Goal: Task Accomplishment & Management: Complete application form

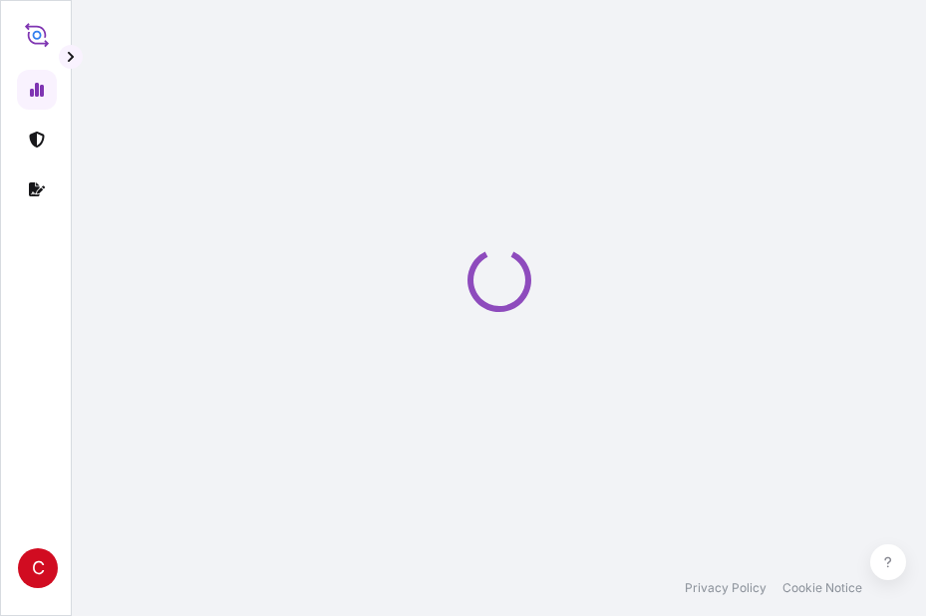
select select "2025"
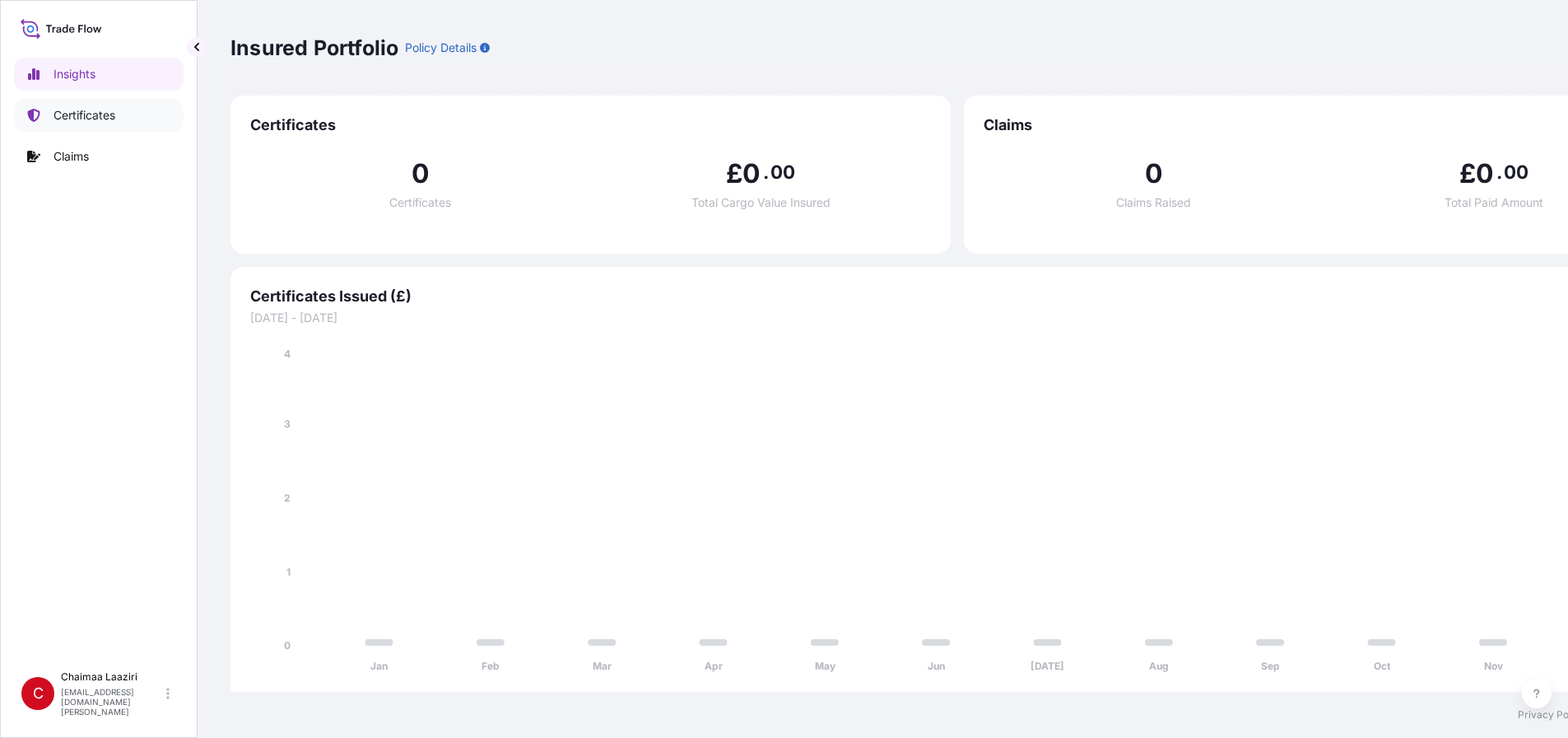
click at [112, 119] on p "Certificates" at bounding box center [84, 116] width 62 height 17
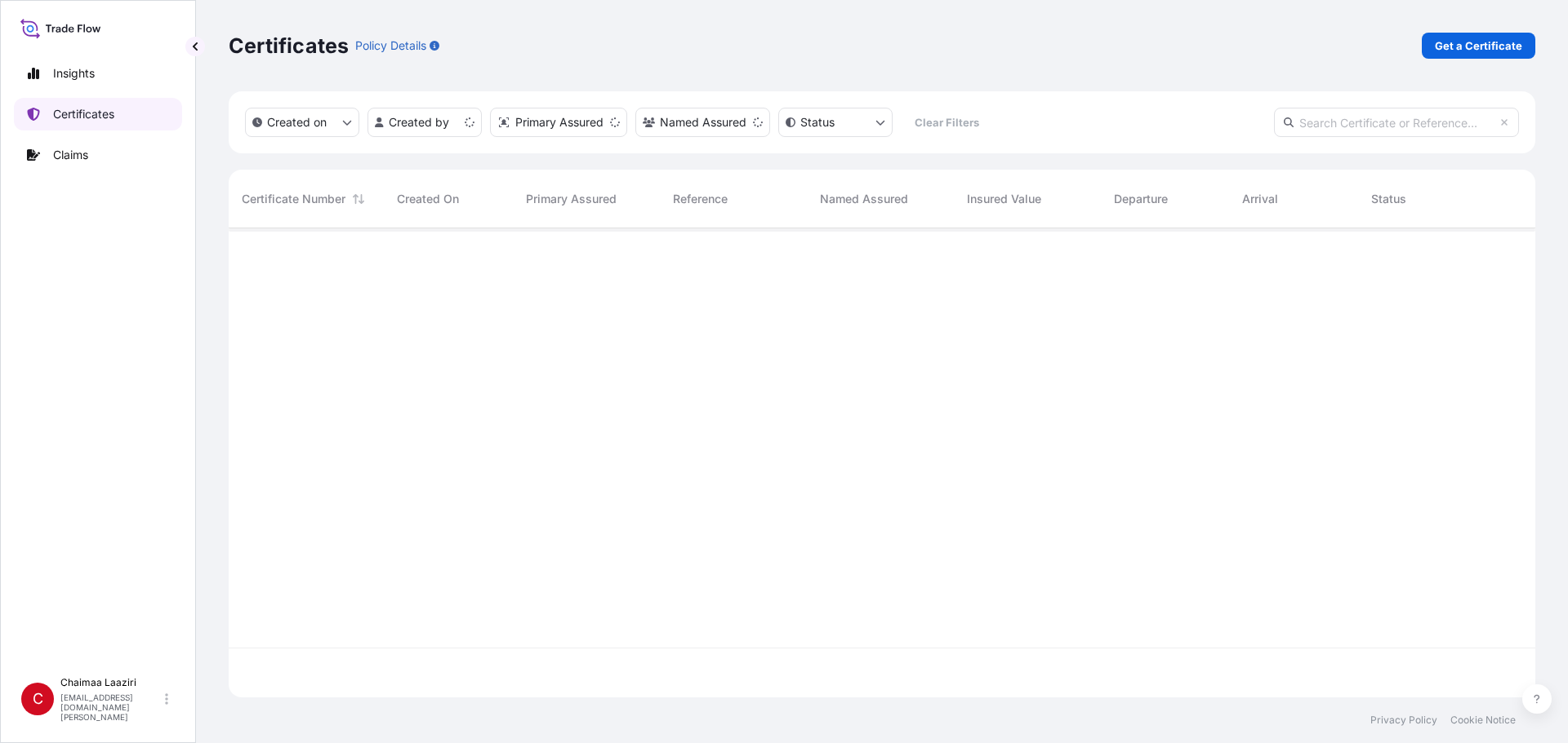
scroll to position [466, 1295]
click at [757, 43] on p "Get a Certificate" at bounding box center [1478, 46] width 88 height 16
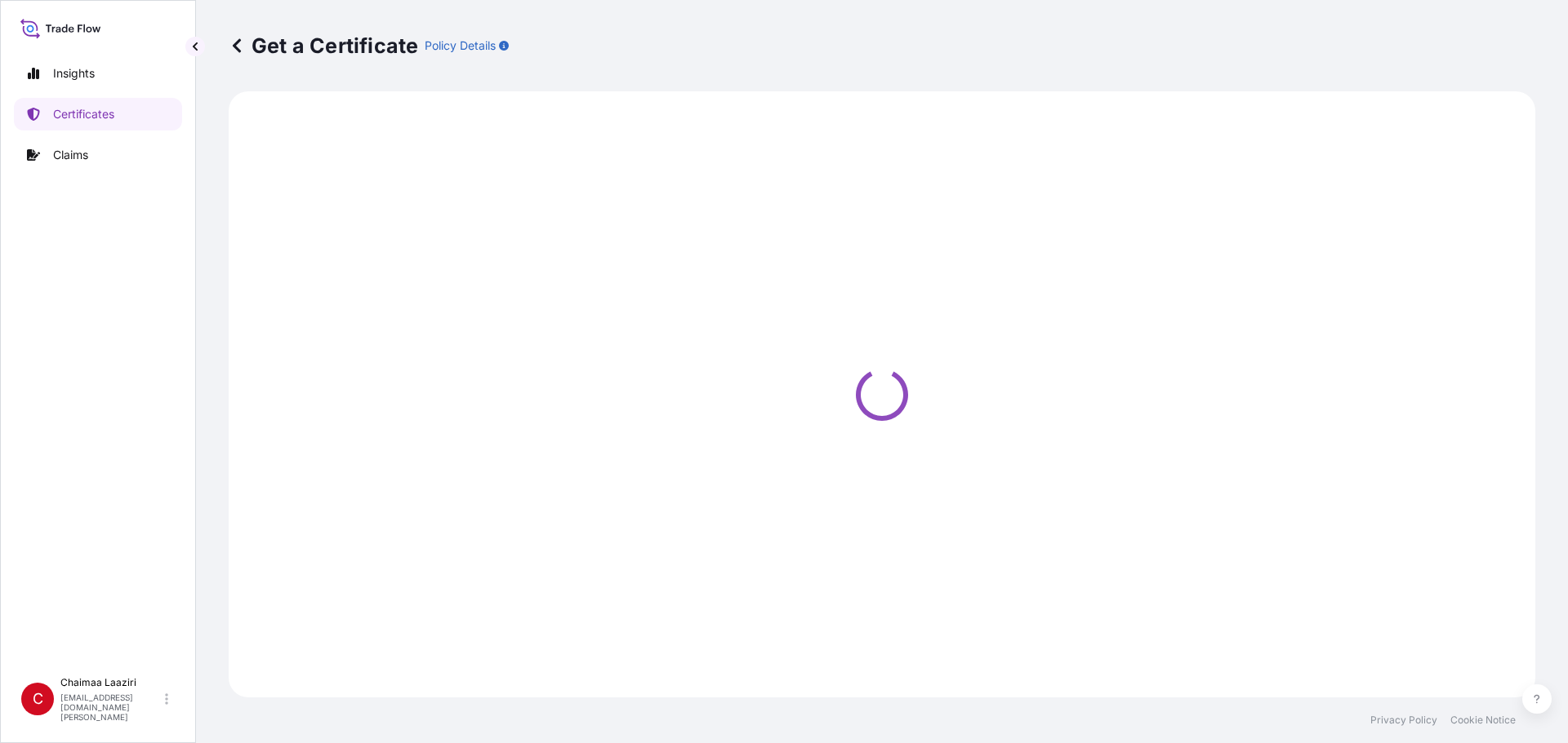
select select "Ocean Vessel"
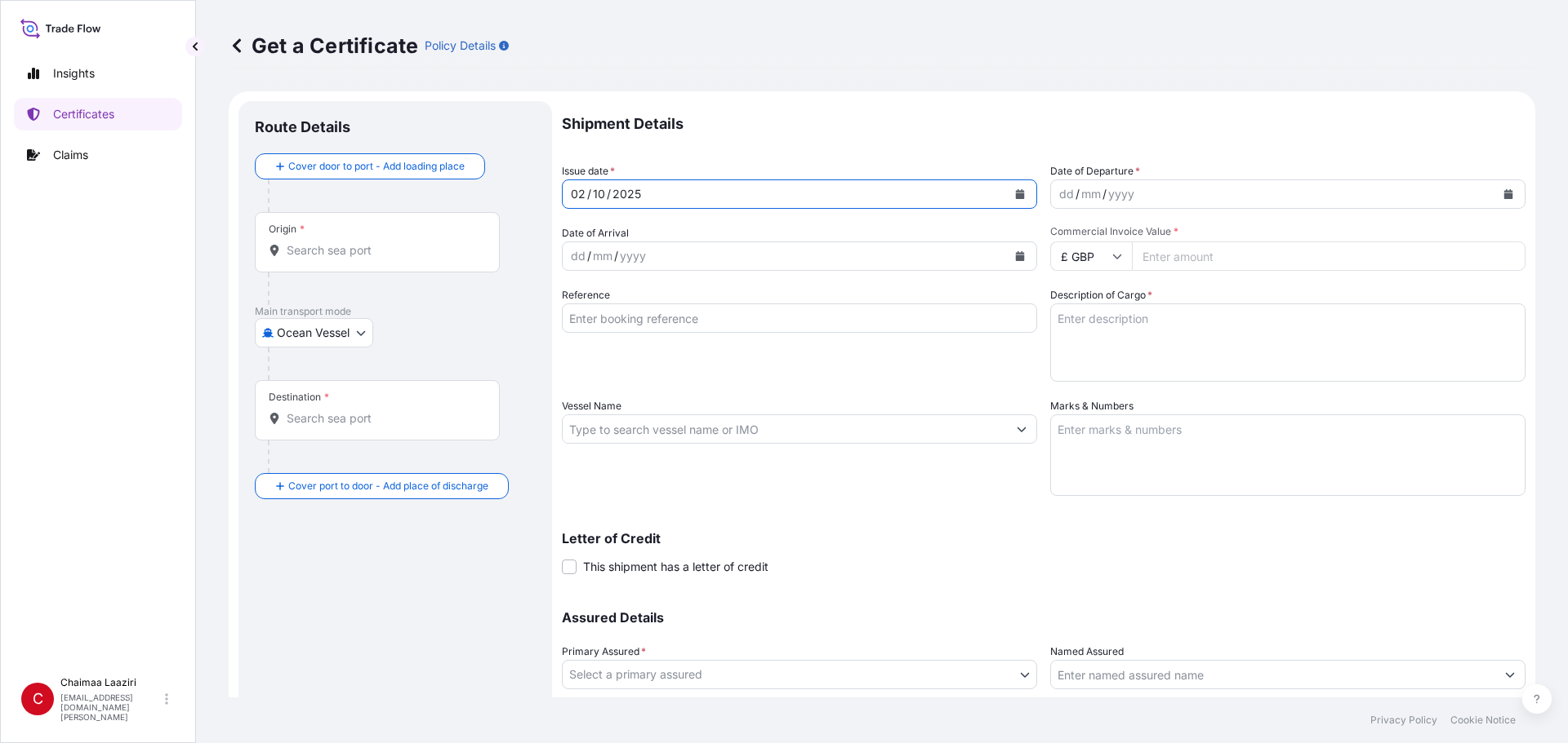
click at [757, 191] on button "Calendar" at bounding box center [1020, 194] width 26 height 26
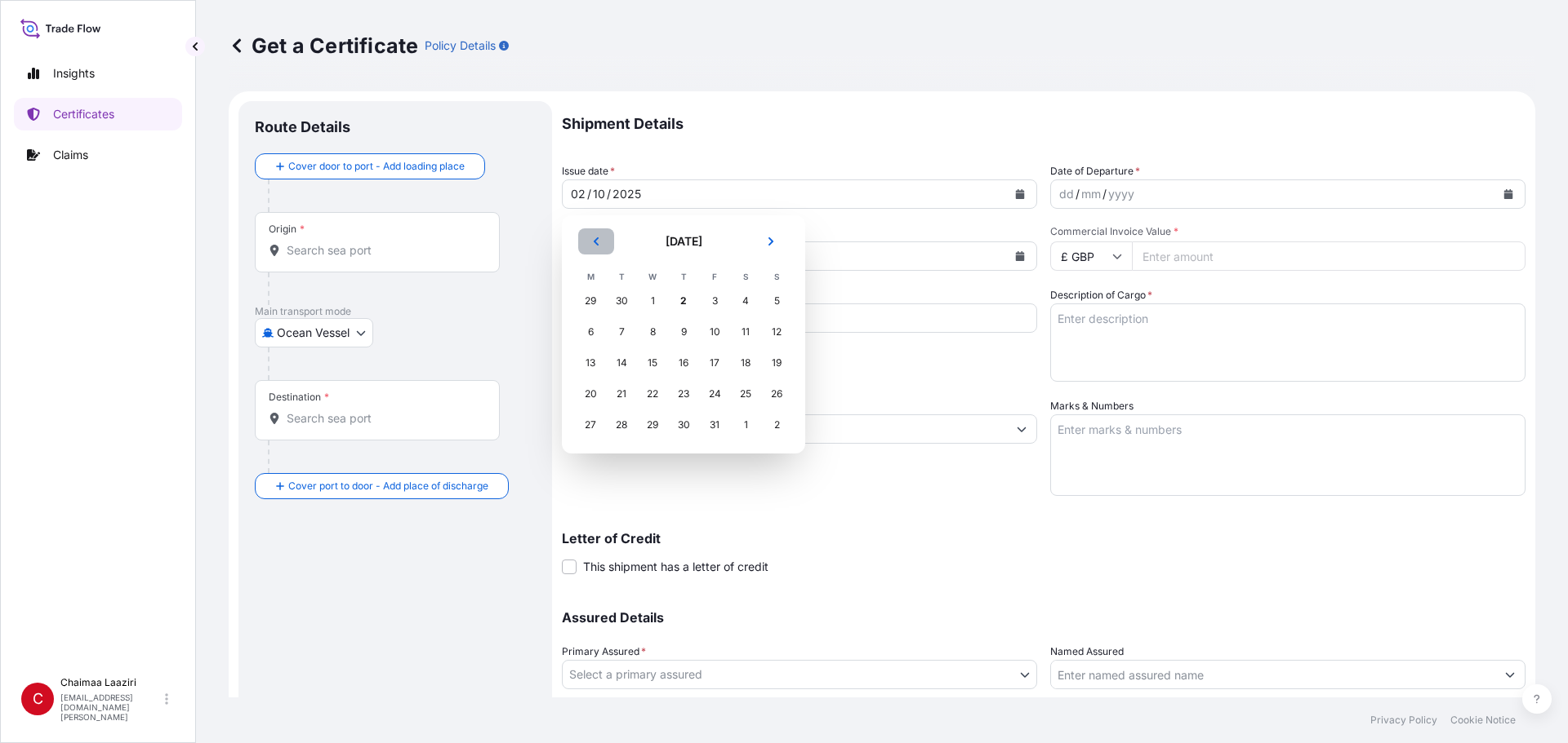
click at [596, 242] on icon "Previous" at bounding box center [596, 241] width 5 height 8
click at [685, 339] on div "11" at bounding box center [684, 332] width 29 height 29
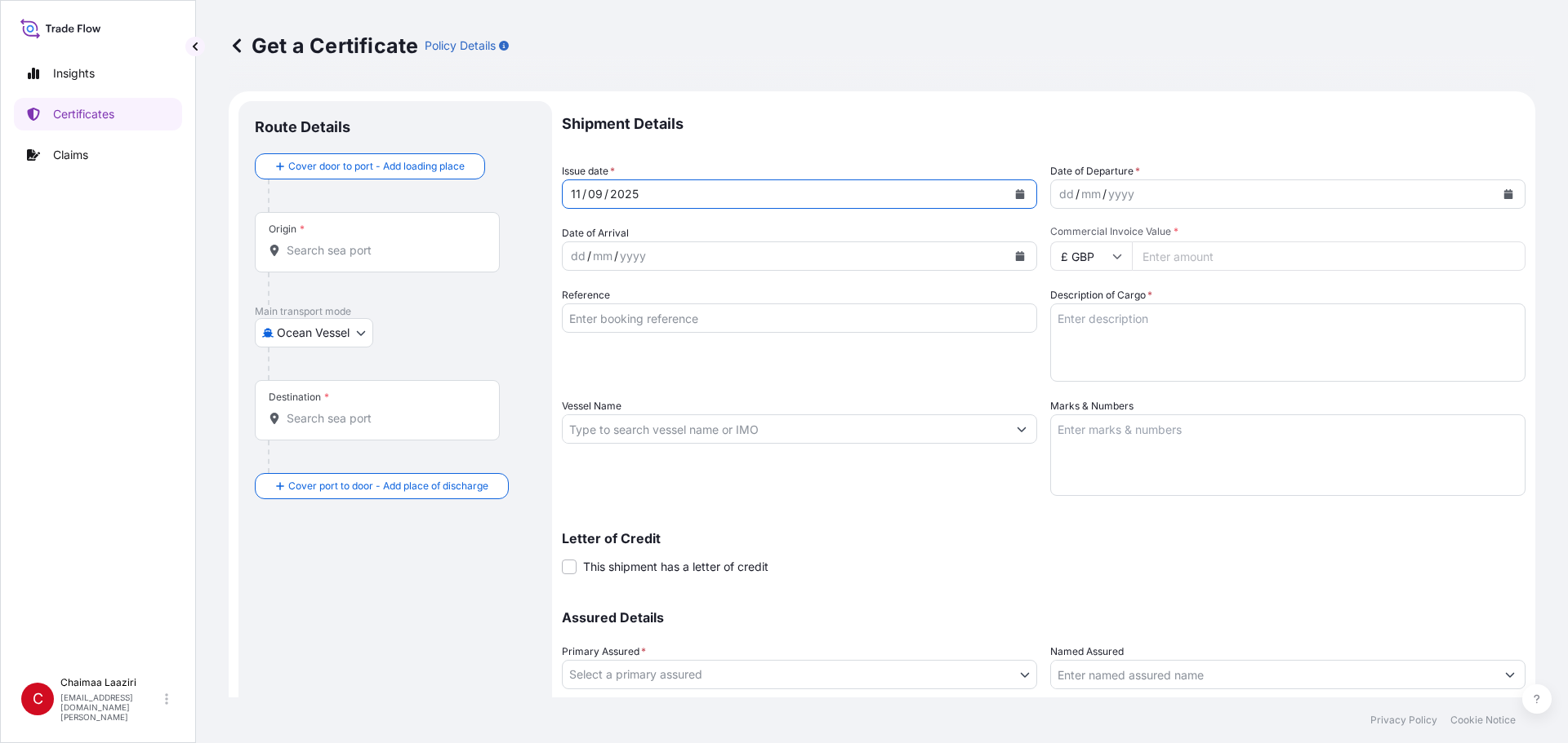
click at [757, 189] on icon "Calendar" at bounding box center [1508, 194] width 10 height 10
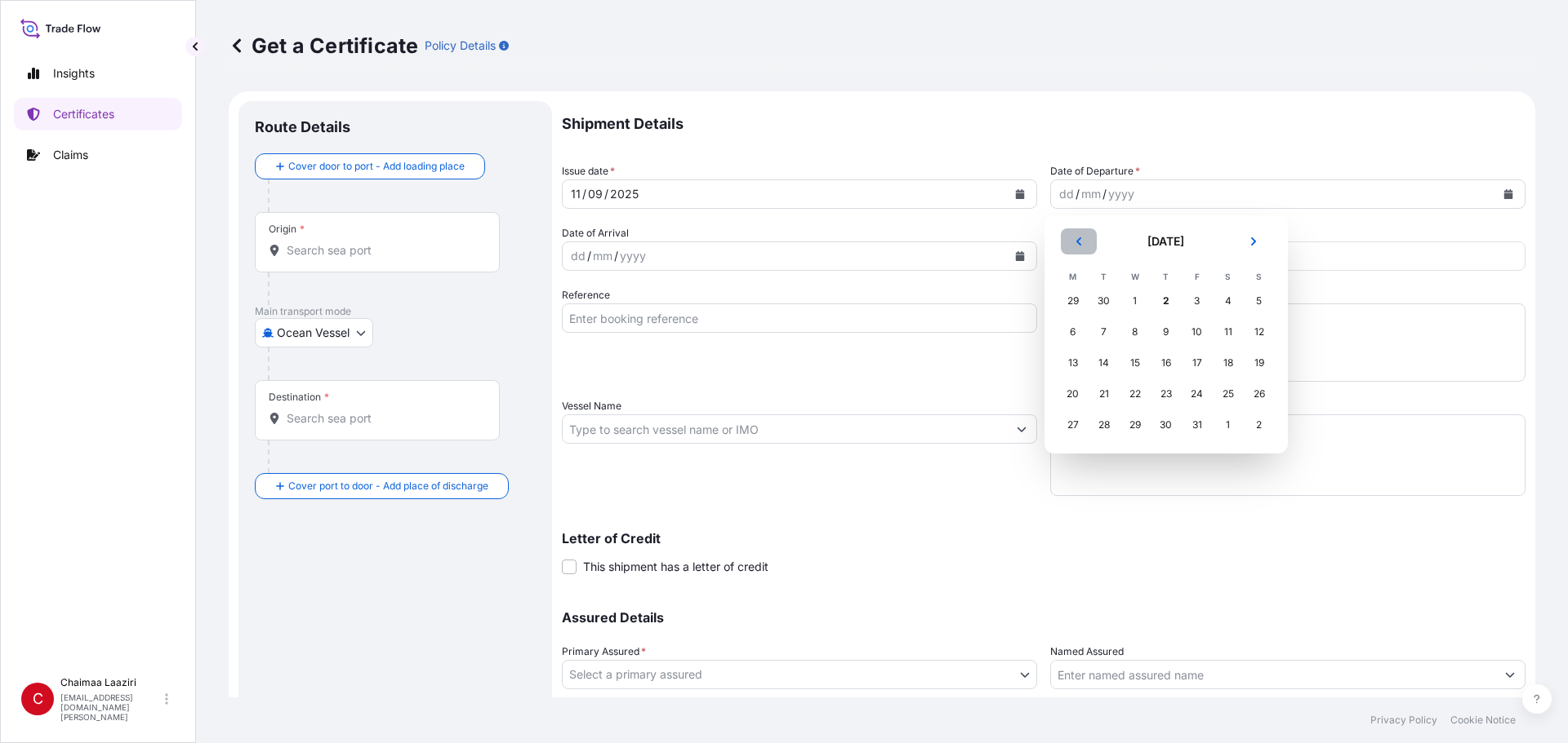
click at [757, 239] on button "Previous" at bounding box center [1078, 241] width 36 height 26
click at [757, 337] on div "10" at bounding box center [1135, 332] width 29 height 29
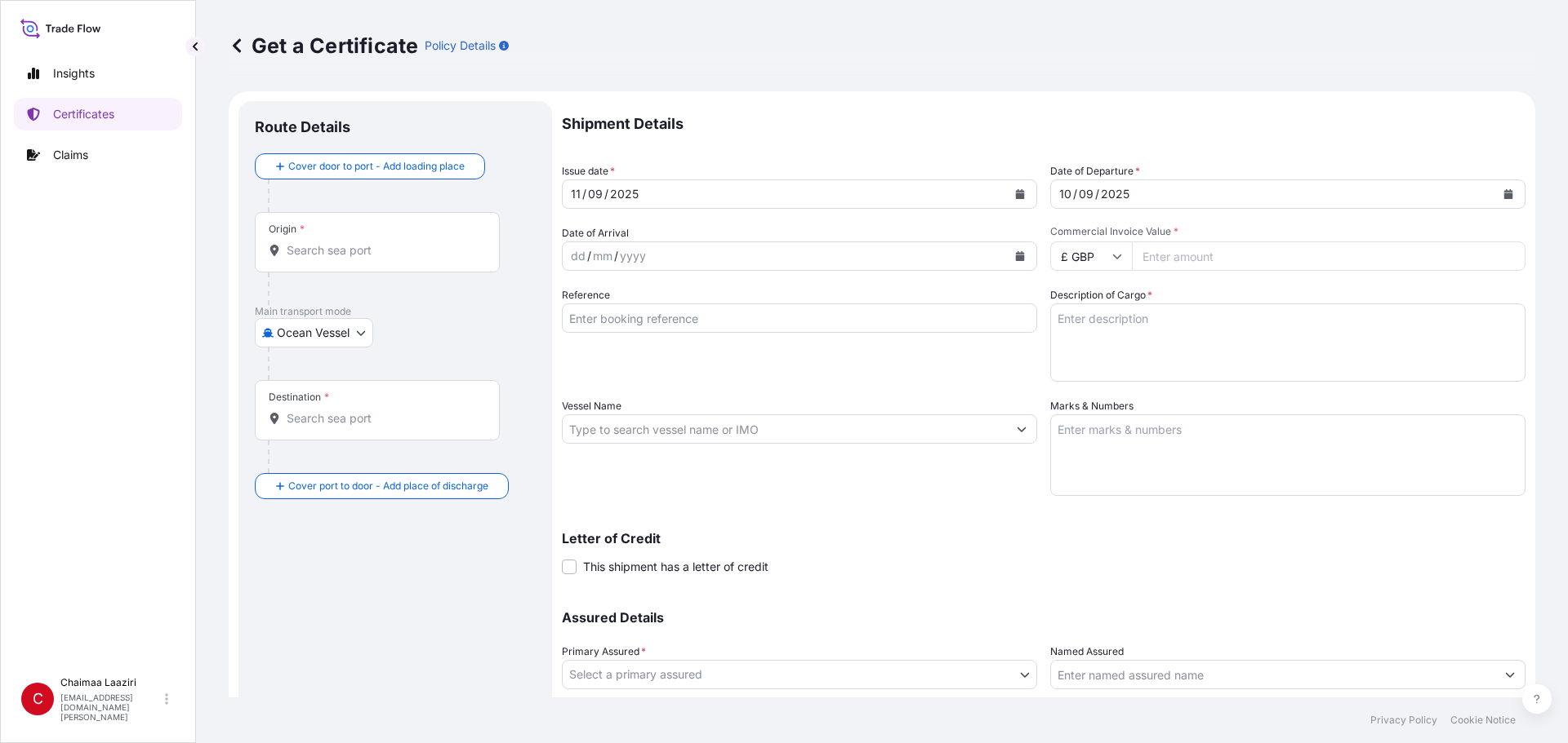
click at [757, 262] on input "Commercial Invoice Value *" at bounding box center [1328, 256] width 394 height 29
paste input "11376.19"
type input "11376.19"
click at [757, 259] on input "£ GBP" at bounding box center [1091, 256] width 82 height 29
click at [757, 308] on div "€ EUR" at bounding box center [1085, 301] width 69 height 31
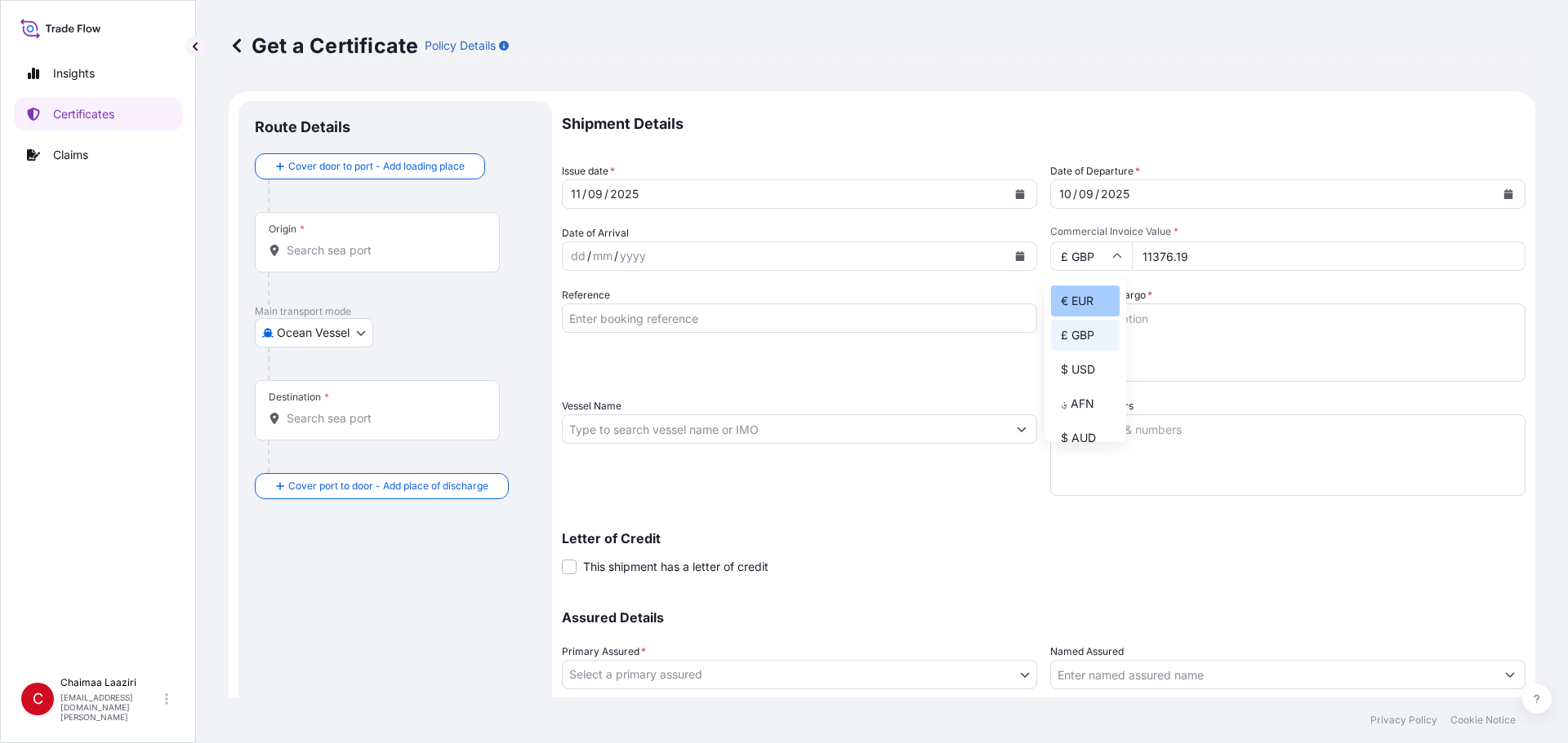
type input "€ EUR"
click at [692, 317] on input "Reference" at bounding box center [799, 318] width 475 height 29
paste input "9400259296-7"
type input "9400259296-7"
click at [757, 334] on textarea "Description of Cargo *" at bounding box center [1287, 343] width 475 height 79
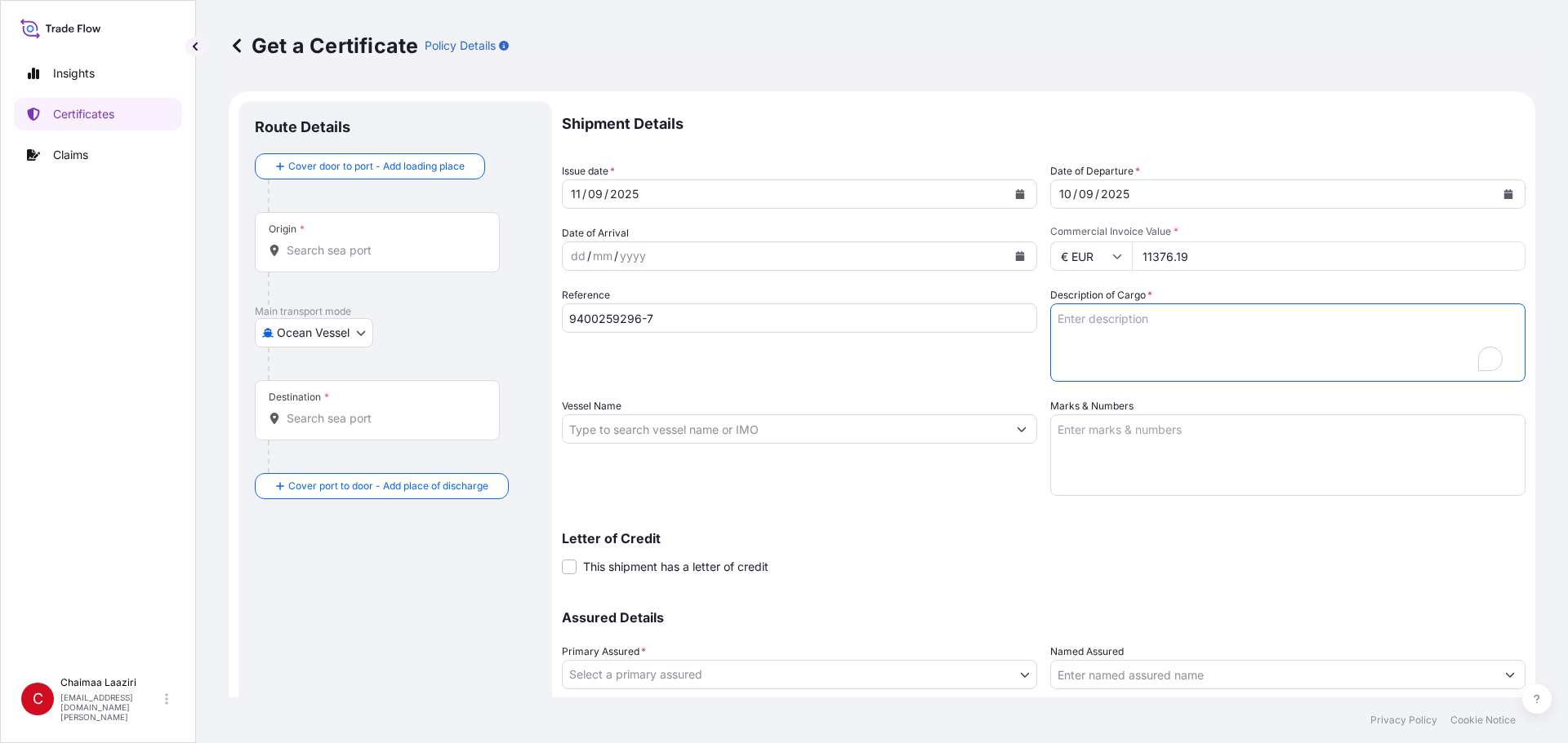
paste textarea "9400259296-7"
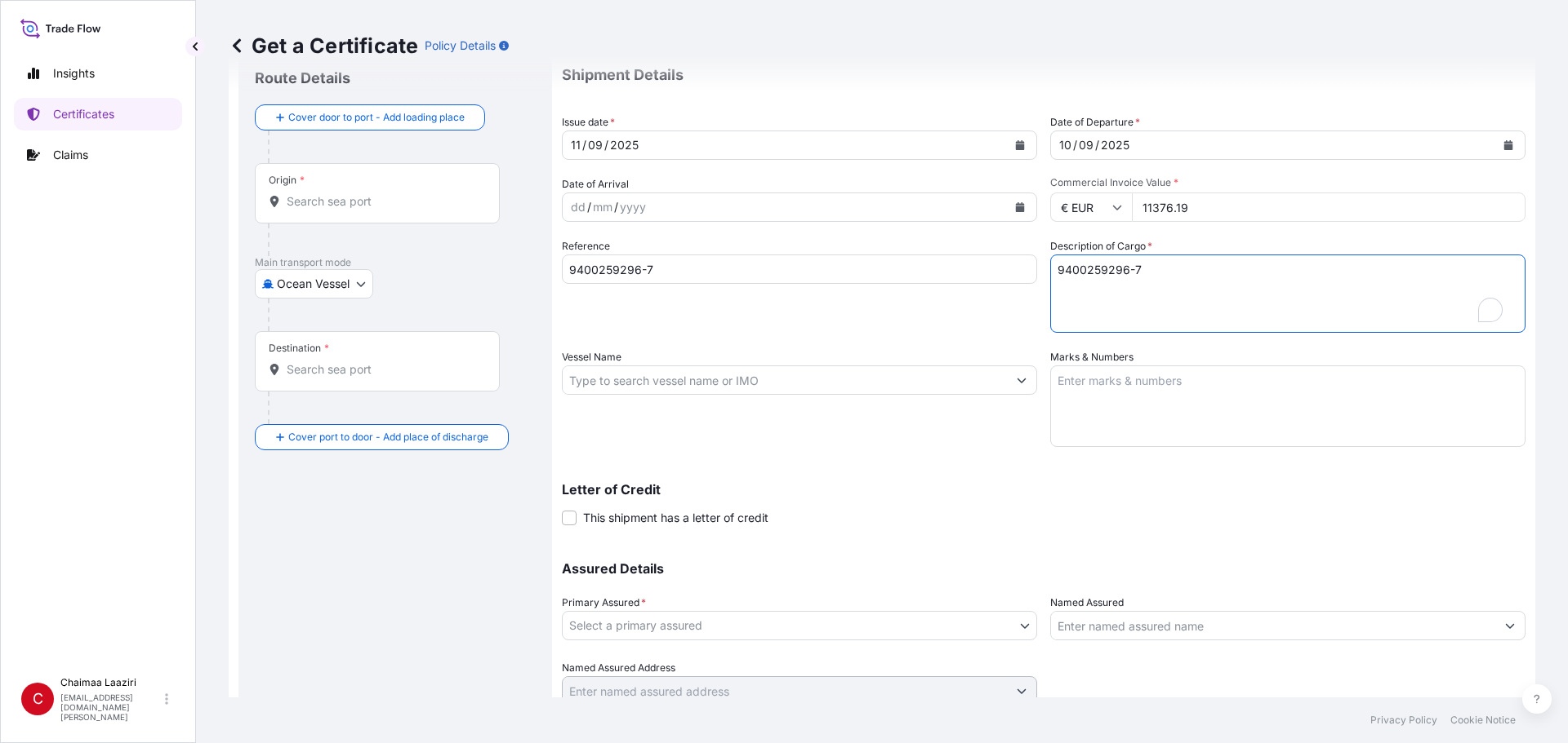
scroll to position [113, 0]
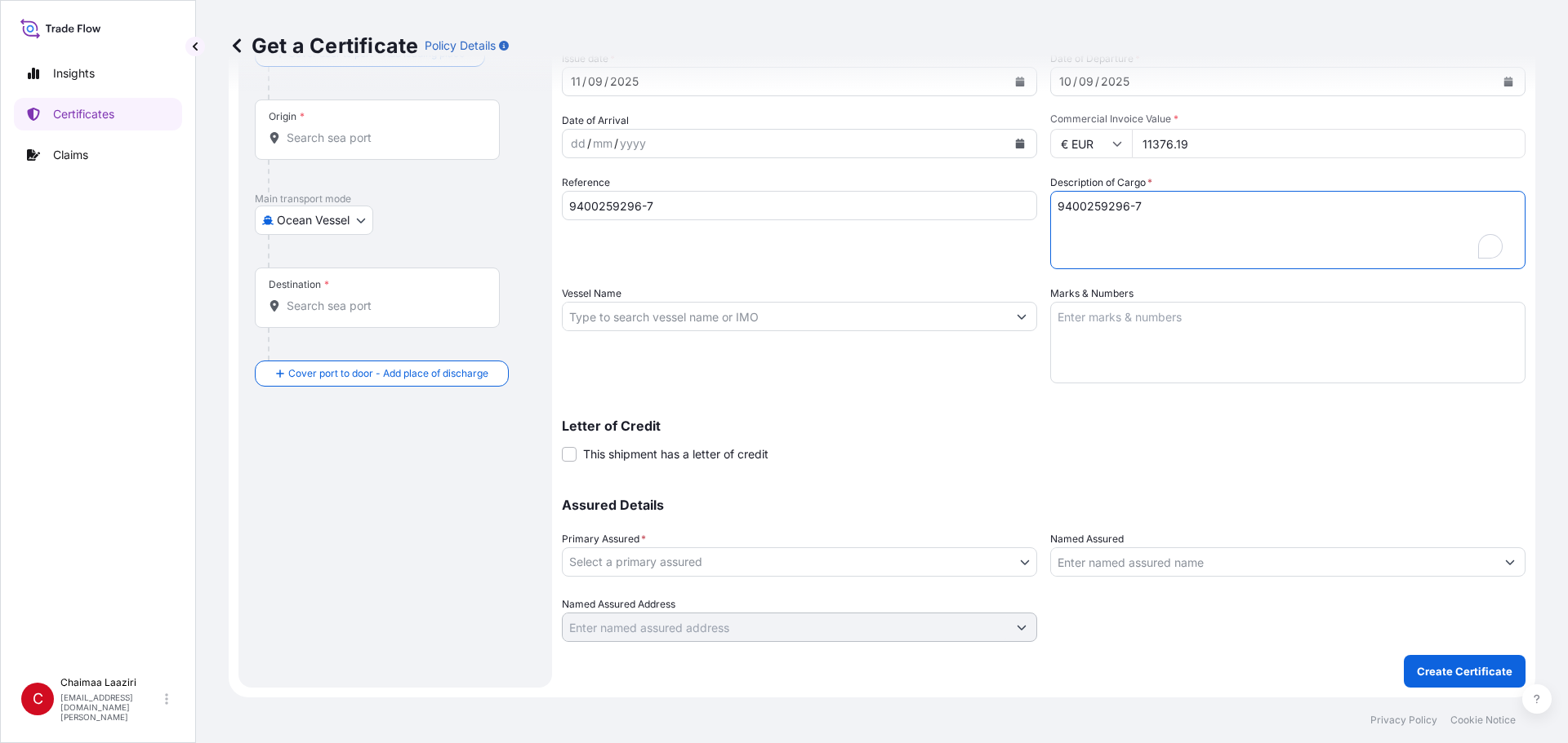
type textarea "9400259296-7"
click at [745, 503] on div "Primary Assured * Select a primary assured" at bounding box center [799, 554] width 475 height 46
click at [742, 503] on body "Insights Certificates Claims C Chaimaa Laaziri [EMAIL_ADDRESS][DOMAIN_NAME][PER…" at bounding box center [784, 372] width 1568 height 743
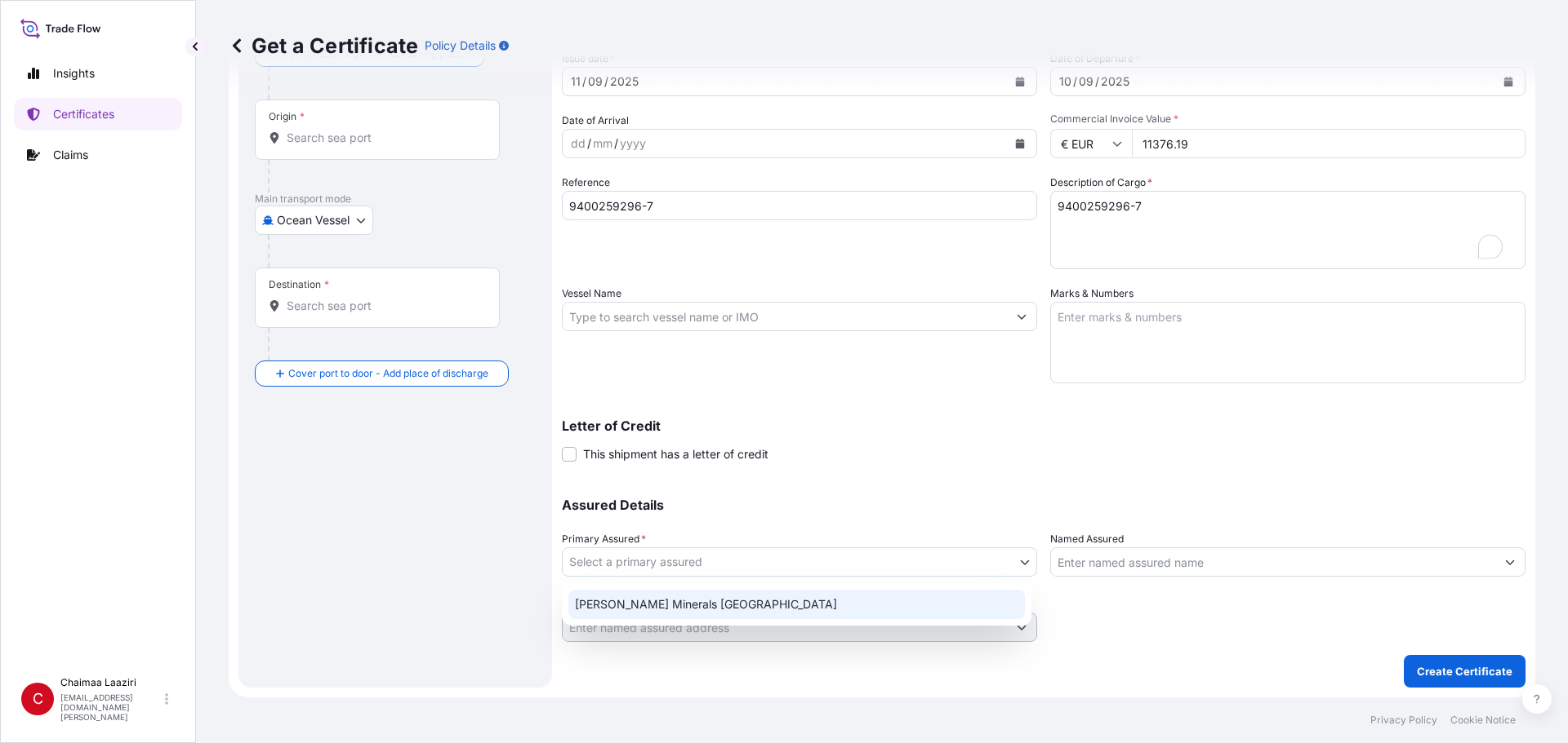
click at [734, 503] on div "[PERSON_NAME] Minerals [GEOGRAPHIC_DATA]" at bounding box center [796, 605] width 456 height 29
select select "31757"
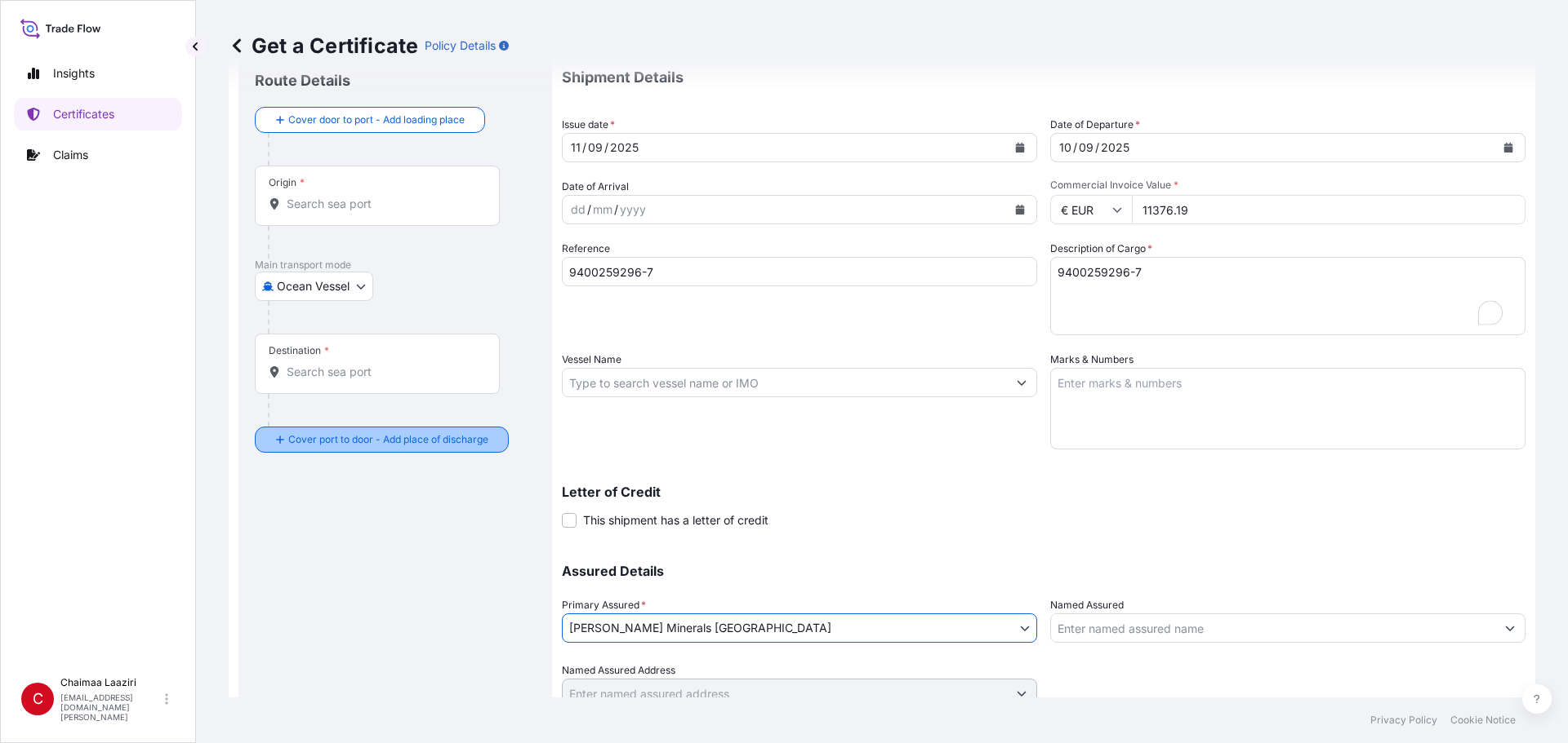
scroll to position [0, 0]
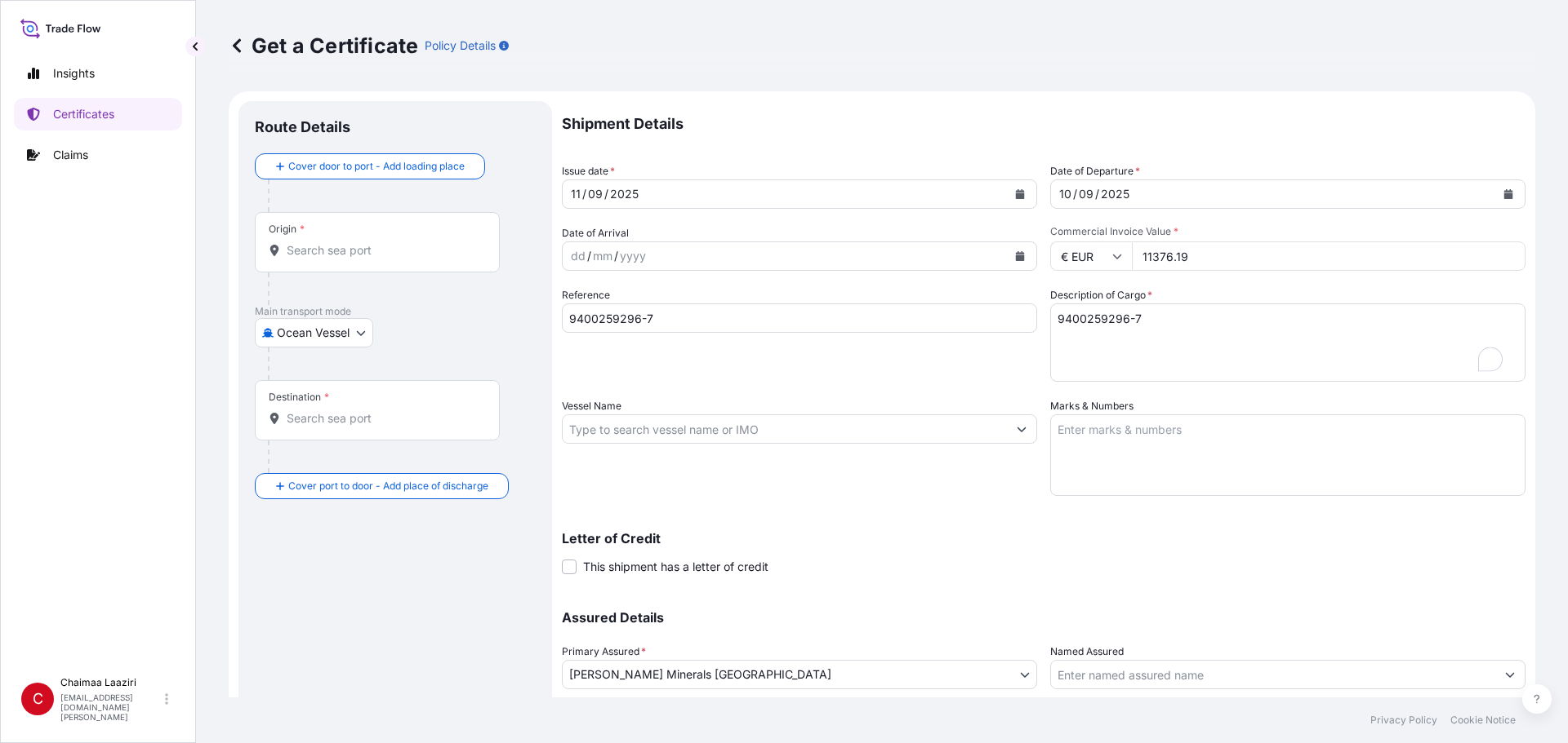
click at [322, 259] on div "Origin *" at bounding box center [377, 242] width 245 height 61
click at [322, 259] on input "Origin *" at bounding box center [382, 250] width 192 height 16
click at [405, 251] on input "Origin * Please select an origin" at bounding box center [382, 250] width 192 height 16
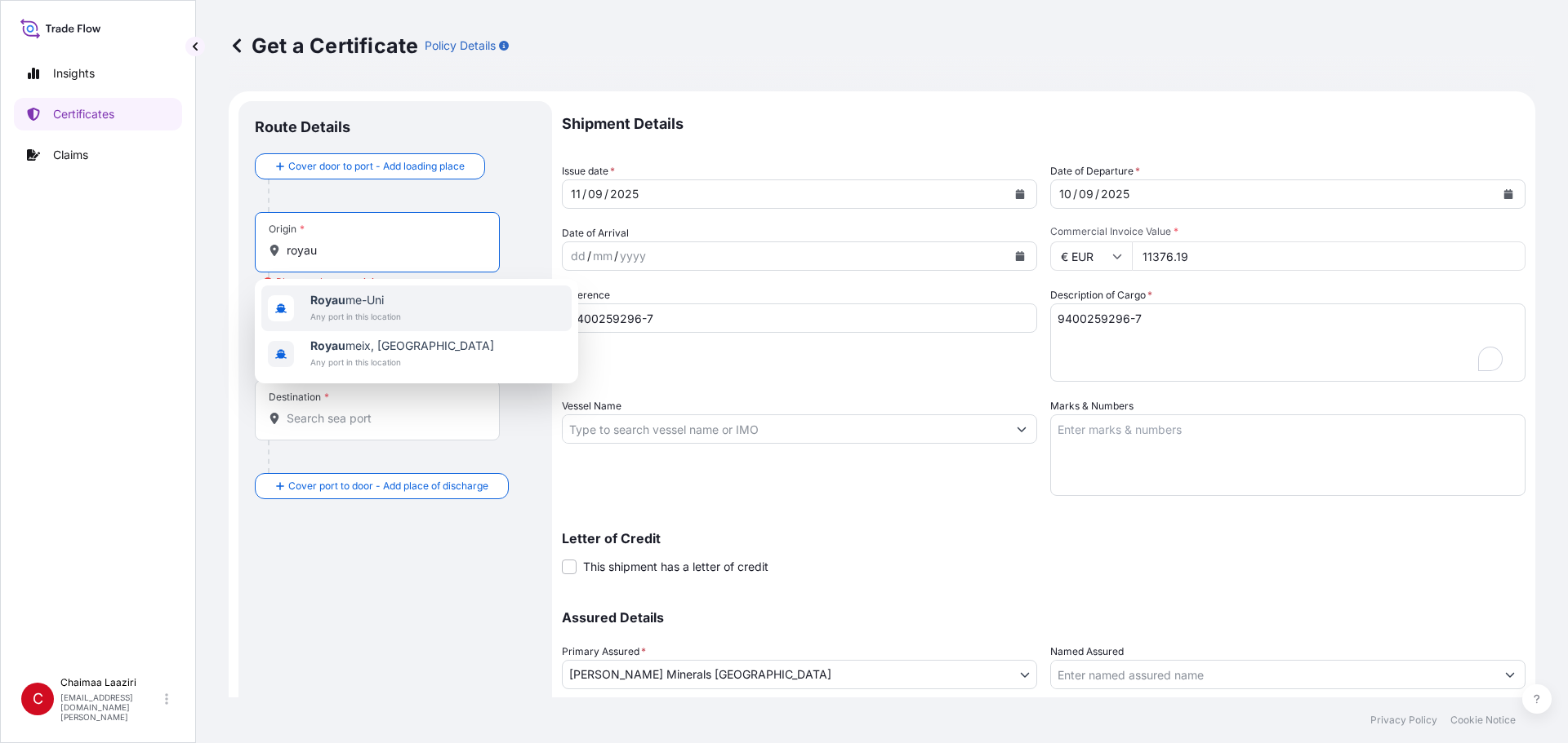
click at [403, 311] on div "Royau me-Uni Any port in this location" at bounding box center [416, 308] width 310 height 46
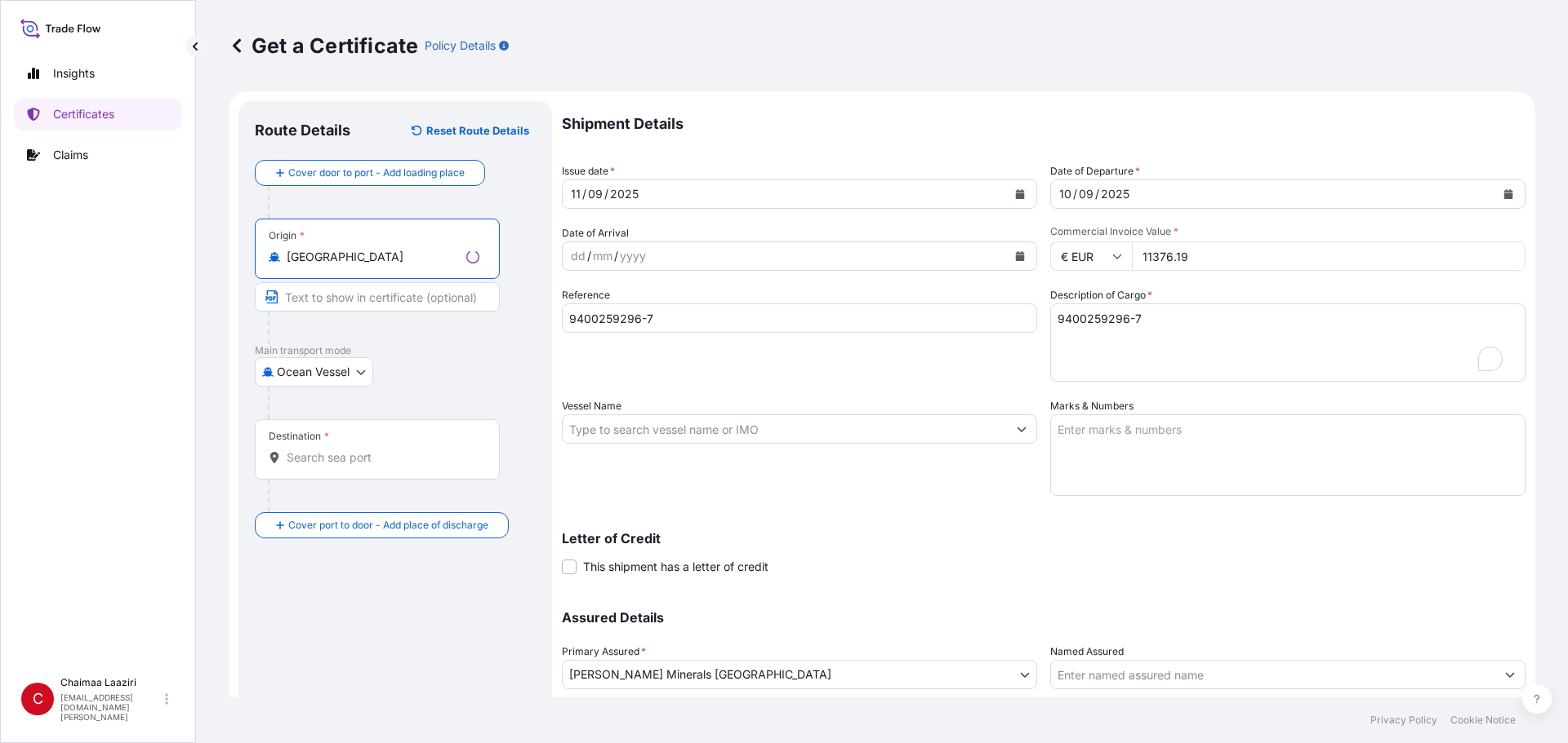
type input "[GEOGRAPHIC_DATA]"
click at [328, 455] on input "Destination *" at bounding box center [382, 457] width 192 height 16
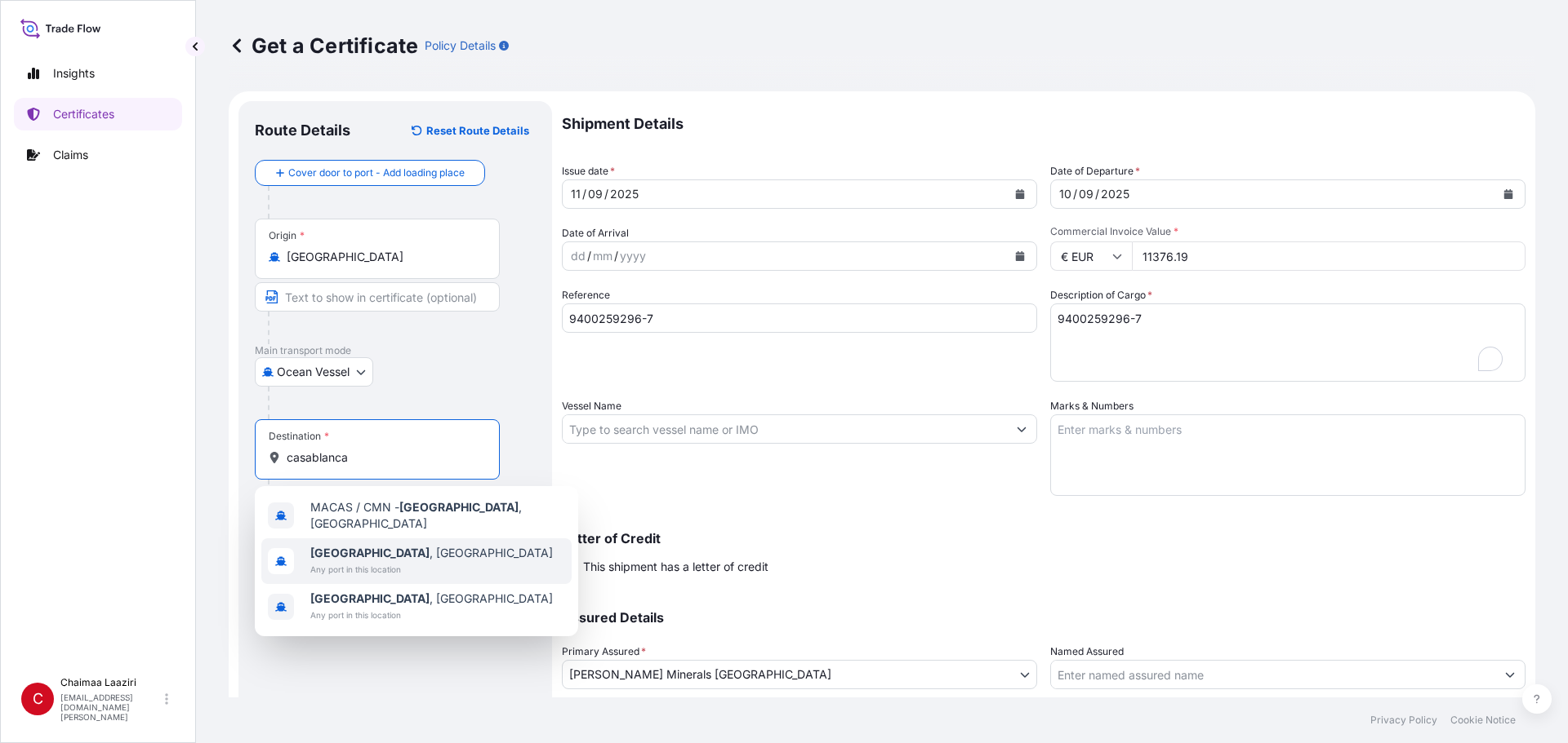
click at [359, 503] on span "[GEOGRAPHIC_DATA] , [GEOGRAPHIC_DATA]" at bounding box center [432, 553] width 242 height 16
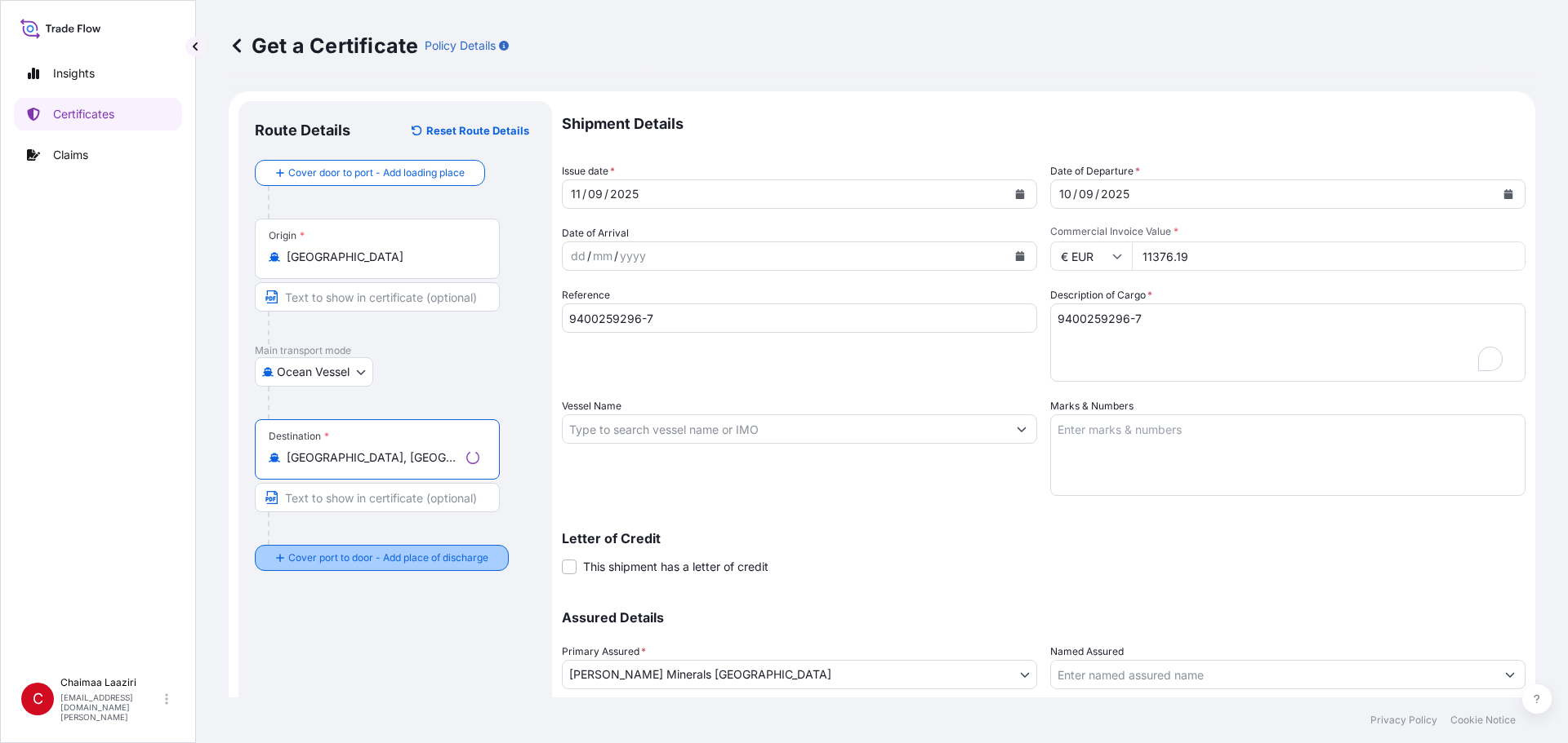
type input "[GEOGRAPHIC_DATA], [GEOGRAPHIC_DATA]"
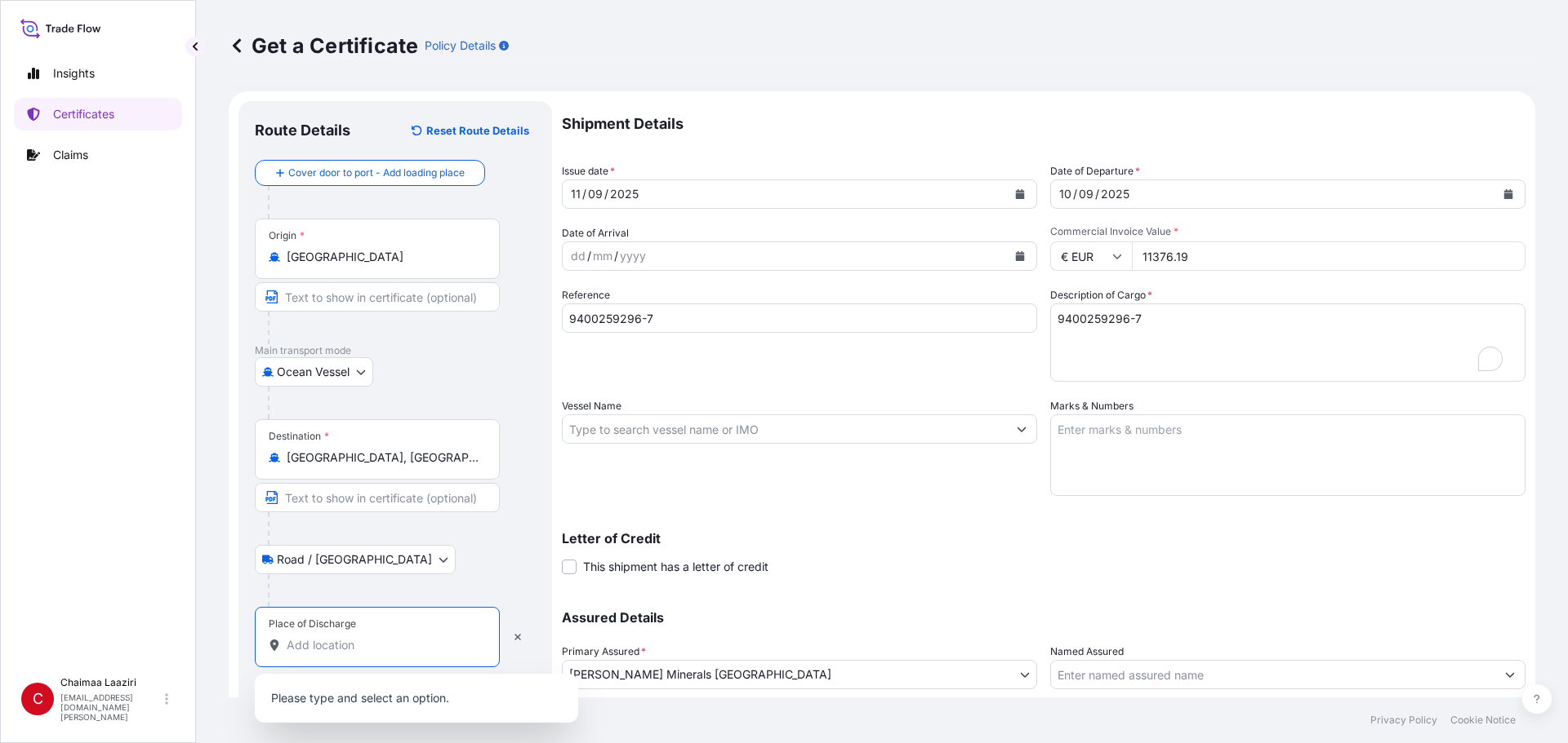
click at [323, 503] on input "Place of Discharge" at bounding box center [382, 646] width 192 height 16
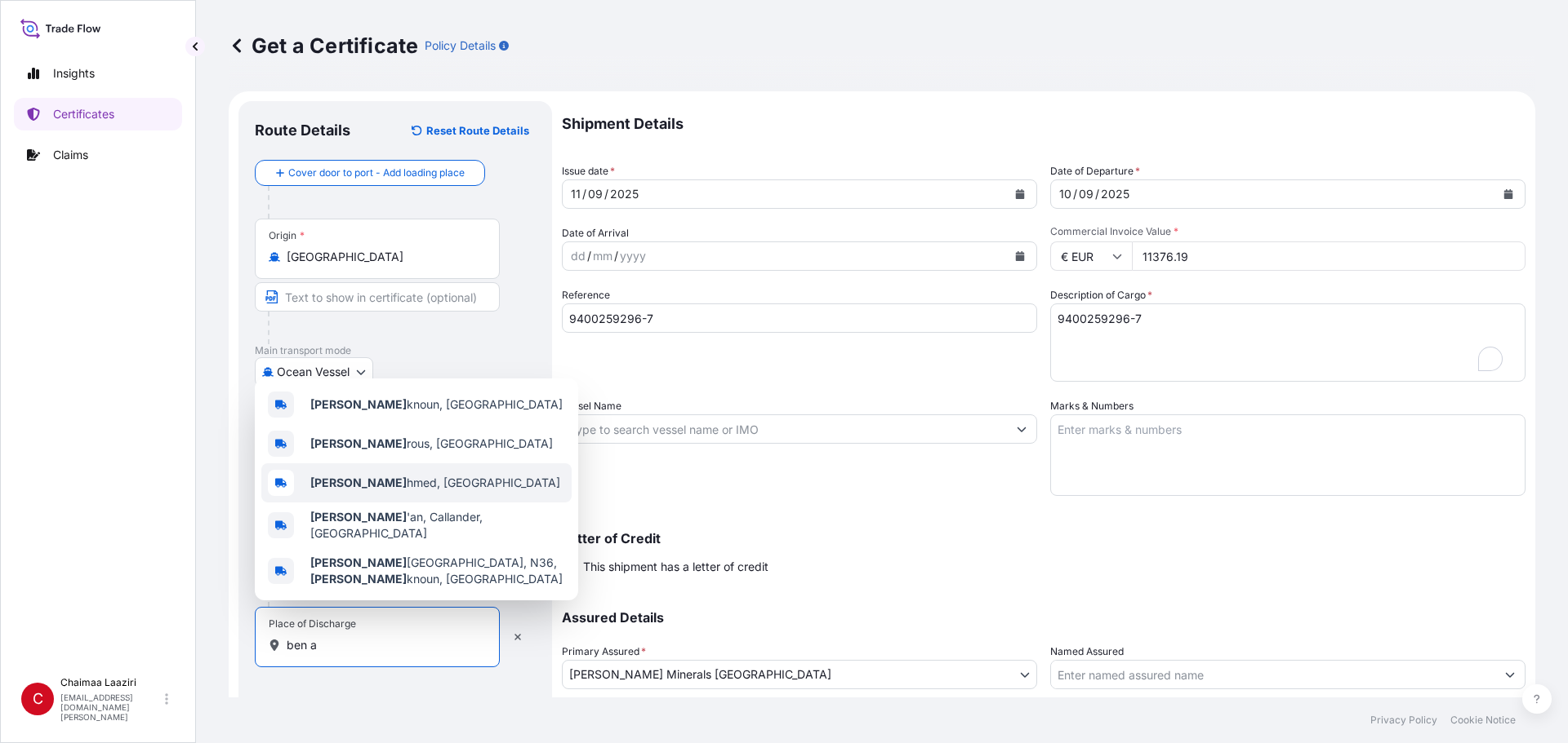
click at [375, 475] on div "[PERSON_NAME], [GEOGRAPHIC_DATA]" at bounding box center [416, 483] width 310 height 39
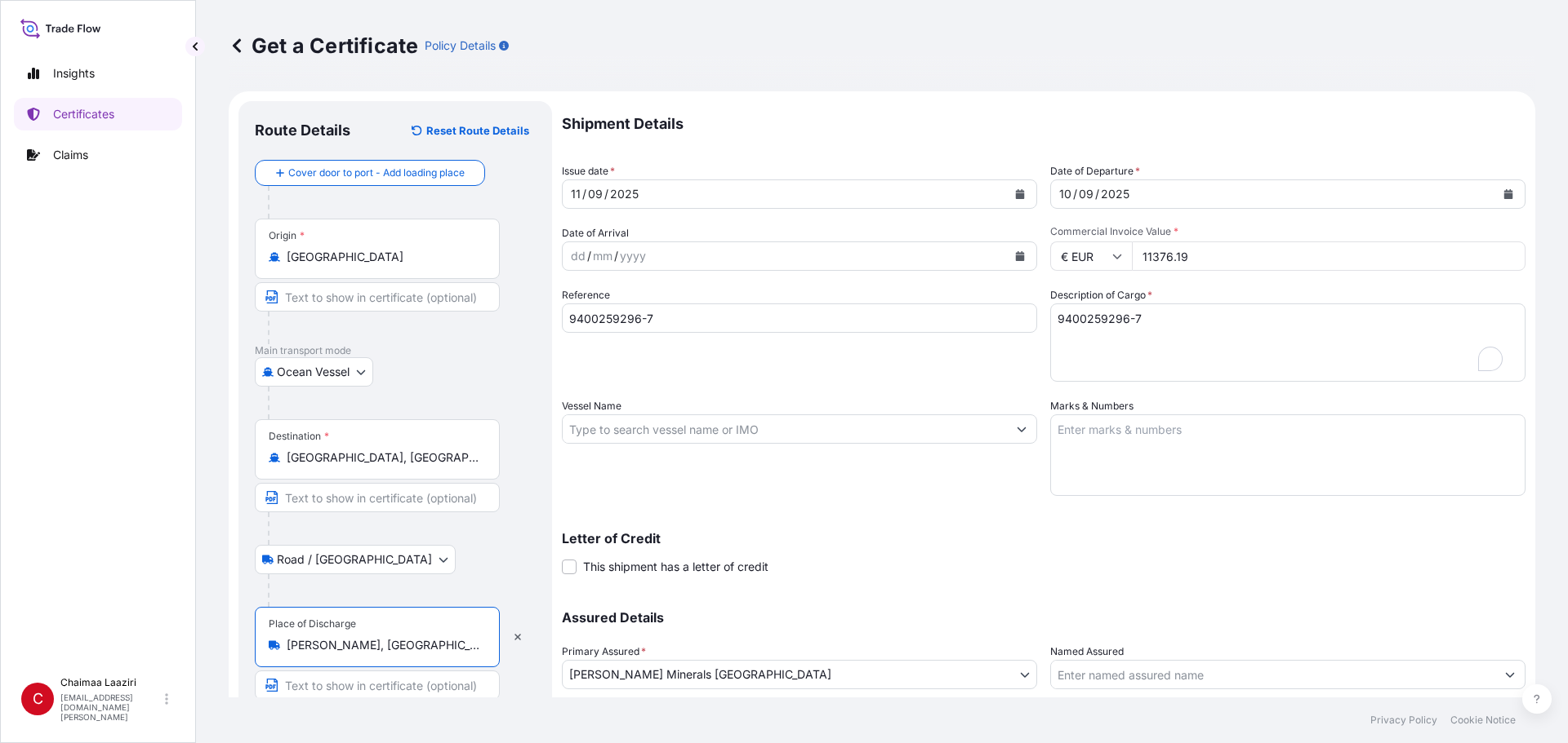
scroll to position [113, 0]
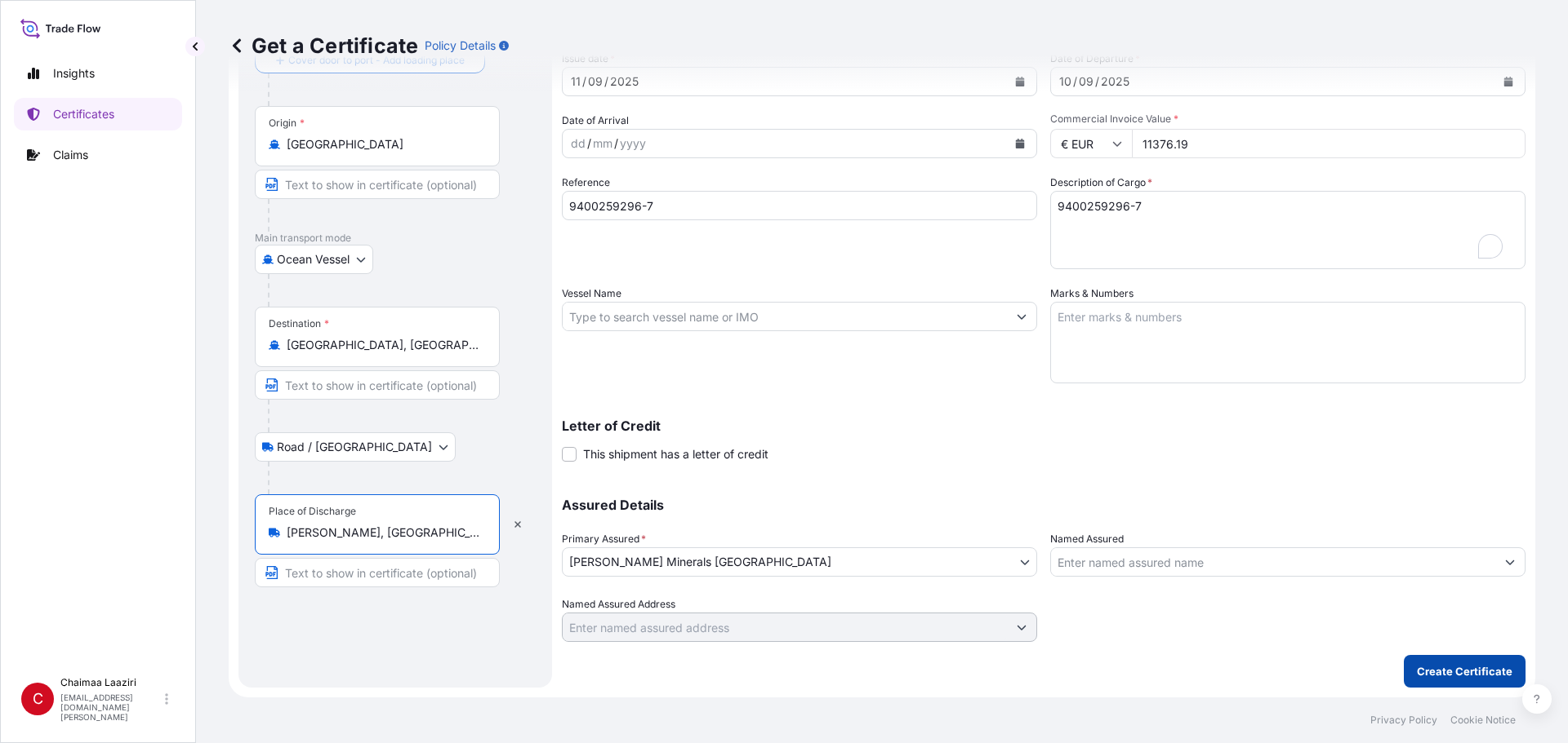
type input "[PERSON_NAME], [GEOGRAPHIC_DATA]"
click at [757, 503] on p "Create Certificate" at bounding box center [1464, 672] width 96 height 16
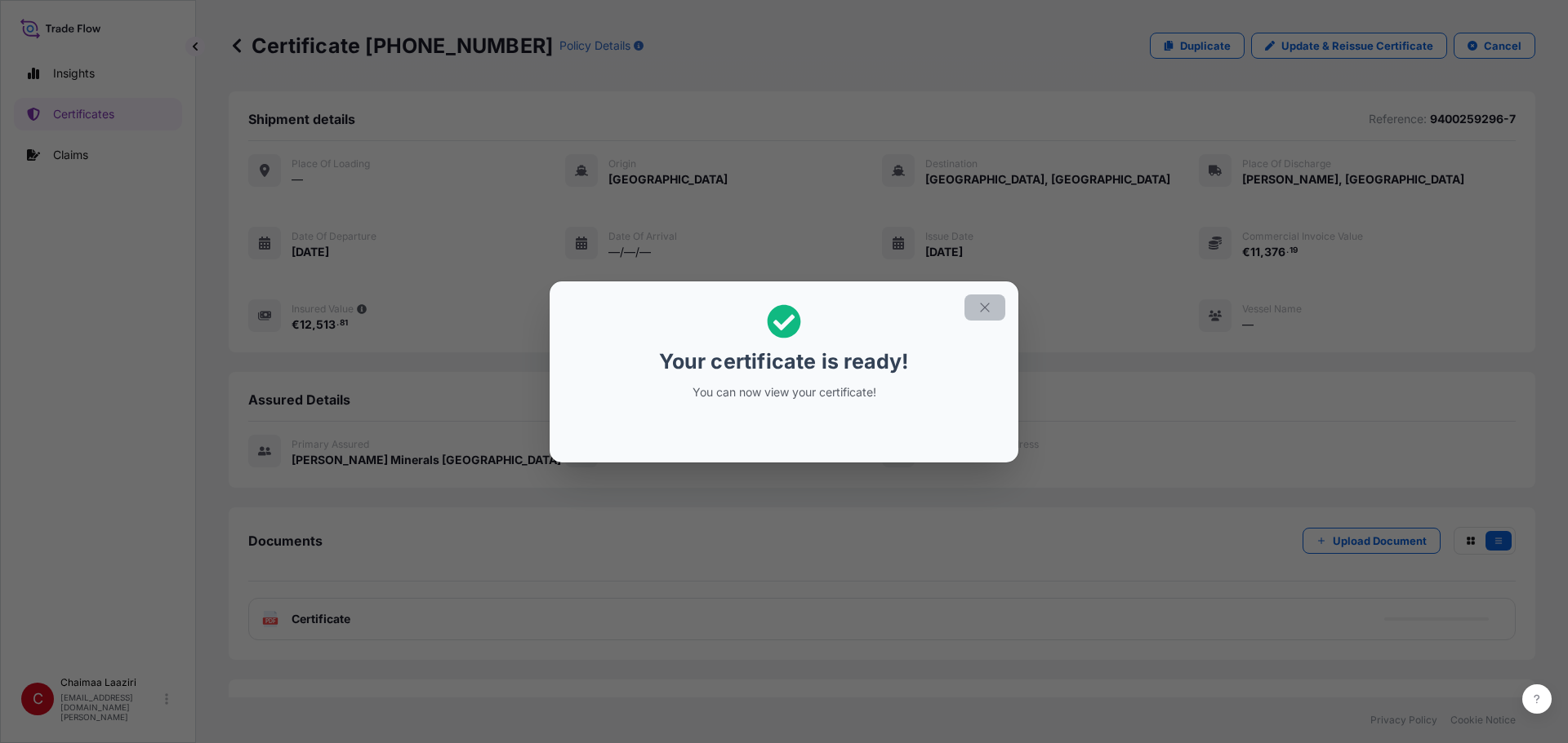
click at [757, 304] on icon "button" at bounding box center [985, 308] width 15 height 15
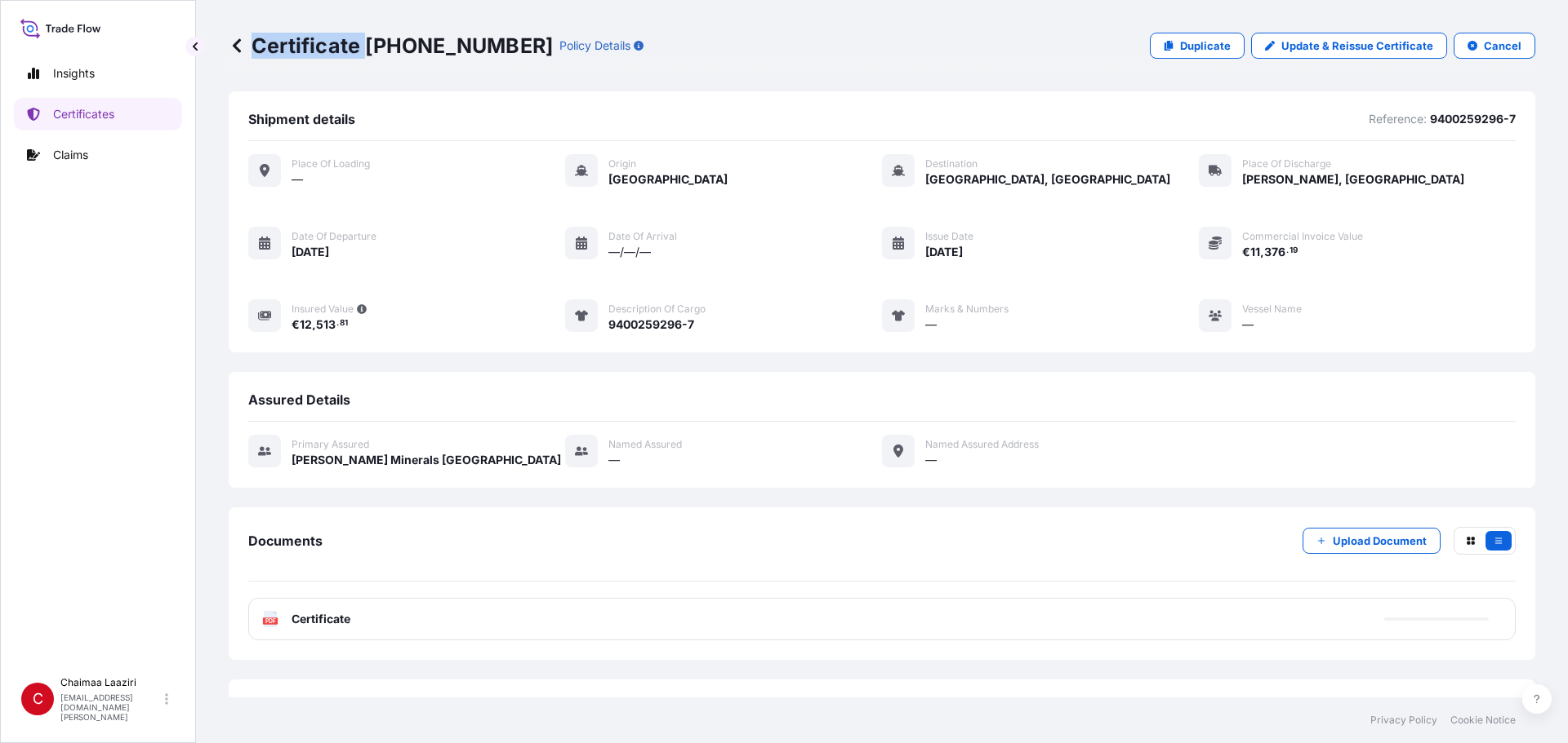
drag, startPoint x: 370, startPoint y: 46, endPoint x: 483, endPoint y: 48, distance: 113.0
click at [483, 48] on p "Certificate [PHONE_NUMBER]" at bounding box center [391, 46] width 324 height 26
click at [480, 48] on p "Certificate [PHONE_NUMBER]" at bounding box center [391, 46] width 324 height 26
drag, startPoint x: 368, startPoint y: 43, endPoint x: 479, endPoint y: 45, distance: 111.0
click at [479, 45] on p "Certificate [PHONE_NUMBER]" at bounding box center [391, 46] width 324 height 26
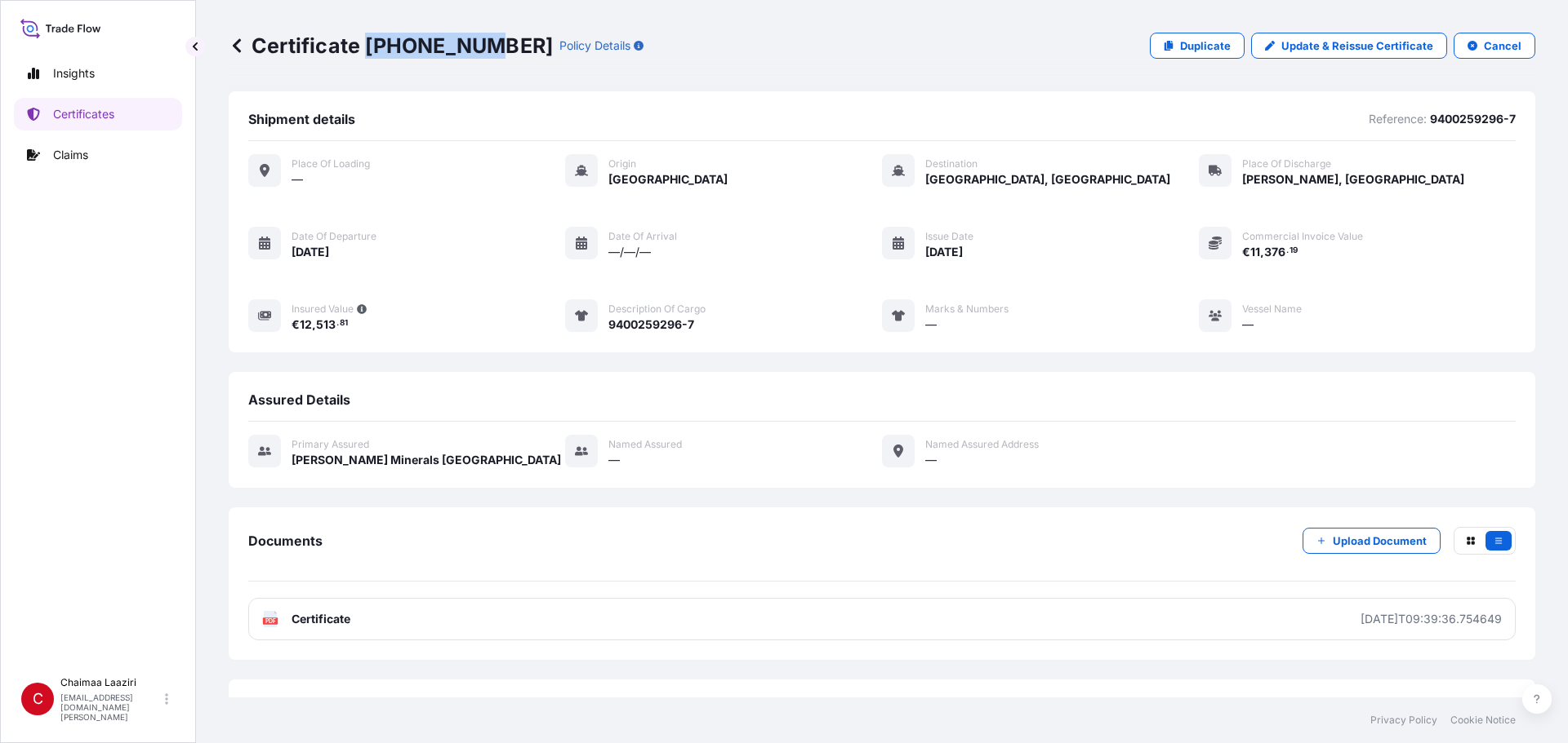
copy p "[PHONE_NUMBER]"
click at [142, 114] on link "Certificates" at bounding box center [97, 115] width 168 height 33
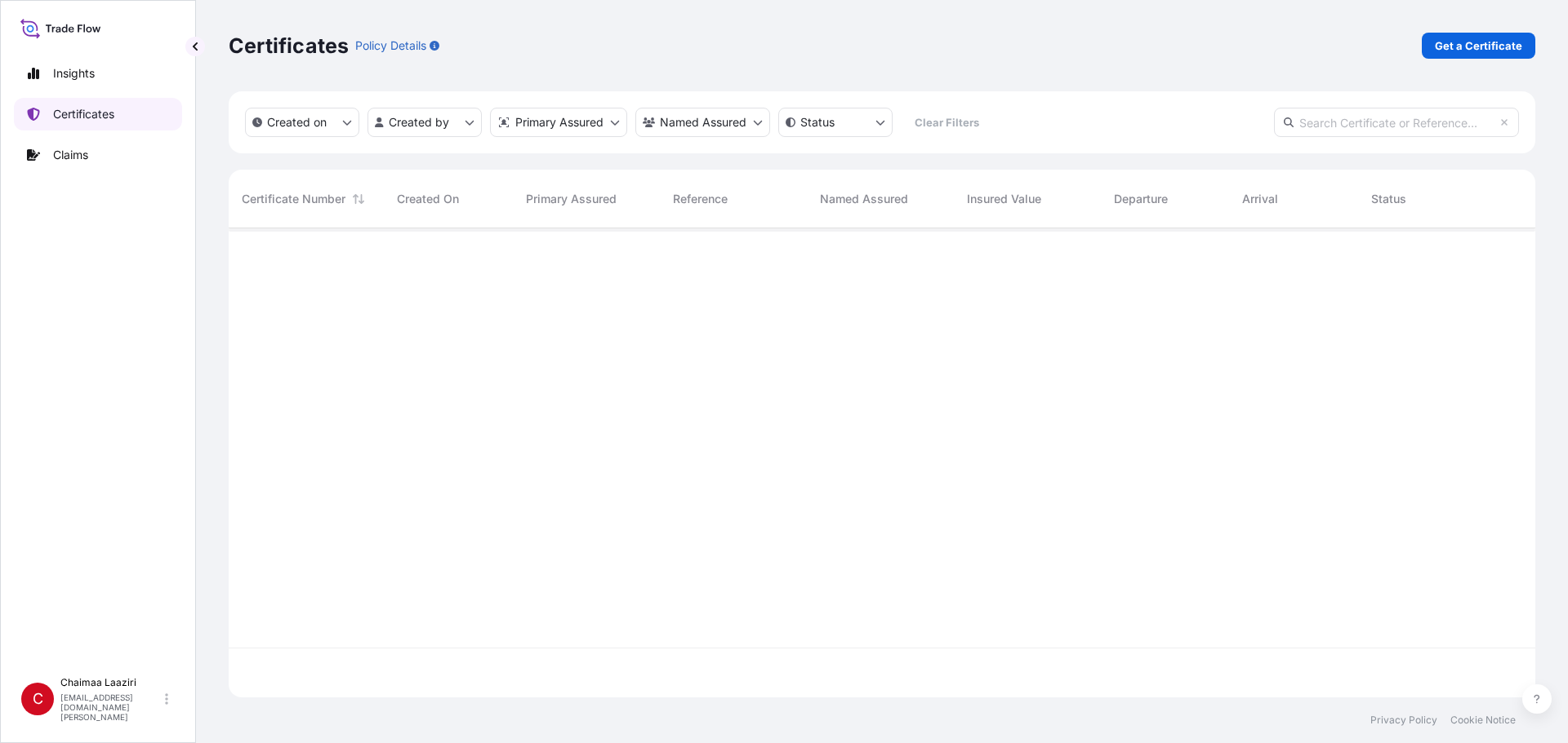
scroll to position [466, 1295]
click at [757, 45] on p "Get a Certificate" at bounding box center [1478, 46] width 88 height 16
select select "Ocean Vessel"
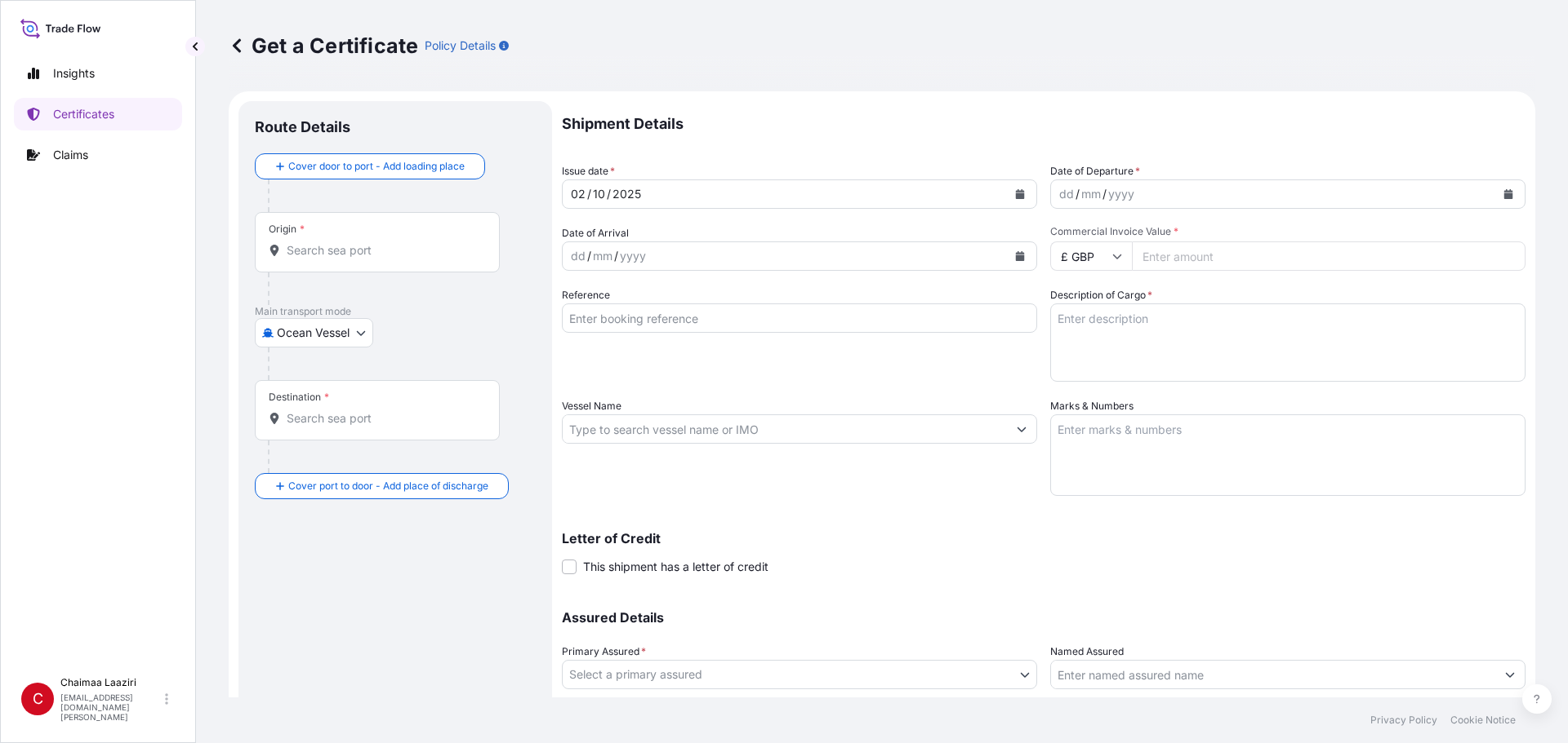
click at [757, 188] on button "Calendar" at bounding box center [1020, 194] width 26 height 26
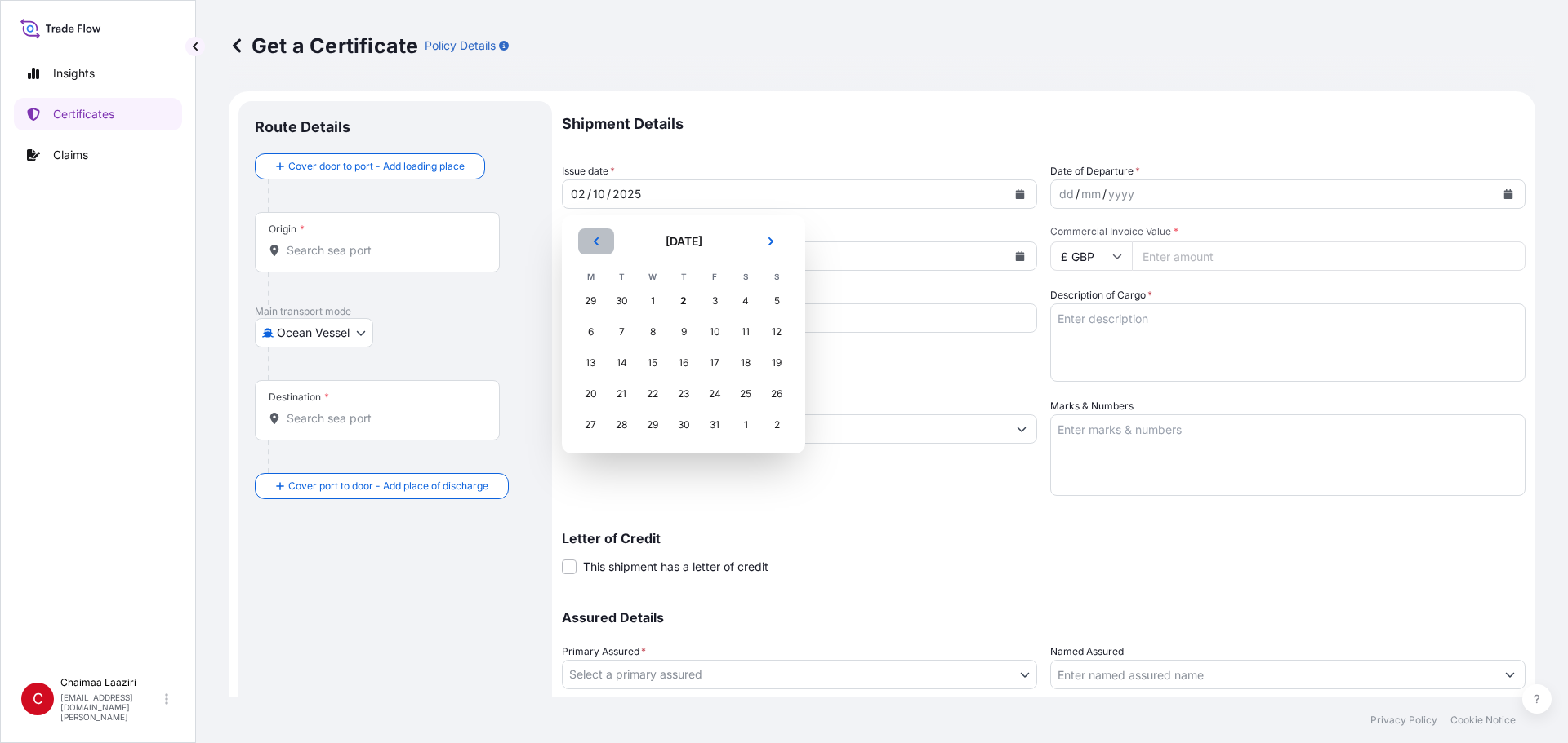
click at [600, 237] on icon "Previous" at bounding box center [596, 241] width 10 height 10
click at [686, 393] on div "25" at bounding box center [684, 394] width 29 height 29
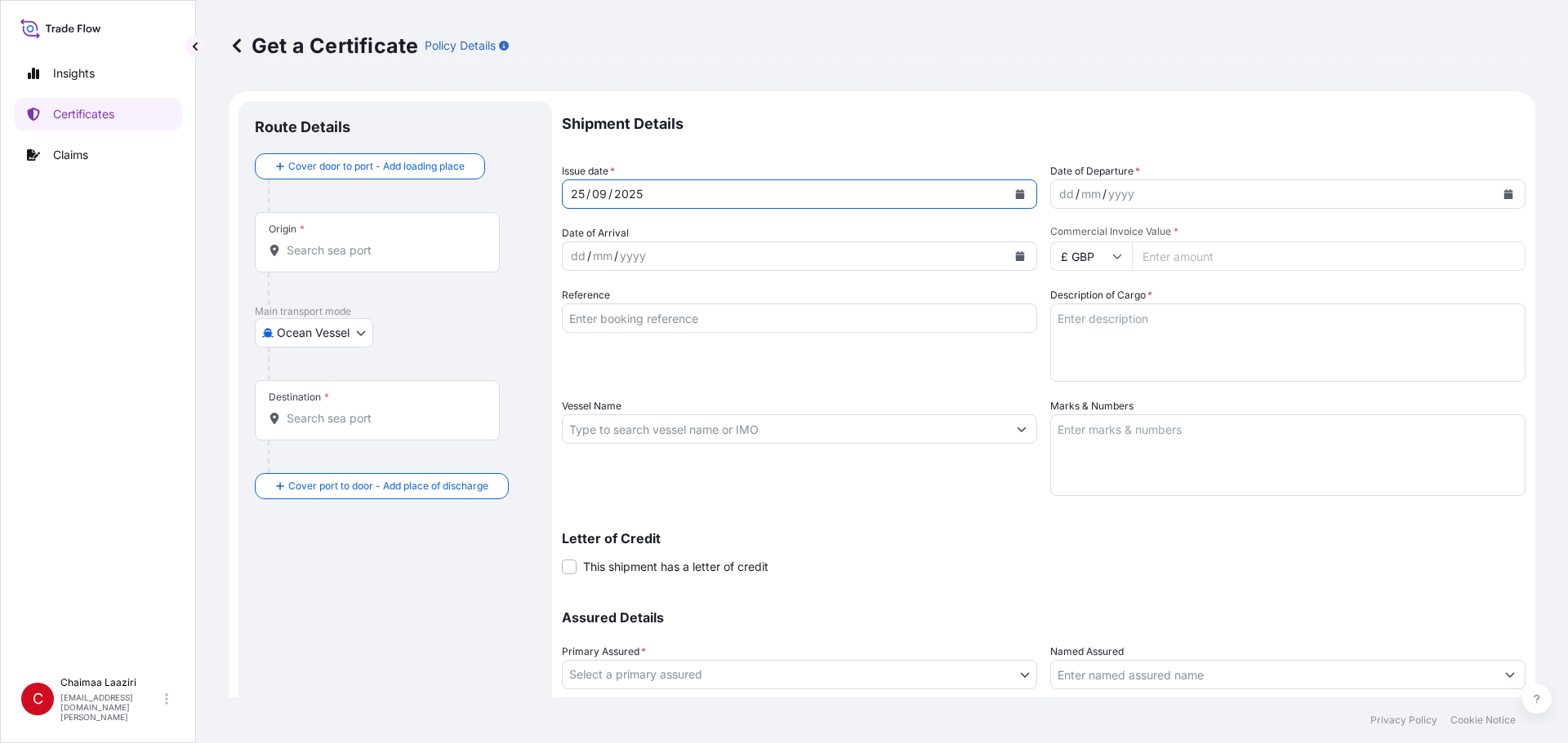
click at [757, 190] on div "dd / mm / yyyy" at bounding box center [1287, 194] width 475 height 29
click at [757, 194] on button "Calendar" at bounding box center [1508, 194] width 26 height 26
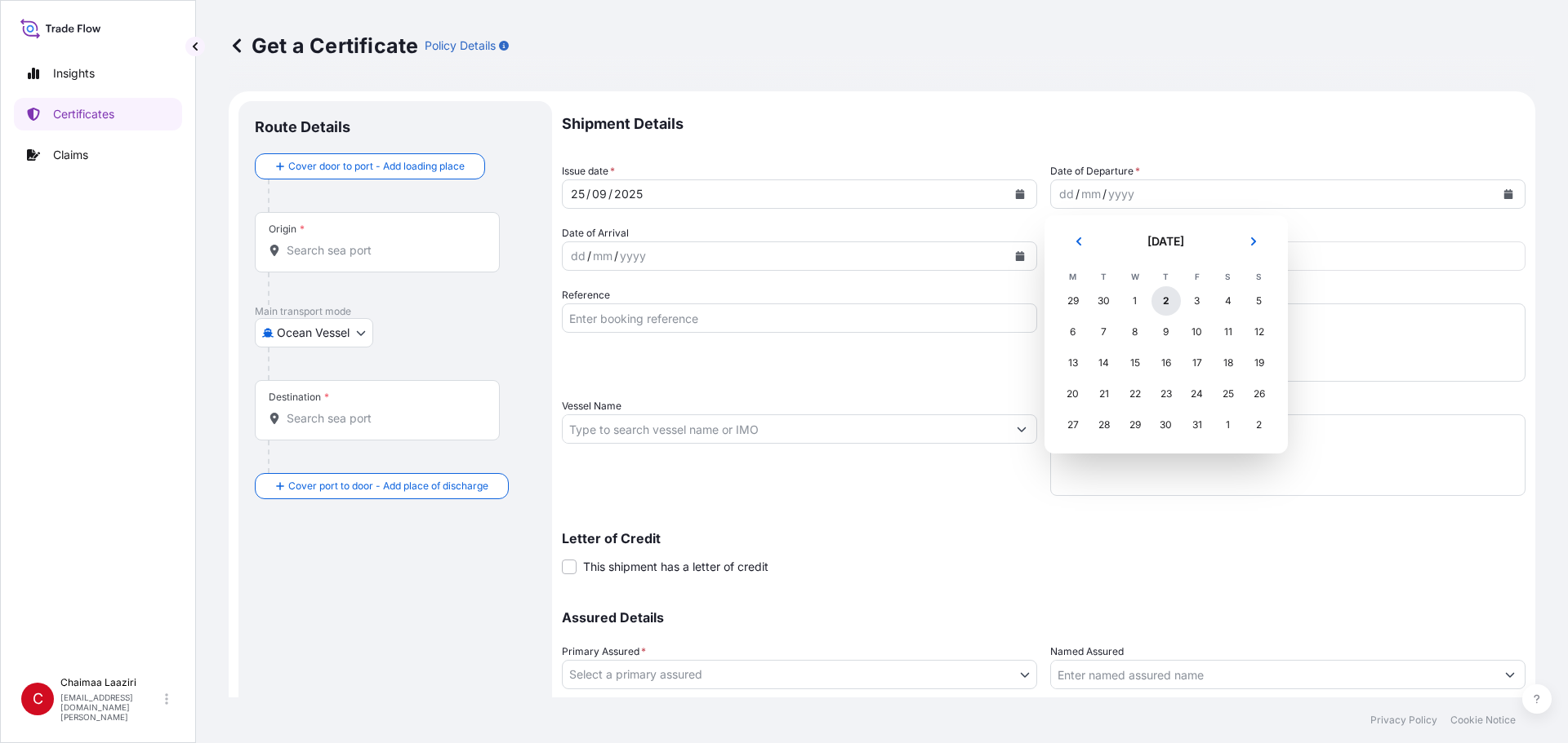
click at [757, 299] on div "2" at bounding box center [1166, 301] width 29 height 29
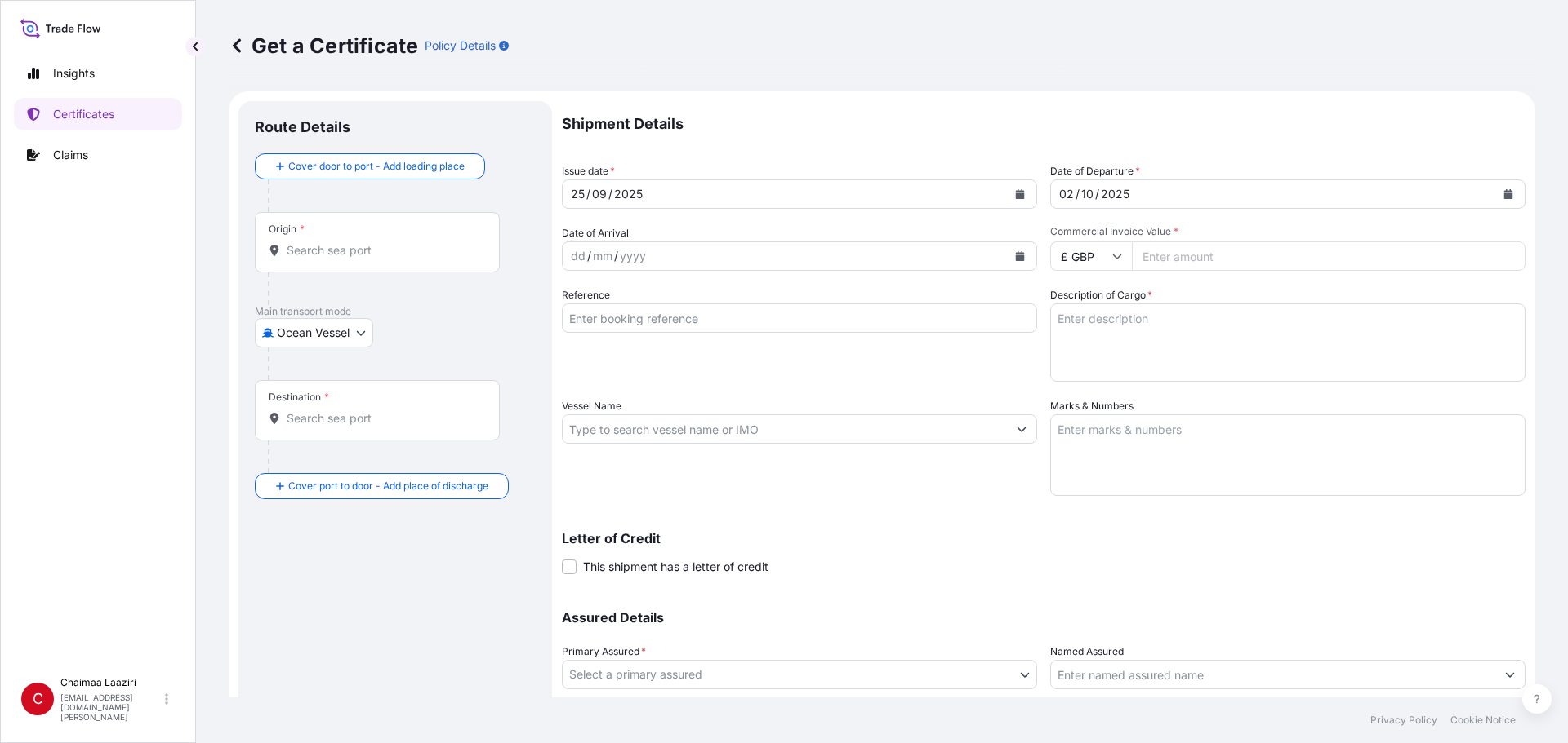
click at [757, 260] on input "Commercial Invoice Value *" at bounding box center [1328, 256] width 394 height 29
paste input "97430.94"
type input "97430.94"
click at [757, 250] on input "£ GBP" at bounding box center [1091, 256] width 82 height 29
click at [757, 373] on div "$ USD" at bounding box center [1085, 370] width 69 height 31
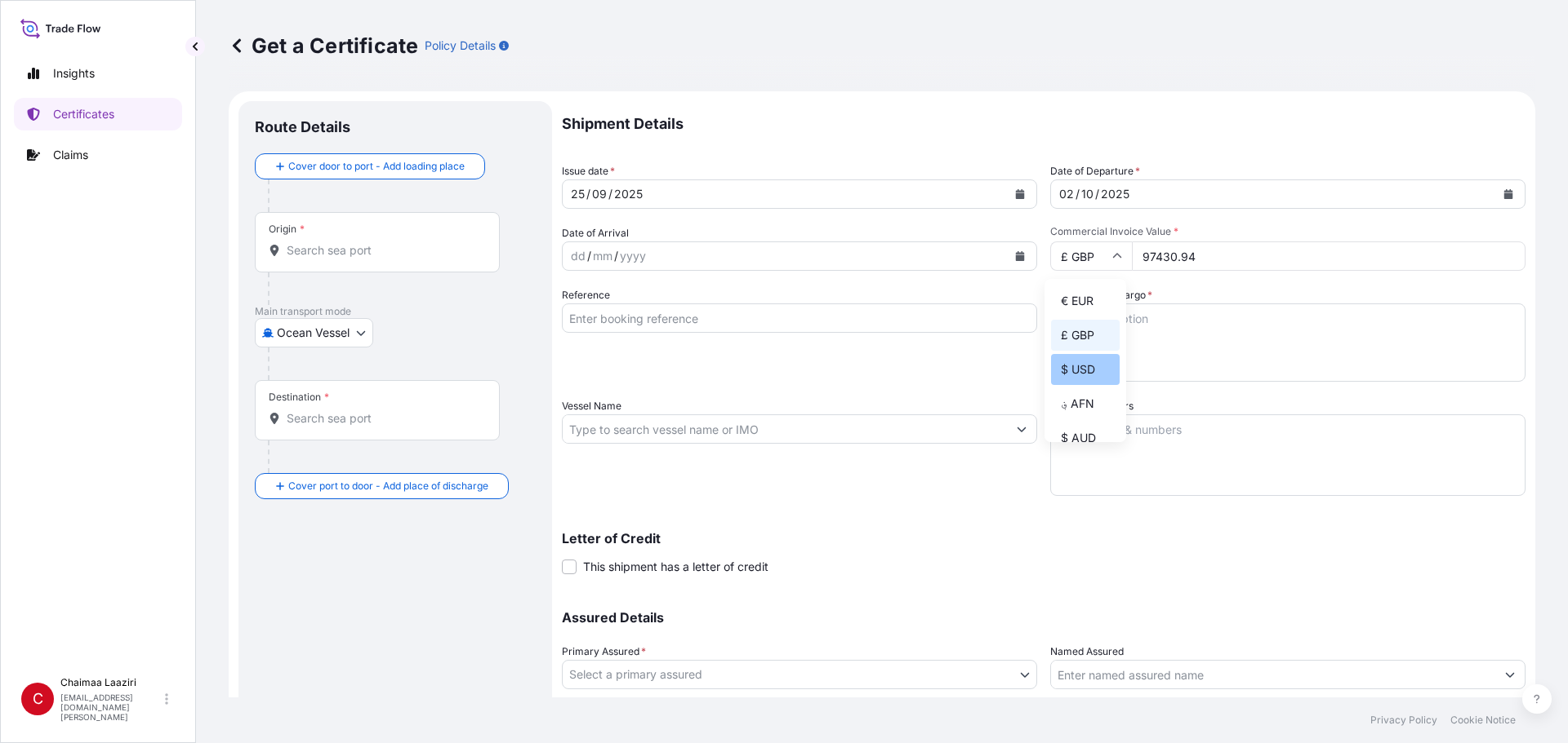
type input "$ USD"
click at [662, 327] on input "Reference" at bounding box center [799, 318] width 475 height 29
paste input "9040029775 9040029889 9040029978 9040030096 9040030231 9040030272 9040030271"
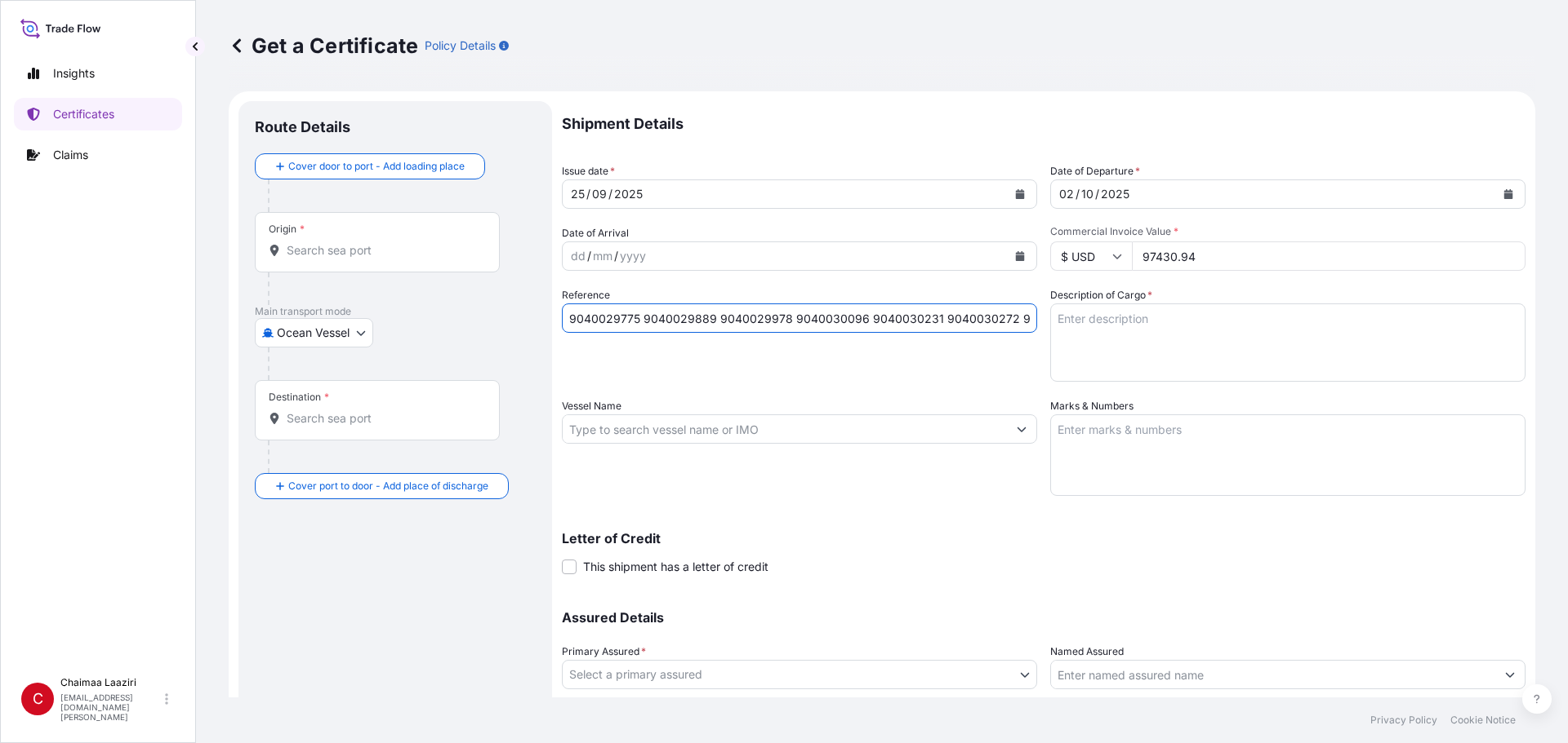
scroll to position [0, 56]
type input "9040029775 9040029889 9040029978 9040030096 9040030231 9040030272 9040030271"
click at [757, 331] on textarea "Description of Cargo *" at bounding box center [1287, 343] width 475 height 79
paste textarea "9040029775 9040029889 9040029978 9040030096 9040030231 9040030272 9040030271"
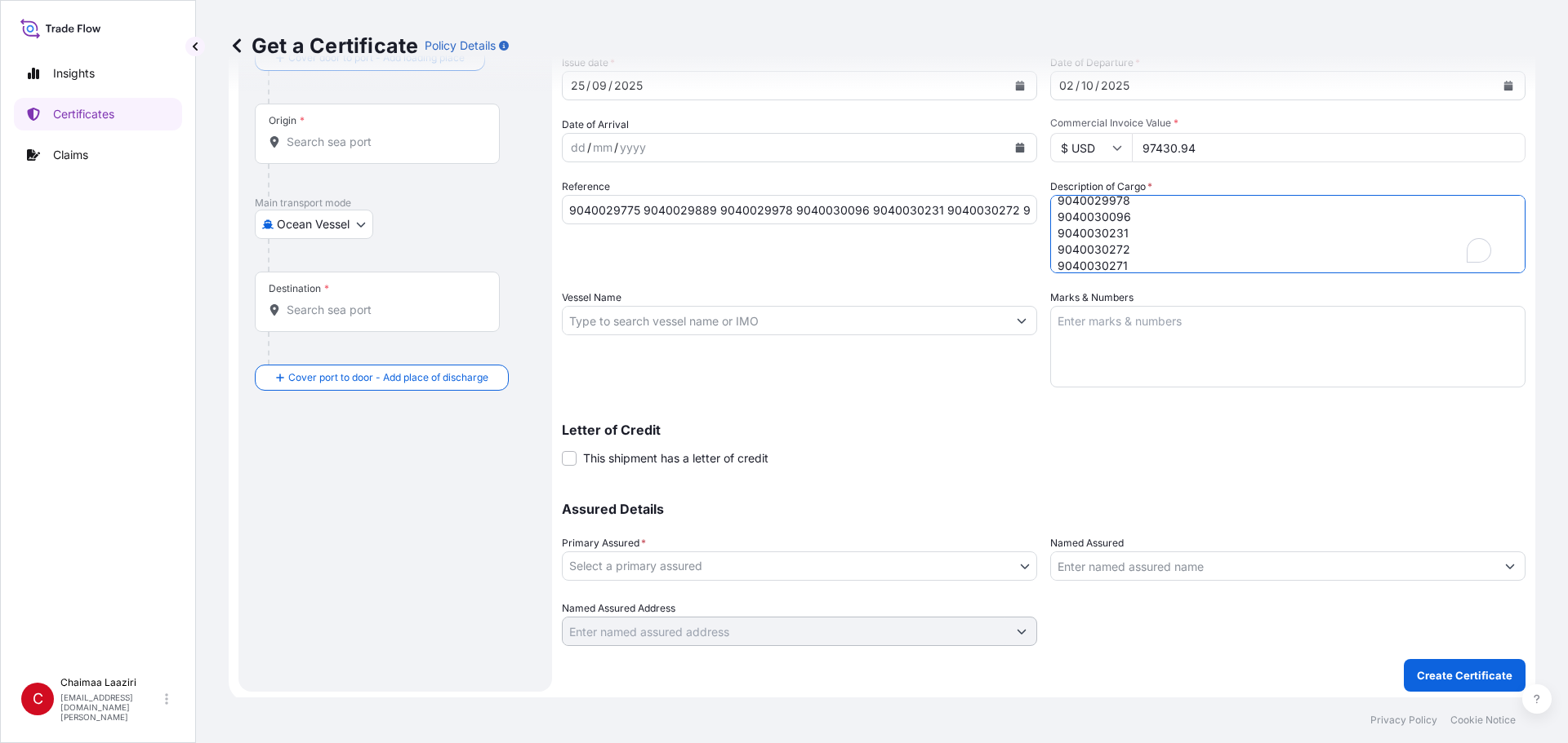
scroll to position [113, 0]
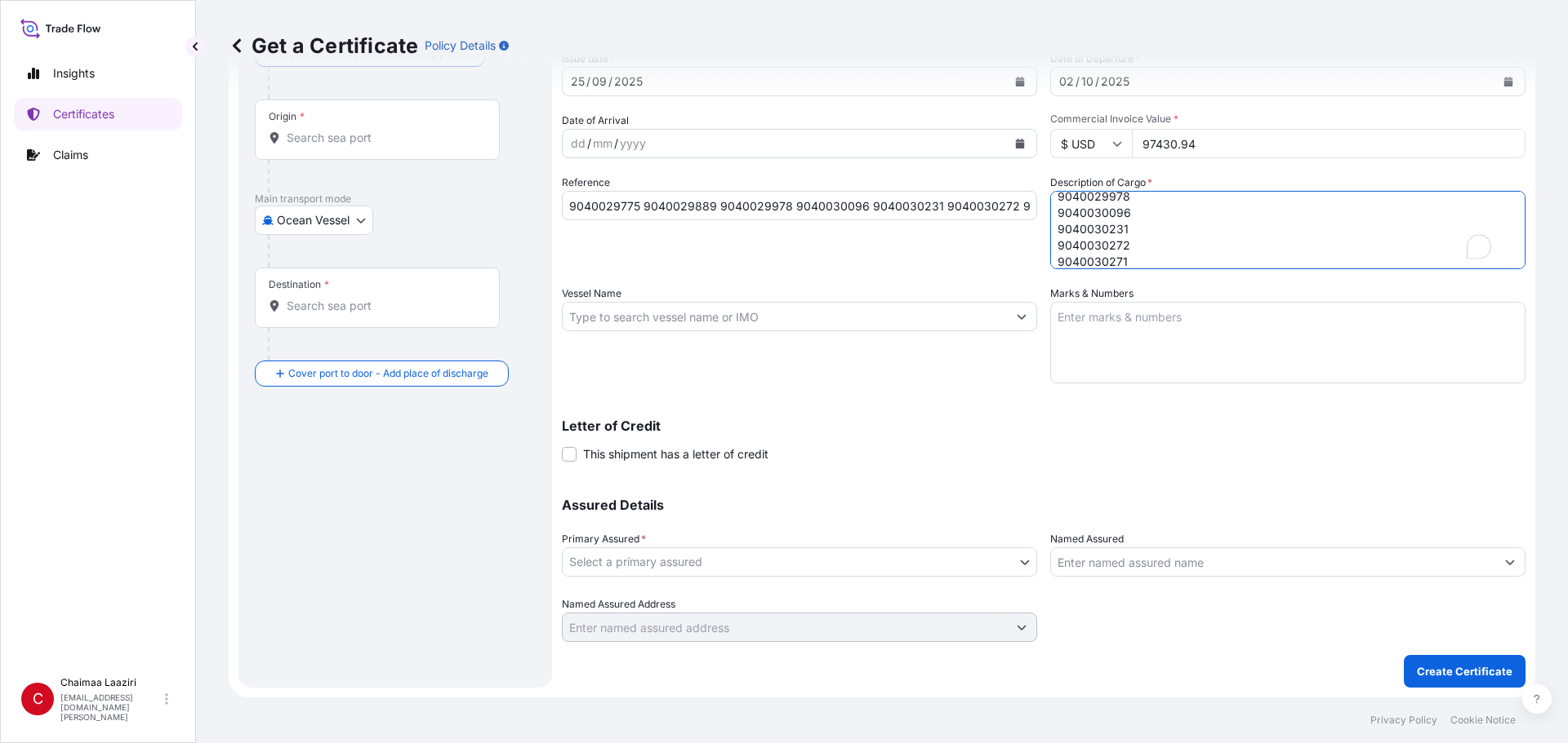
type textarea "9040029775 9040029889 9040029978 9040030096 9040030231 9040030272 9040030271"
click at [757, 503] on body "Insights Certificates Claims C Chaimaa Laaziri [EMAIL_ADDRESS][DOMAIN_NAME][PER…" at bounding box center [784, 372] width 1568 height 743
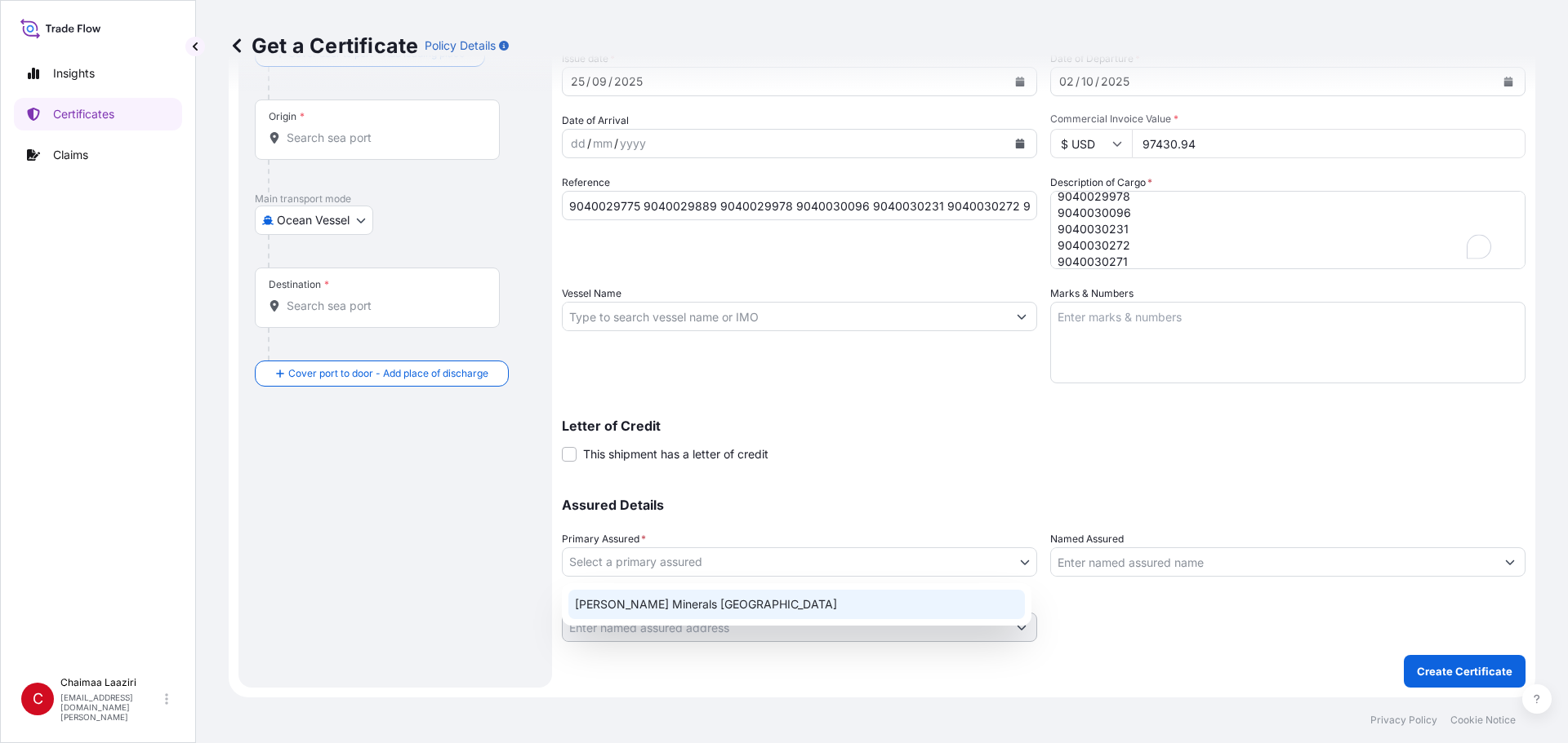
click at [757, 503] on div "[PERSON_NAME] Minerals [GEOGRAPHIC_DATA]" at bounding box center [796, 605] width 456 height 29
select select "31757"
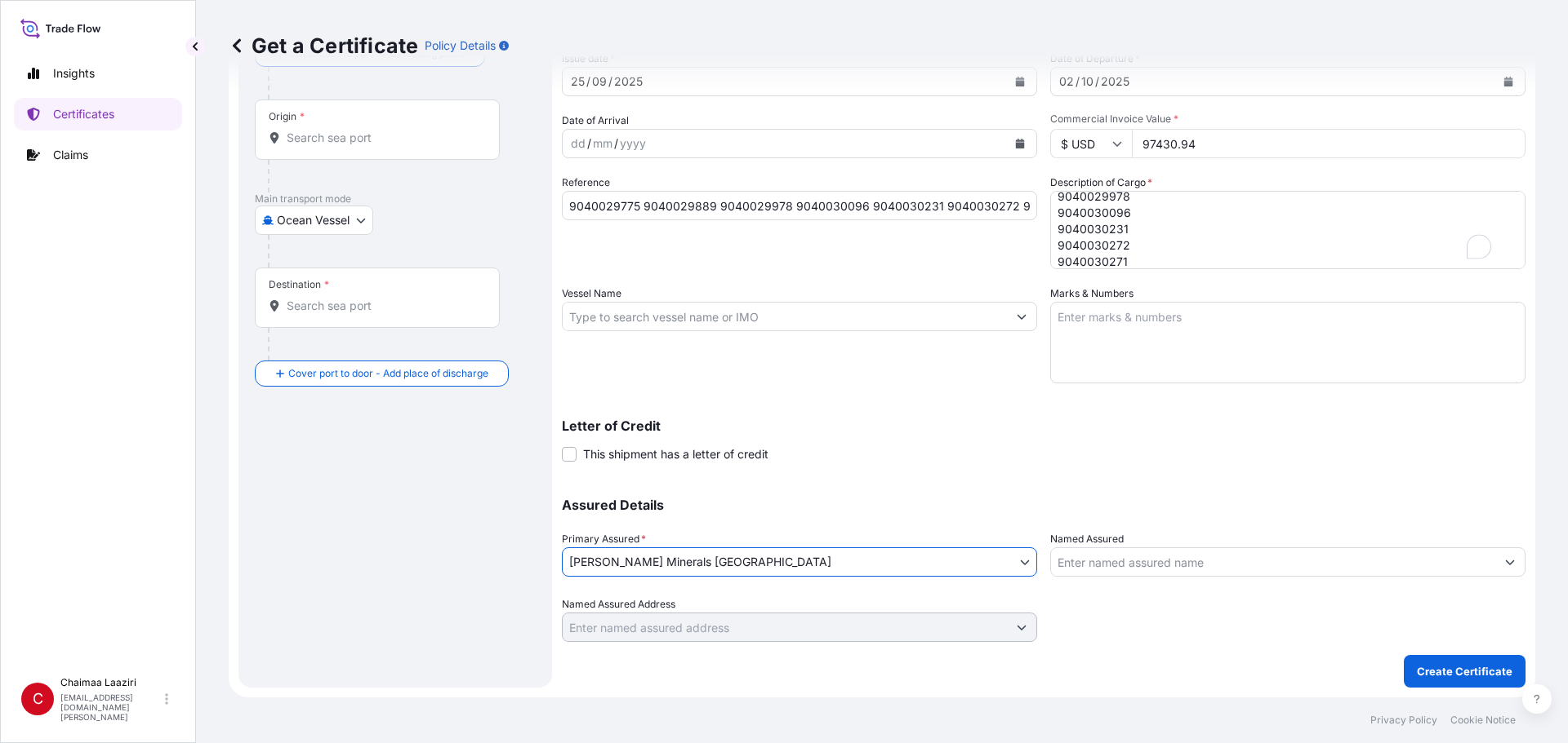
click at [334, 139] on input "Origin *" at bounding box center [382, 138] width 192 height 16
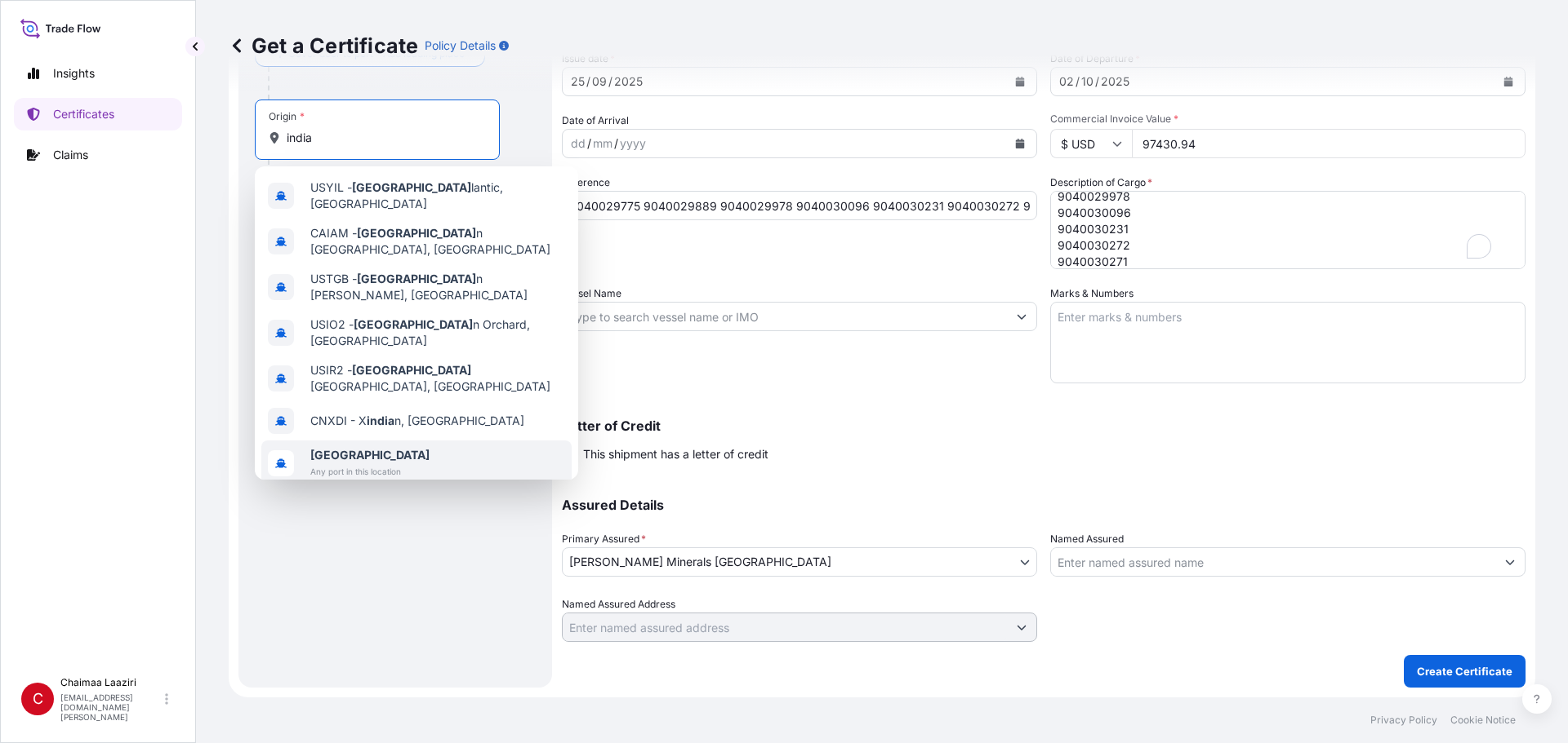
click at [392, 447] on span "[GEOGRAPHIC_DATA]" at bounding box center [370, 455] width 120 height 16
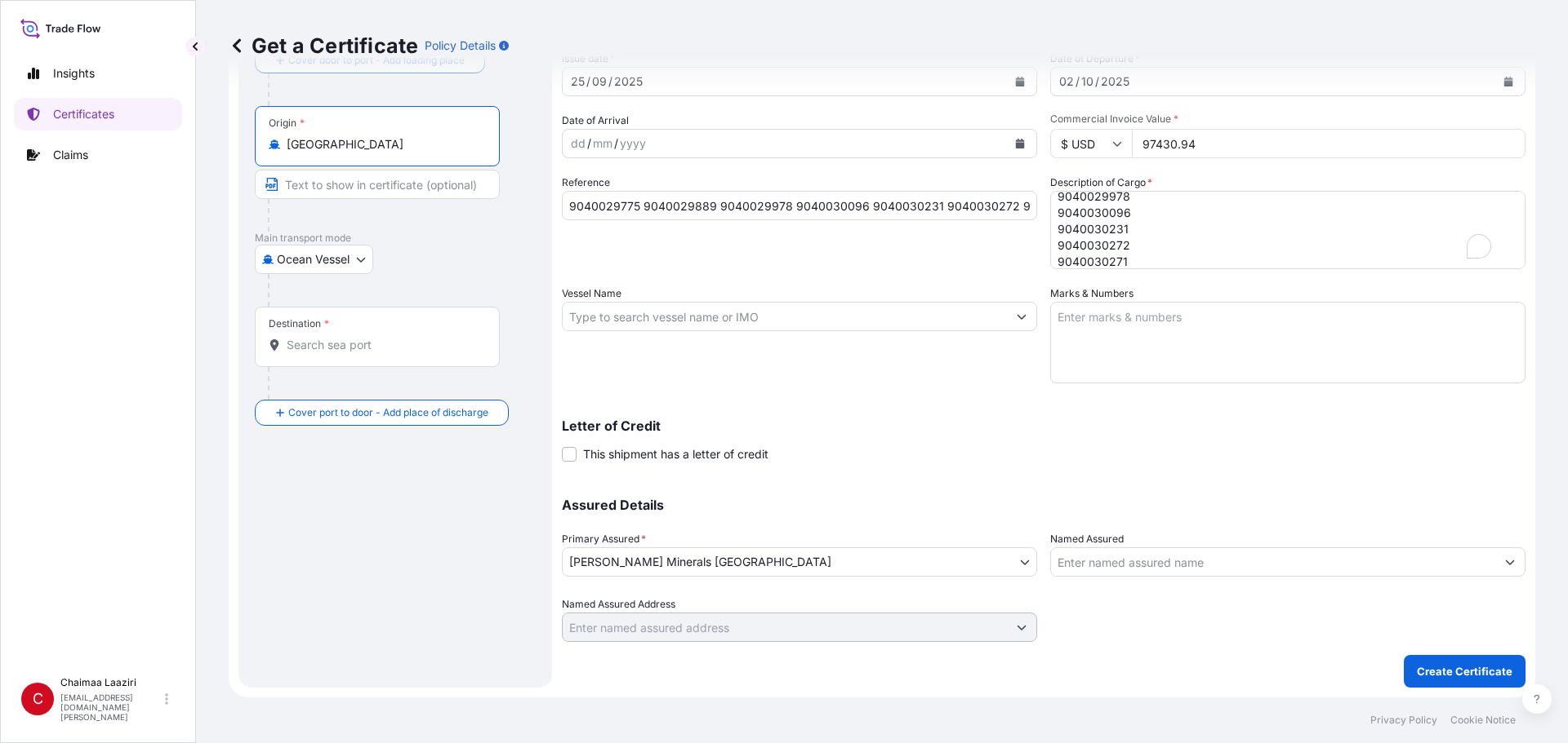
type input "[GEOGRAPHIC_DATA]"
click at [324, 353] on div "Destination *" at bounding box center [377, 337] width 245 height 61
click at [324, 353] on input "Destination *" at bounding box center [382, 345] width 192 height 16
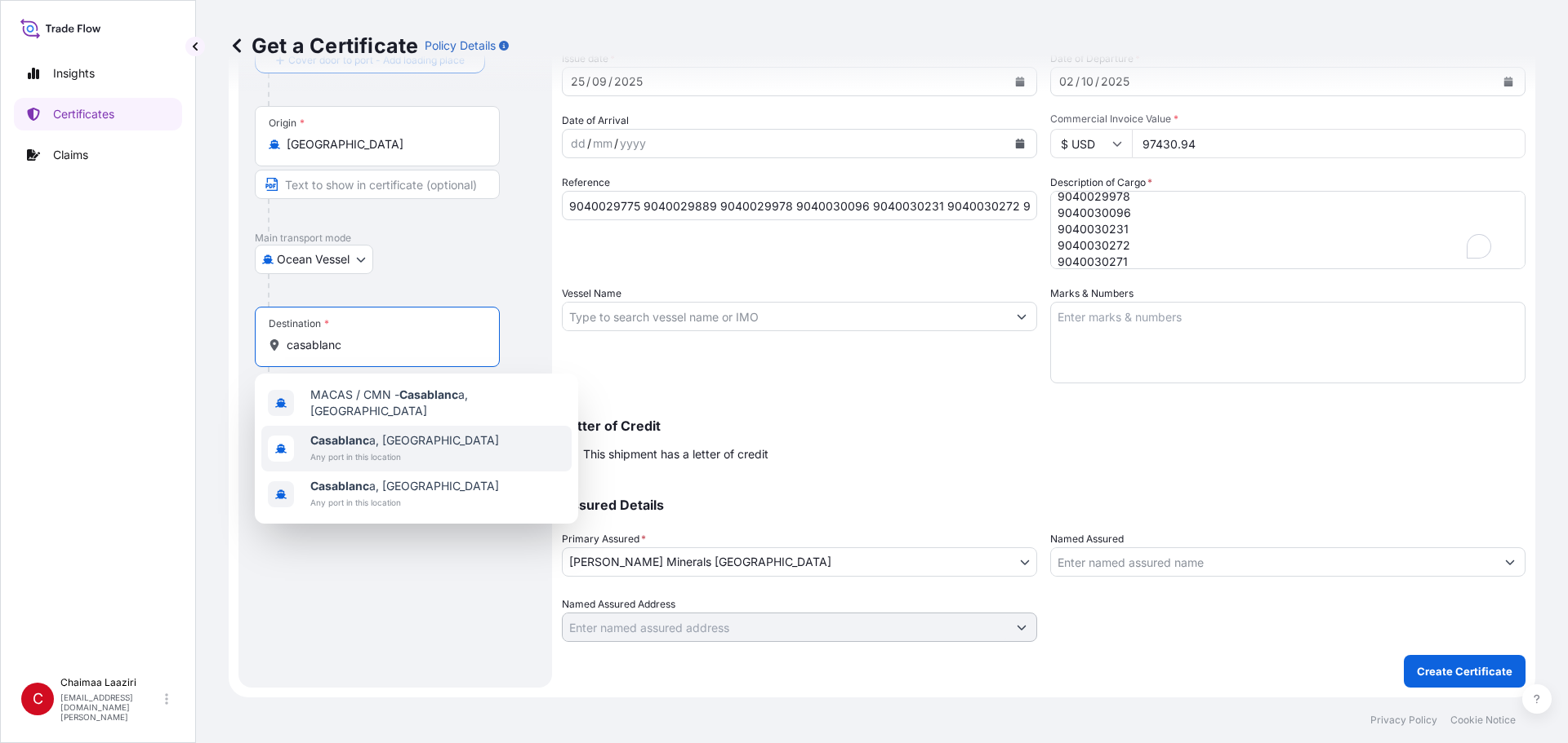
click at [395, 440] on span "Casablanc a, [GEOGRAPHIC_DATA]" at bounding box center [404, 441] width 188 height 16
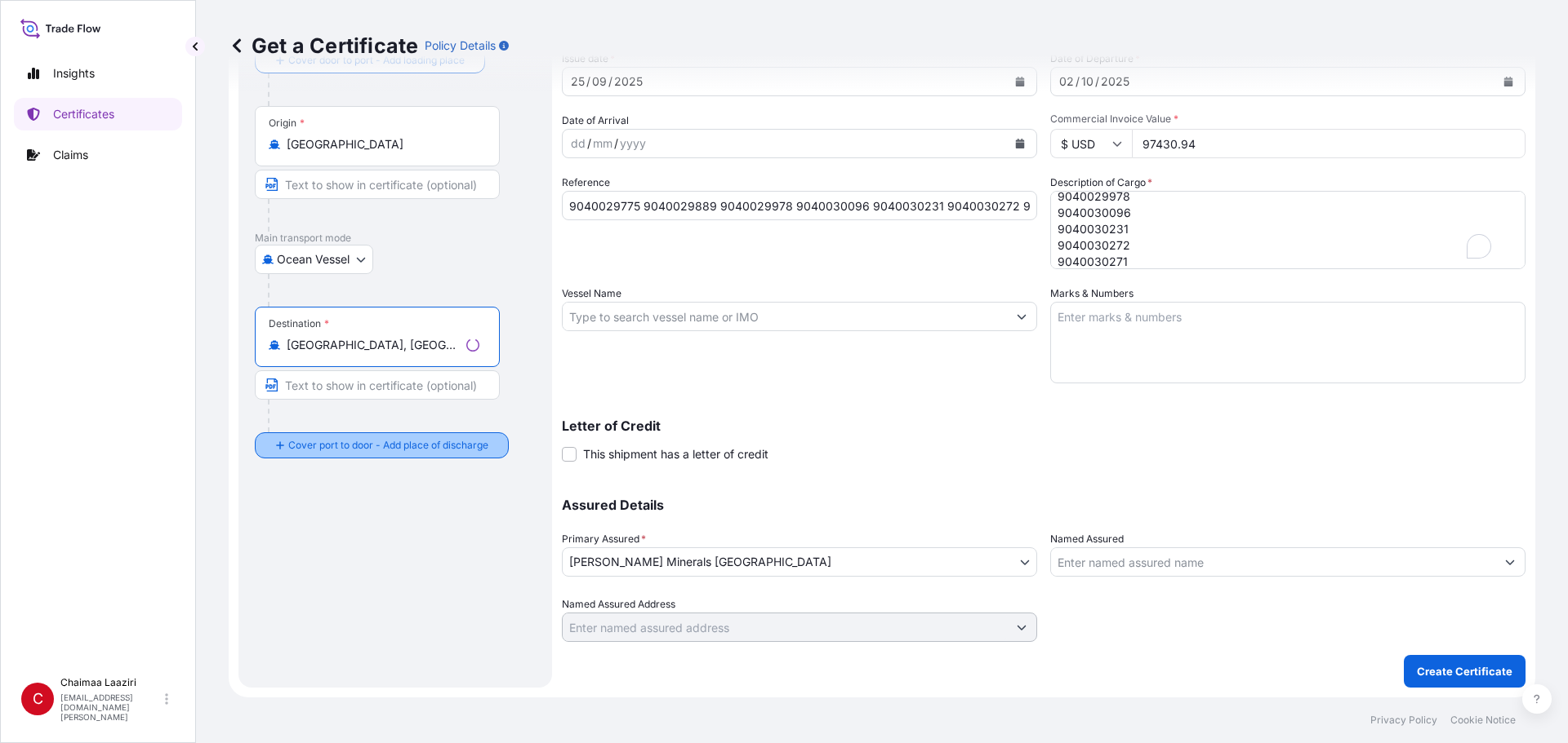
type input "[GEOGRAPHIC_DATA], [GEOGRAPHIC_DATA]"
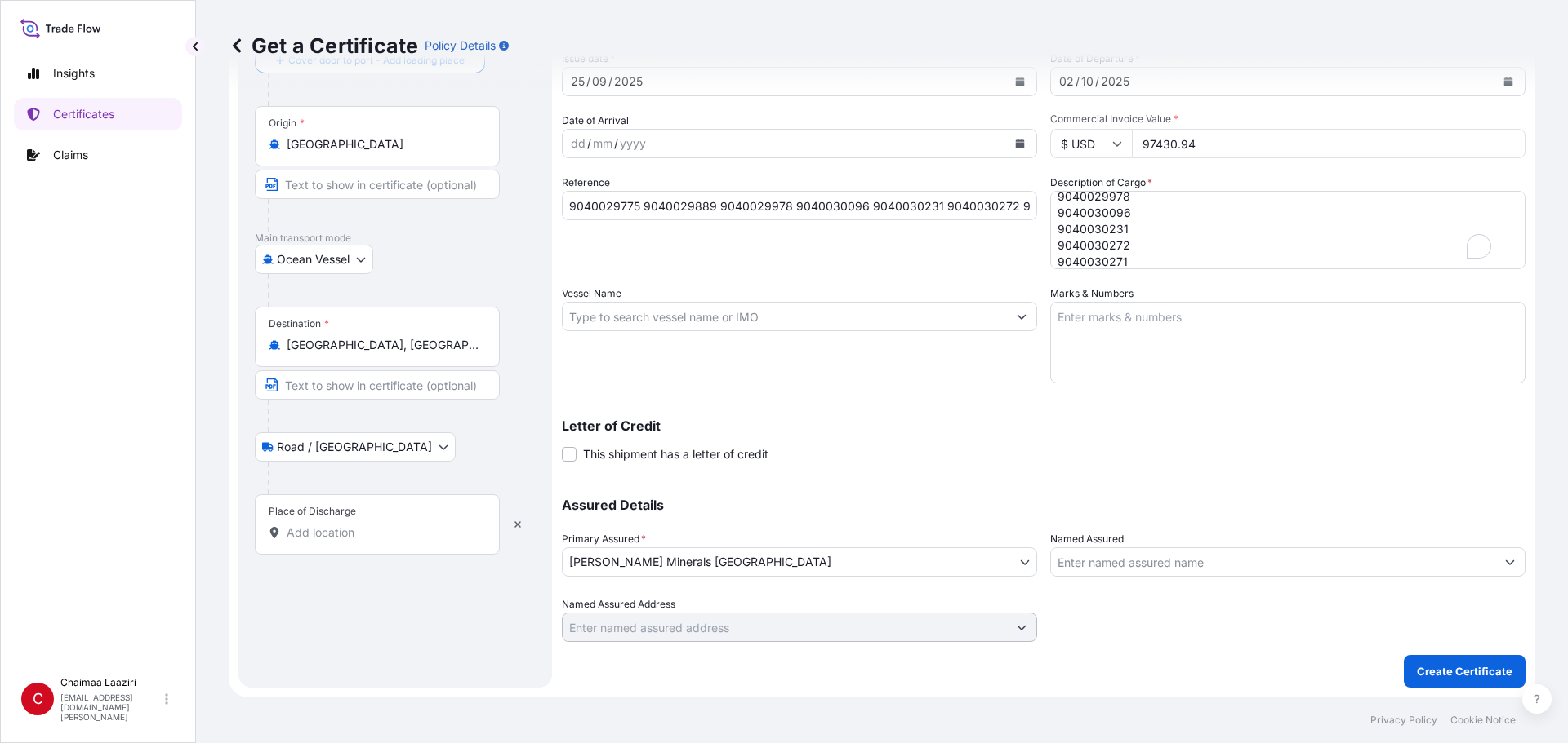
click at [319, 503] on input "Place of Discharge" at bounding box center [382, 533] width 192 height 16
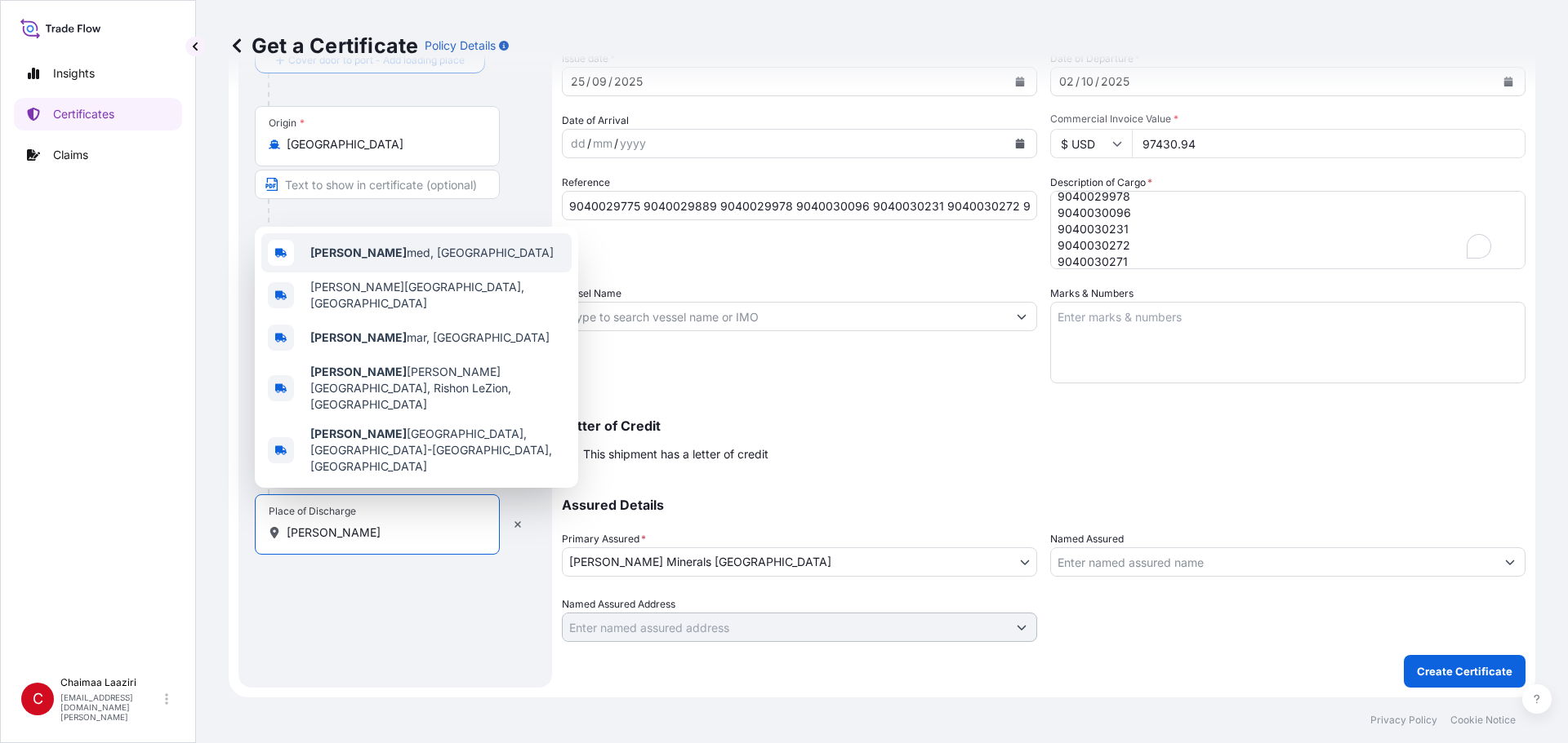
click at [397, 261] on span "Ben Ah med, [GEOGRAPHIC_DATA]" at bounding box center [432, 253] width 243 height 16
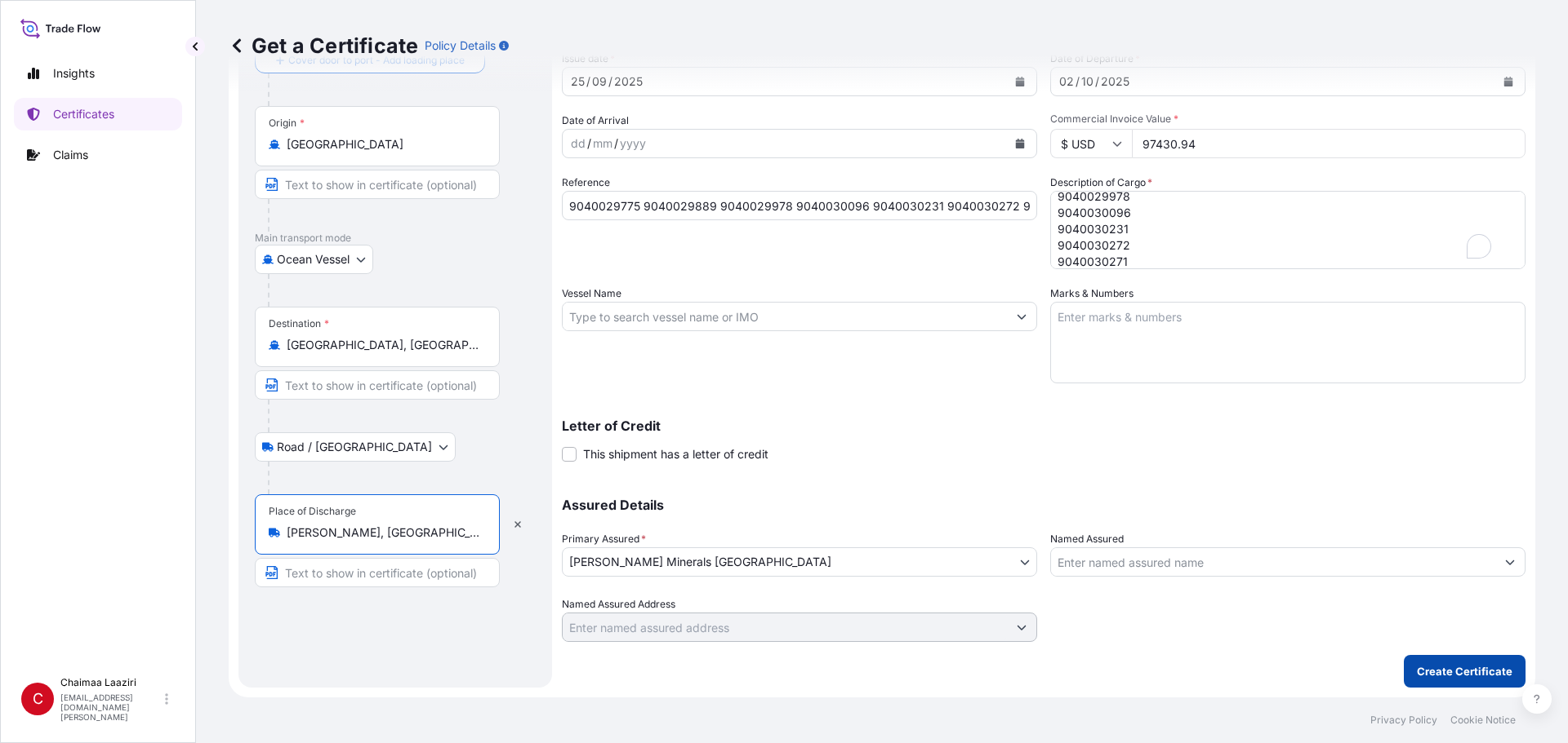
type input "[PERSON_NAME], [GEOGRAPHIC_DATA]"
click at [757, 503] on p "Create Certificate" at bounding box center [1464, 672] width 96 height 16
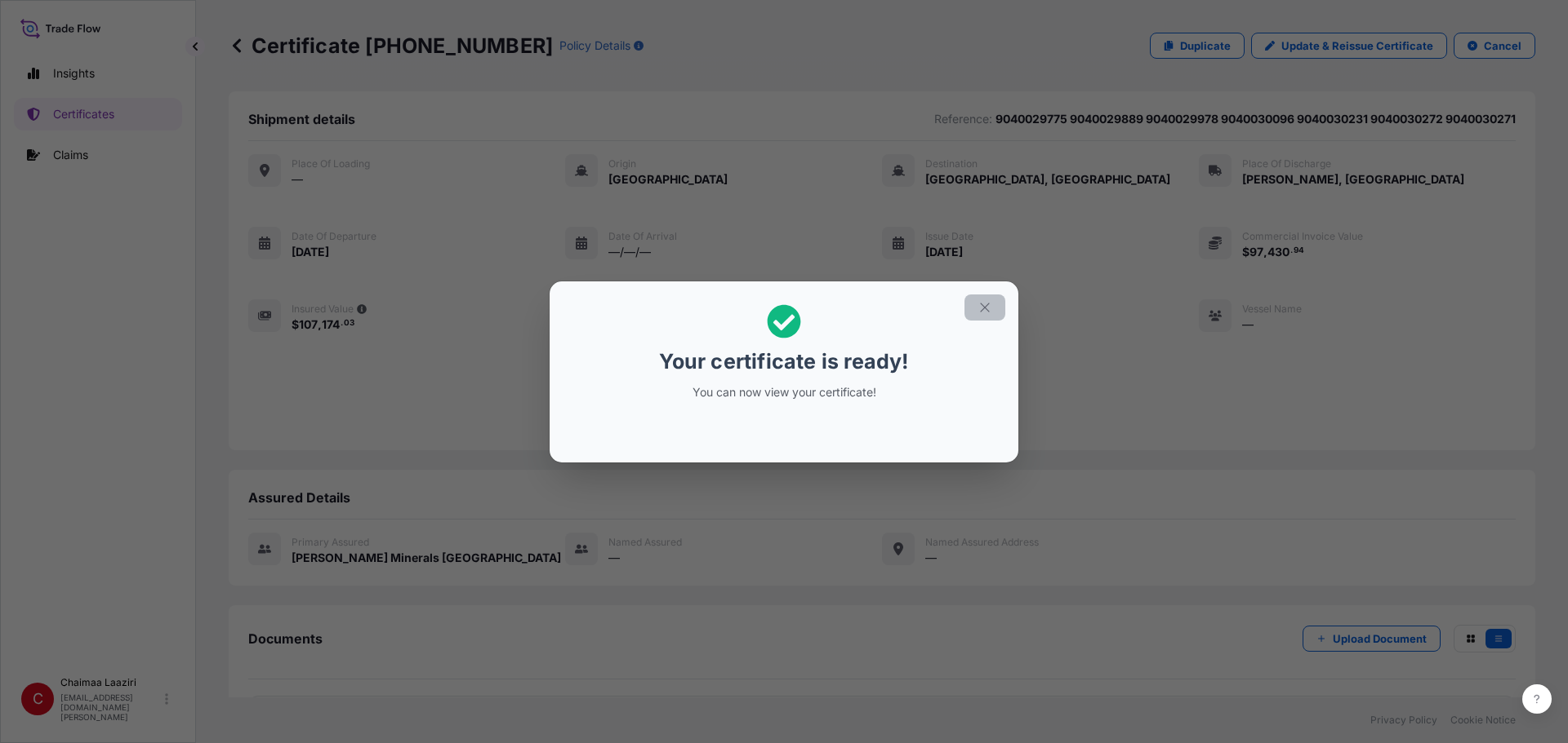
click at [757, 302] on icon "button" at bounding box center [985, 308] width 15 height 15
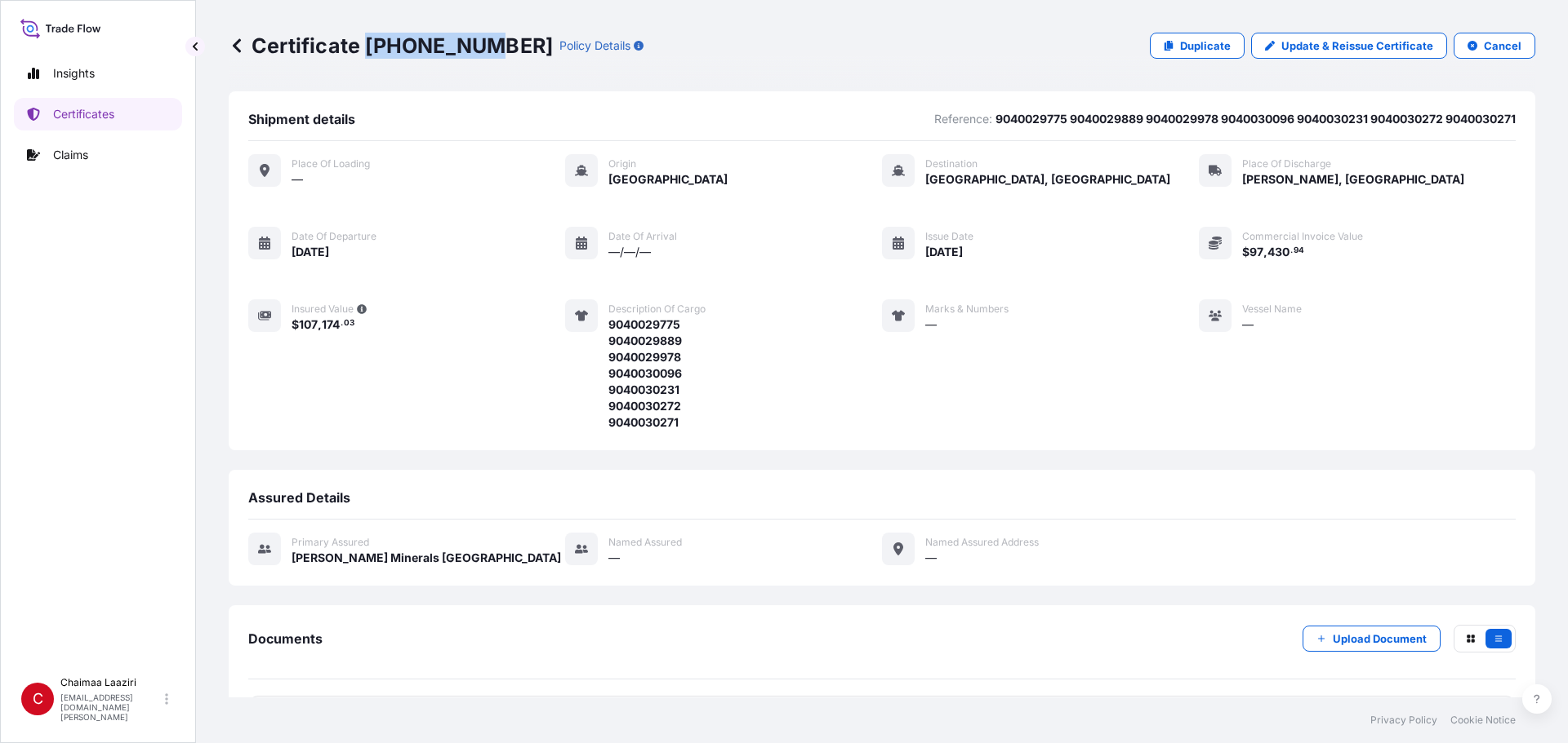
drag, startPoint x: 368, startPoint y: 43, endPoint x: 482, endPoint y: 45, distance: 114.0
click at [482, 45] on p "Certificate [PHONE_NUMBER]" at bounding box center [391, 46] width 324 height 26
copy p "[PHONE_NUMBER]"
click at [129, 112] on link "Certificates" at bounding box center [97, 115] width 168 height 33
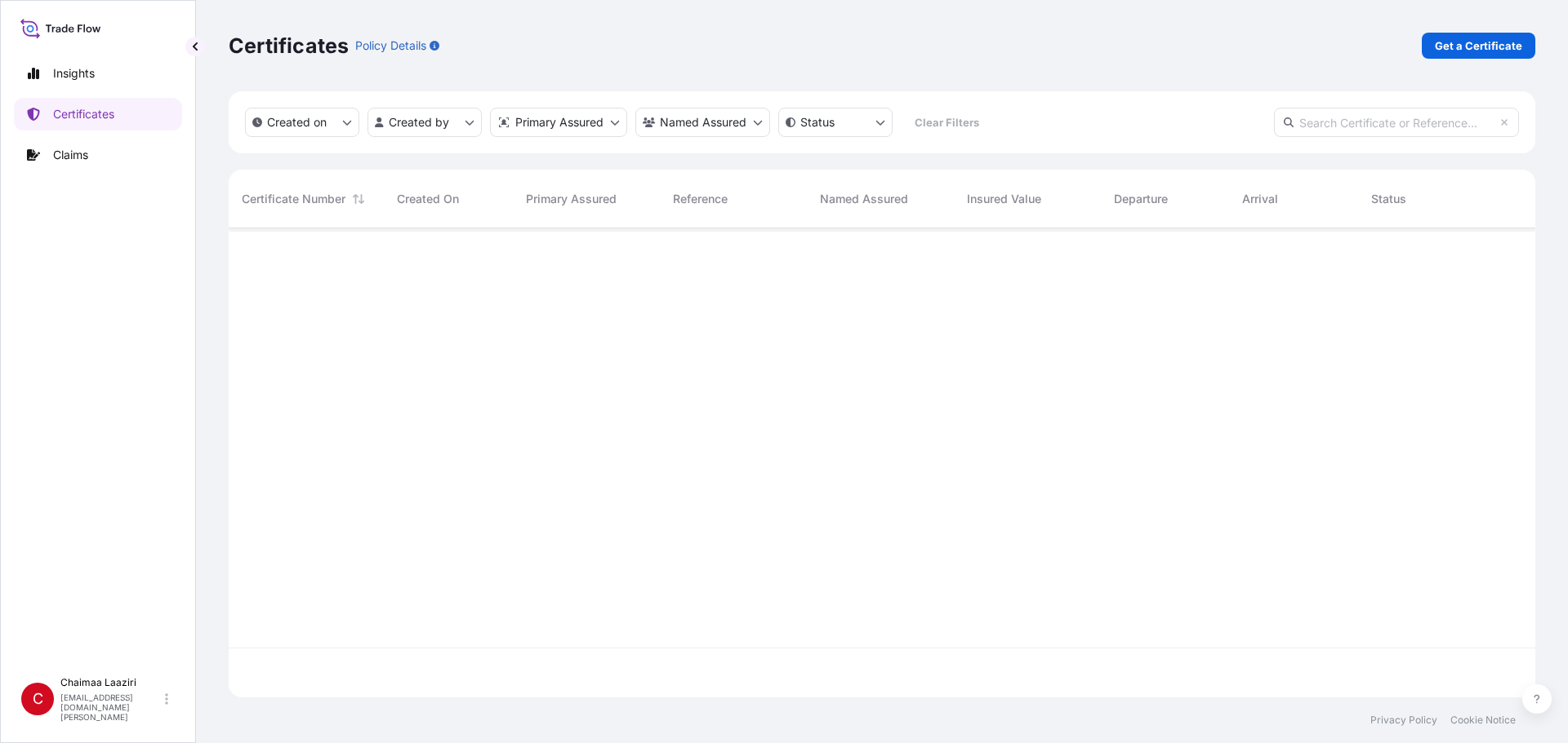
scroll to position [466, 1295]
click at [757, 31] on div "Certificates Policy Details Get a Certificate" at bounding box center [882, 46] width 1307 height 92
click at [757, 46] on p "Get a Certificate" at bounding box center [1478, 46] width 88 height 16
select select "Ocean Vessel"
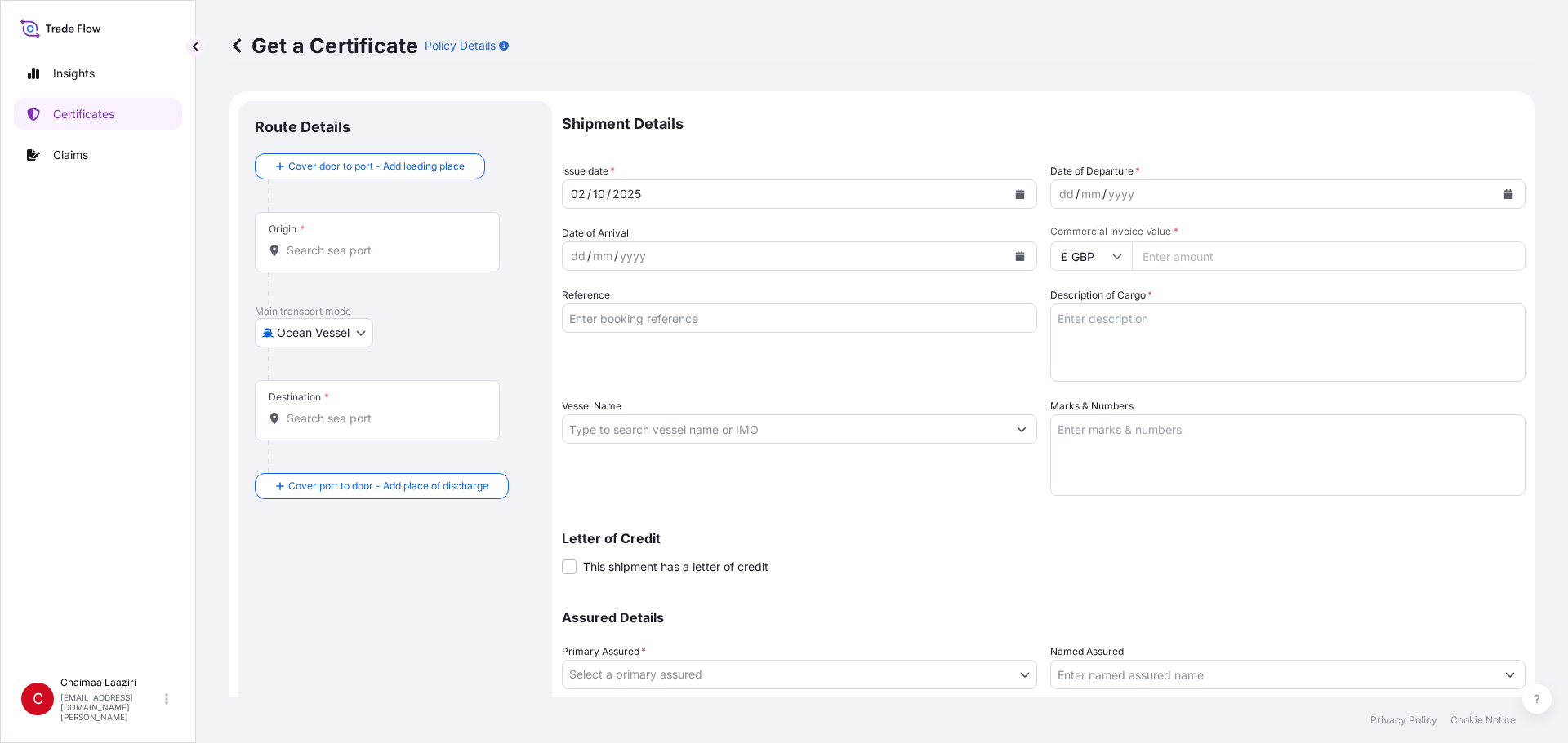
click at [757, 192] on icon "Calendar" at bounding box center [1020, 194] width 10 height 10
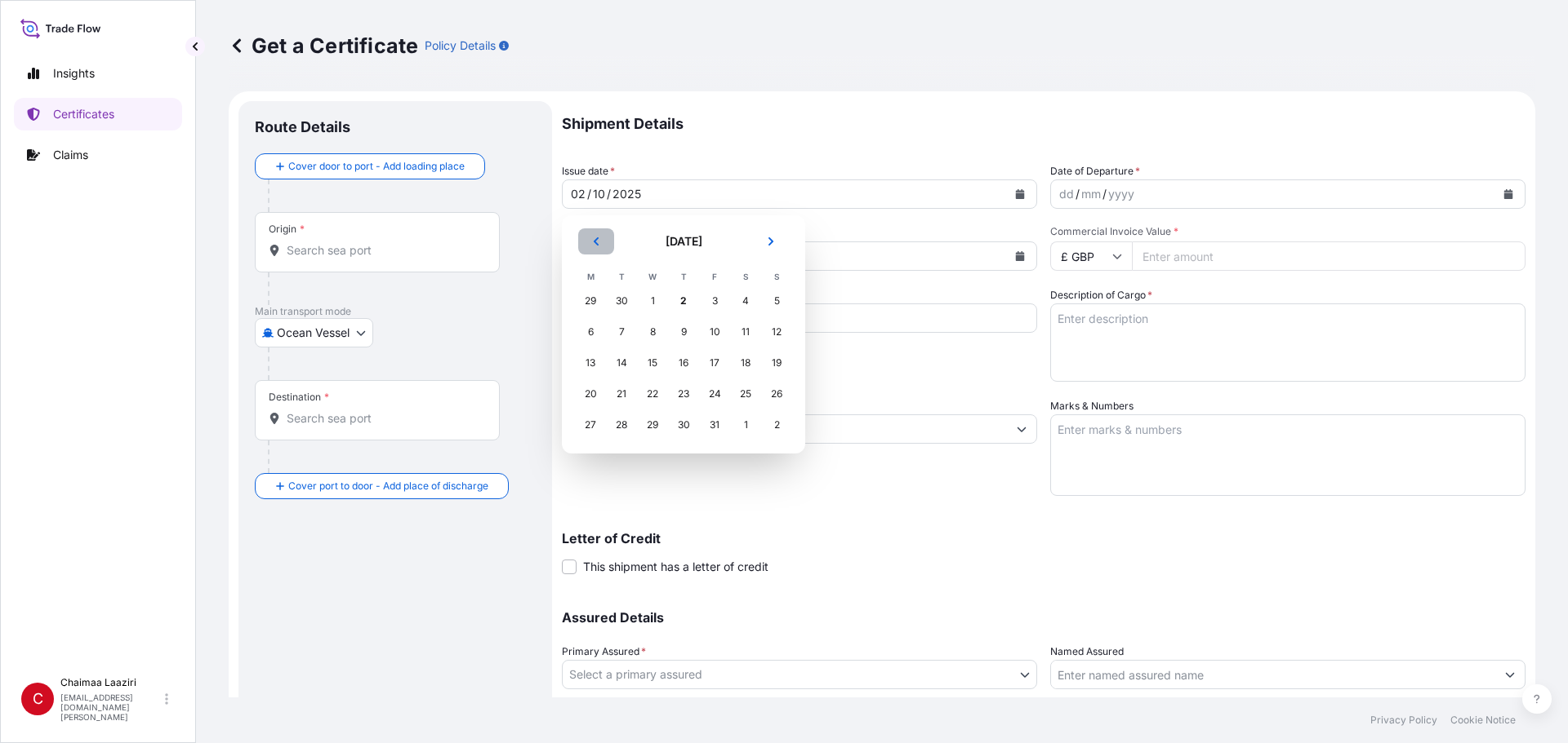
click at [593, 248] on button "Previous" at bounding box center [596, 241] width 36 height 26
click at [626, 427] on div "30" at bounding box center [621, 426] width 29 height 29
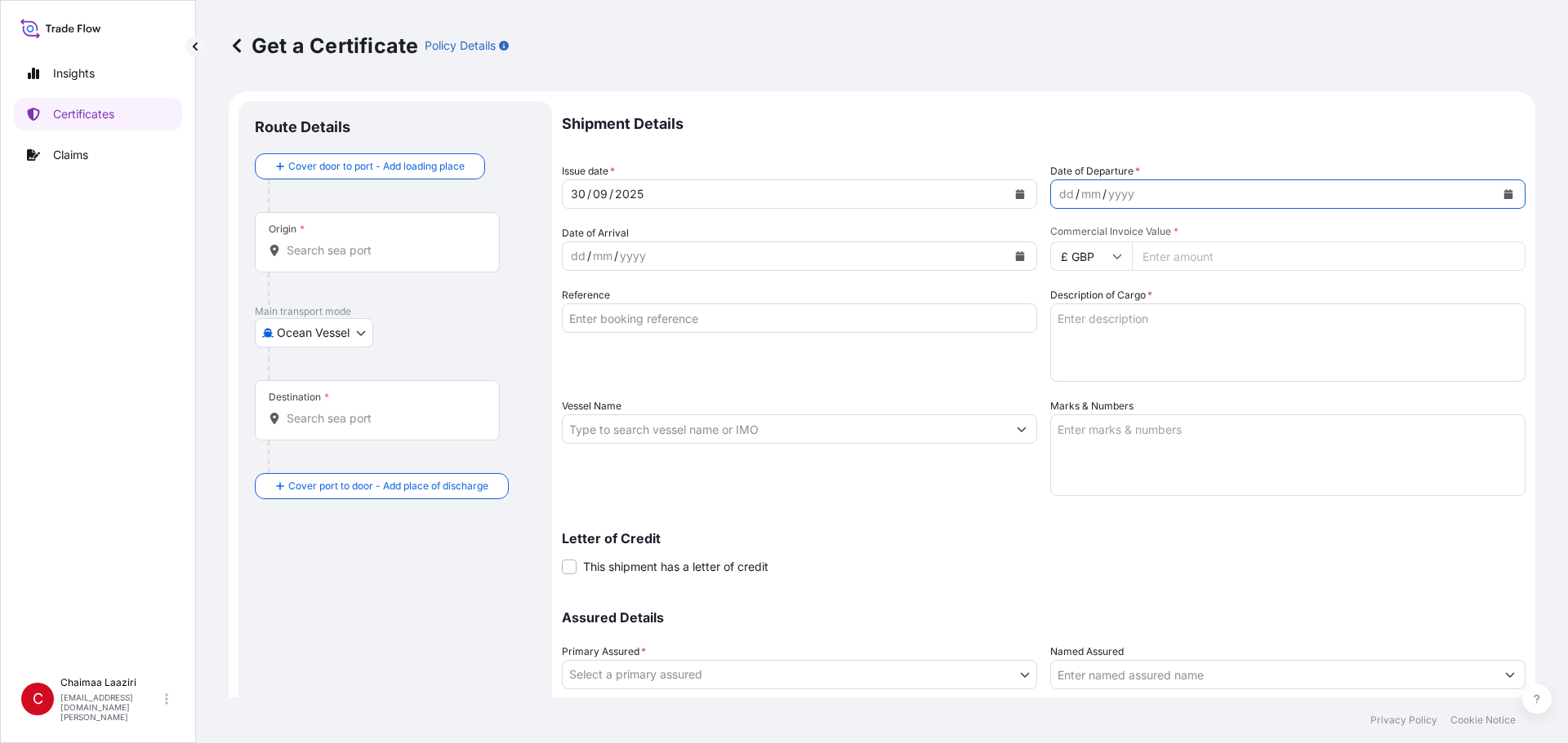
click at [757, 191] on button "Calendar" at bounding box center [1508, 194] width 26 height 26
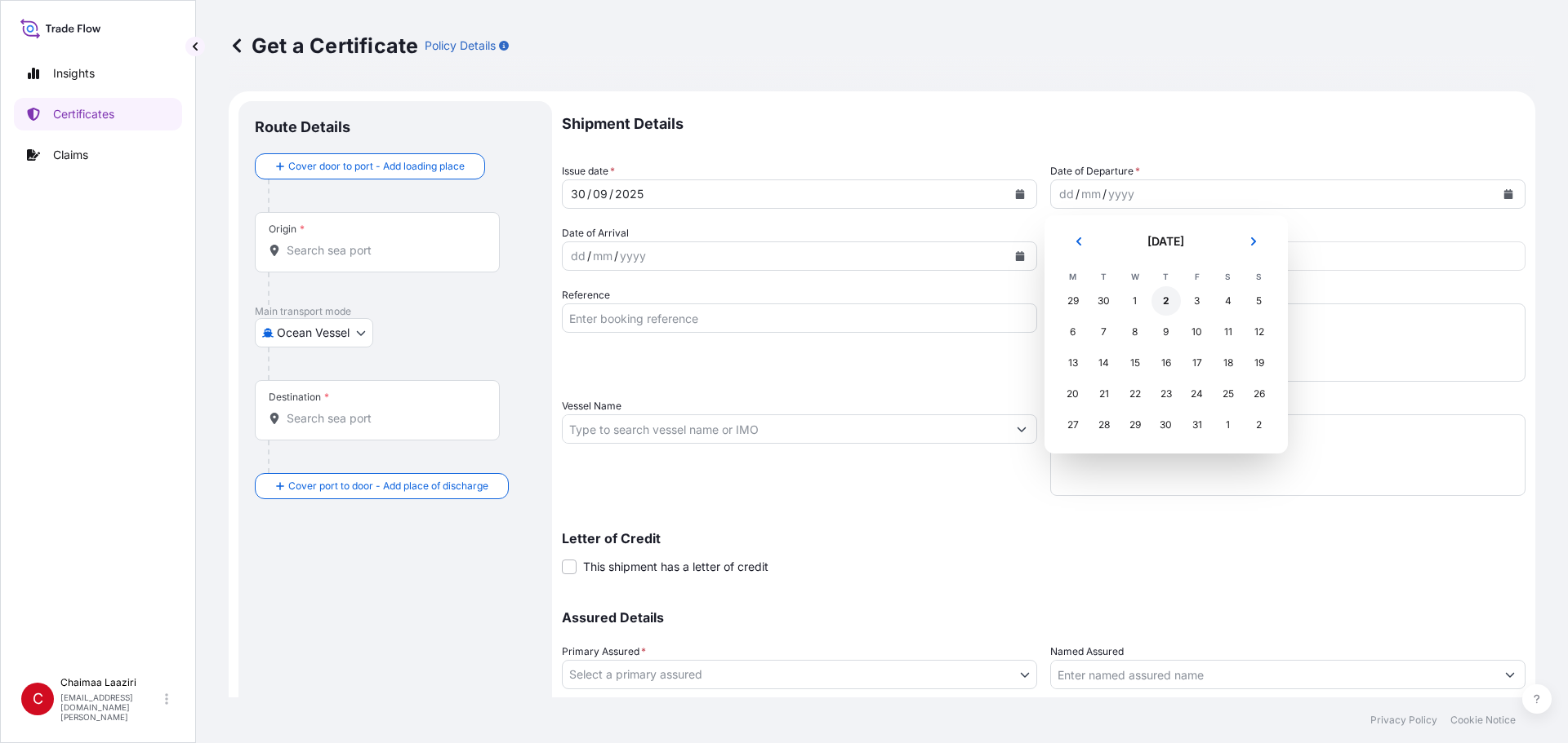
click at [757, 302] on div "2" at bounding box center [1166, 301] width 29 height 29
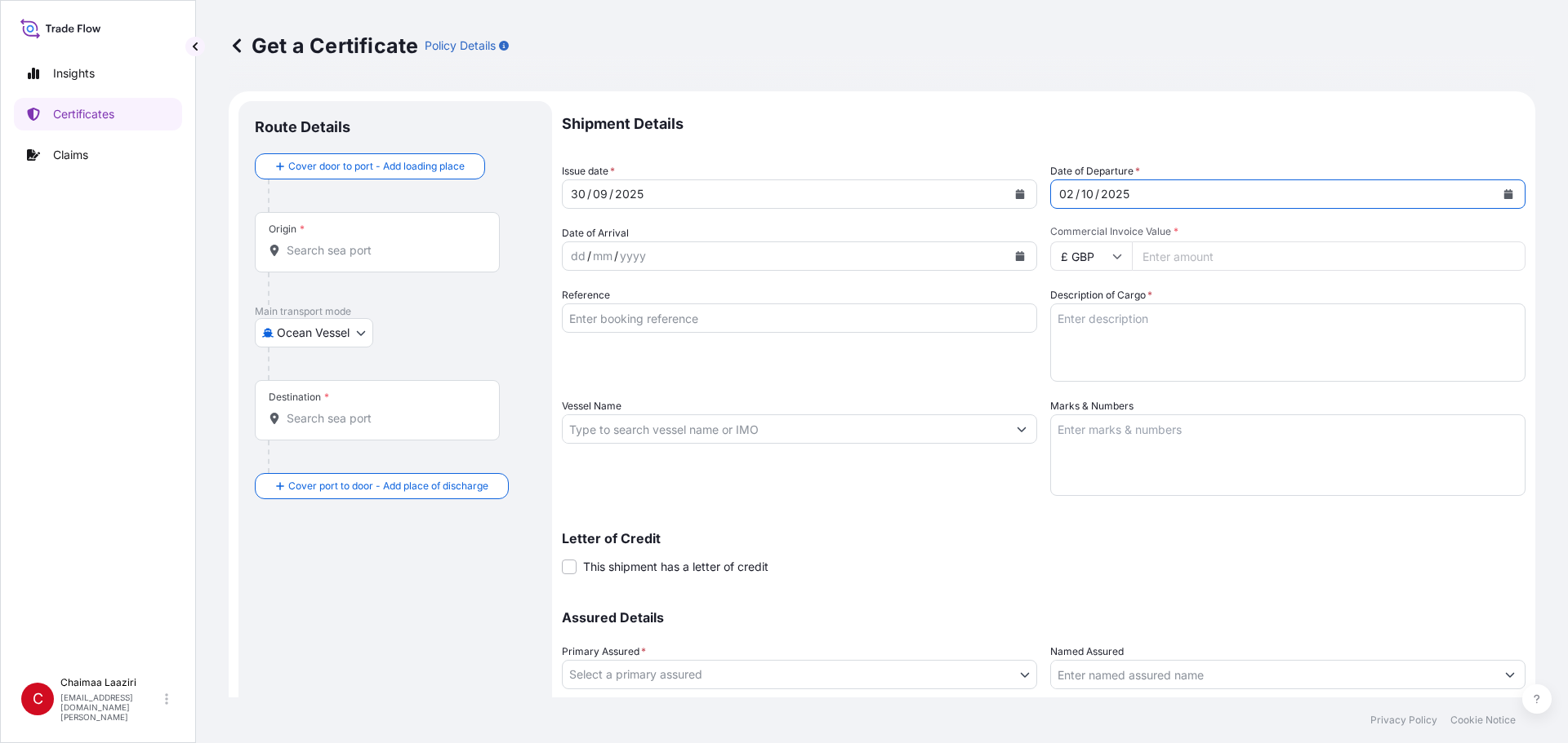
click at [757, 258] on input "Commercial Invoice Value *" at bounding box center [1328, 256] width 394 height 29
drag, startPoint x: 1258, startPoint y: 256, endPoint x: 893, endPoint y: 254, distance: 365.0
click at [757, 254] on div "Shipment Details Issue date * [DATE] Date of Departure * [DATE] Date of Arrival…" at bounding box center [1043, 428] width 964 height 654
click at [757, 334] on div "Reference" at bounding box center [799, 335] width 475 height 95
drag, startPoint x: 760, startPoint y: 326, endPoint x: 770, endPoint y: 330, distance: 10.8
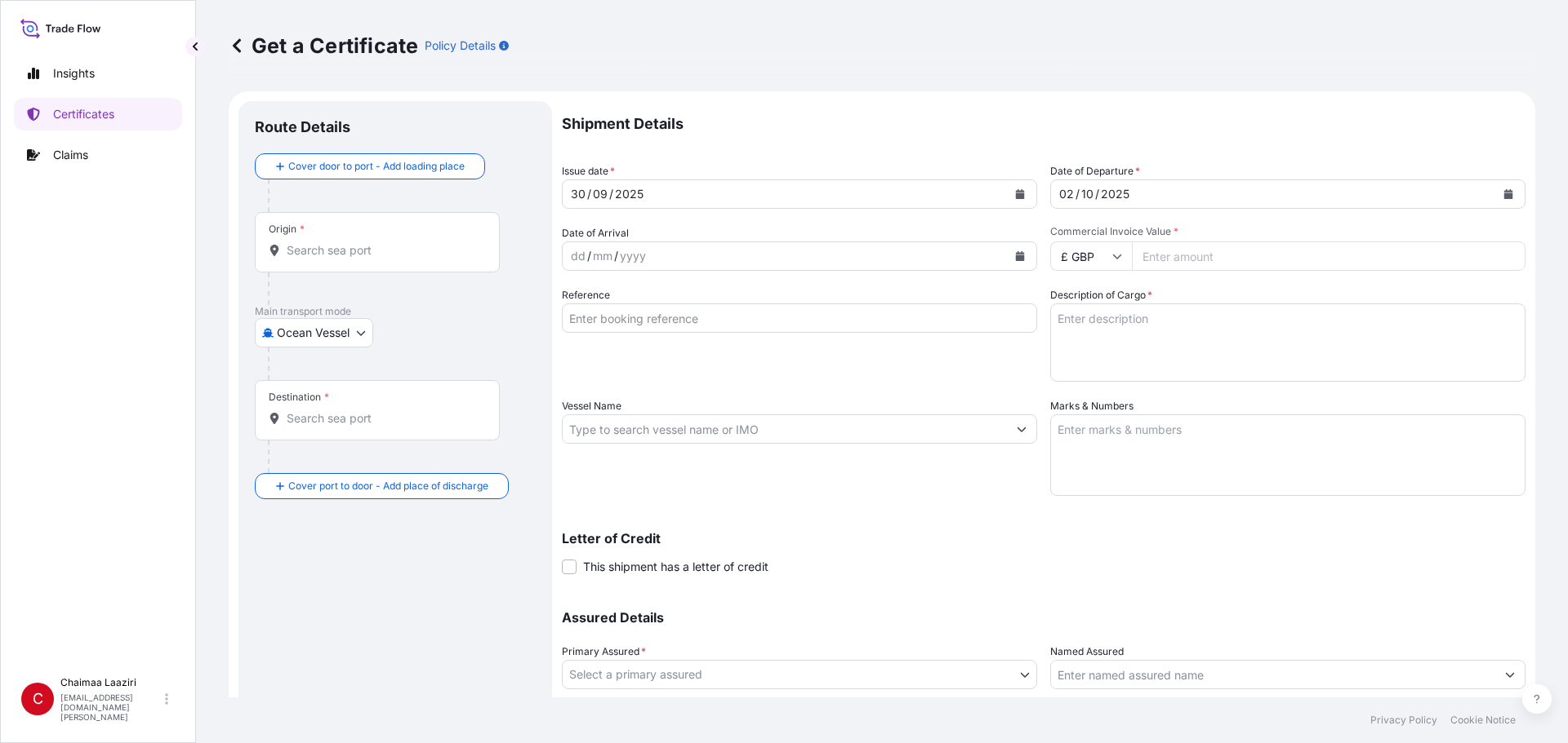
click at [757, 326] on input "Reference" at bounding box center [799, 318] width 475 height 29
paste input "TK-20250918-SY-93"
type input "TK-20250918-SY-93"
click at [757, 331] on textarea "Description of Cargo *" at bounding box center [1287, 343] width 475 height 79
paste textarea "TK-20250918-SY-93"
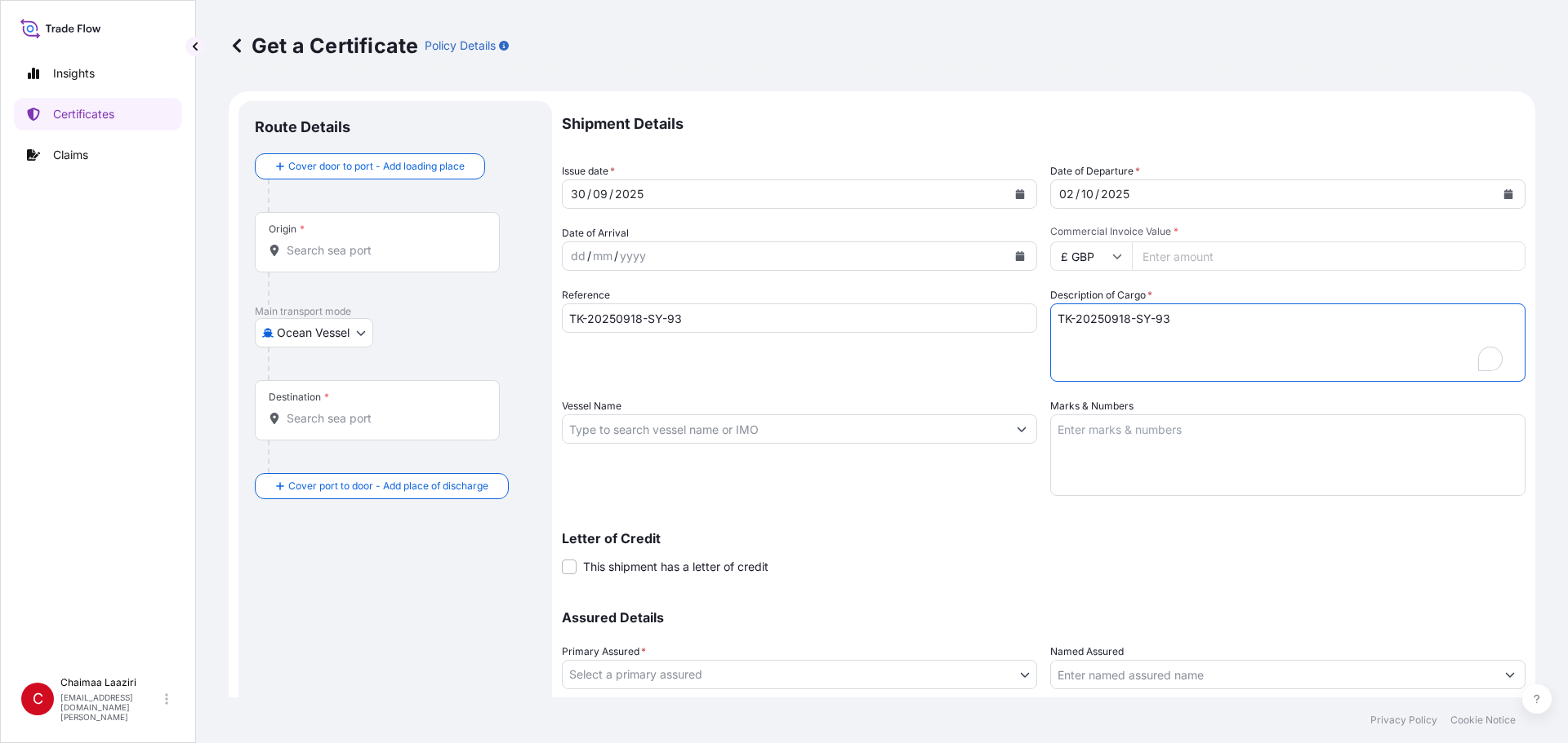
type textarea "TK-20250918-SY-93"
click at [757, 254] on input "£ GBP" at bounding box center [1091, 256] width 82 height 29
click at [757, 374] on div "$ USD" at bounding box center [1085, 370] width 69 height 31
type input "$ USD"
click at [757, 255] on input "Commercial Invoice Value *" at bounding box center [1328, 256] width 394 height 29
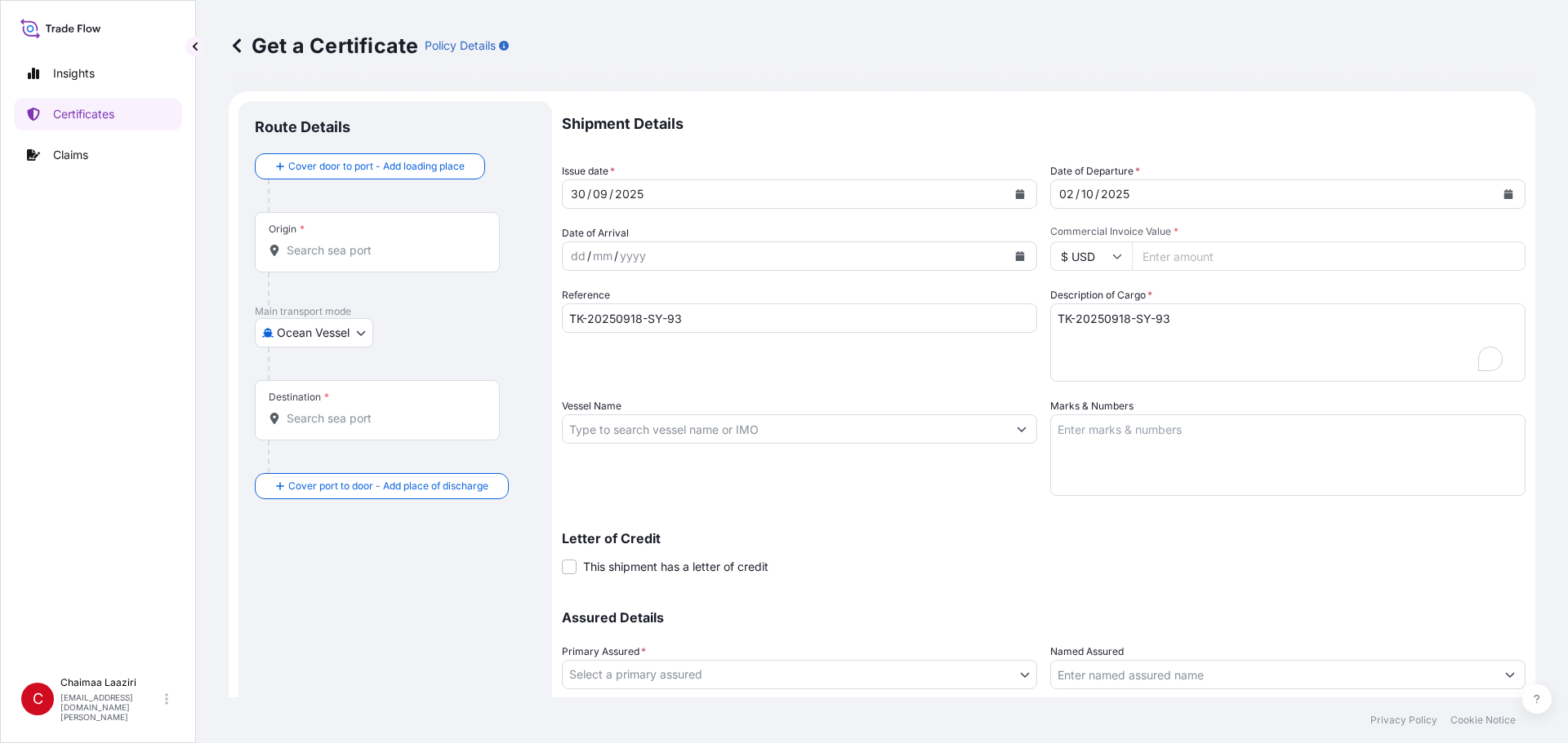
paste input "256620"
type input "256620"
click at [372, 242] on input "Origin *" at bounding box center [382, 250] width 192 height 16
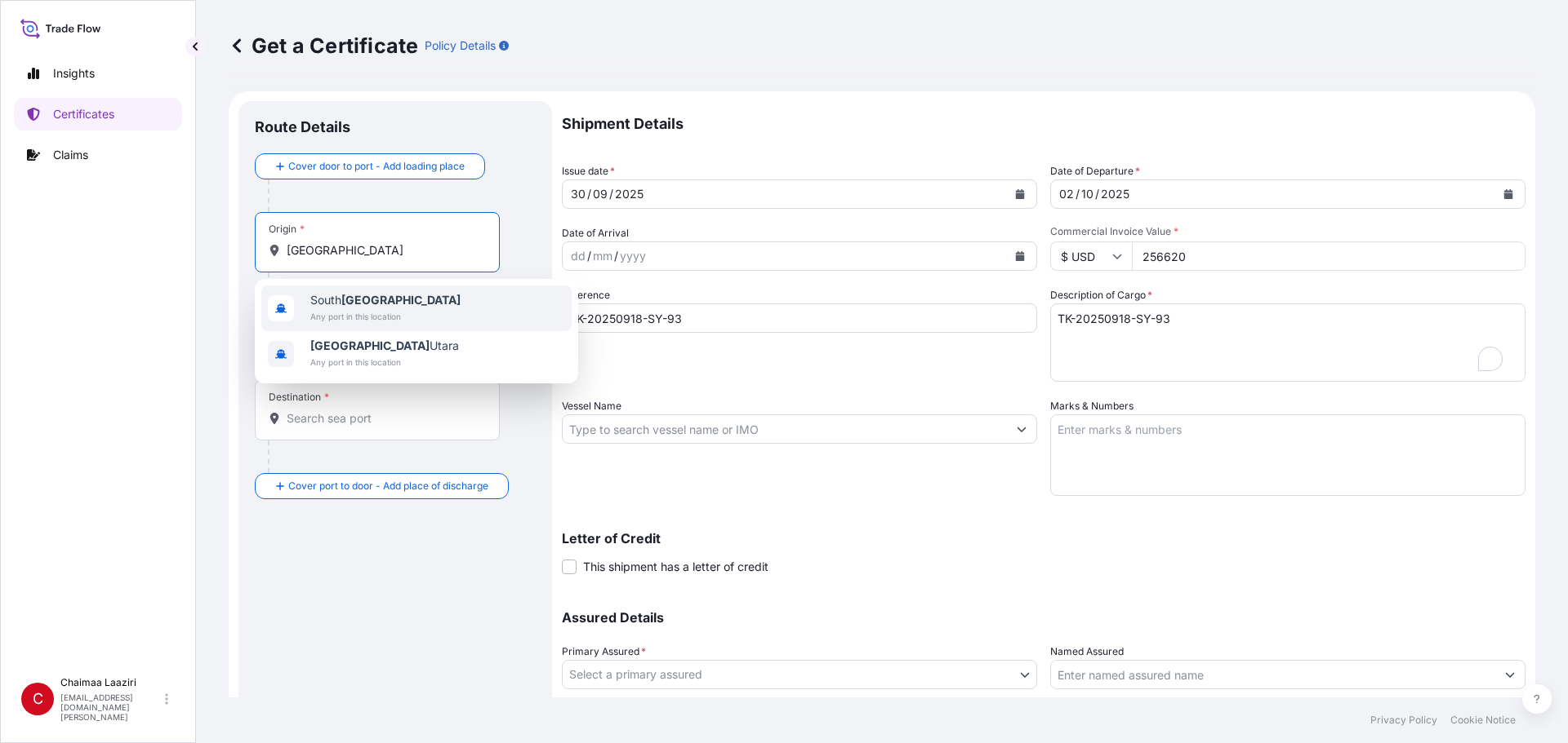
click at [427, 322] on div "[GEOGRAPHIC_DATA] Any port in this location" at bounding box center [416, 308] width 310 height 46
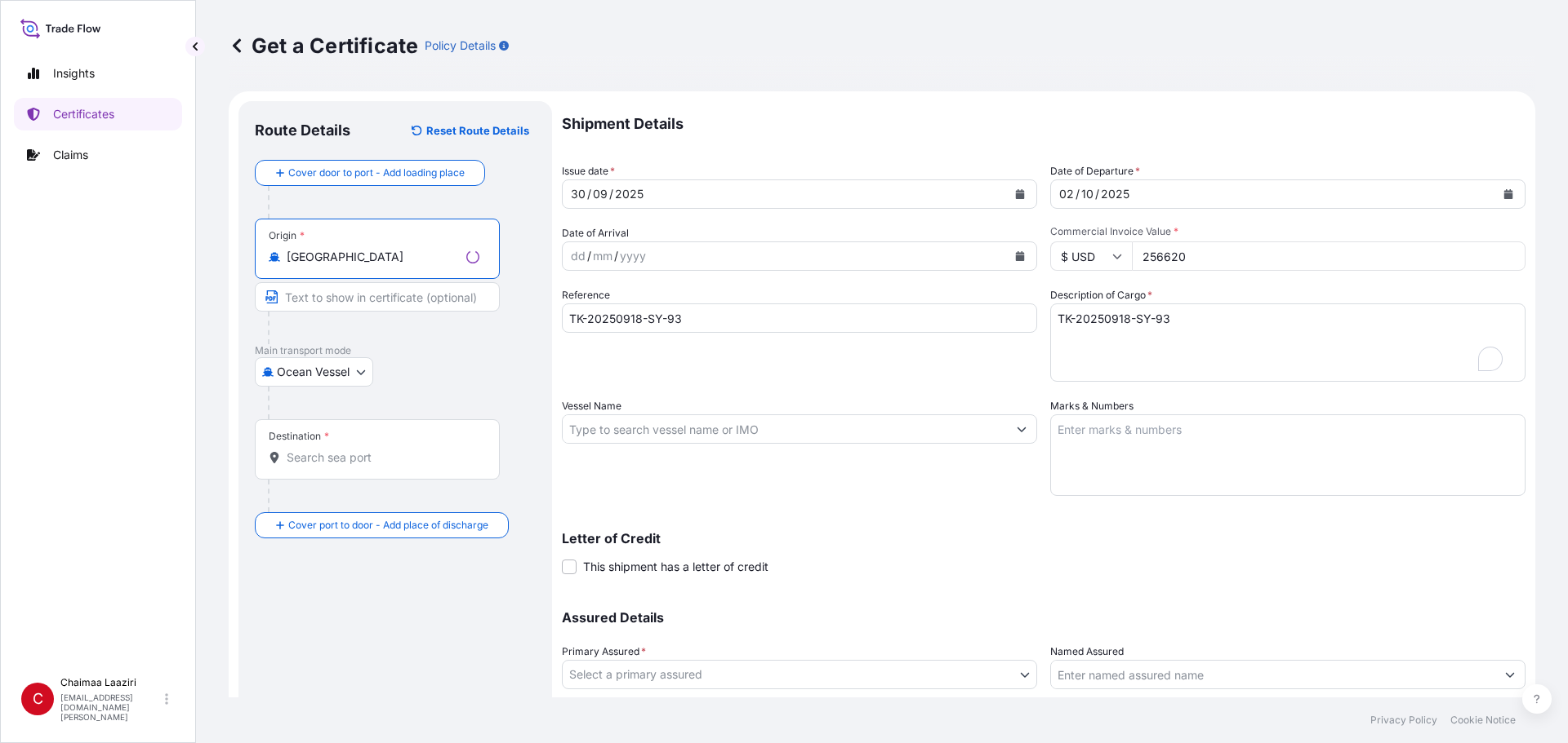
type input "[GEOGRAPHIC_DATA]"
click at [326, 457] on input "Destination *" at bounding box center [382, 457] width 192 height 16
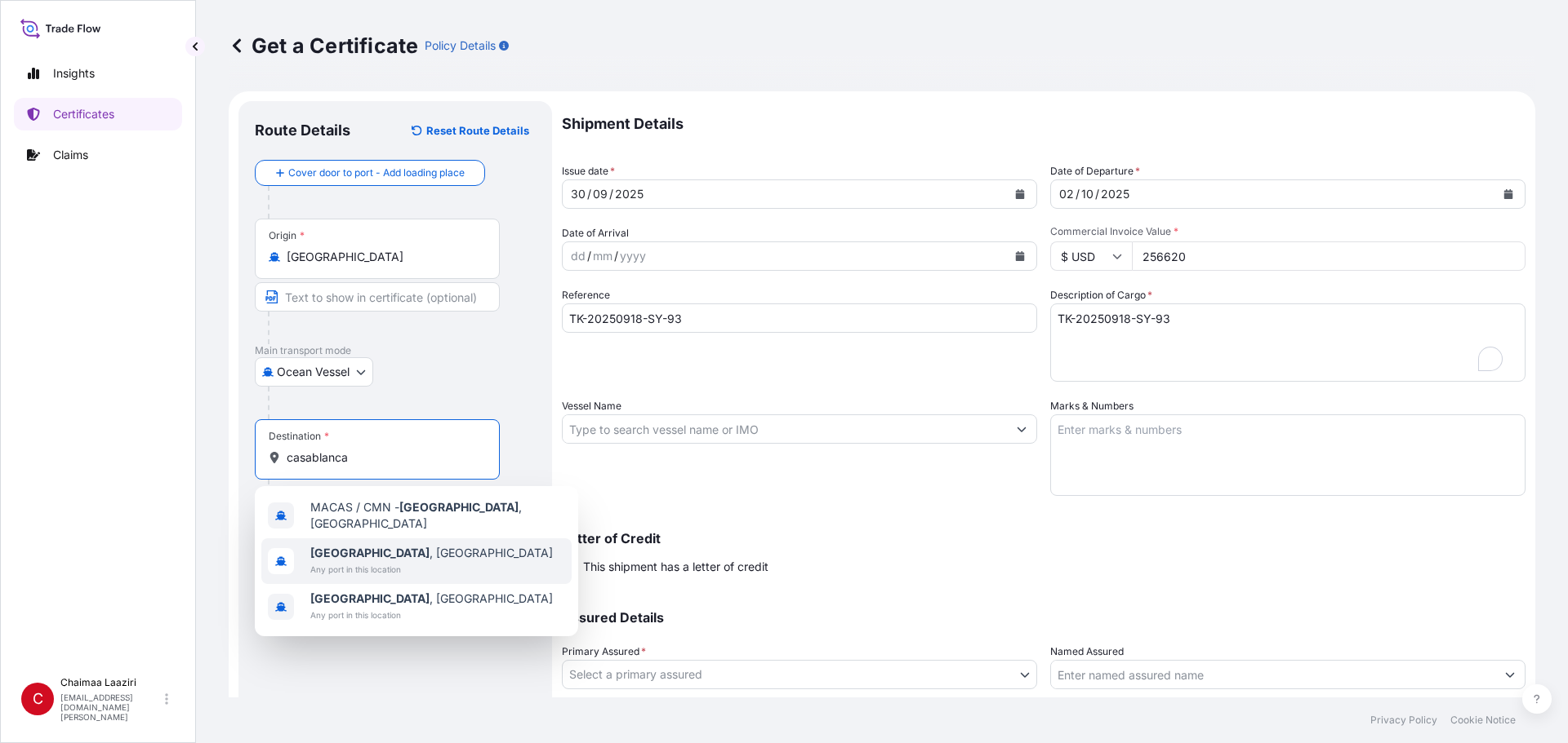
click at [421, 503] on span "Any port in this location" at bounding box center [432, 570] width 242 height 16
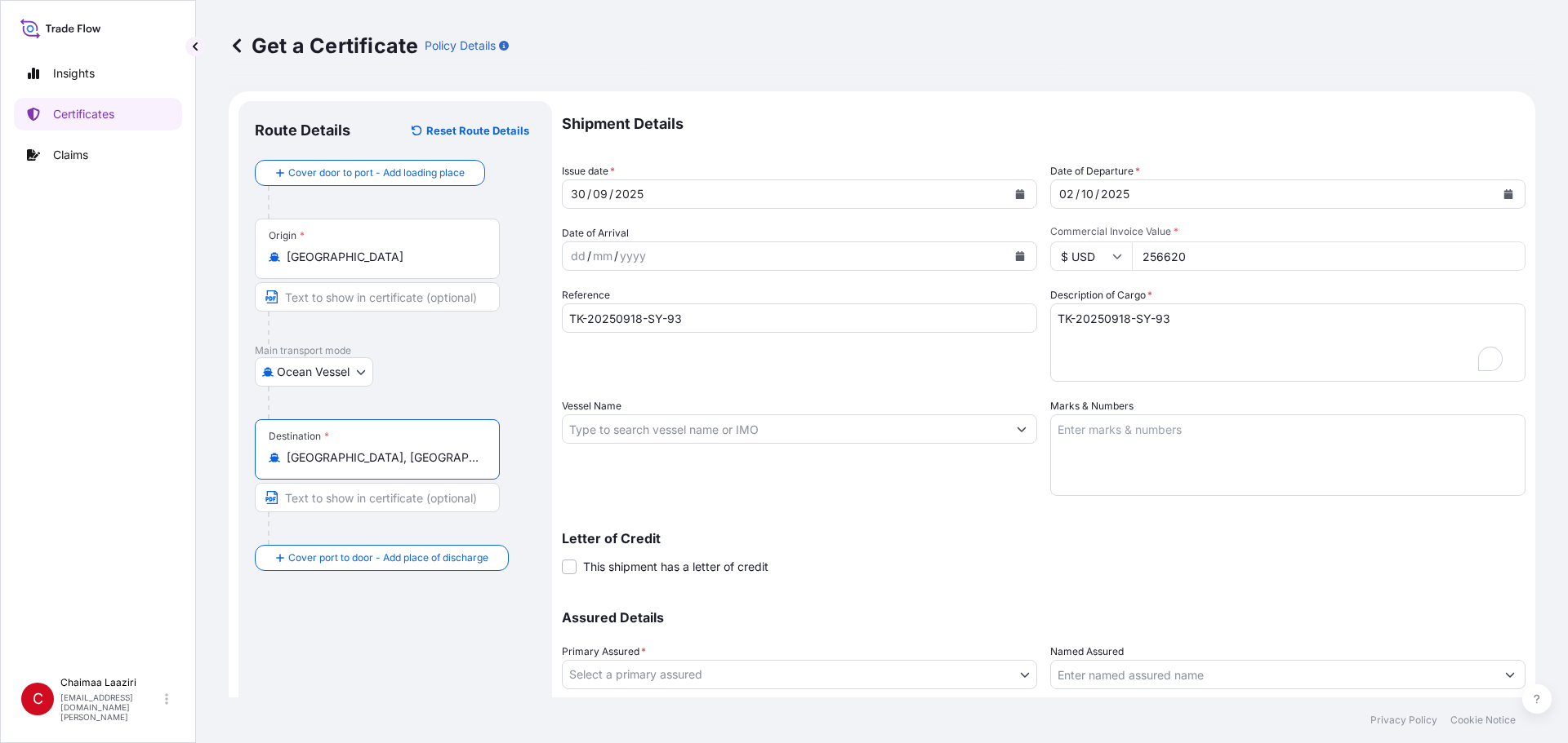
type input "[GEOGRAPHIC_DATA], [GEOGRAPHIC_DATA]"
drag, startPoint x: 355, startPoint y: 642, endPoint x: 371, endPoint y: 638, distance: 16.5
click at [355, 503] on input "Place of Discharge" at bounding box center [382, 646] width 192 height 16
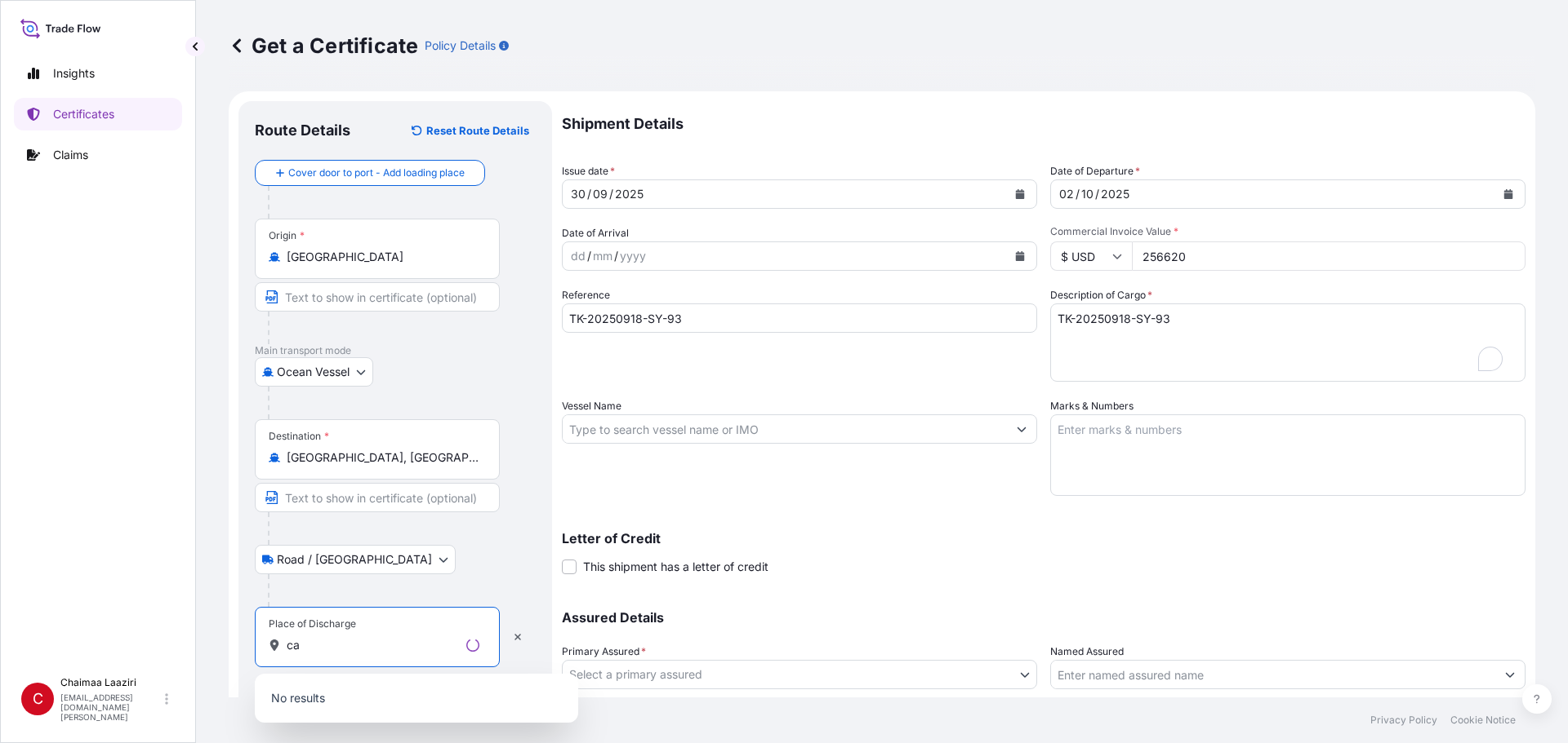
type input "c"
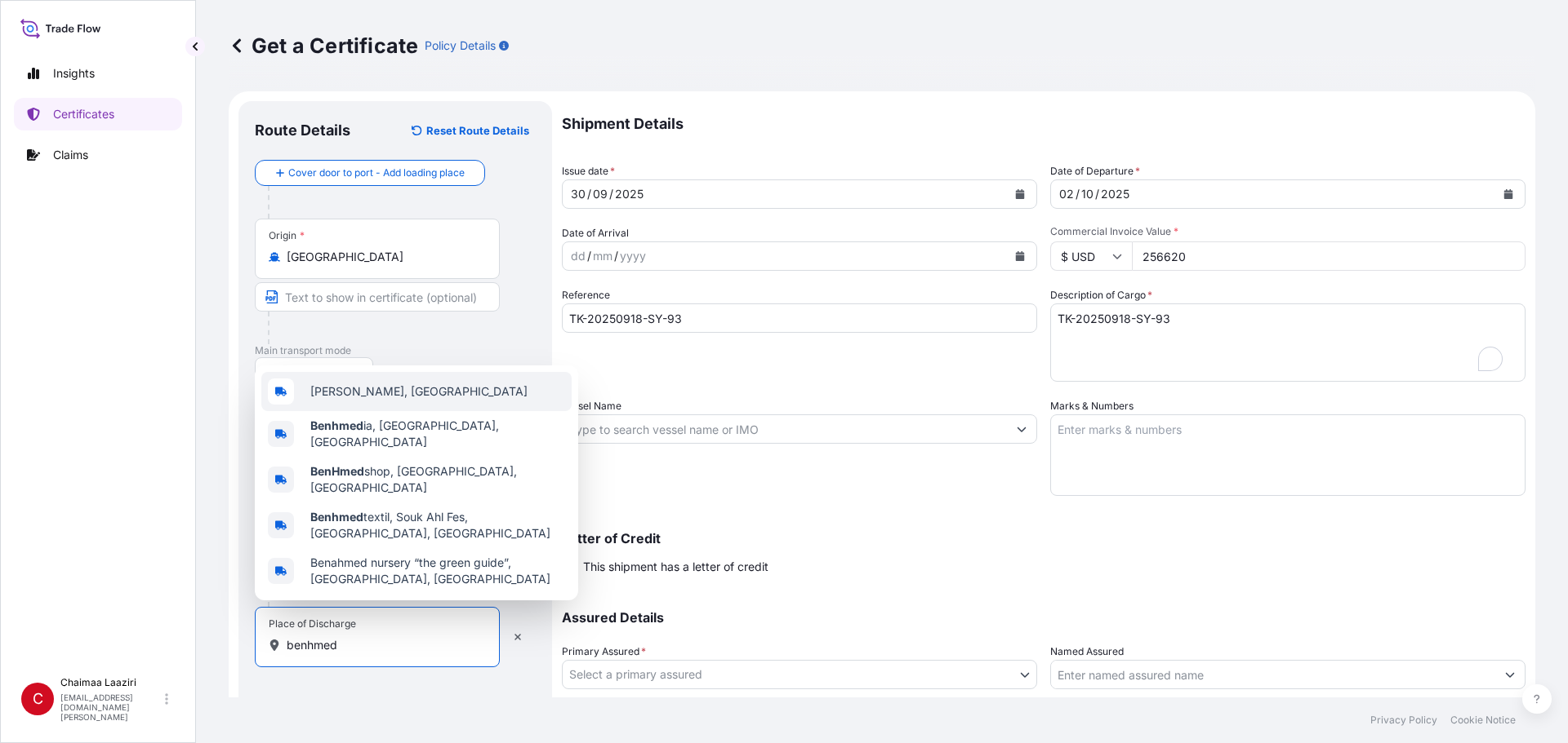
click at [463, 412] on div "[PERSON_NAME], [GEOGRAPHIC_DATA]" at bounding box center [416, 392] width 310 height 39
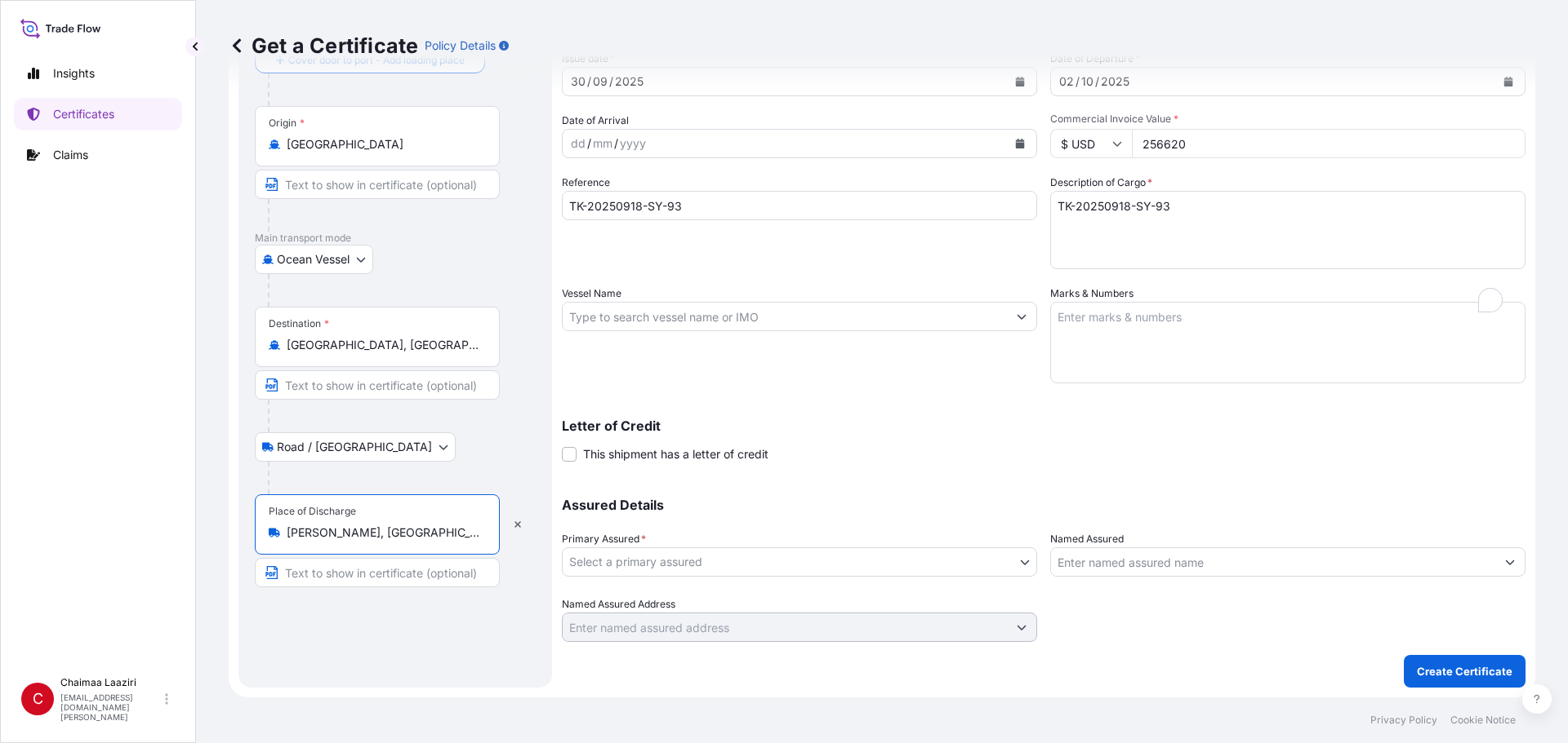
scroll to position [113, 0]
type input "[PERSON_NAME], [GEOGRAPHIC_DATA]"
click at [727, 503] on body "0 options available. 5 options available. 0 options available. 5 options availa…" at bounding box center [784, 372] width 1568 height 743
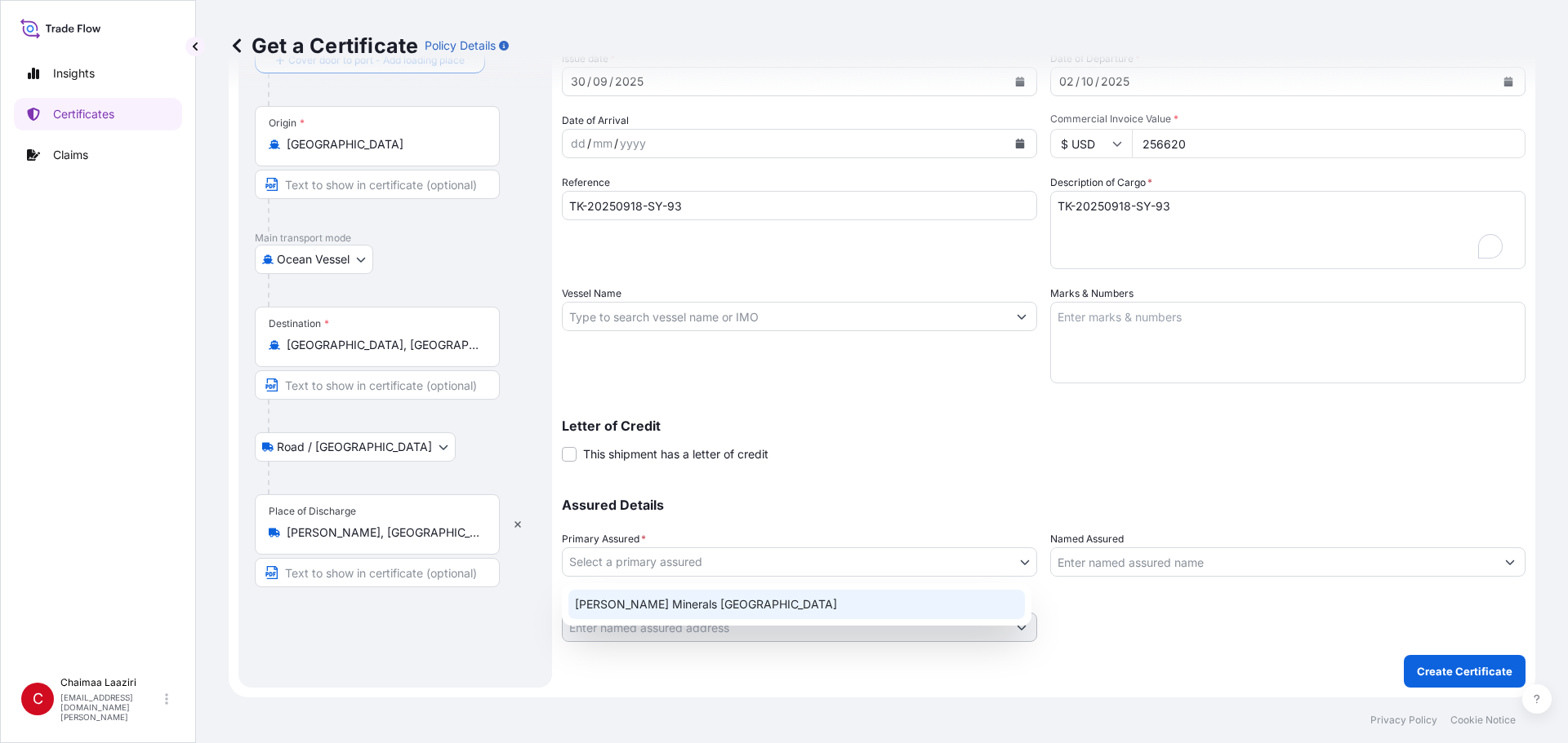
click at [739, 503] on div "[PERSON_NAME] Minerals [GEOGRAPHIC_DATA]" at bounding box center [796, 605] width 456 height 29
select select "31757"
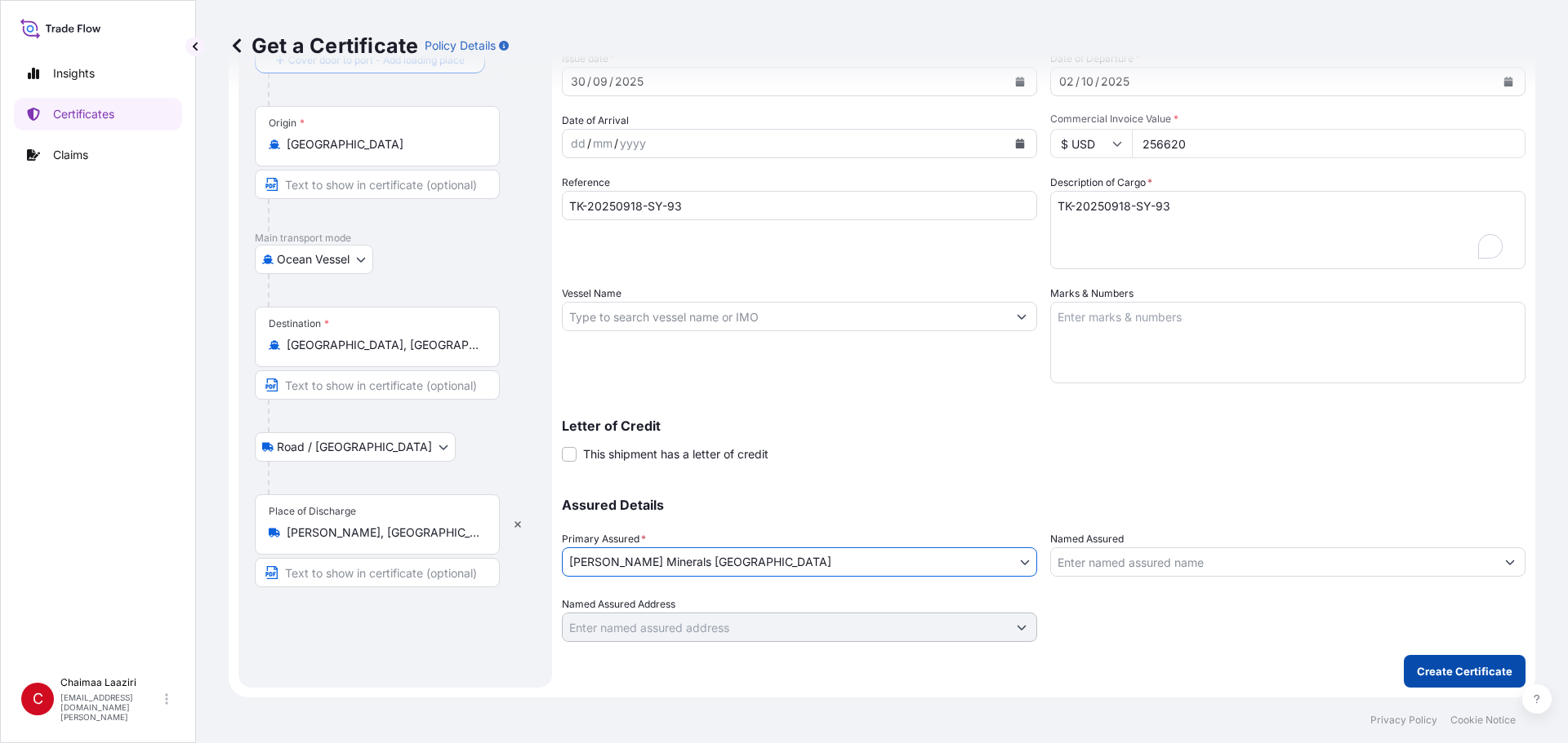
click at [757, 503] on p "Create Certificate" at bounding box center [1464, 672] width 96 height 16
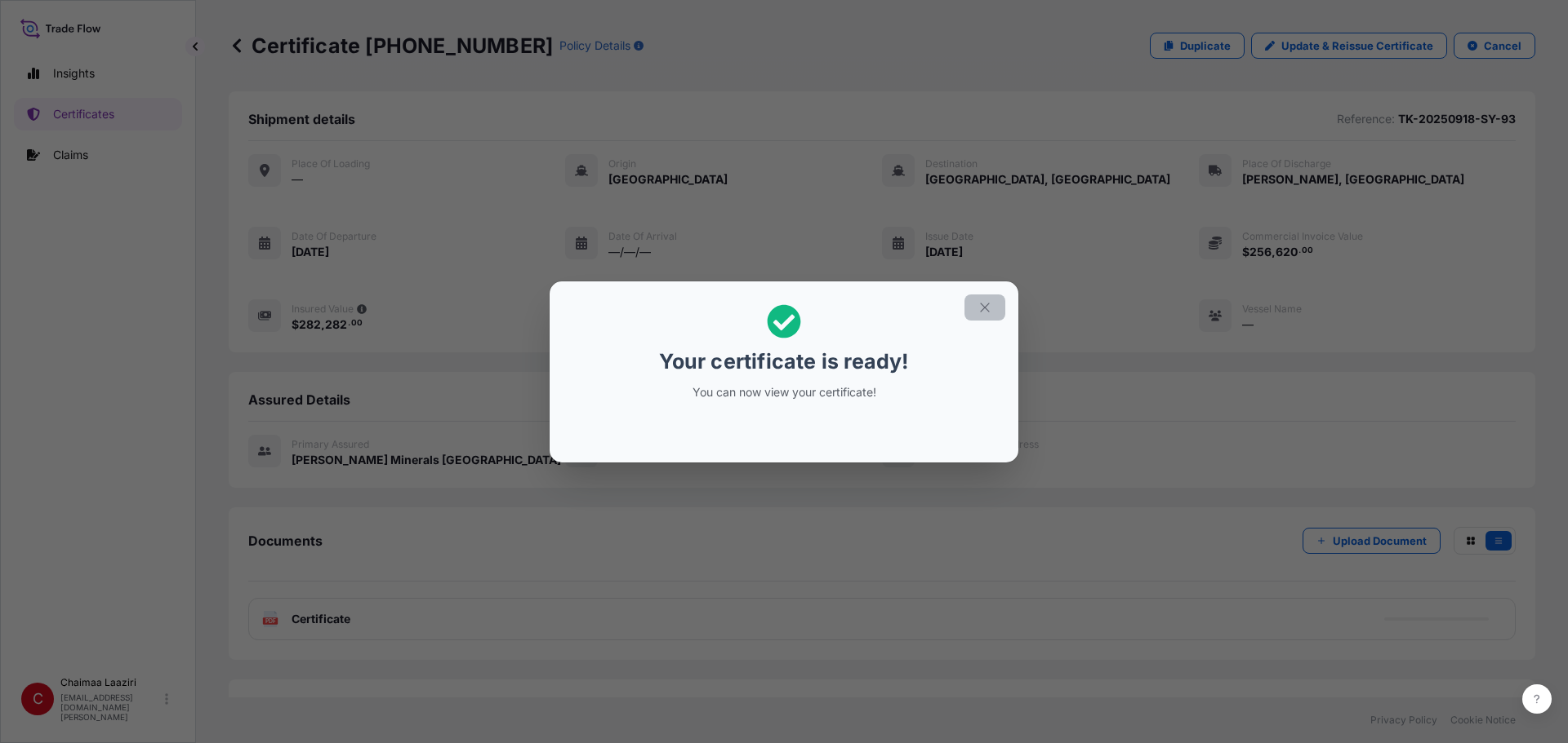
click at [757, 304] on icon "button" at bounding box center [985, 308] width 15 height 15
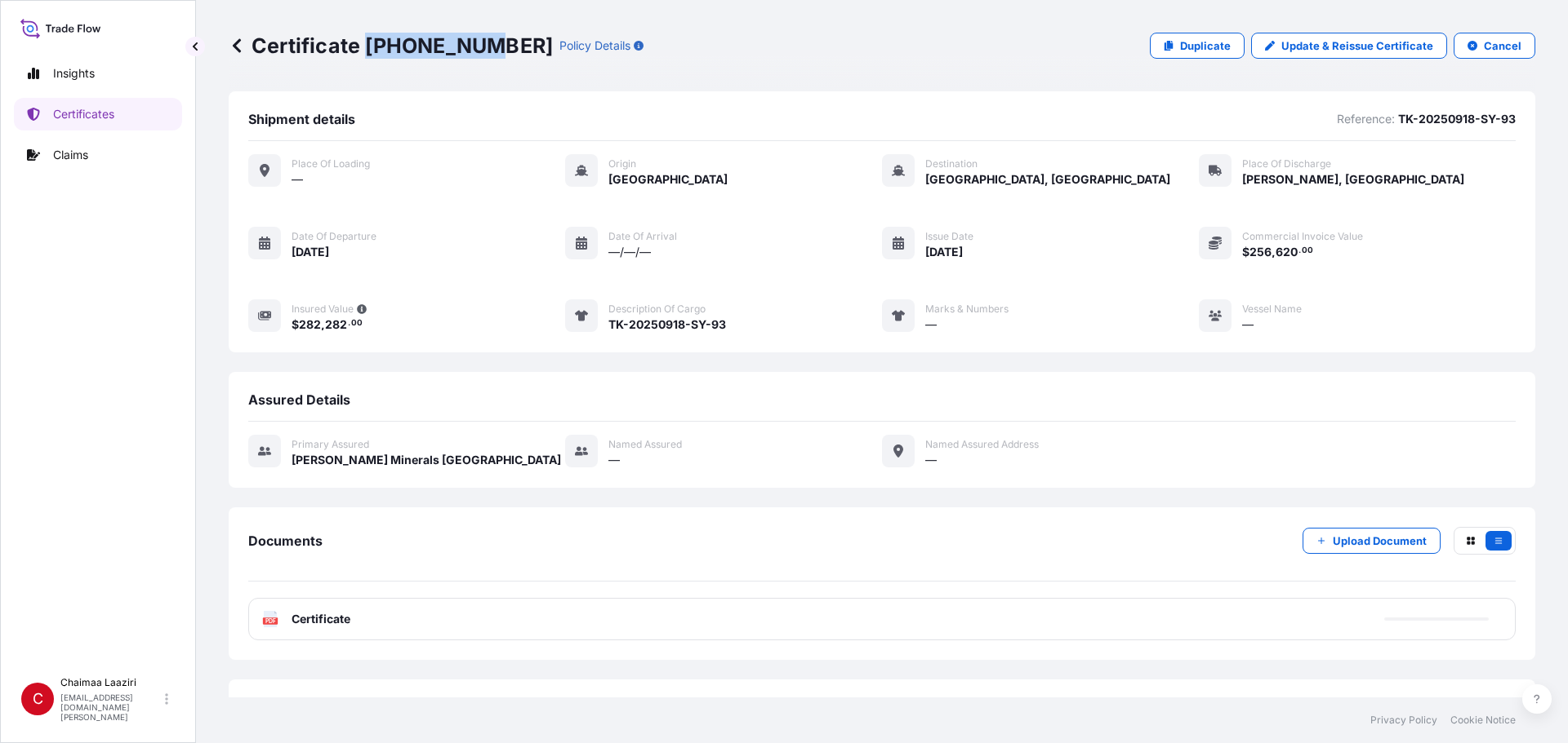
drag, startPoint x: 368, startPoint y: 43, endPoint x: 480, endPoint y: 43, distance: 112.0
click at [480, 43] on p "Certificate [PHONE_NUMBER]" at bounding box center [391, 46] width 324 height 26
copy p "[PHONE_NUMBER]"
click at [147, 116] on link "Certificates" at bounding box center [97, 115] width 168 height 33
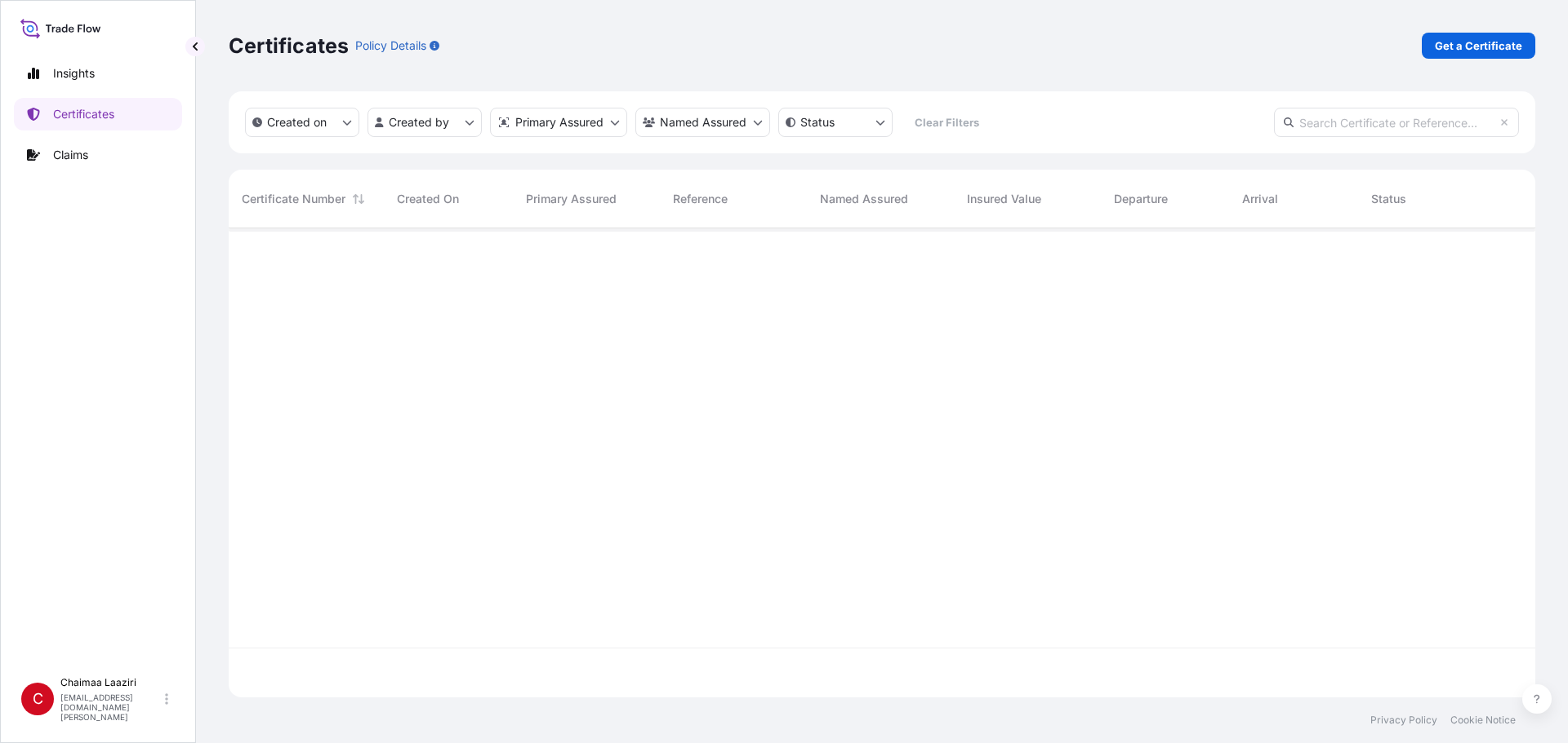
scroll to position [466, 1295]
click at [757, 38] on p "Get a Certificate" at bounding box center [1478, 46] width 88 height 16
select select "Ocean Vessel"
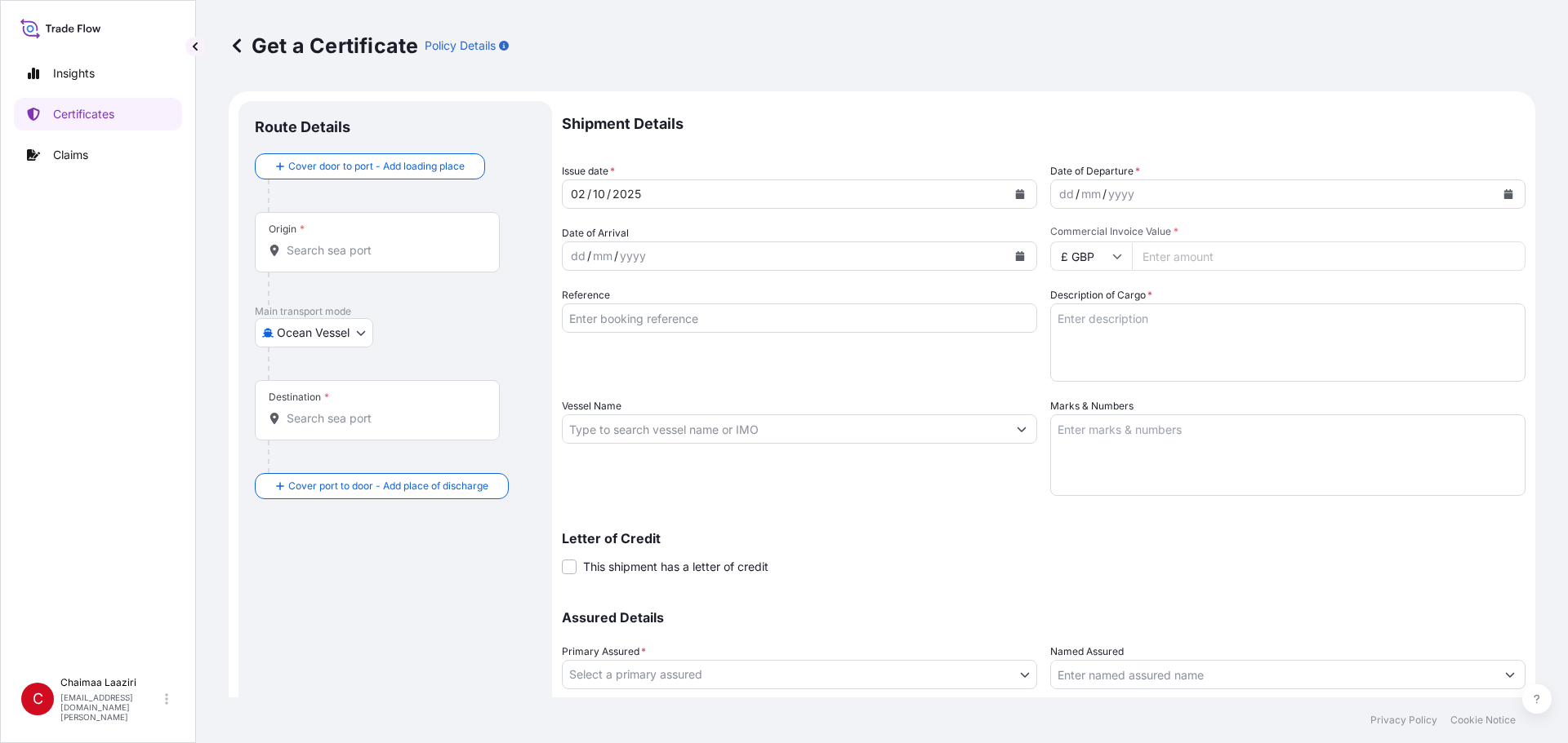
click at [757, 183] on button "Calendar" at bounding box center [1508, 194] width 26 height 26
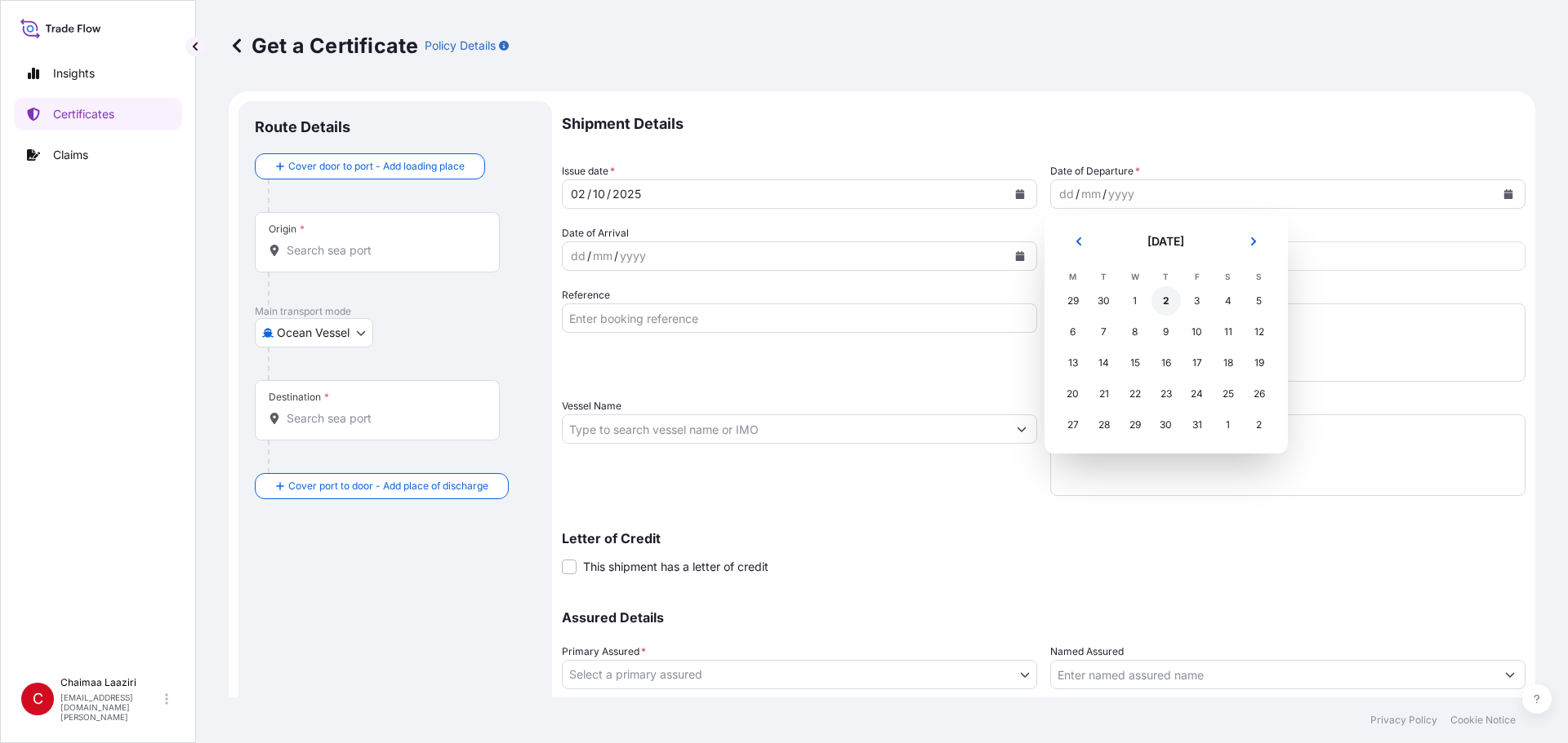
click at [757, 303] on div "2" at bounding box center [1166, 301] width 29 height 29
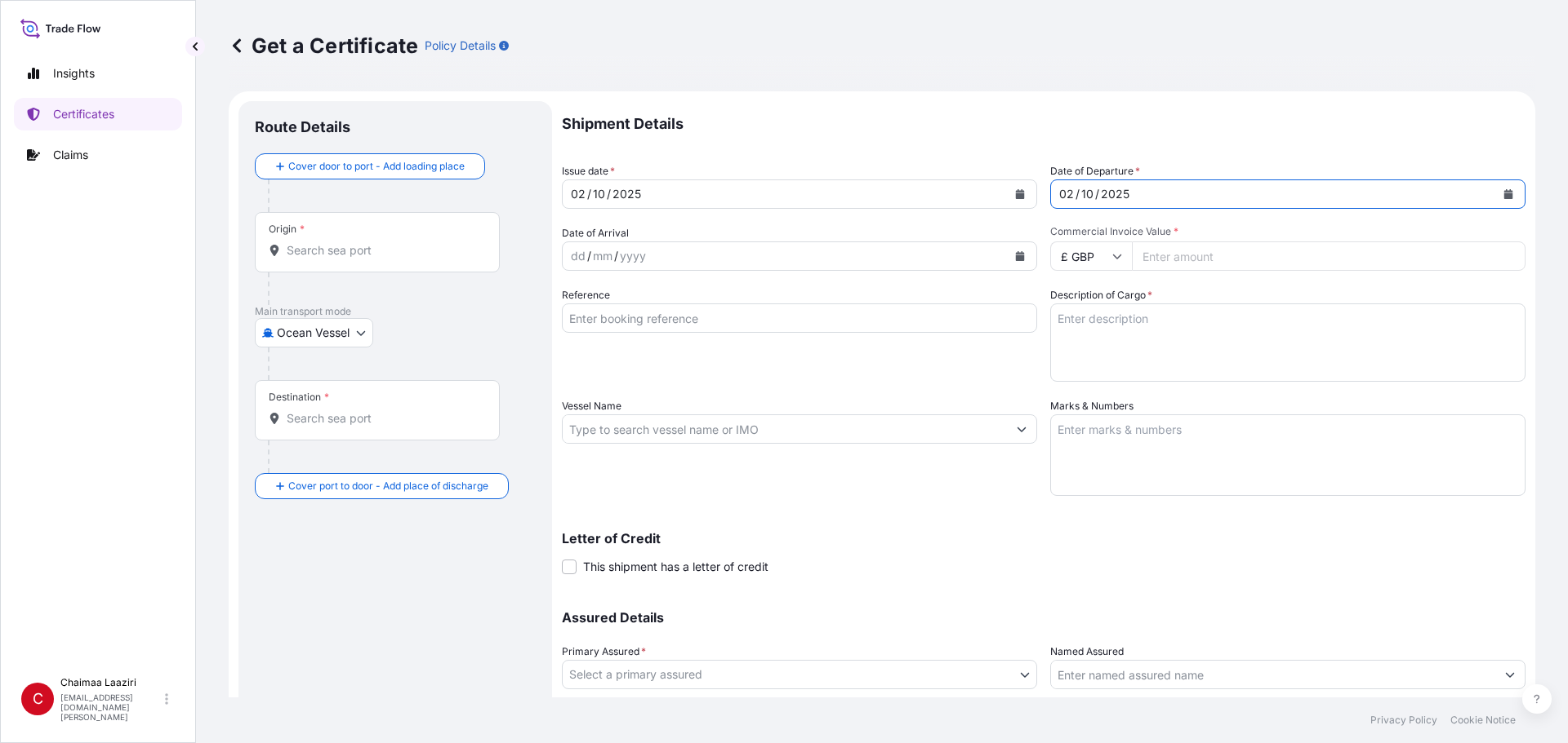
click at [757, 258] on input "Commercial Invoice Value *" at bounding box center [1328, 256] width 394 height 29
paste input "2786.76"
type input "2786.76"
click at [757, 258] on input "£ GBP" at bounding box center [1091, 256] width 82 height 29
click at [757, 373] on div "$ USD" at bounding box center [1085, 370] width 69 height 31
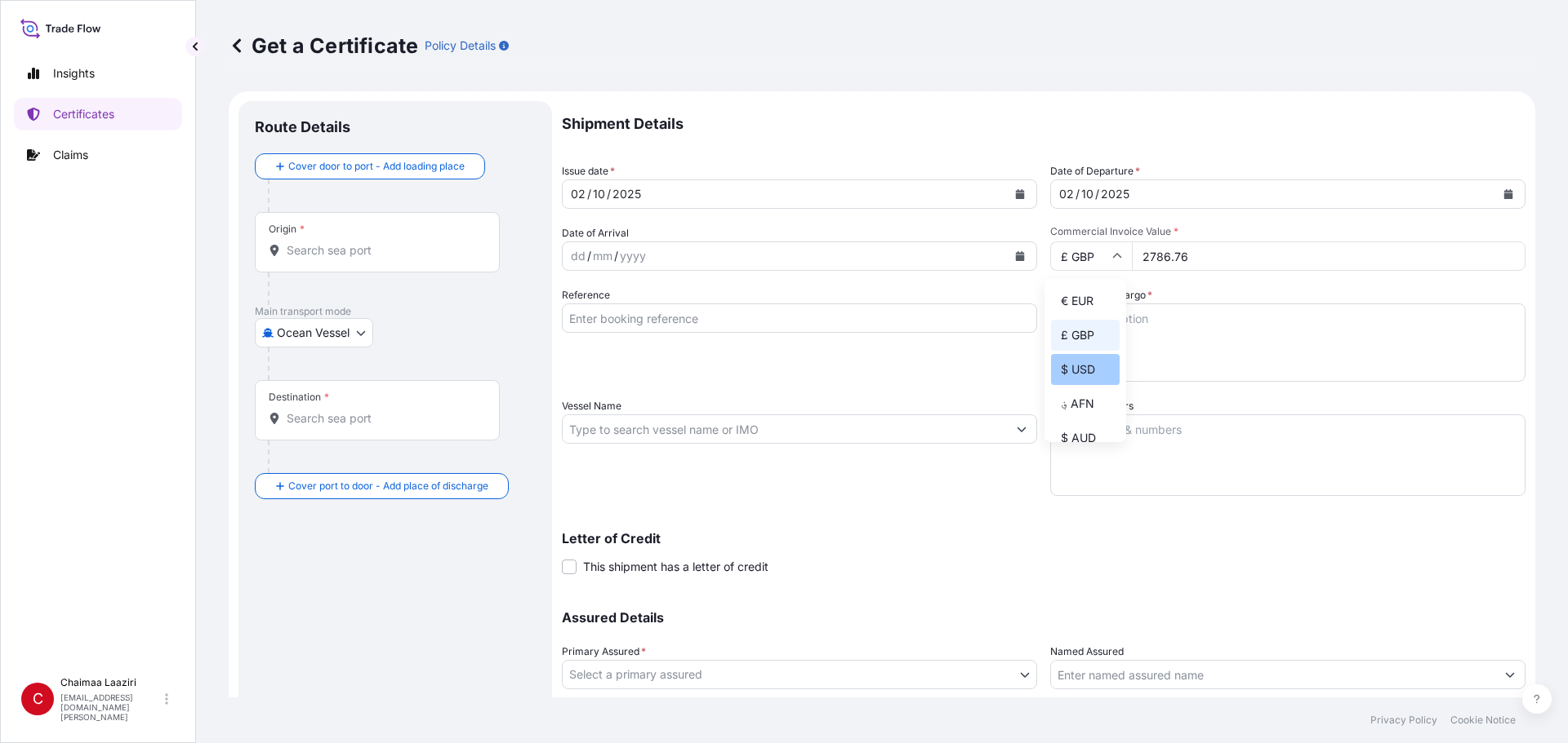
type input "$ USD"
click at [694, 309] on input "Reference" at bounding box center [799, 318] width 475 height 29
paste input "W36NORTHAFR25S W35NORTHAFR25S"
type input "W36NORTHAFR25S W35NORTHAFR25S"
click at [757, 332] on textarea "Description of Cargo *" at bounding box center [1287, 343] width 475 height 79
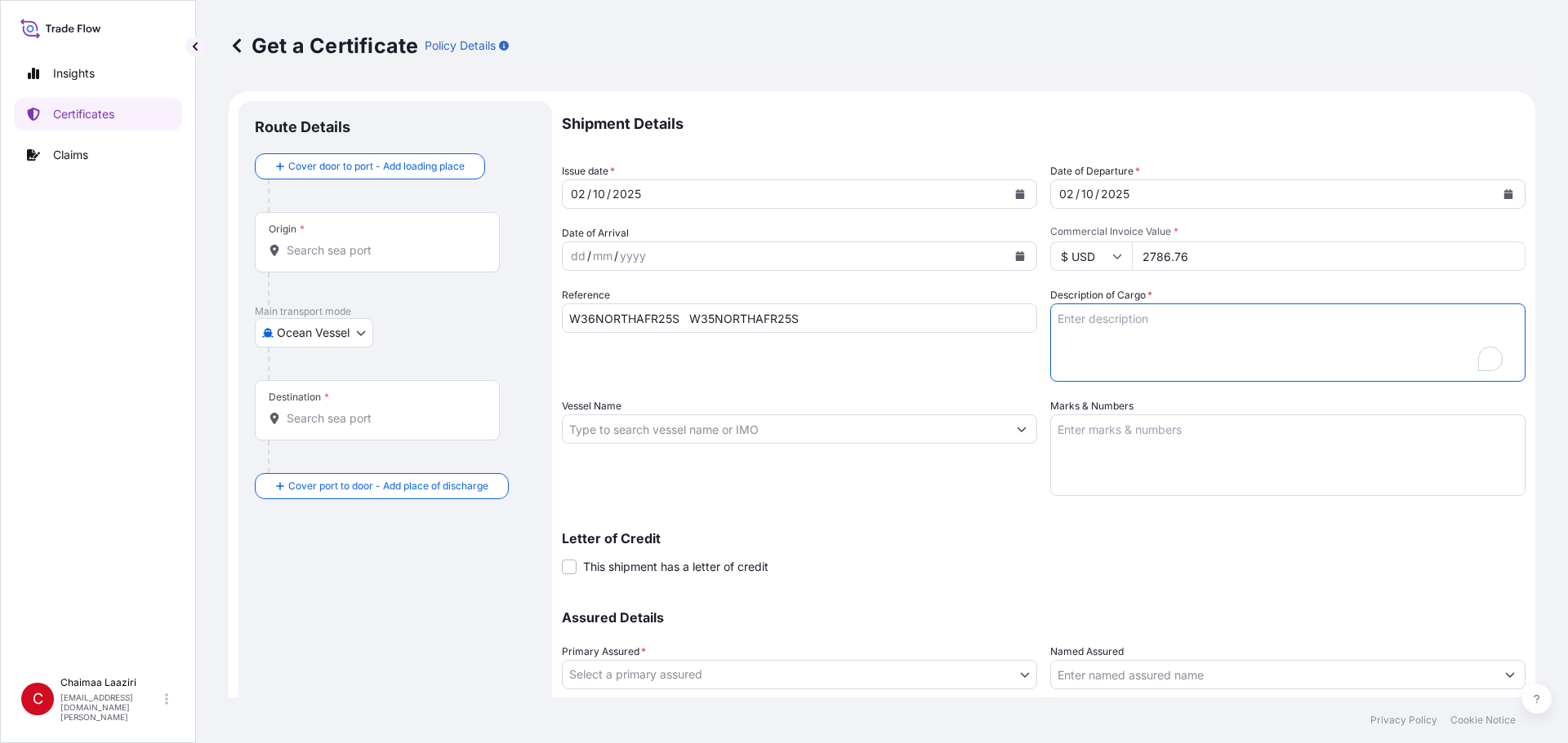
paste textarea "W36NORTHAFR25S W35NORTHAFR25S"
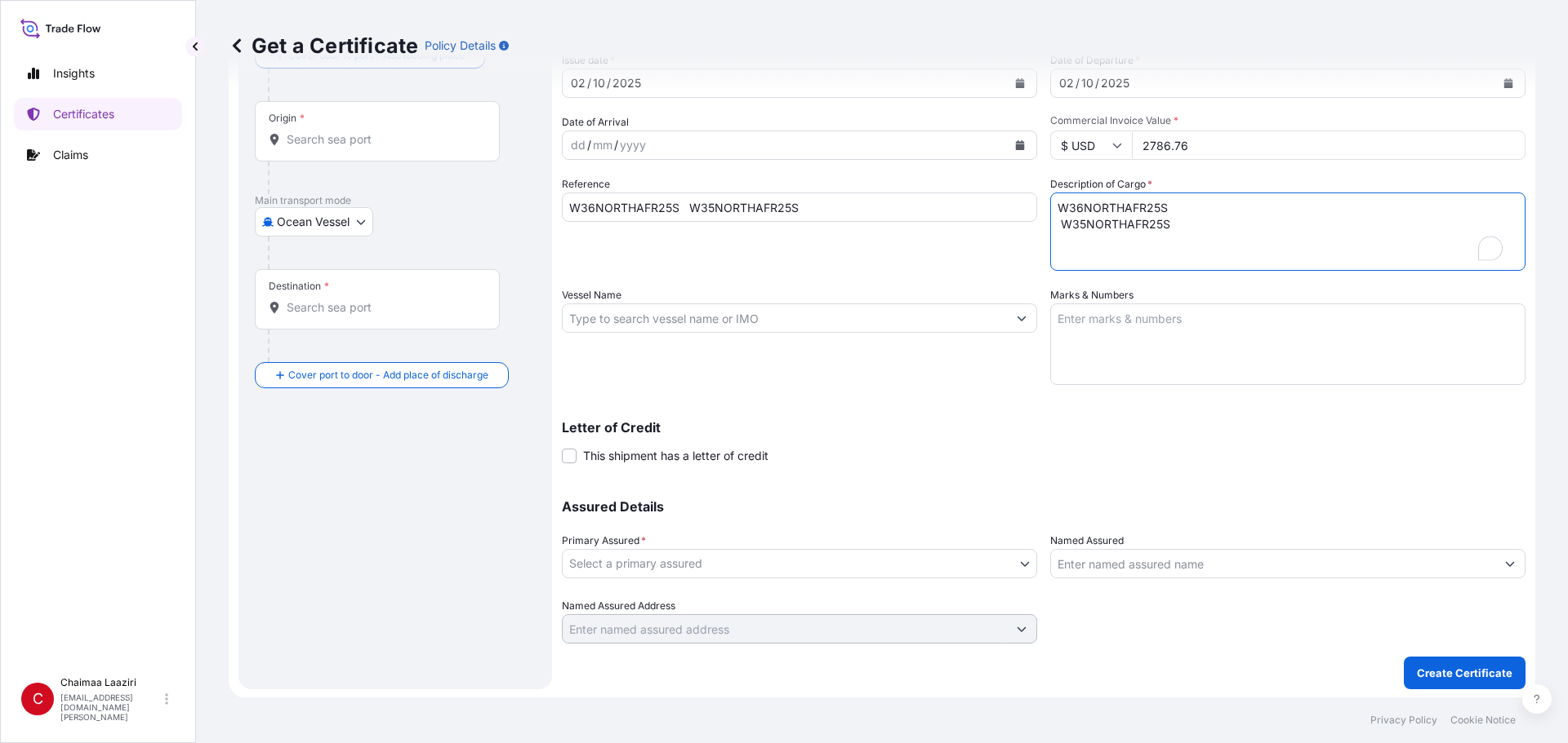
scroll to position [113, 0]
type textarea "W36NORTHAFR25S W35NORTHAFR25S"
click at [757, 503] on body "Insights Certificates Claims C Chaimaa Laaziri [EMAIL_ADDRESS][DOMAIN_NAME][PER…" at bounding box center [784, 372] width 1568 height 743
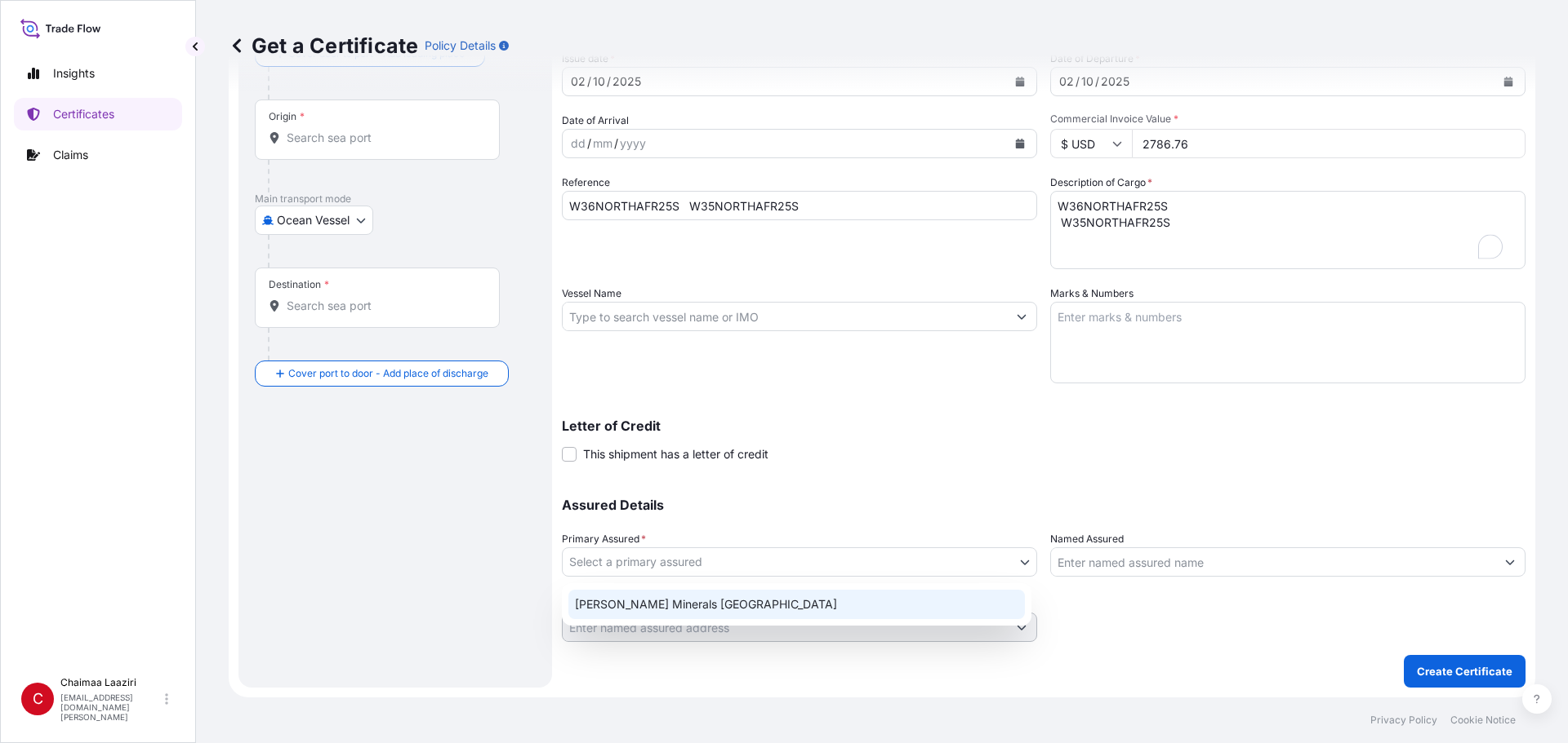
click at [757, 503] on div "[PERSON_NAME] Minerals [GEOGRAPHIC_DATA]" at bounding box center [796, 605] width 456 height 29
select select "31757"
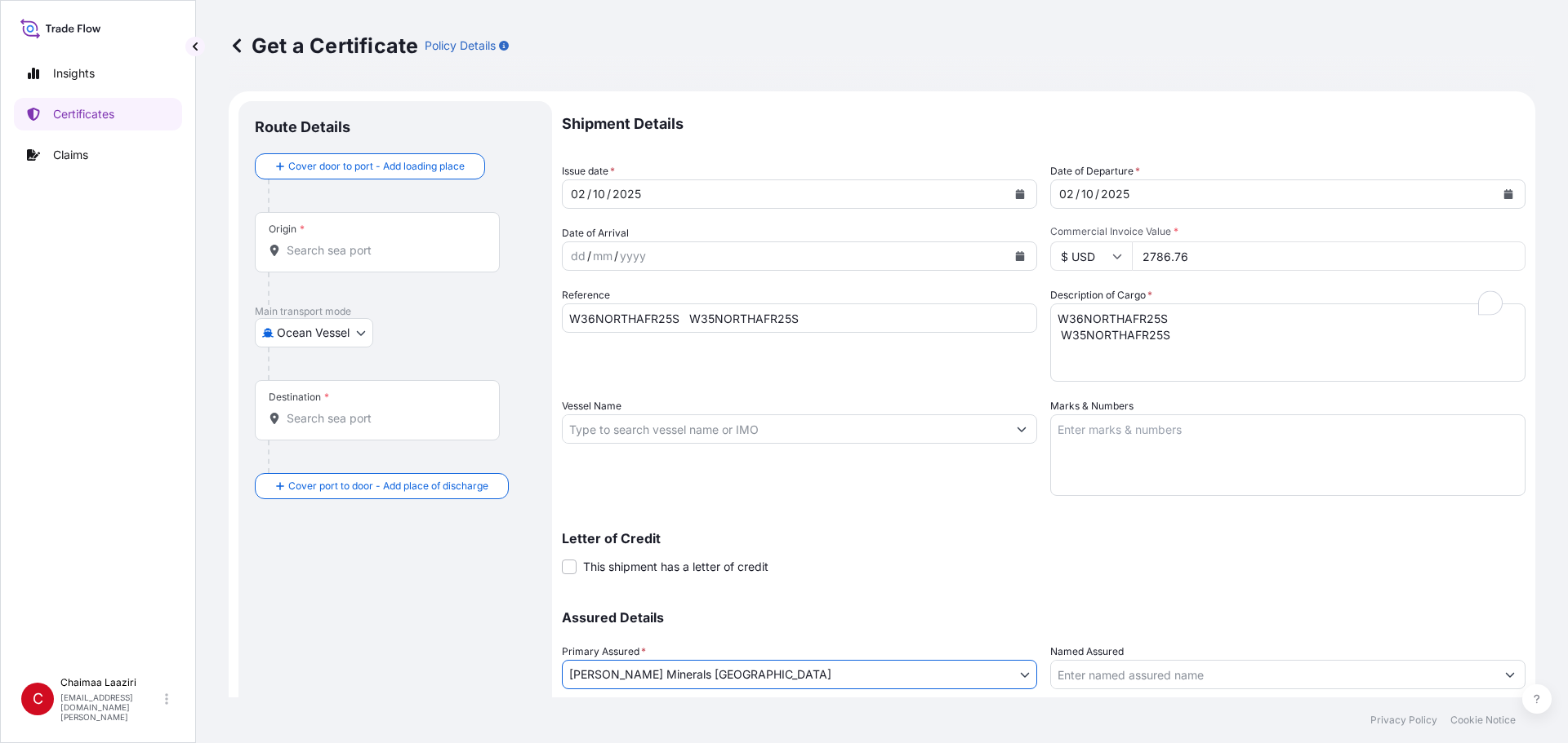
scroll to position [0, 0]
click at [373, 238] on div "Origin *" at bounding box center [377, 242] width 245 height 61
click at [373, 242] on input "Origin *" at bounding box center [382, 250] width 192 height 16
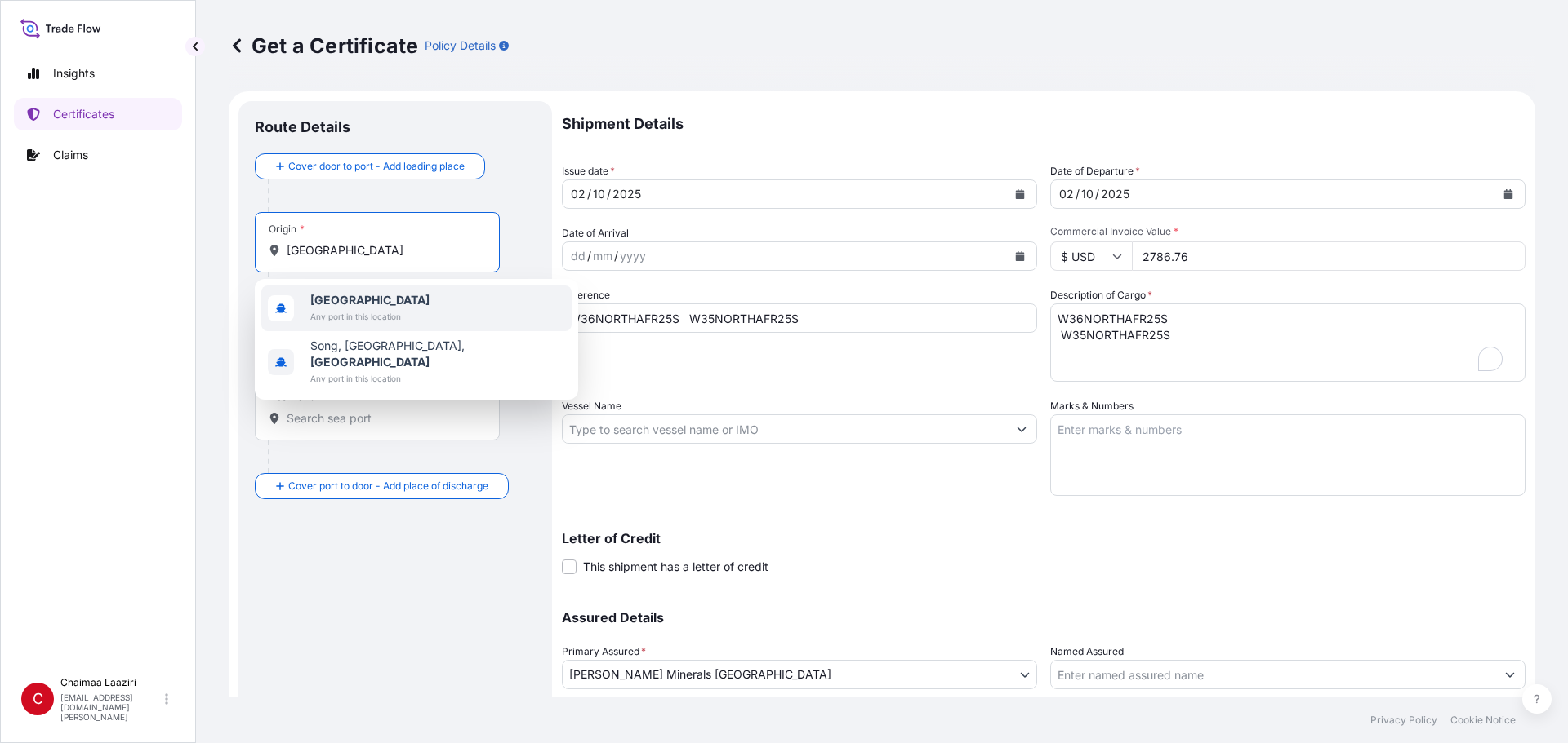
click at [391, 300] on span "[GEOGRAPHIC_DATA]" at bounding box center [370, 300] width 120 height 16
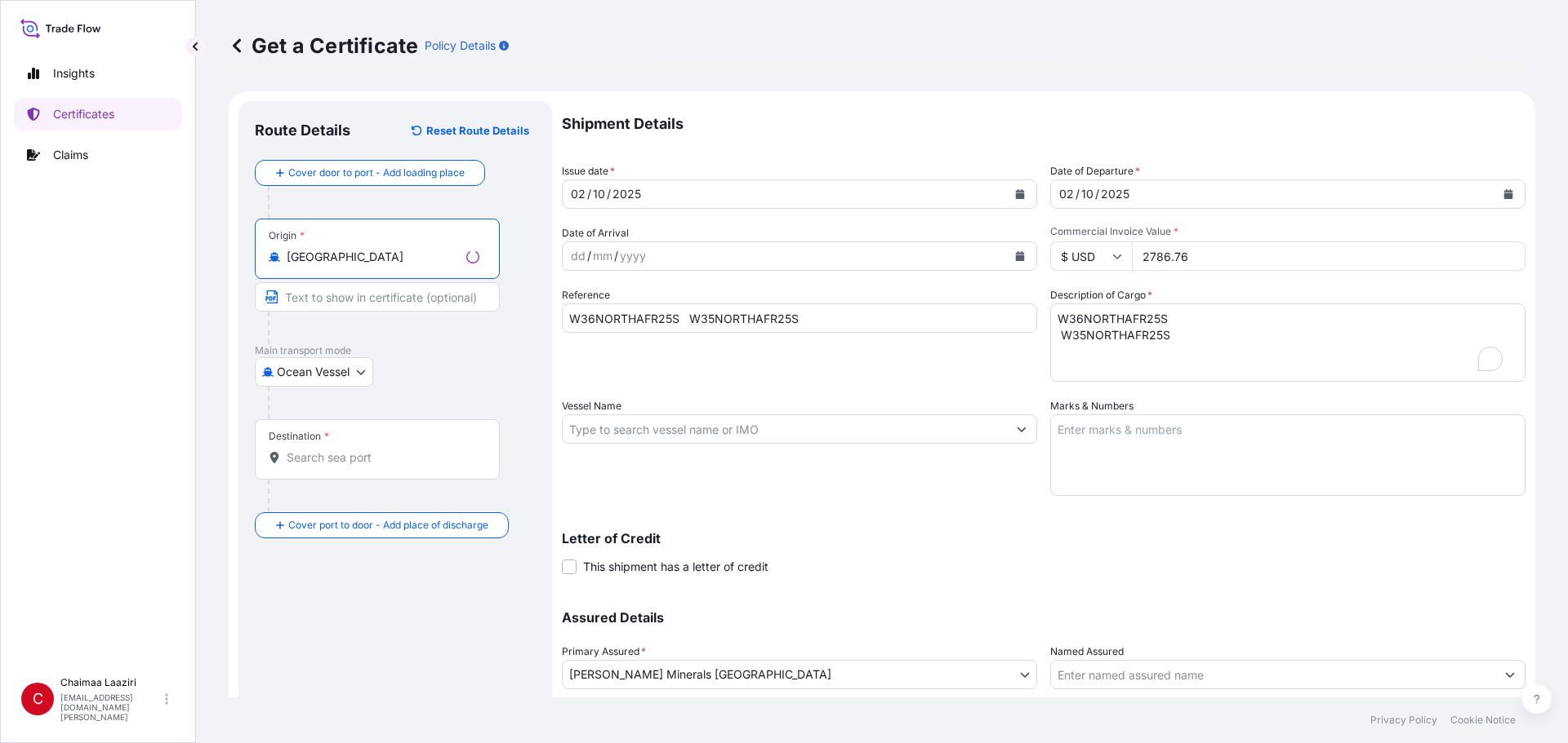
type input "[GEOGRAPHIC_DATA]"
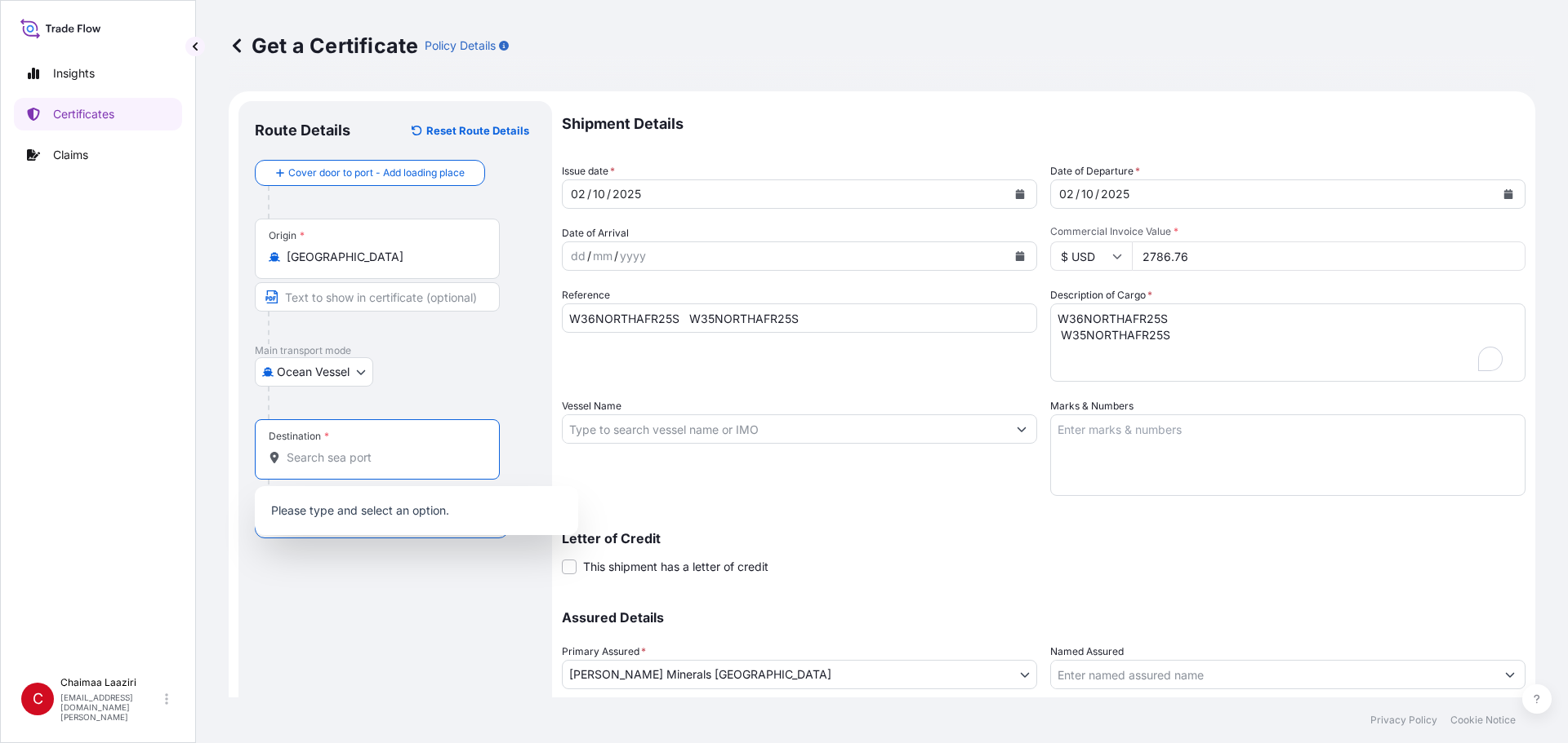
click at [351, 461] on input "Destination *" at bounding box center [382, 457] width 192 height 16
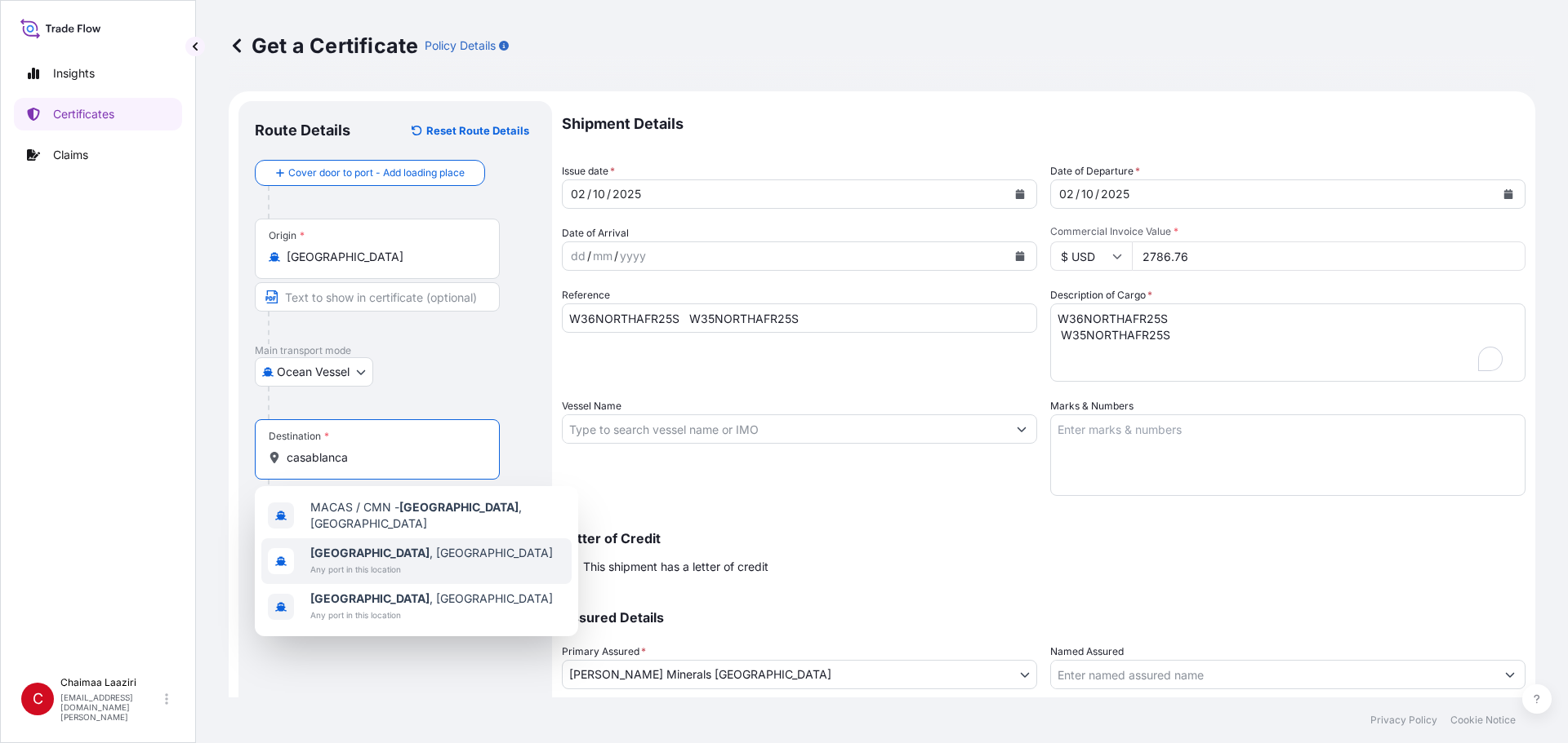
click at [367, 503] on span "[GEOGRAPHIC_DATA] , [GEOGRAPHIC_DATA]" at bounding box center [432, 553] width 242 height 16
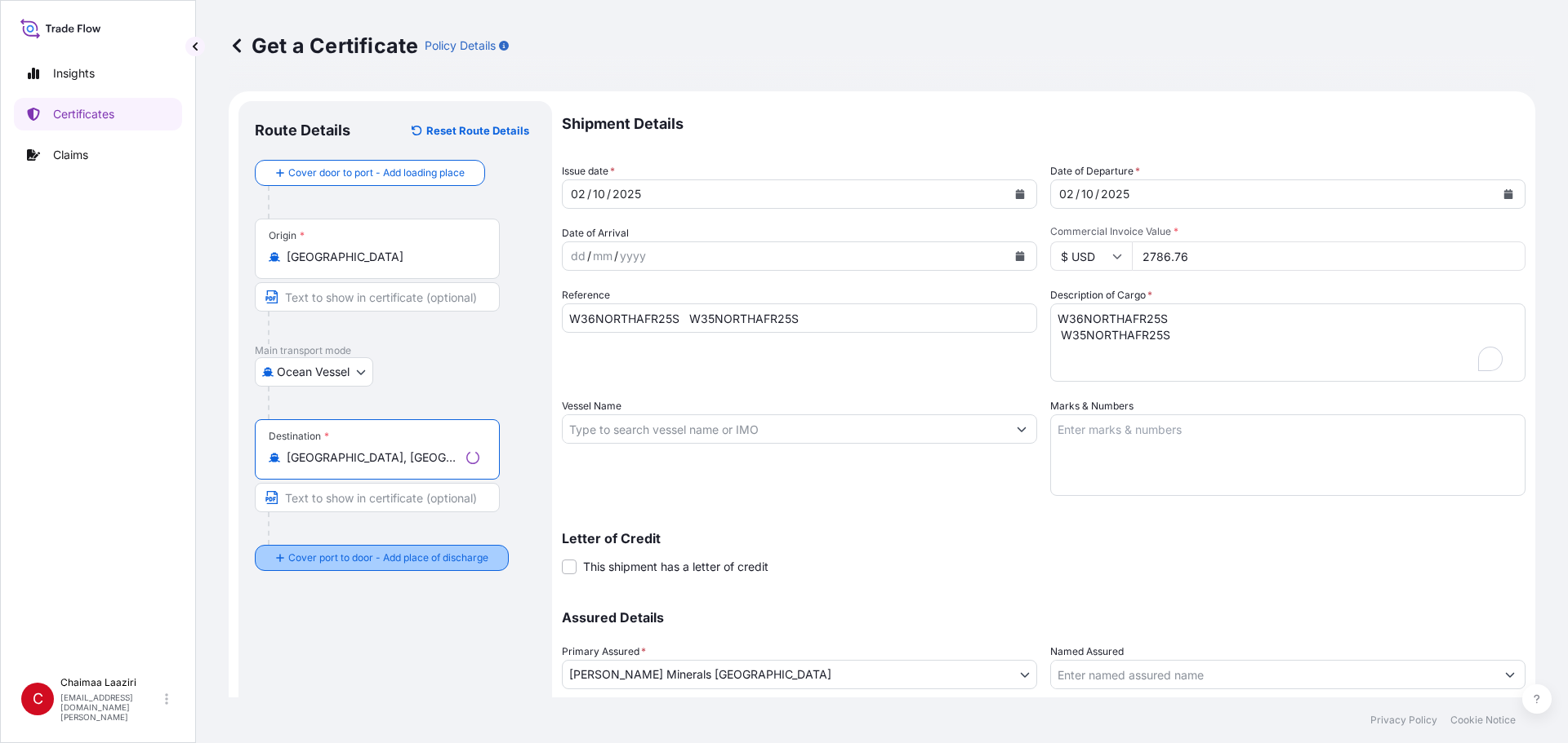
type input "[GEOGRAPHIC_DATA], [GEOGRAPHIC_DATA]"
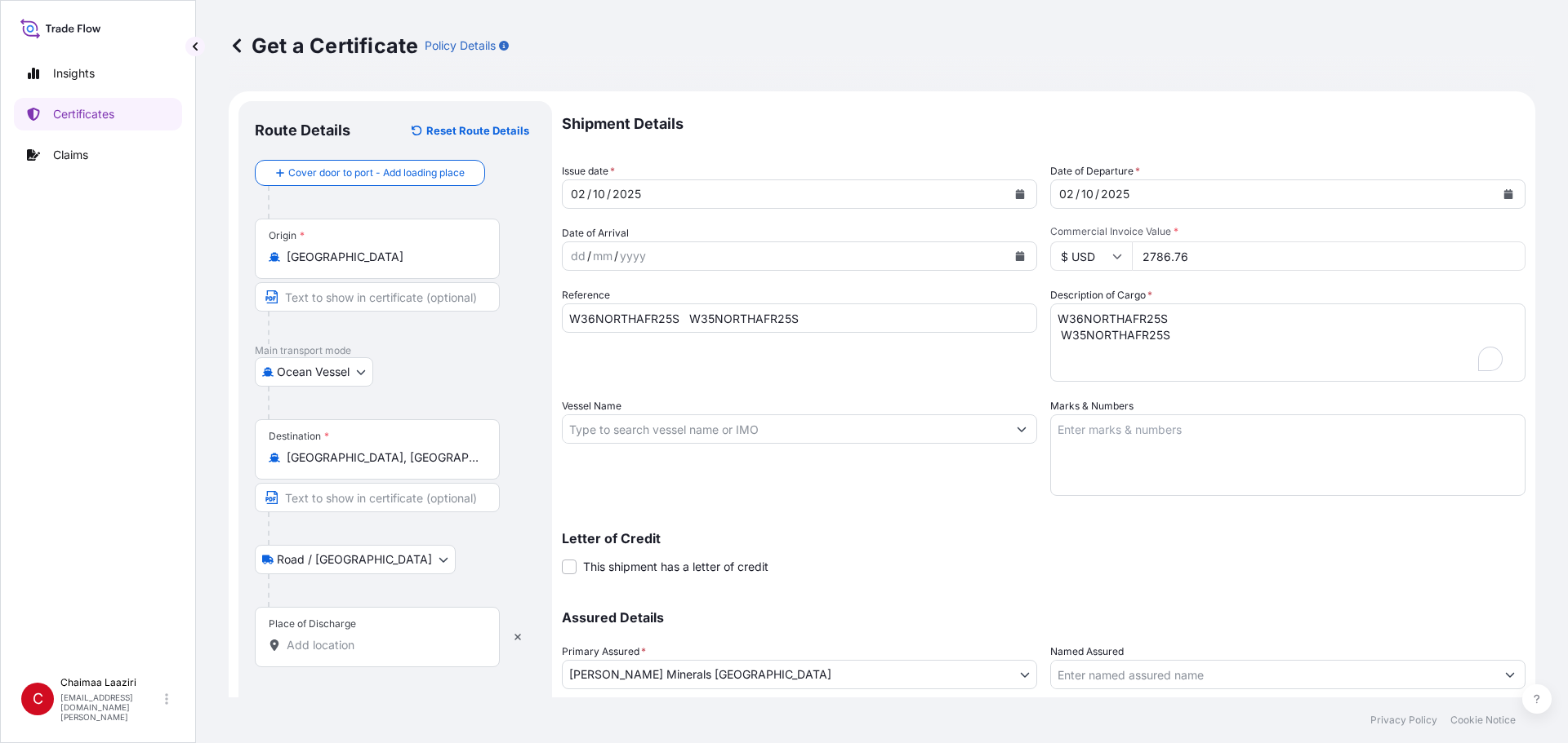
click at [325, 503] on div "Place of Discharge" at bounding box center [377, 637] width 245 height 61
click at [325, 503] on input "Place of Discharge" at bounding box center [382, 646] width 192 height 16
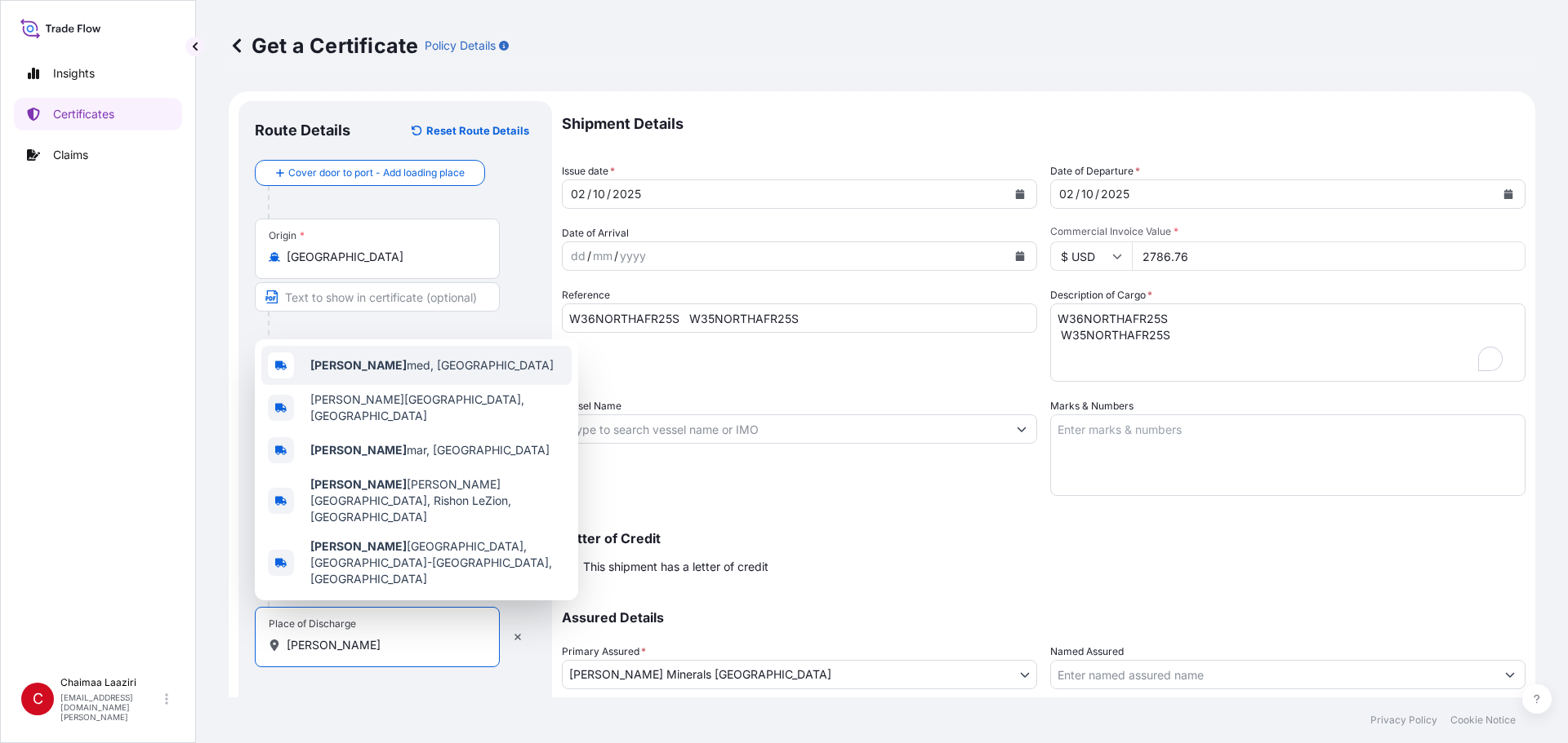
click at [349, 385] on div "Ben Ah med, [GEOGRAPHIC_DATA]" at bounding box center [416, 366] width 310 height 39
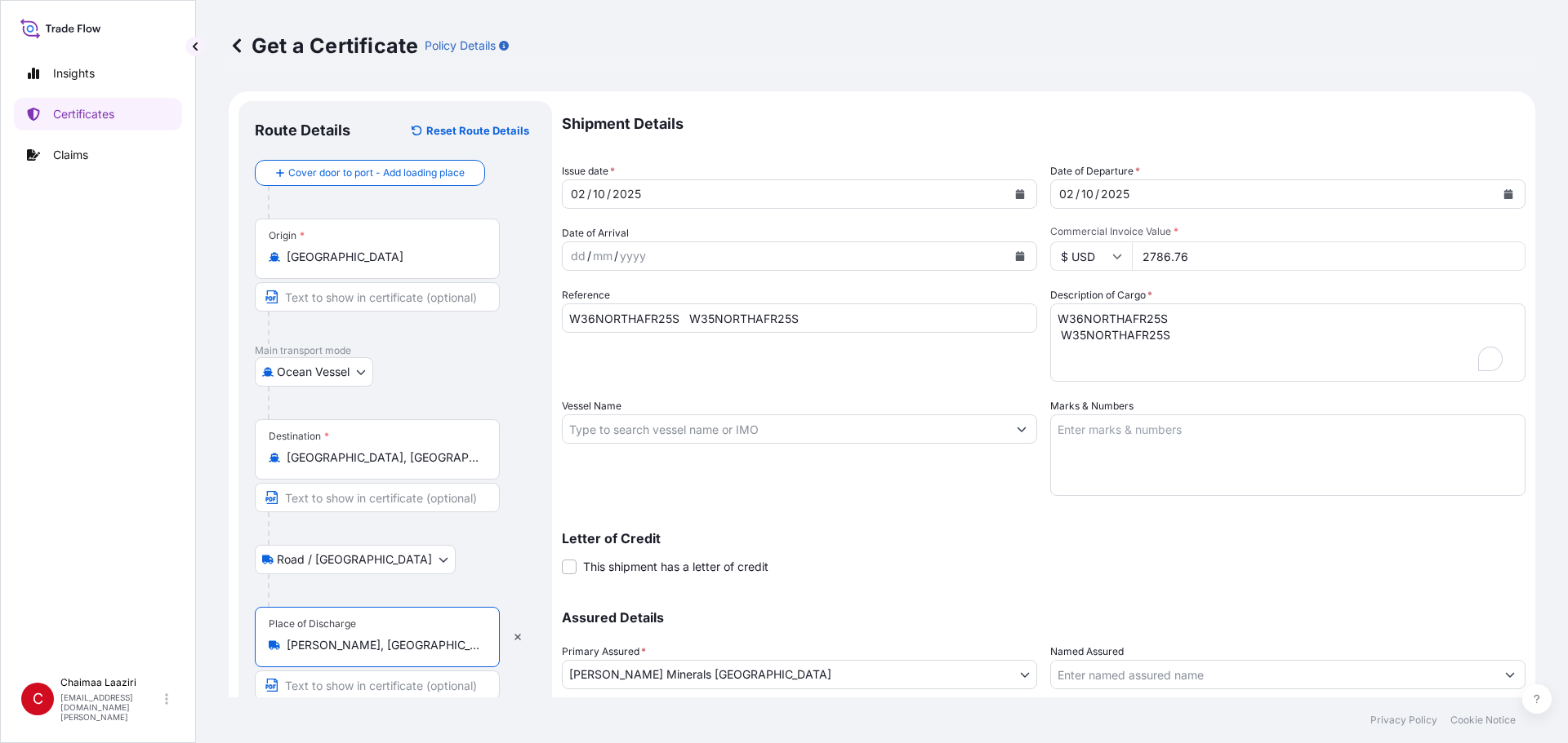
scroll to position [113, 0]
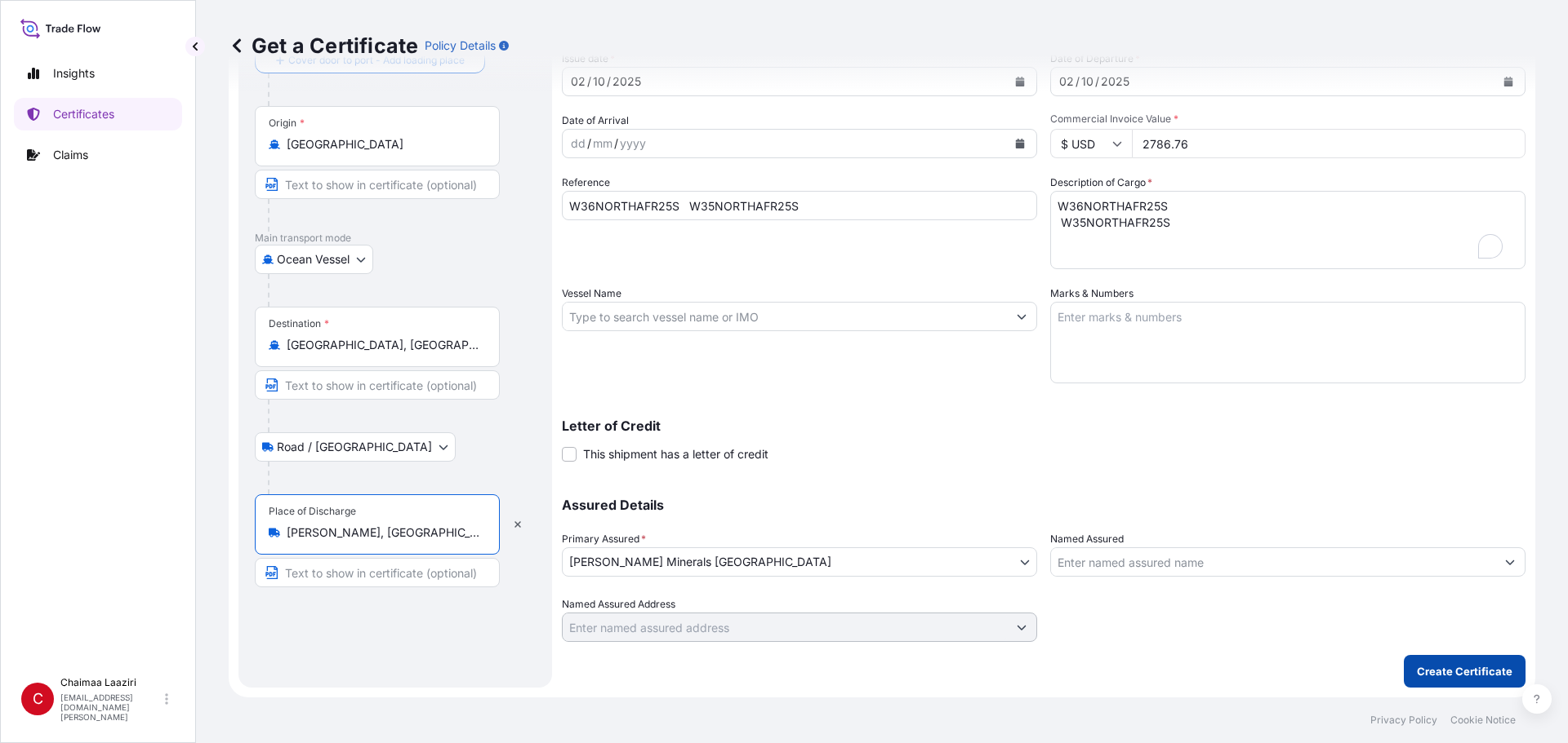
type input "[PERSON_NAME], [GEOGRAPHIC_DATA]"
click at [757, 503] on p "Create Certificate" at bounding box center [1464, 672] width 96 height 16
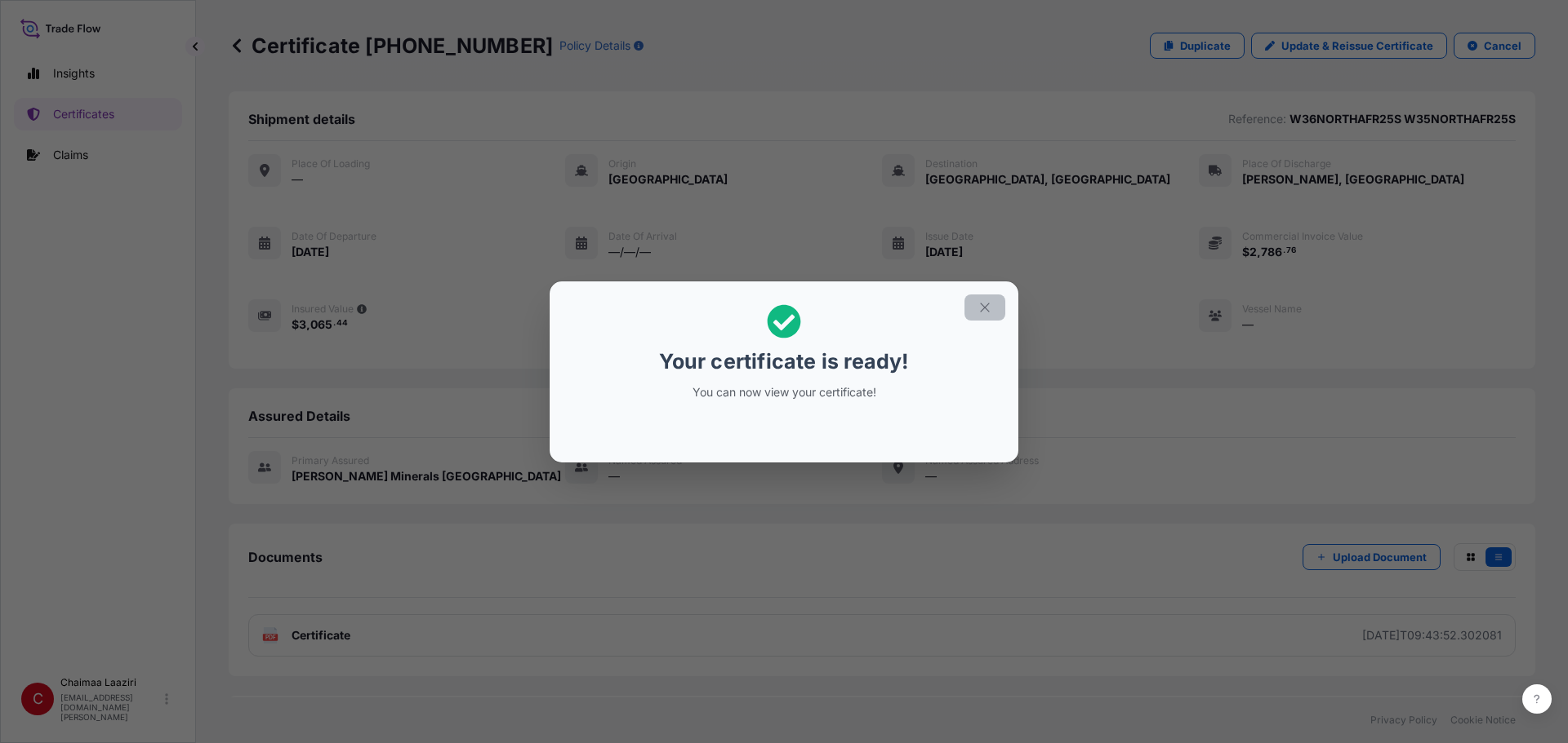
click at [757, 307] on icon "button" at bounding box center [985, 308] width 15 height 15
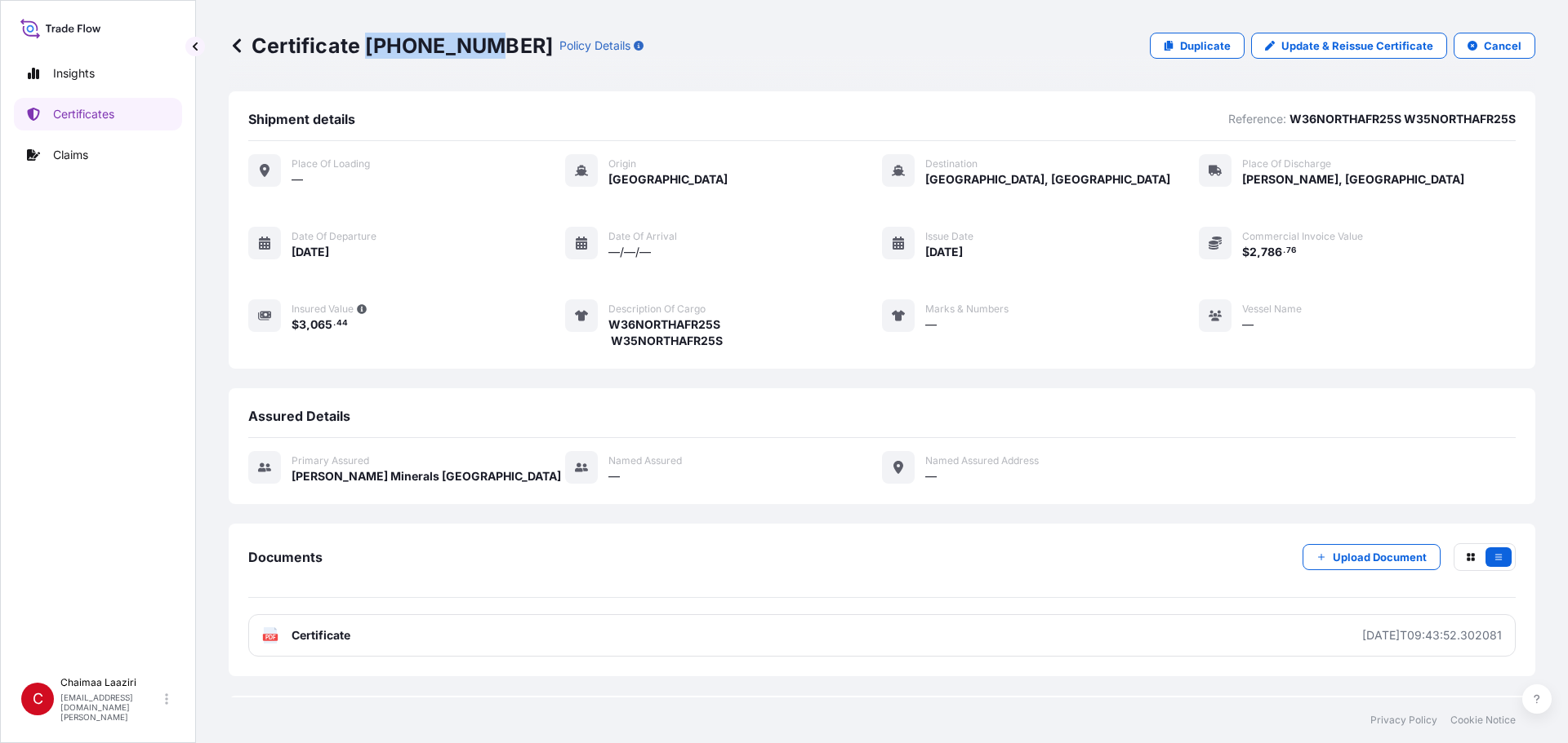
drag, startPoint x: 364, startPoint y: 44, endPoint x: 482, endPoint y: 47, distance: 118.0
click at [482, 47] on p "Certificate [PHONE_NUMBER]" at bounding box center [391, 46] width 324 height 26
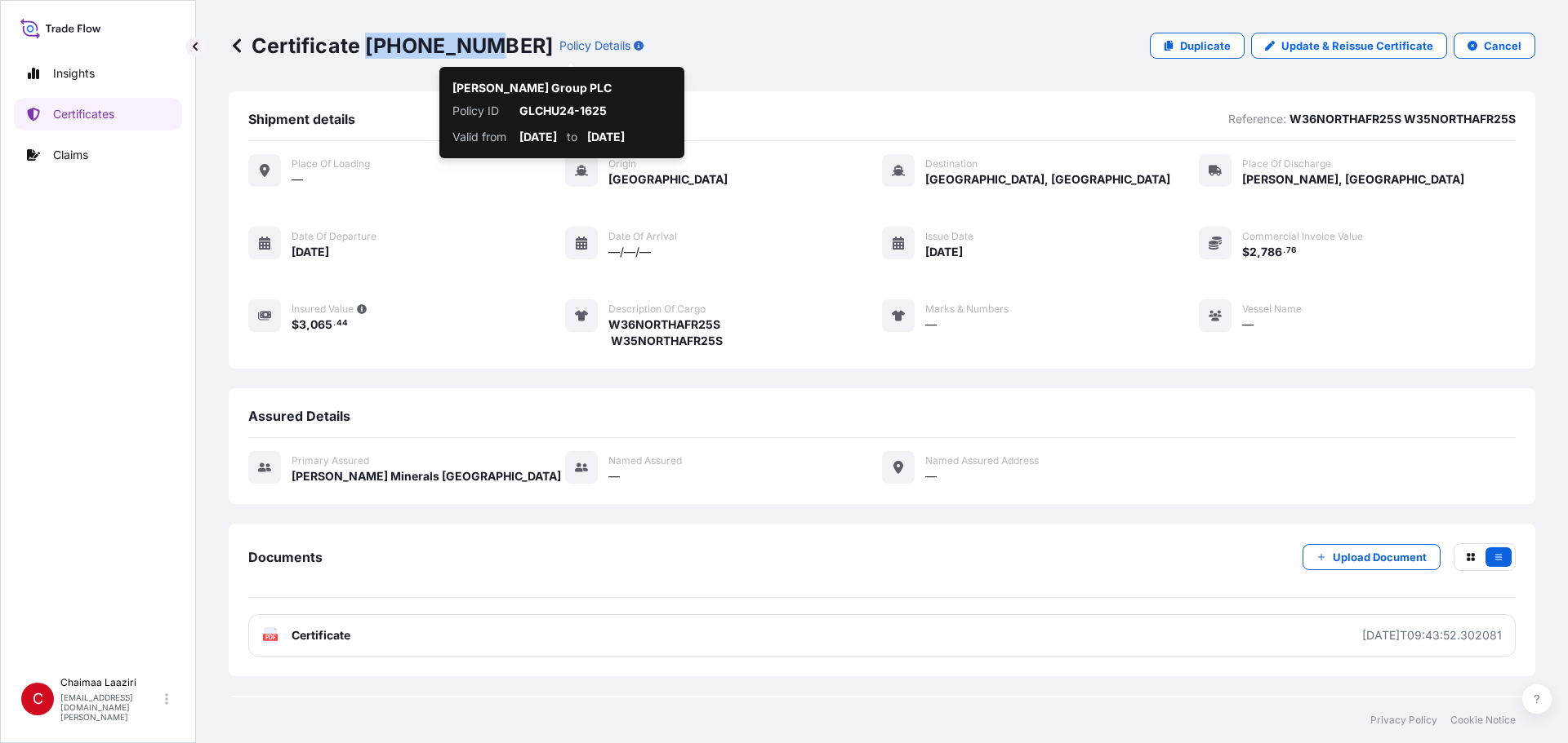
copy p "[PHONE_NUMBER]"
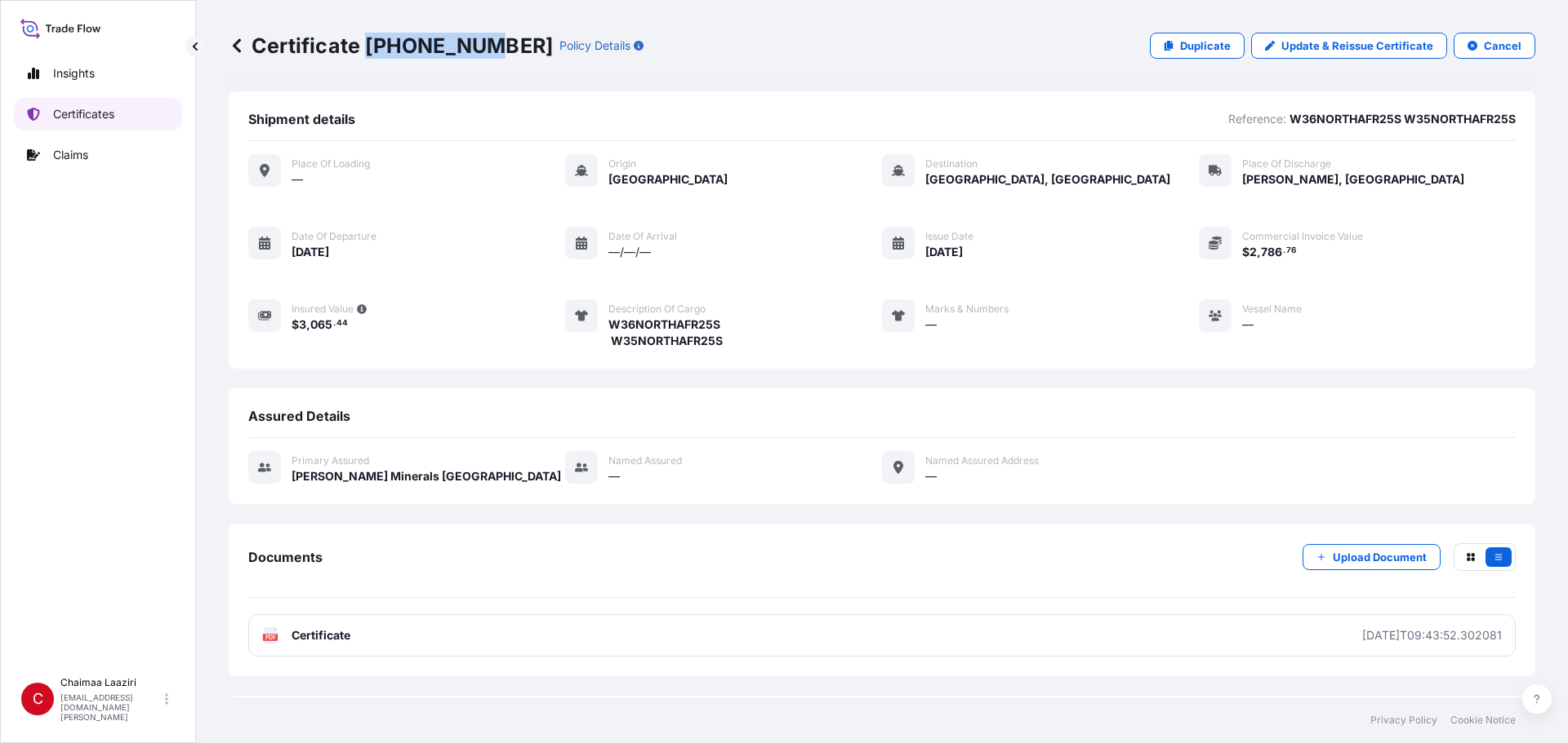
click at [84, 109] on p "Certificates" at bounding box center [84, 115] width 61 height 16
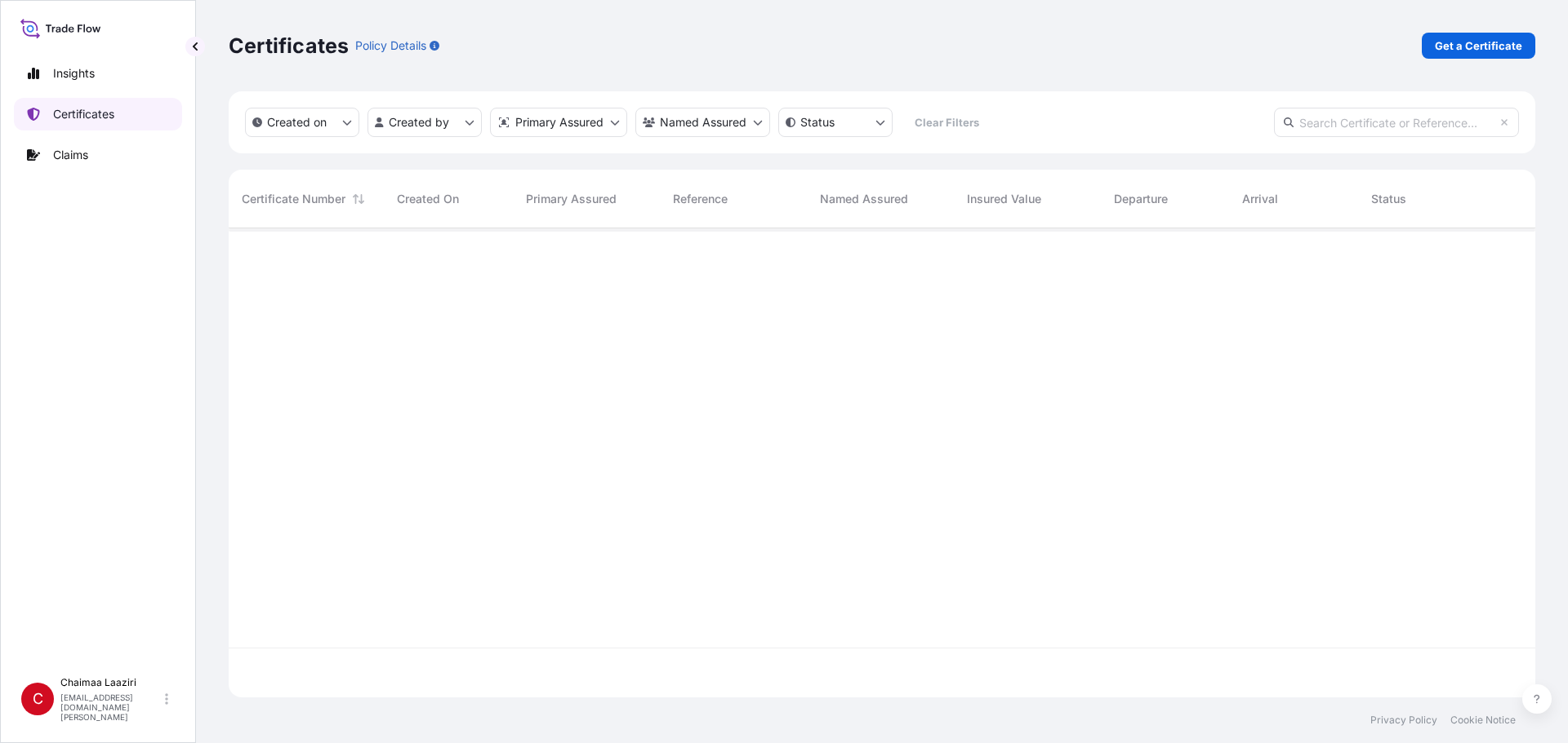
scroll to position [466, 1295]
click at [757, 47] on p "Get a Certificate" at bounding box center [1478, 46] width 88 height 16
select select "Ocean Vessel"
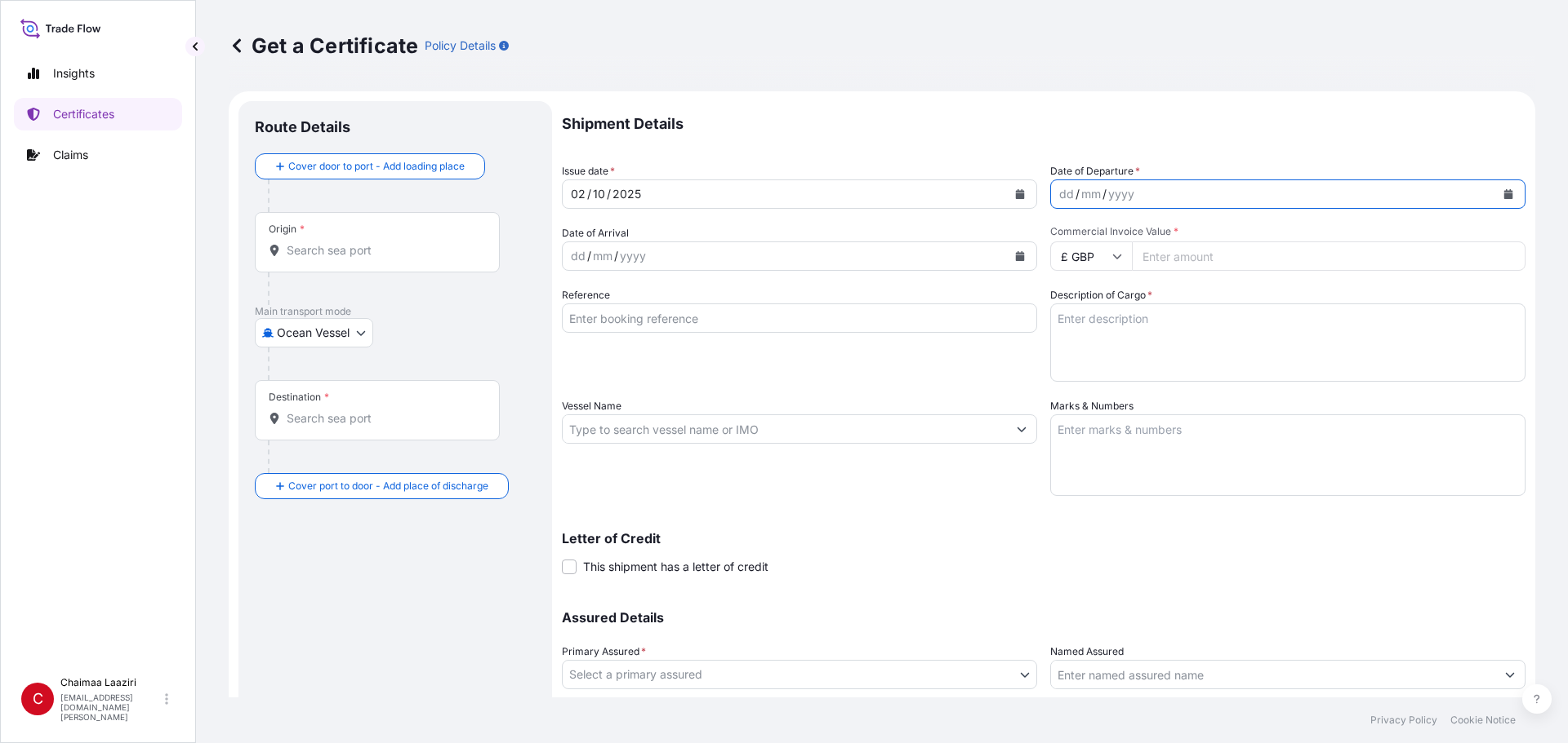
click at [757, 190] on icon "Calendar" at bounding box center [1508, 194] width 9 height 10
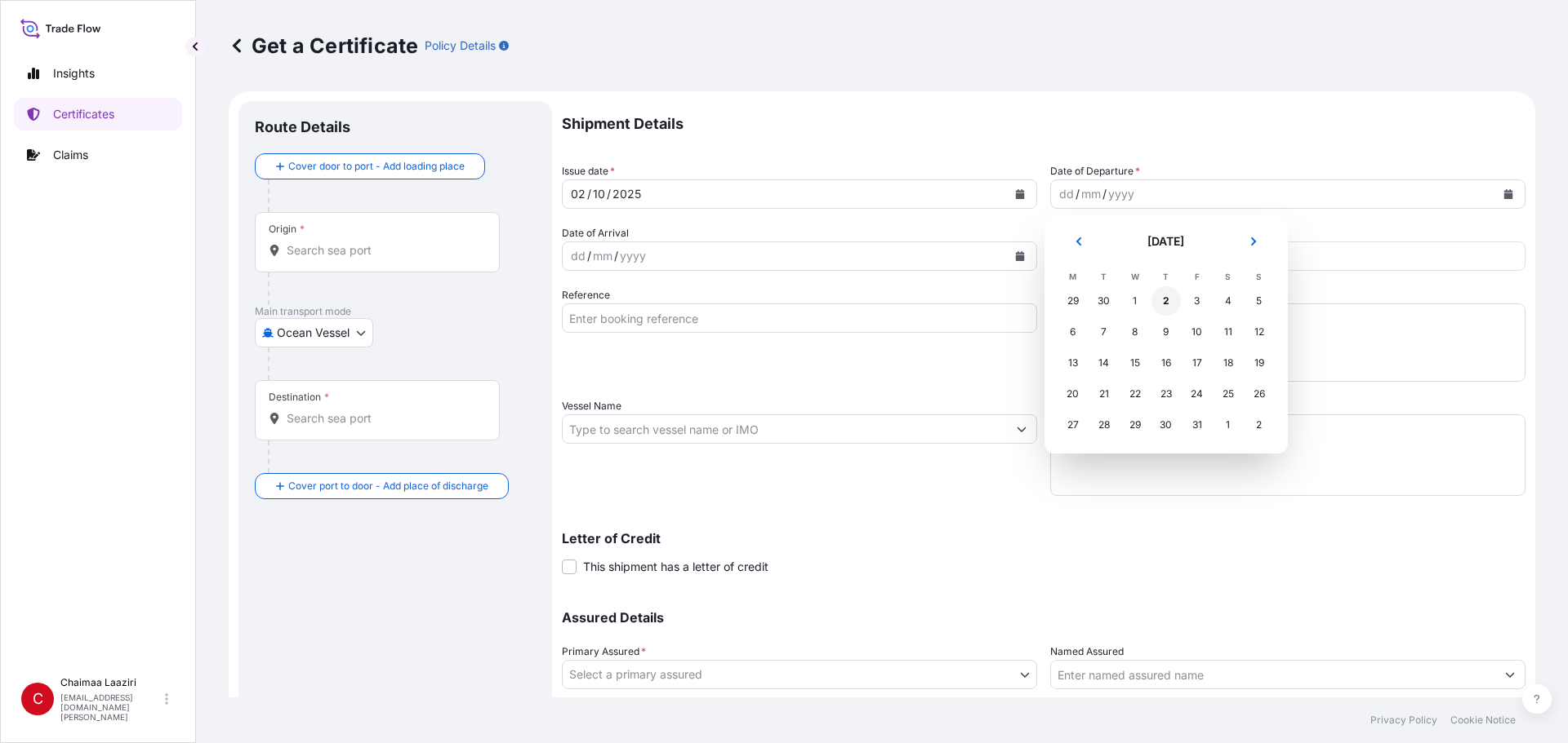
click at [757, 308] on div "2" at bounding box center [1166, 301] width 29 height 29
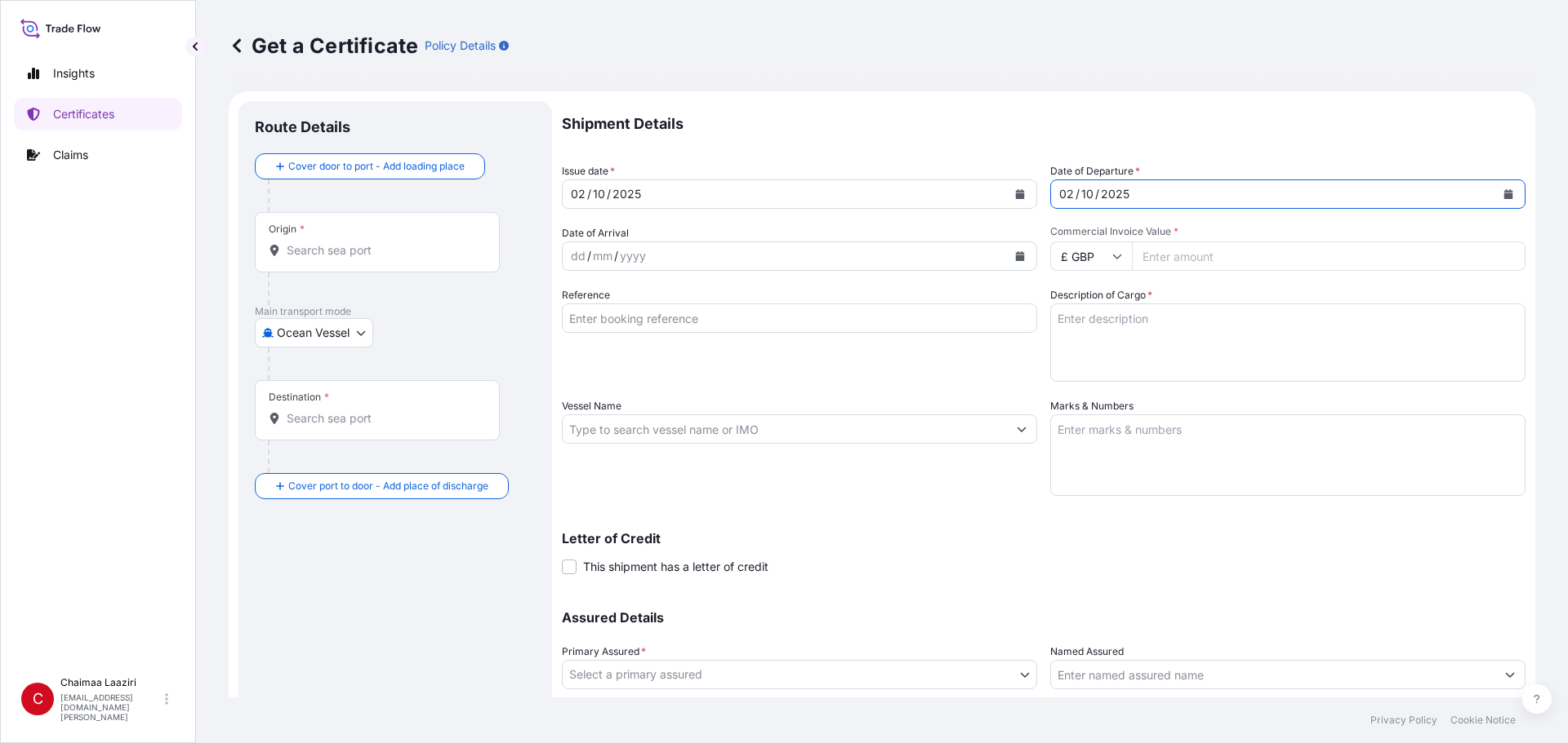
click at [757, 262] on input "Commercial Invoice Value *" at bounding box center [1328, 256] width 394 height 29
paste input "342"
type input "342"
click at [757, 257] on input "£ GBP" at bounding box center [1091, 256] width 82 height 29
click at [757, 374] on div "$ USD" at bounding box center [1085, 370] width 69 height 31
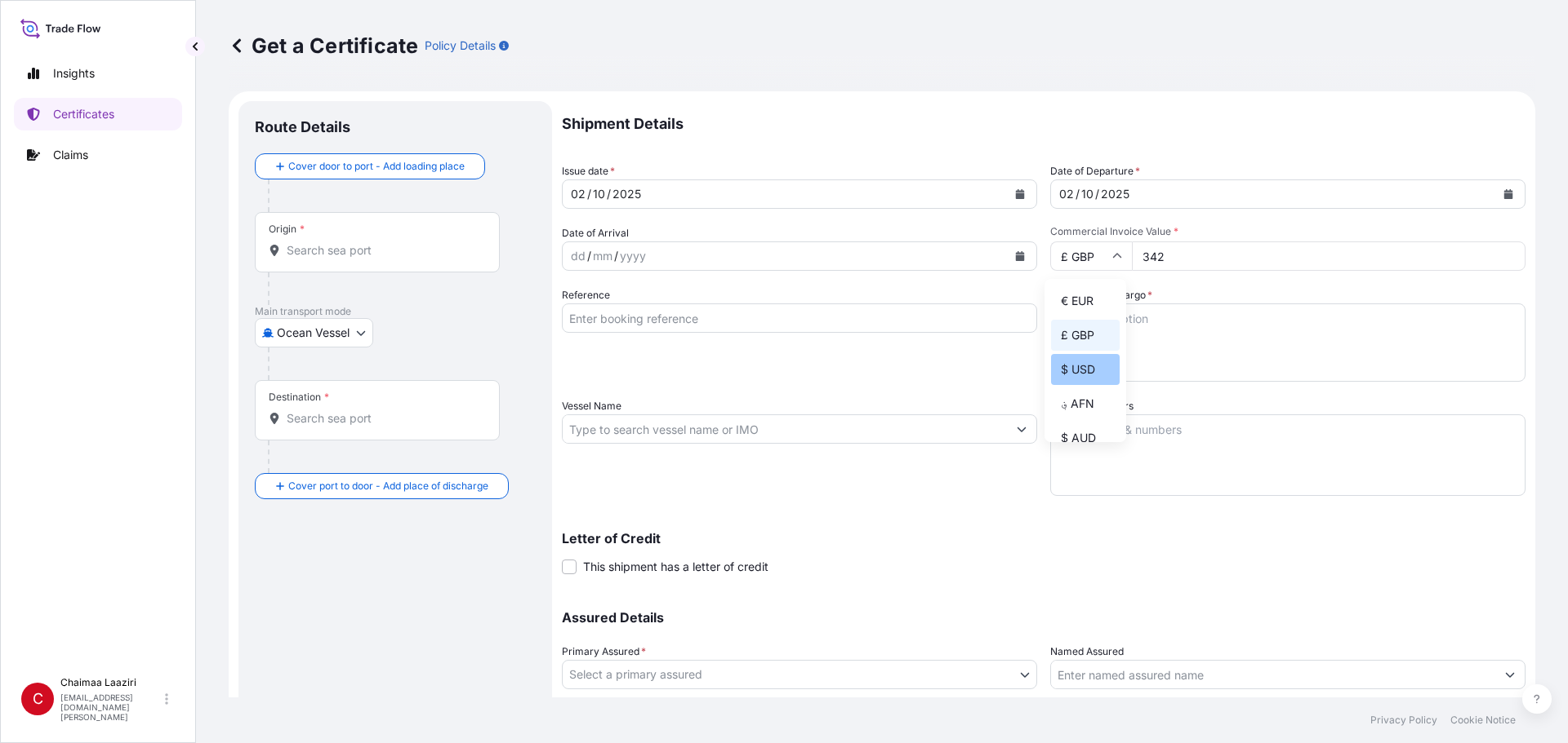
type input "$ USD"
click at [710, 319] on input "Reference" at bounding box center [799, 318] width 475 height 29
paste input "MA2025-002"
type input "MA2025-002"
click at [757, 342] on textarea "Description of Cargo *" at bounding box center [1287, 343] width 475 height 79
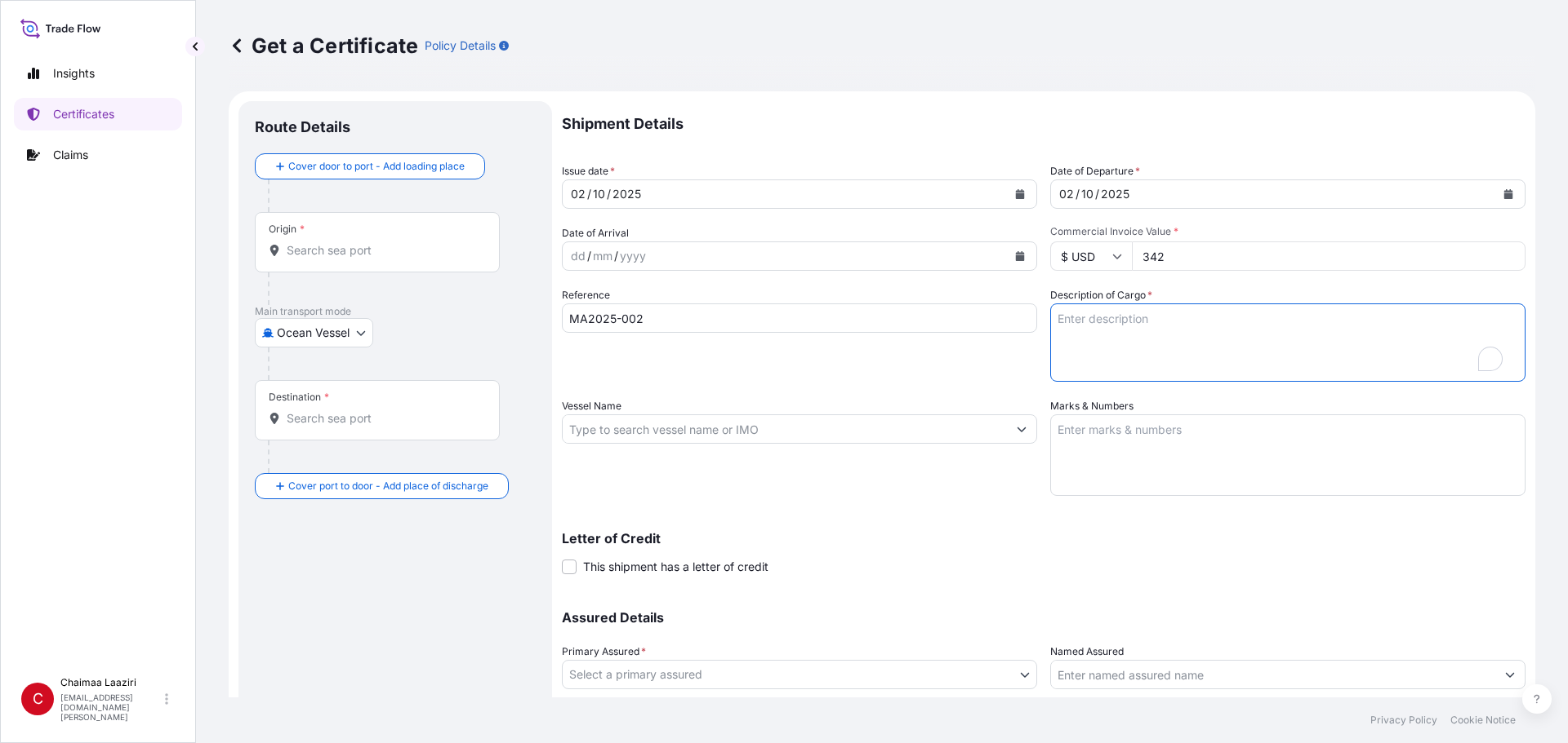
paste textarea "MA2025-002"
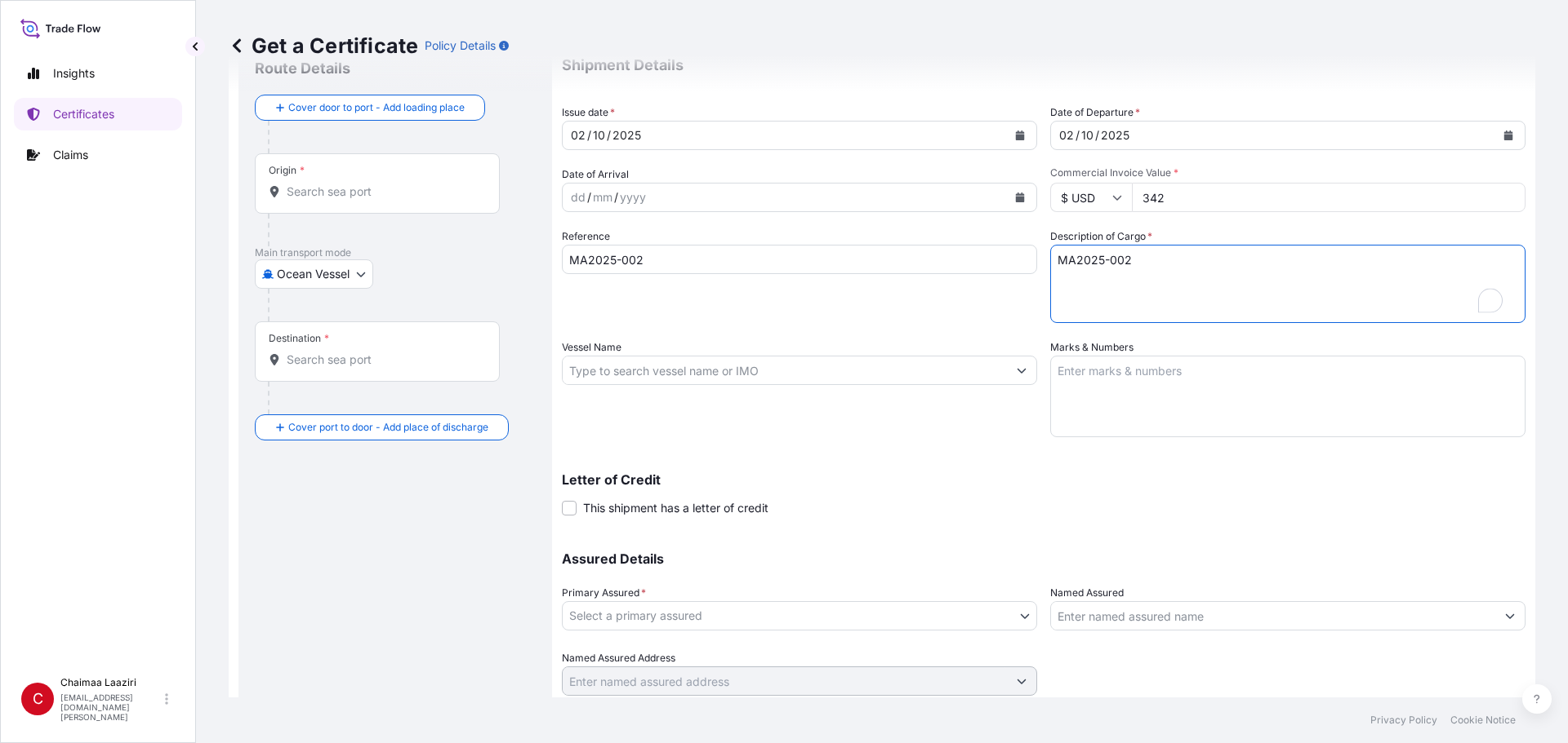
scroll to position [82, 0]
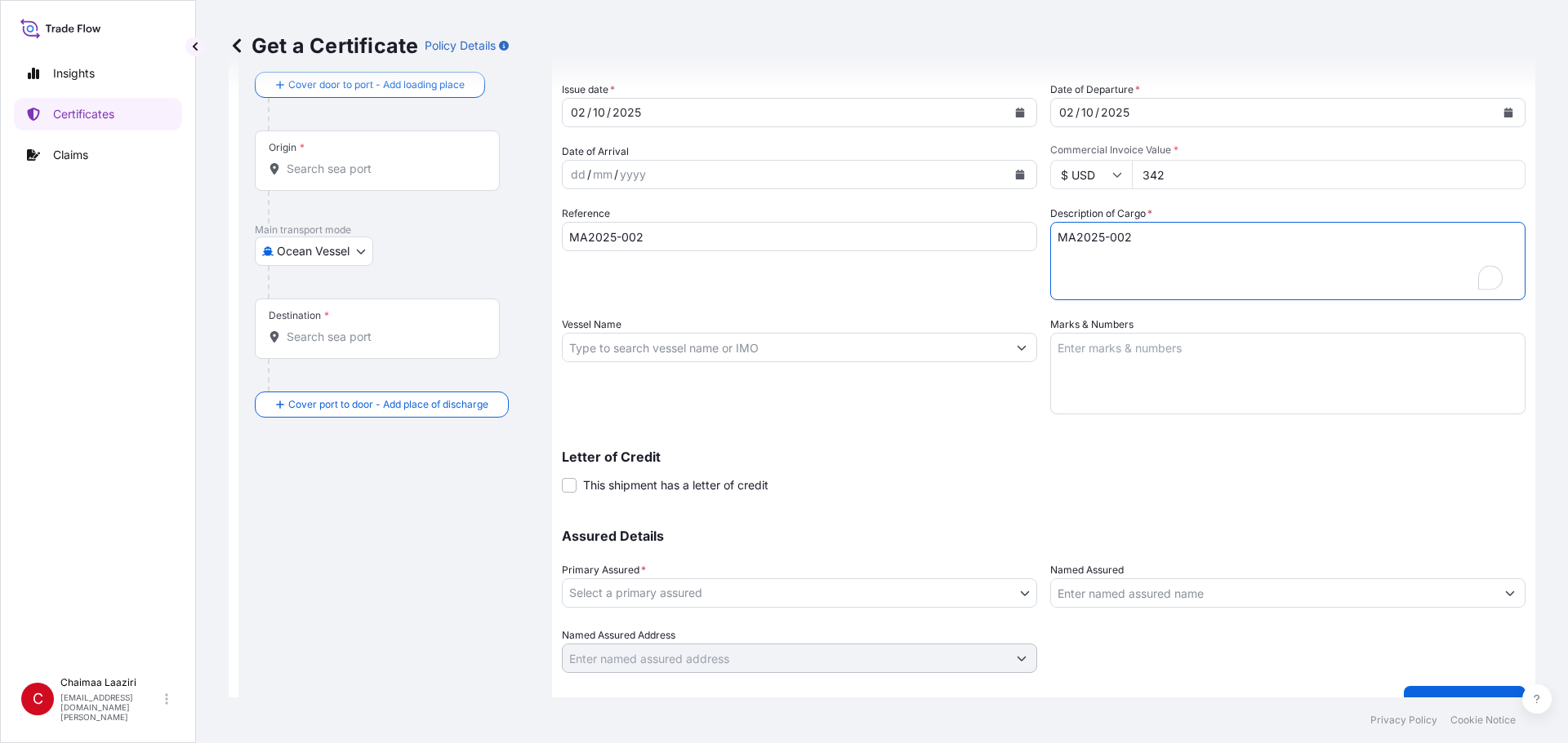
type textarea "MA2025-002"
click at [711, 358] on input "Vessel Name" at bounding box center [784, 348] width 444 height 29
click at [757, 471] on div "Letter of Credit This shipment has a letter of credit Letter of credit * Letter…" at bounding box center [1043, 471] width 964 height 43
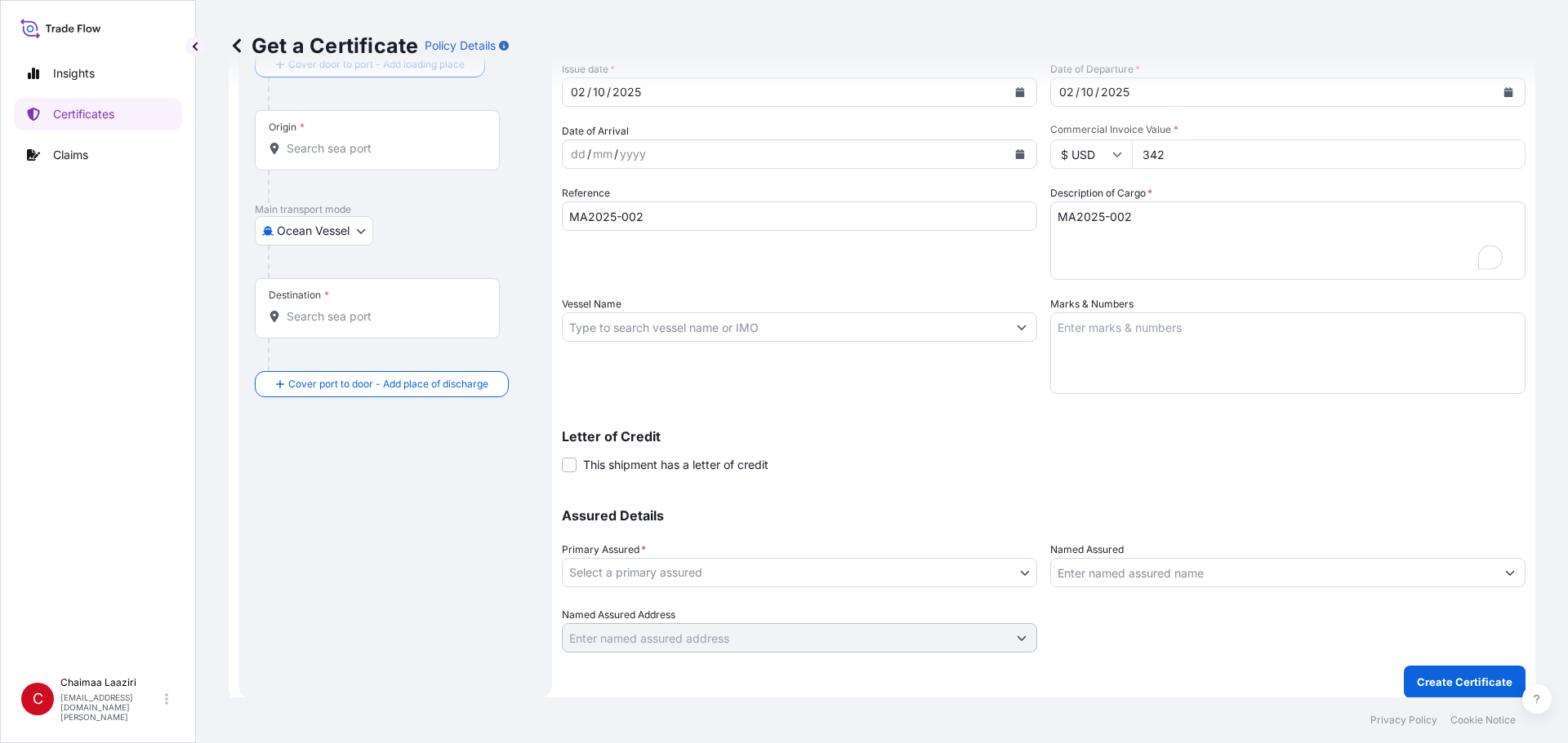
scroll to position [113, 0]
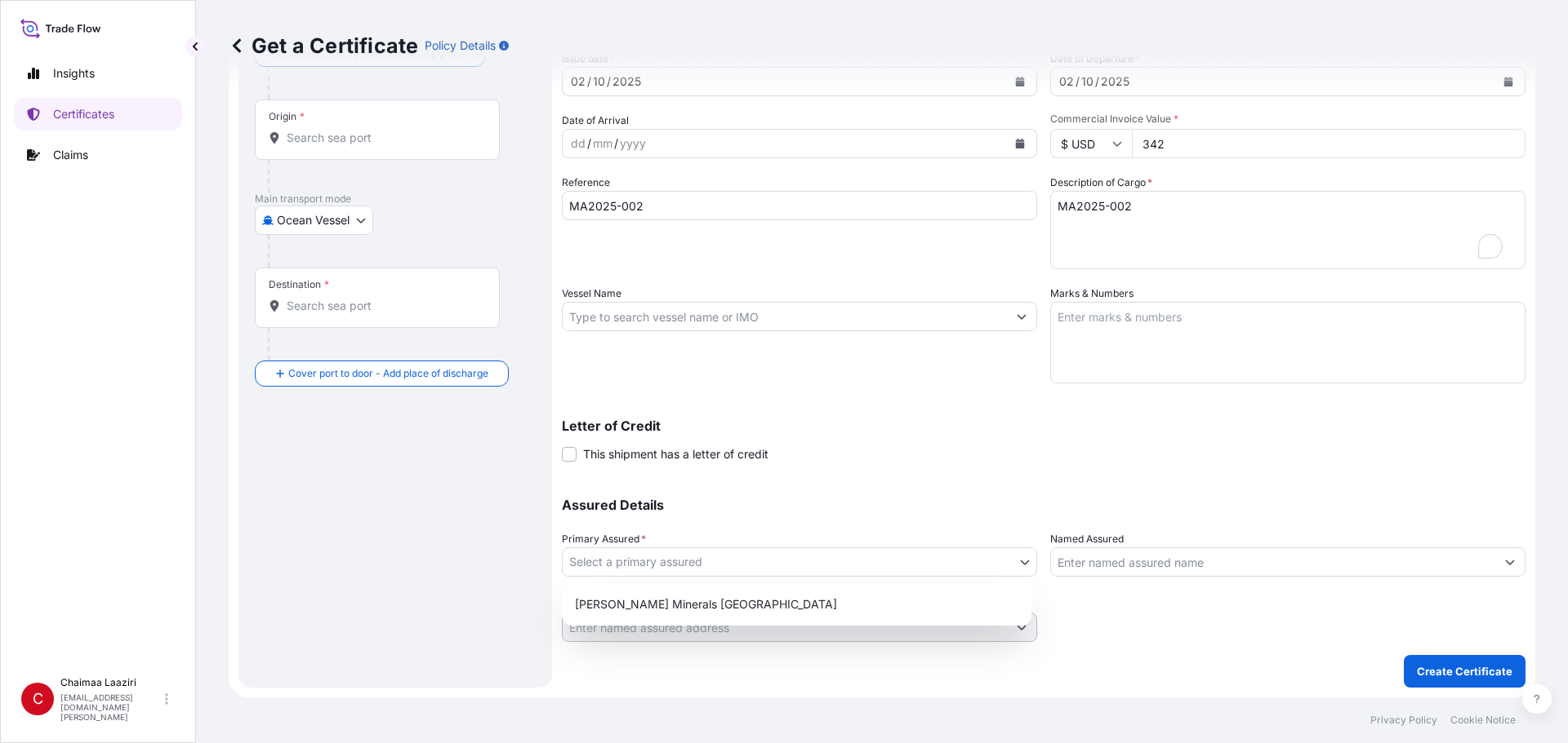
click at [694, 503] on body "Insights Certificates Claims C Chaimaa Laaziri [EMAIL_ADDRESS][DOMAIN_NAME][PER…" at bounding box center [784, 372] width 1568 height 743
click at [685, 503] on div "[PERSON_NAME] Minerals [GEOGRAPHIC_DATA]" at bounding box center [796, 605] width 456 height 29
select select "31757"
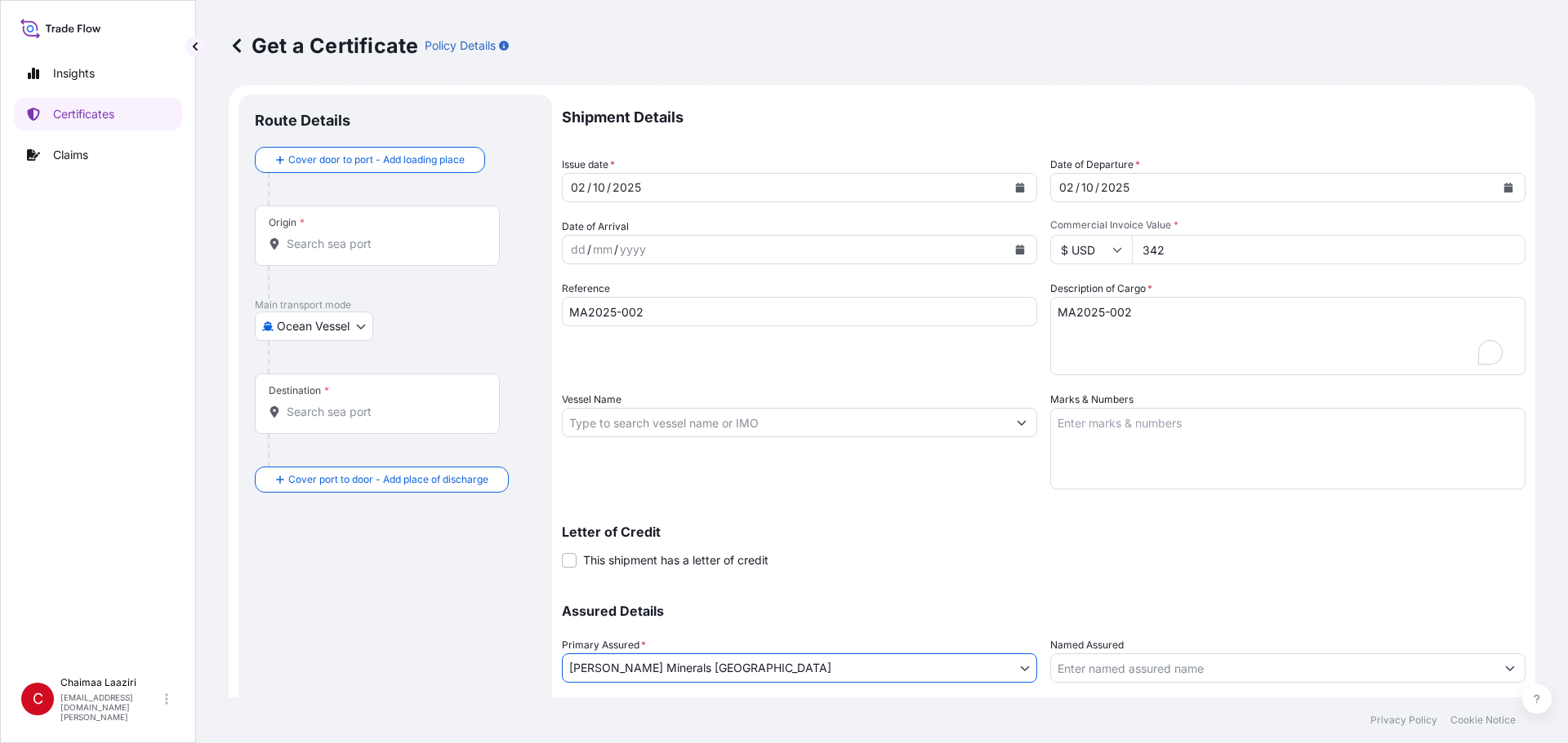
scroll to position [0, 0]
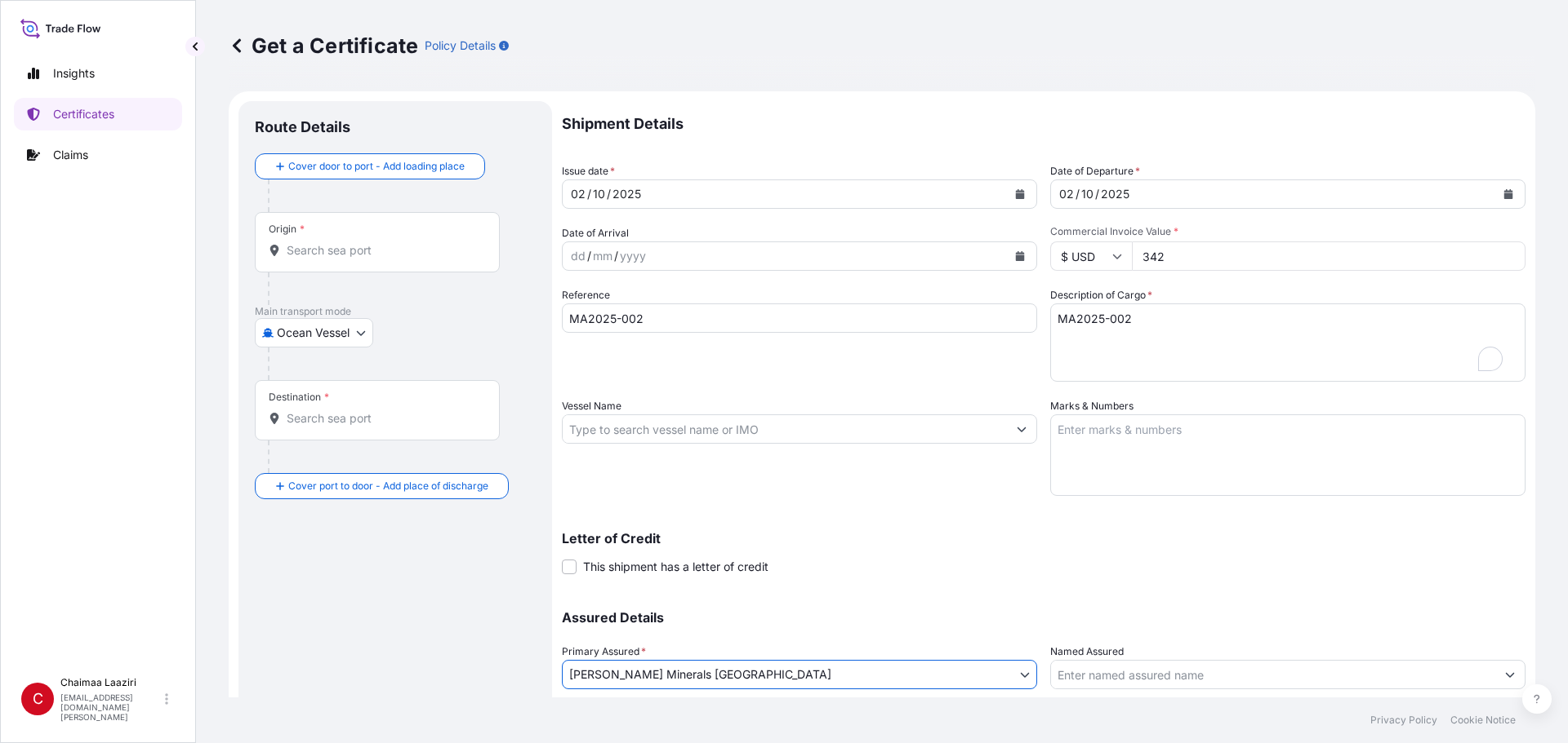
click at [326, 250] on input "Origin *" at bounding box center [382, 250] width 192 height 16
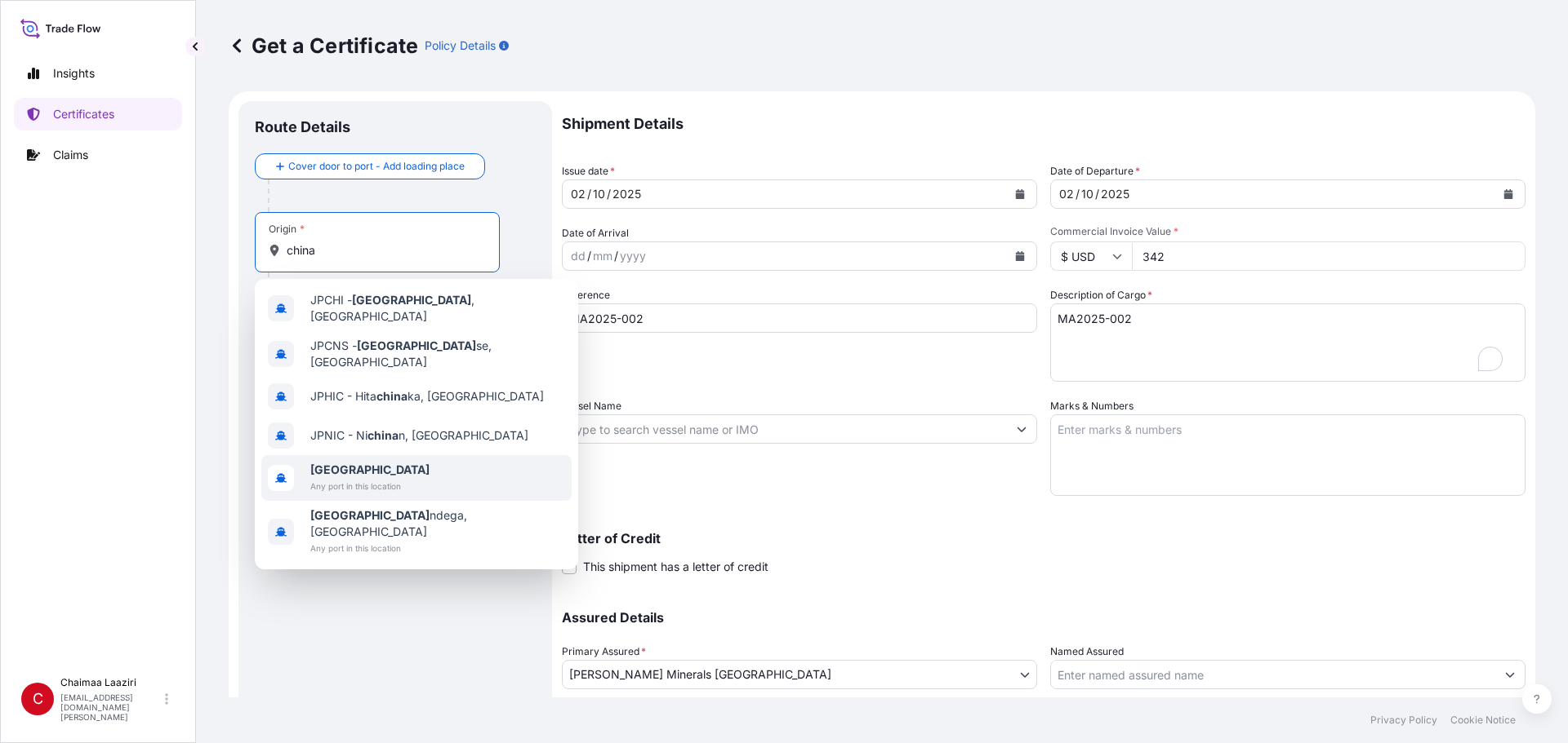
click at [385, 478] on span "Any port in this location" at bounding box center [370, 486] width 120 height 16
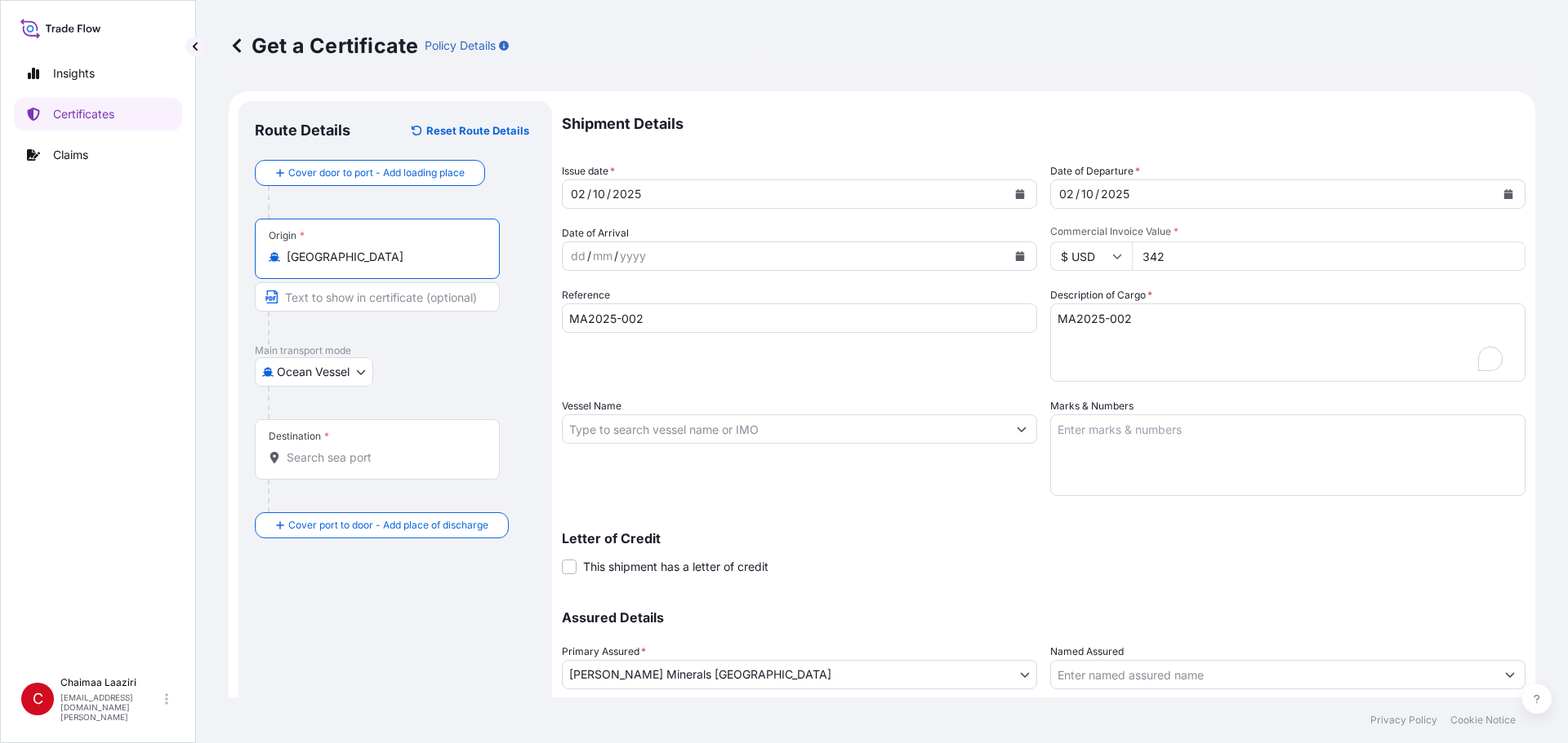
type input "[GEOGRAPHIC_DATA]"
click at [371, 450] on input "Destination *" at bounding box center [382, 457] width 192 height 16
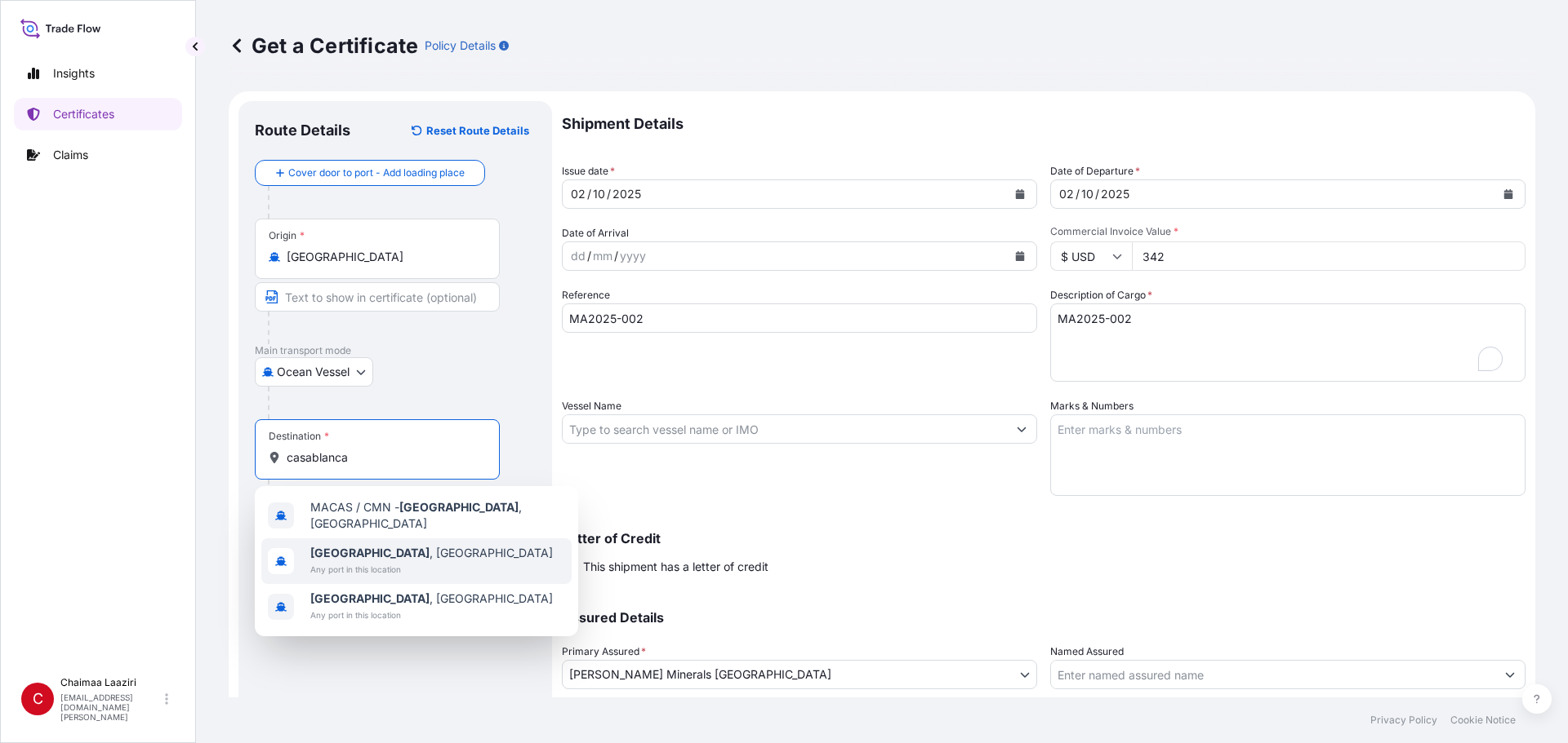
click at [348, 503] on b "[GEOGRAPHIC_DATA]" at bounding box center [370, 552] width 120 height 14
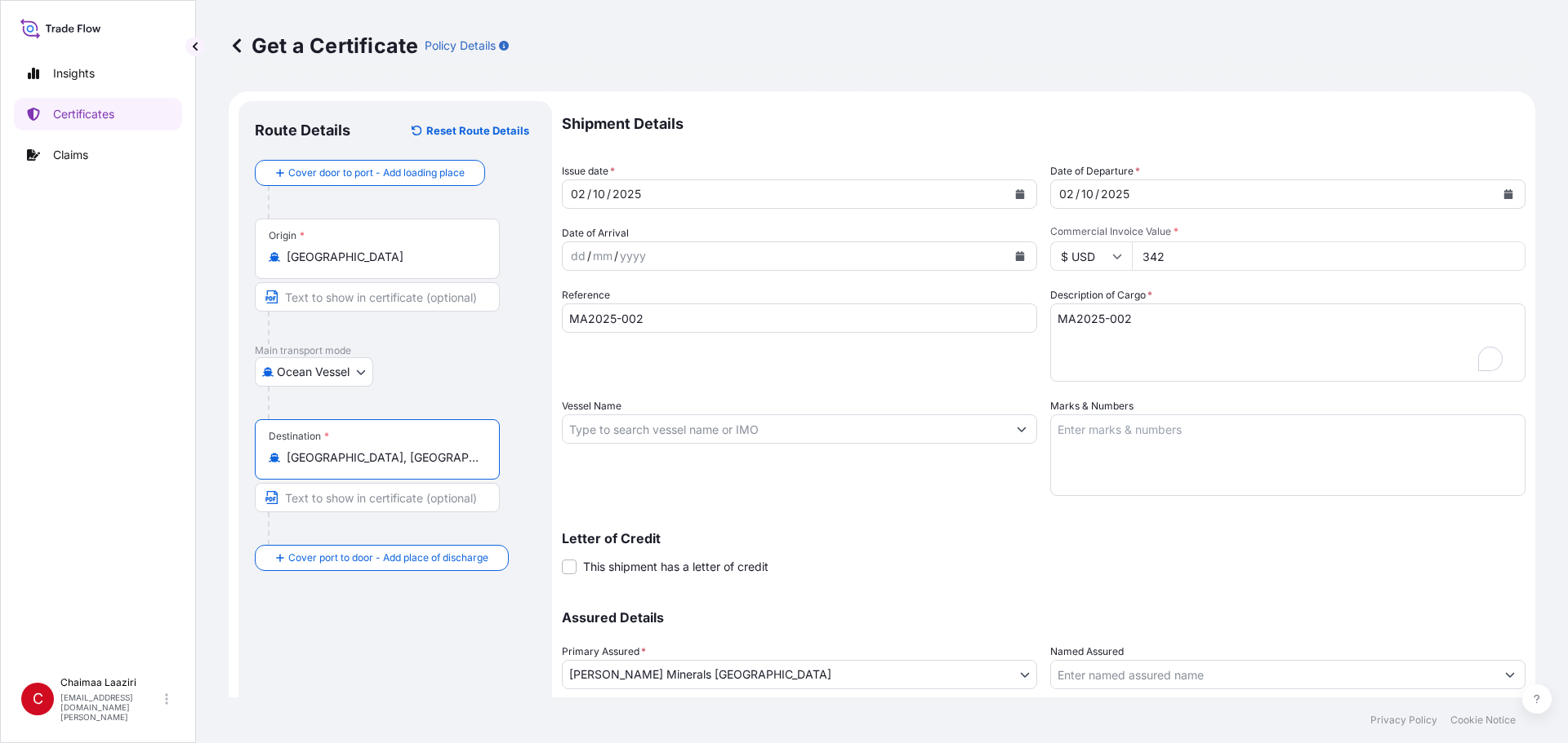
type input "[GEOGRAPHIC_DATA], [GEOGRAPHIC_DATA]"
click at [337, 375] on body "0 options available. 10 options available. 2 options available. 0 options avail…" at bounding box center [784, 372] width 1568 height 743
click at [329, 417] on div "Air" at bounding box center [314, 415] width 107 height 29
select select "Air"
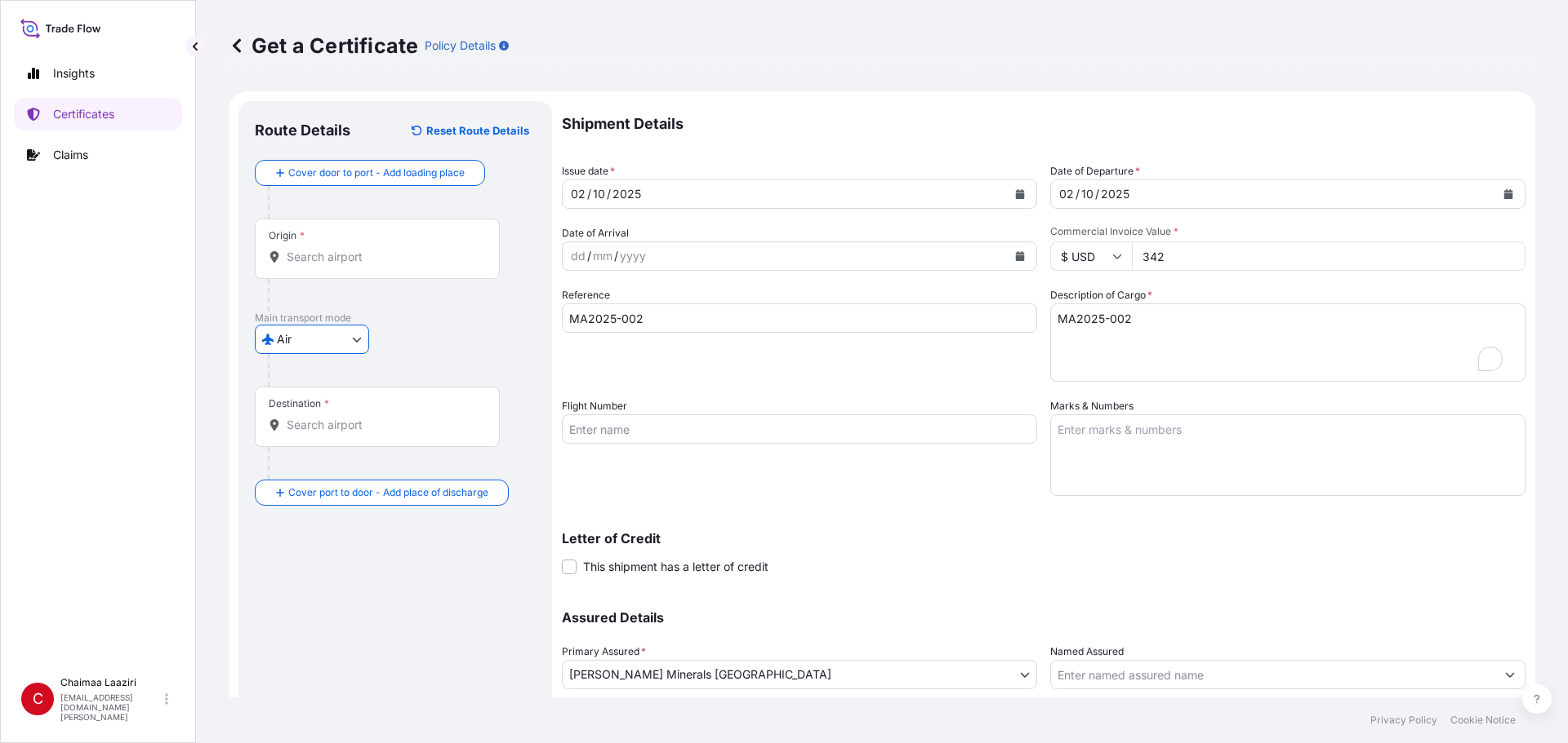
click at [403, 252] on input "Origin *" at bounding box center [382, 257] width 192 height 16
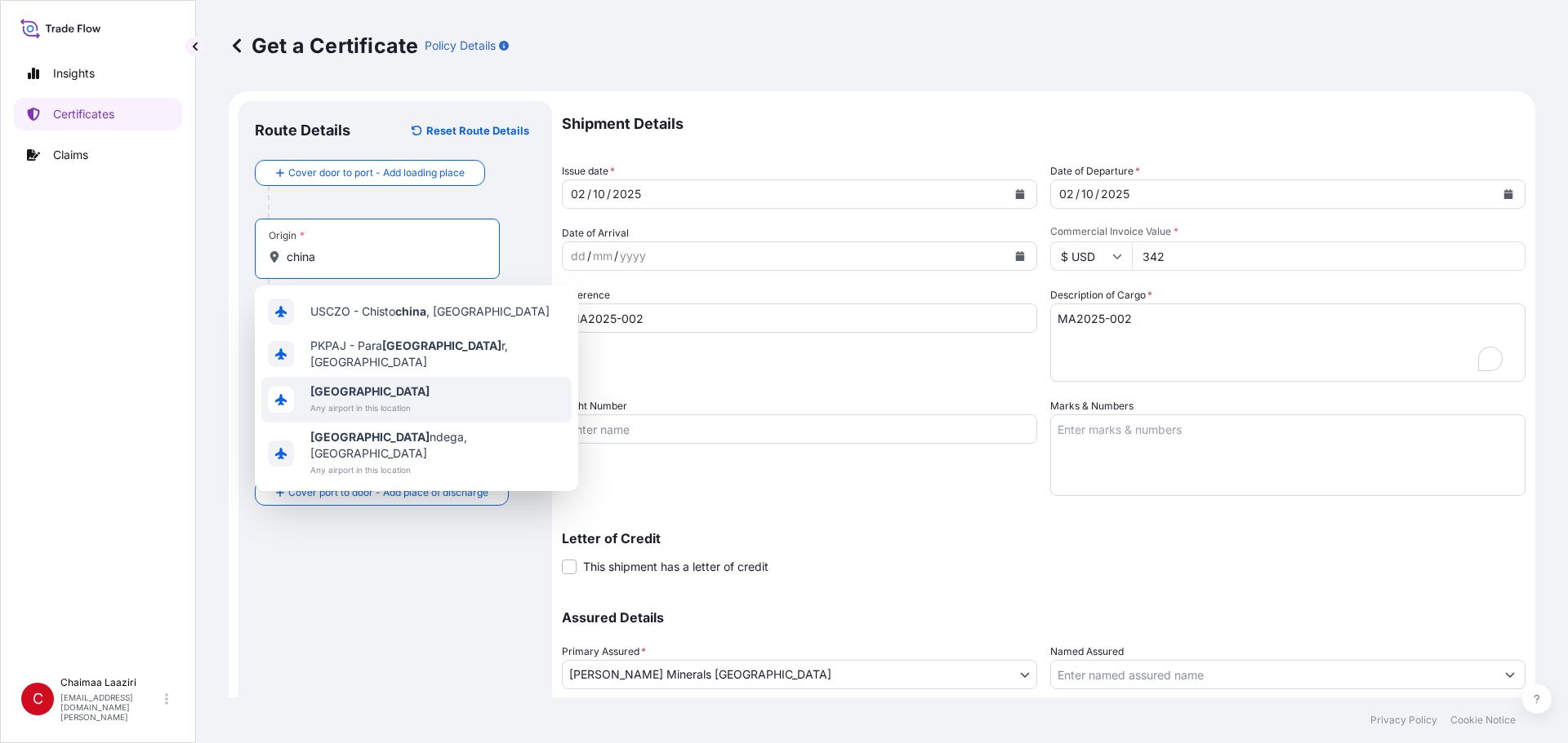
click at [413, 398] on div "[GEOGRAPHIC_DATA] Any airport in this location" at bounding box center [416, 400] width 310 height 46
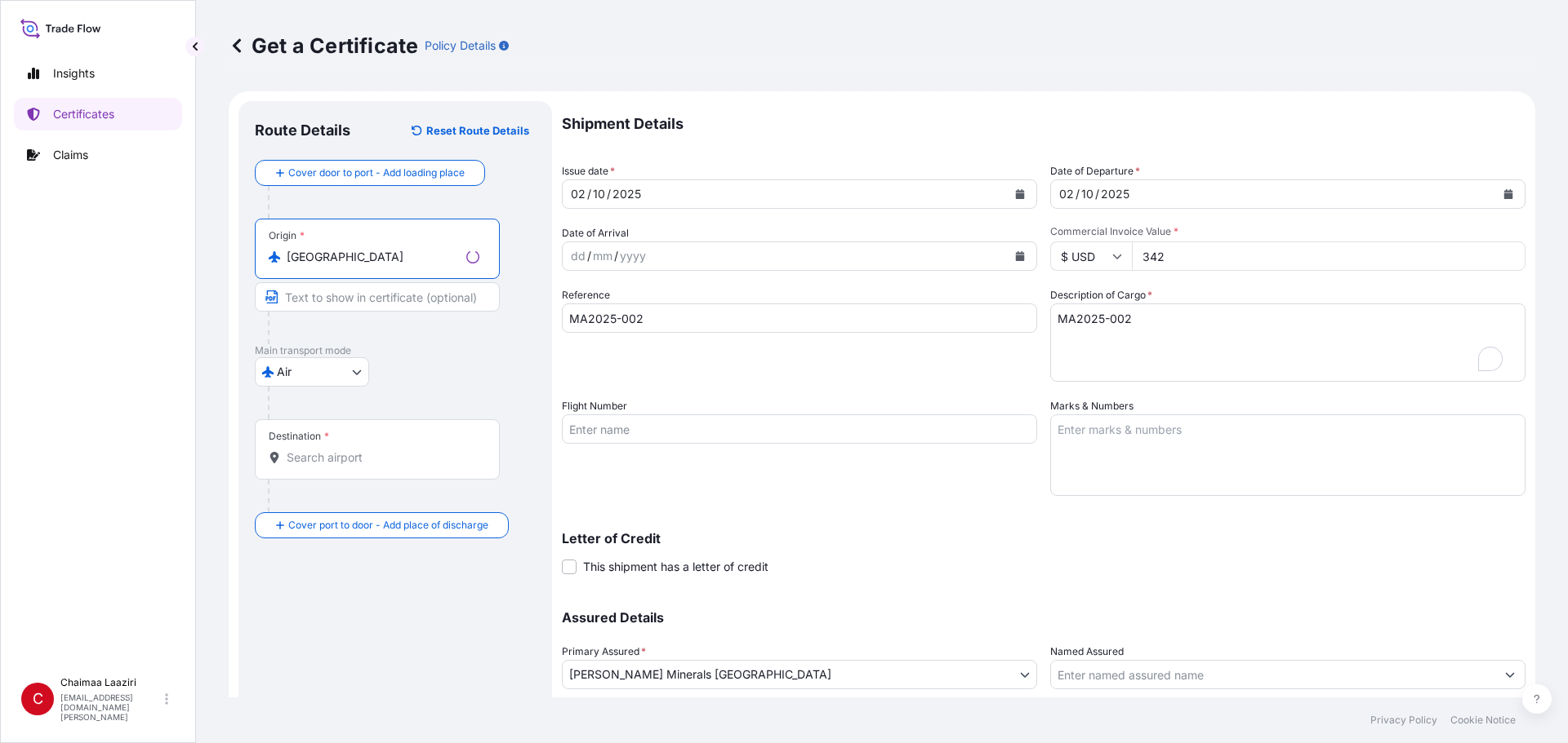
type input "[GEOGRAPHIC_DATA]"
click at [368, 444] on div "Destination *" at bounding box center [377, 450] width 245 height 61
click at [368, 449] on input "Destination *" at bounding box center [382, 457] width 192 height 16
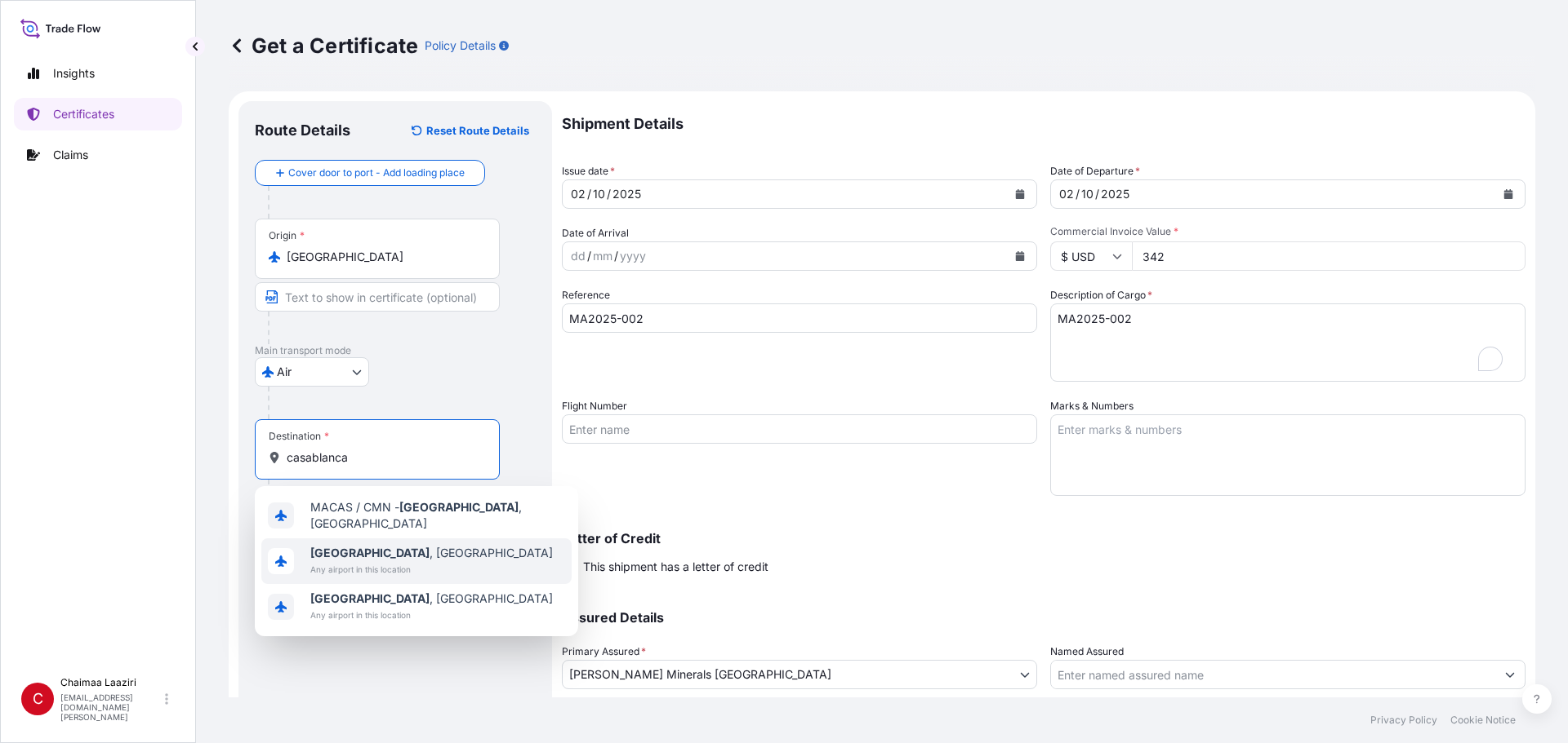
click at [391, 503] on span "[GEOGRAPHIC_DATA] , [GEOGRAPHIC_DATA]" at bounding box center [432, 553] width 242 height 16
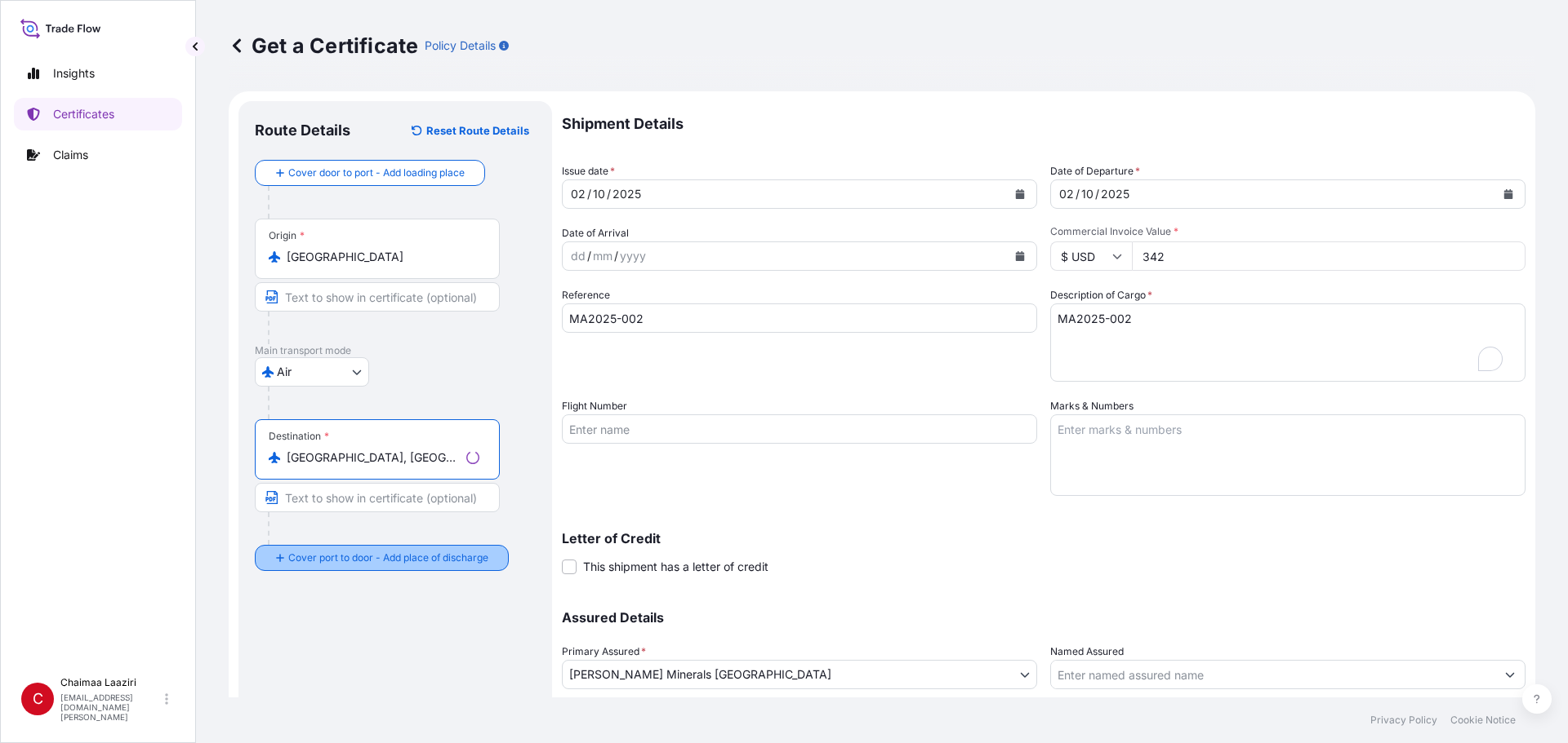
type input "[GEOGRAPHIC_DATA], [GEOGRAPHIC_DATA]"
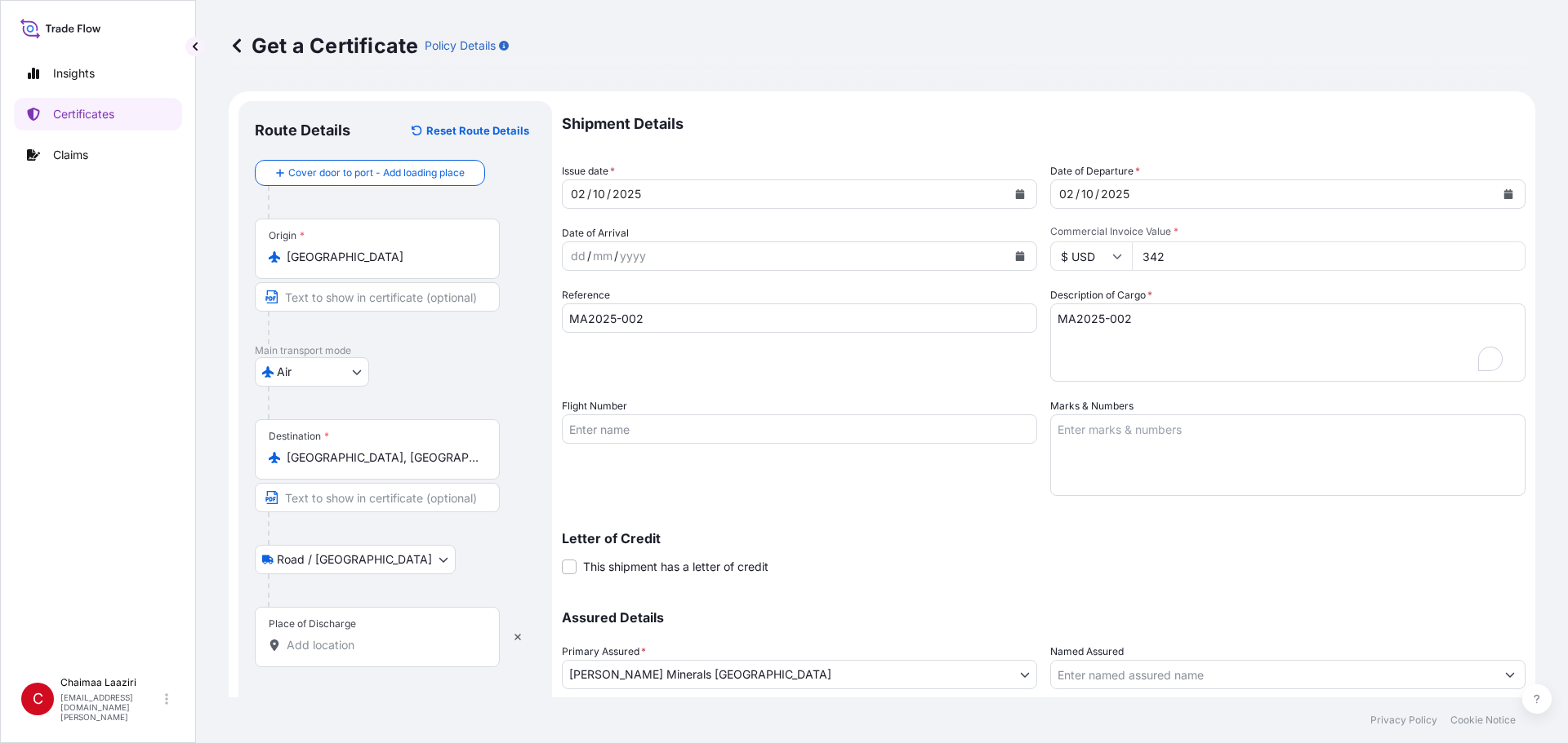
click at [351, 503] on input "Place of Discharge" at bounding box center [382, 646] width 192 height 16
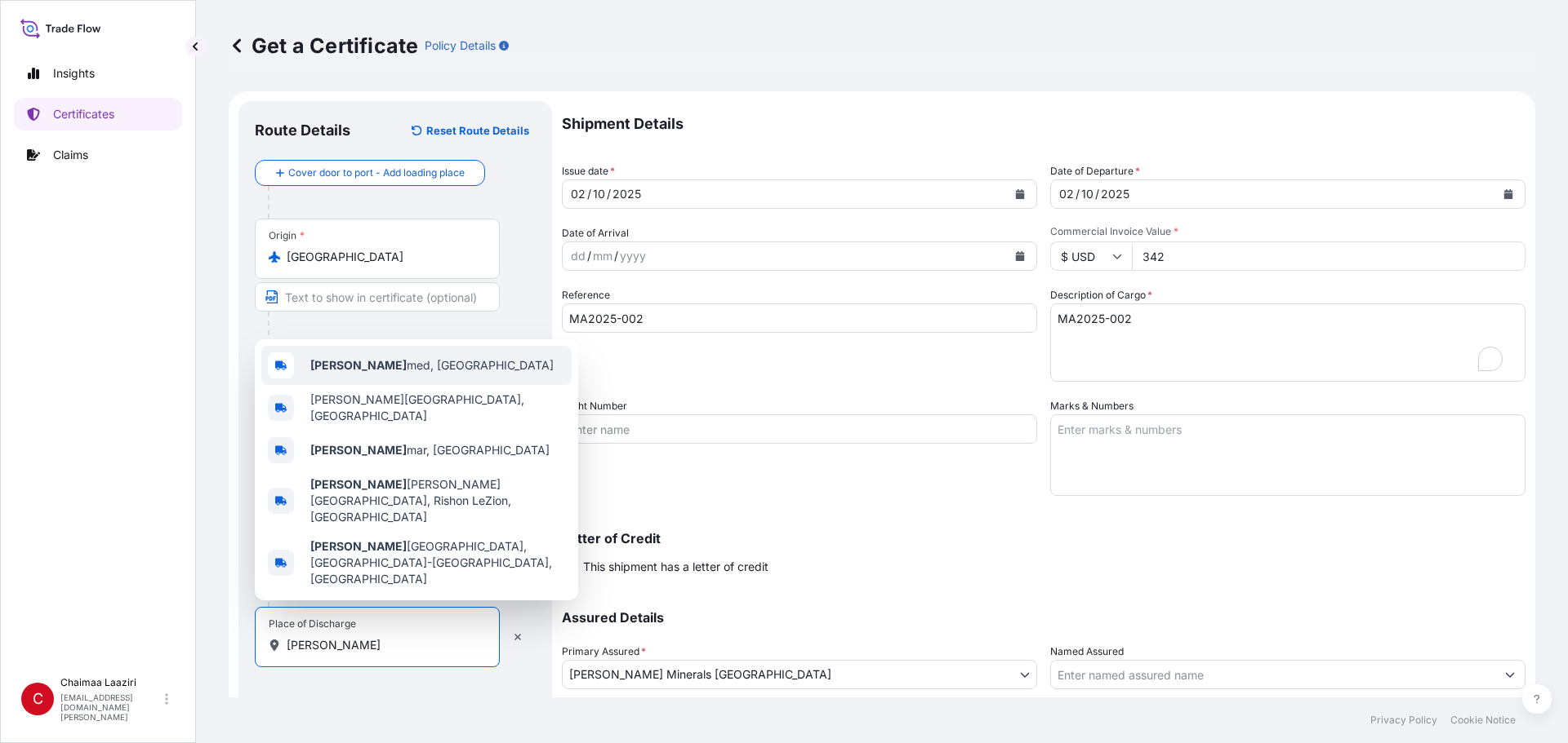
click at [423, 374] on span "Ben Ah med, [GEOGRAPHIC_DATA]" at bounding box center [432, 366] width 243 height 16
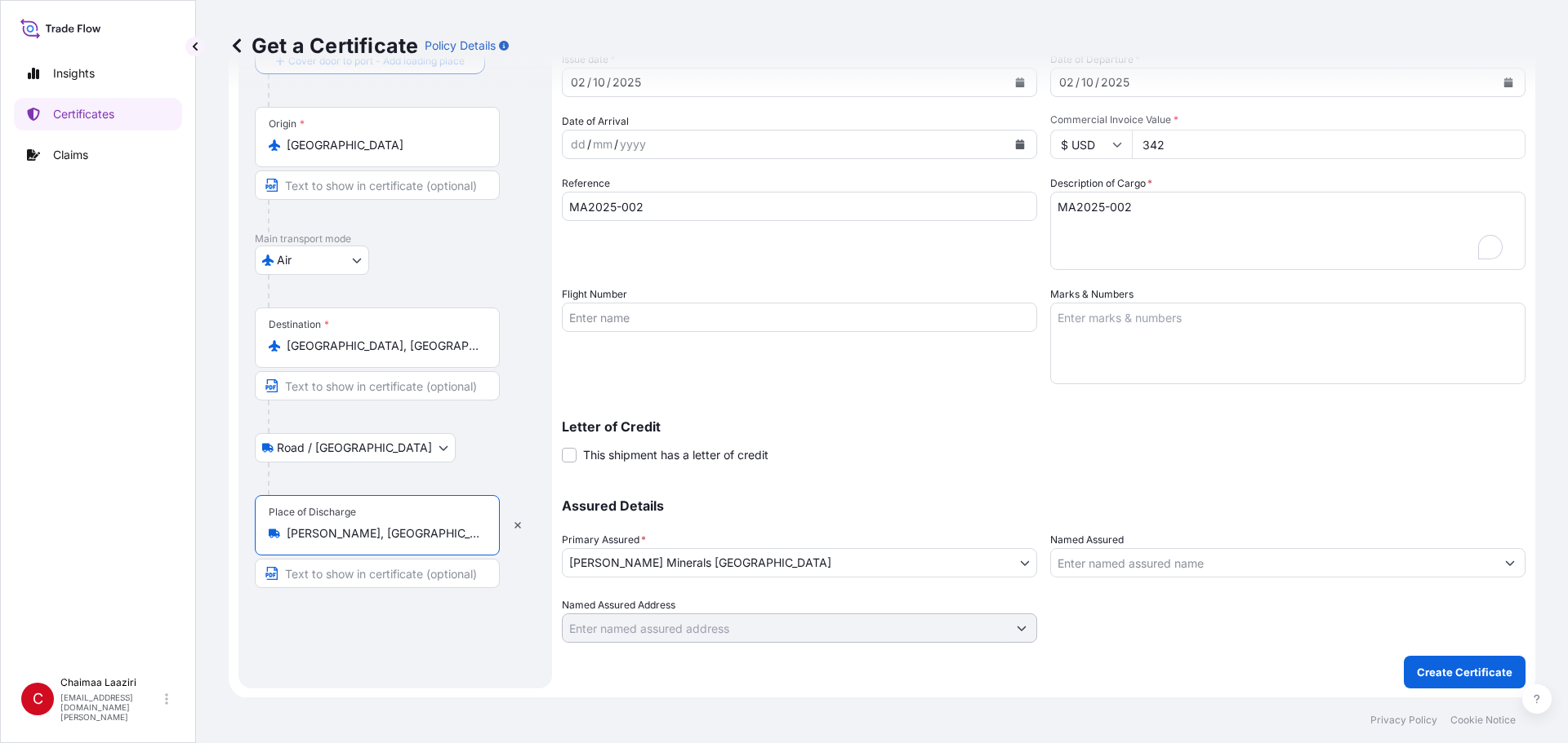
scroll to position [113, 0]
type input "[PERSON_NAME], [GEOGRAPHIC_DATA]"
click at [757, 503] on p "Create Certificate" at bounding box center [1464, 672] width 96 height 16
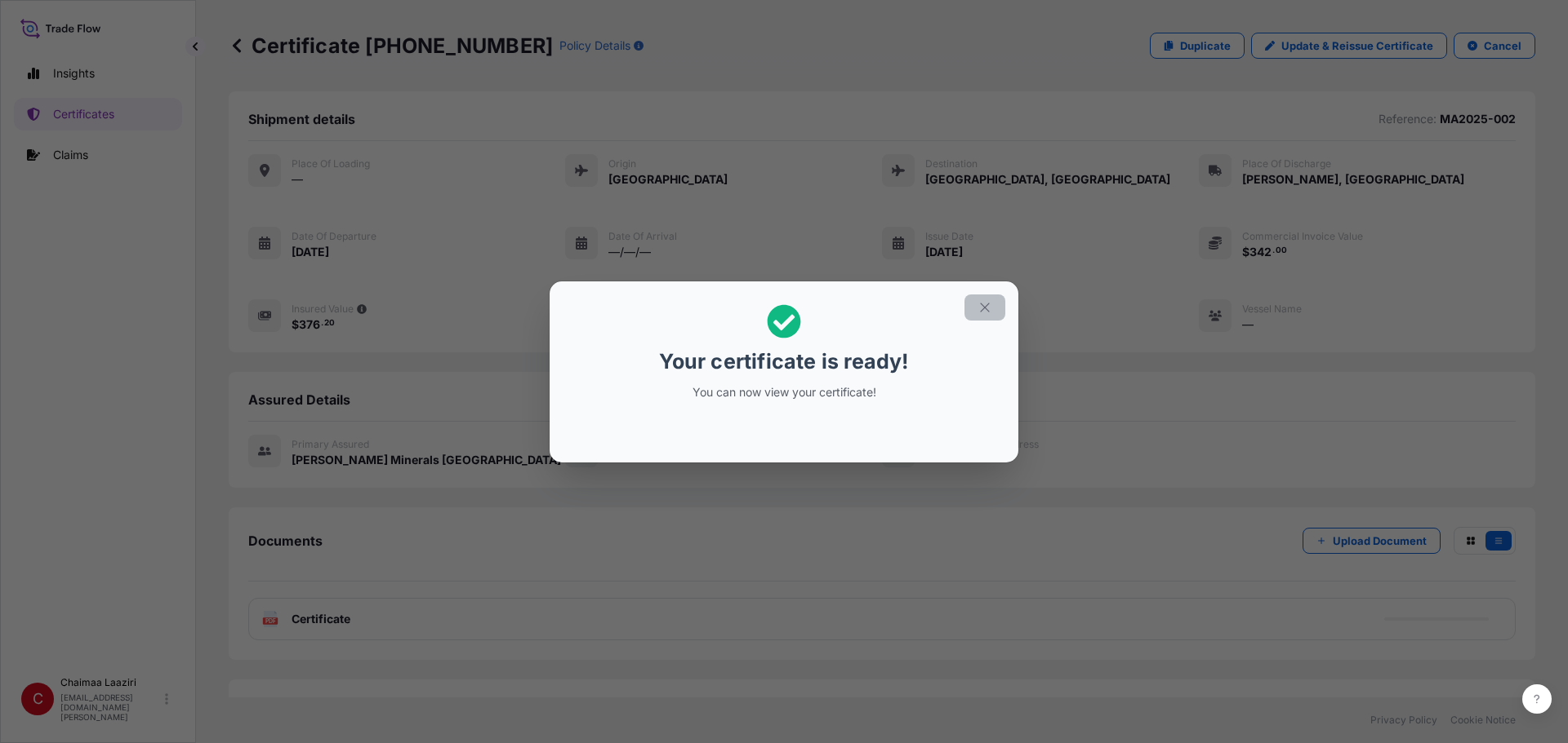
click at [757, 308] on icon "button" at bounding box center [984, 307] width 9 height 9
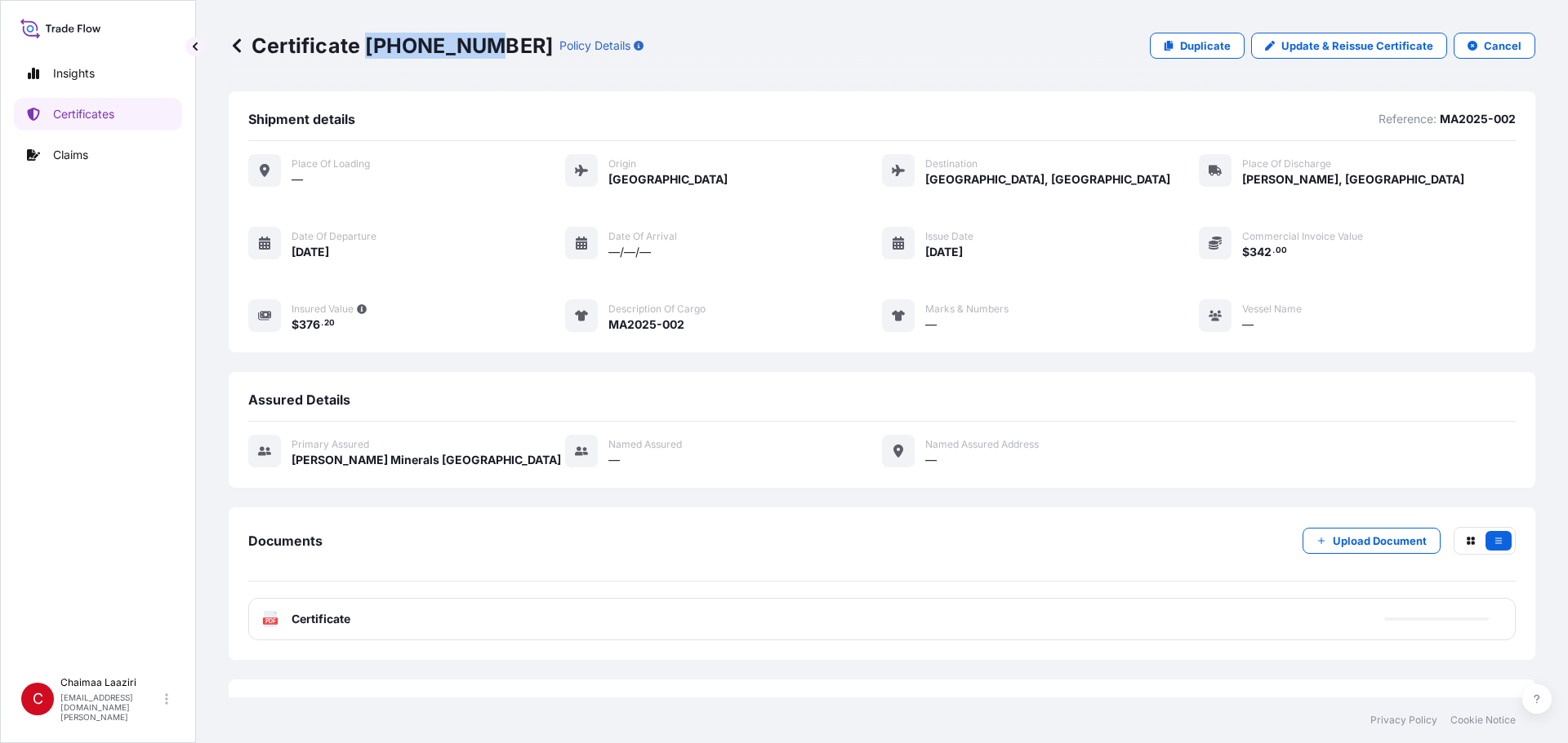
drag, startPoint x: 382, startPoint y: 52, endPoint x: 479, endPoint y: 45, distance: 97.3
click at [479, 45] on p "Certificate [PHONE_NUMBER]" at bounding box center [391, 46] width 324 height 26
copy p "[PHONE_NUMBER]"
click at [88, 119] on p "Certificates" at bounding box center [84, 115] width 61 height 16
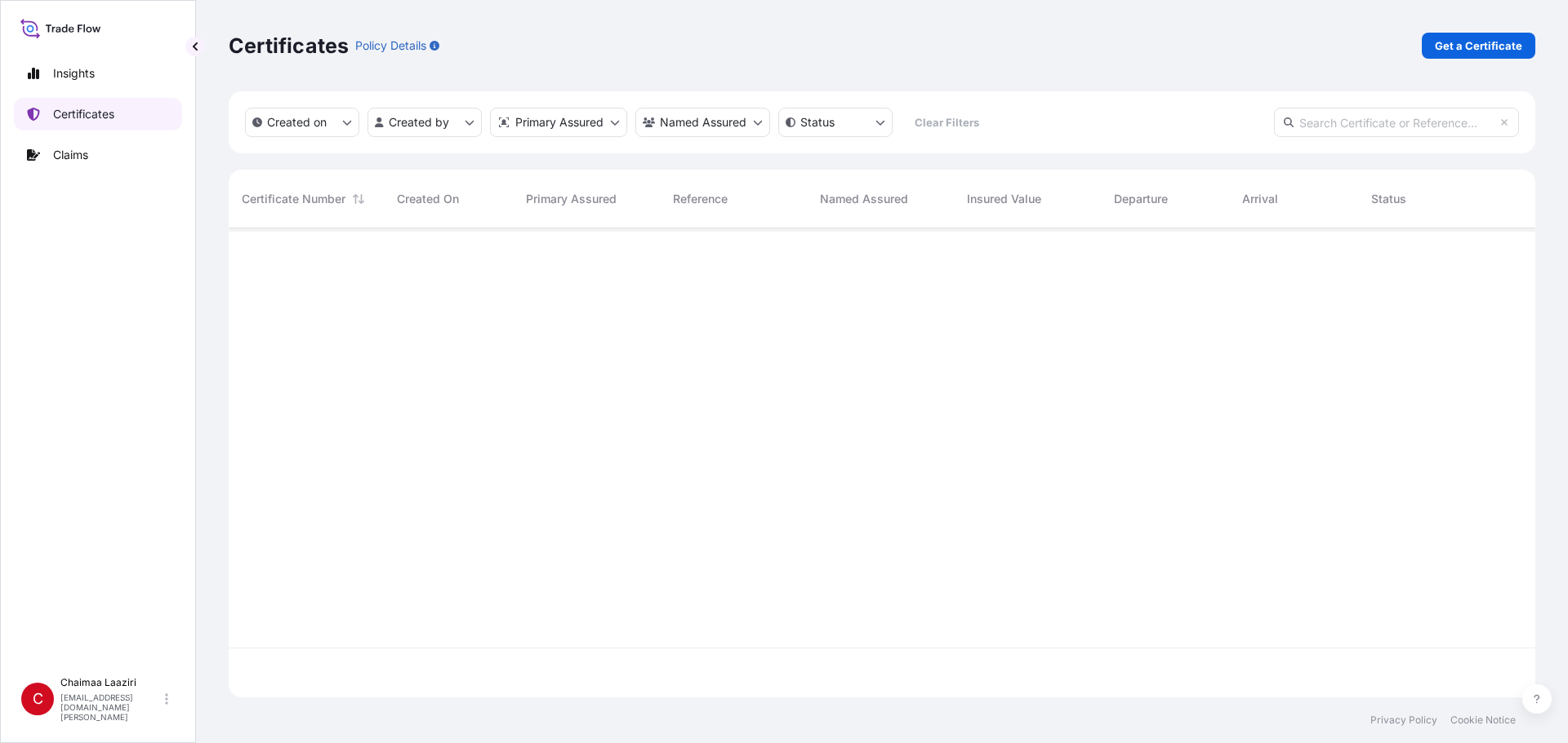
scroll to position [466, 1295]
click at [757, 39] on p "Get a Certificate" at bounding box center [1478, 46] width 88 height 16
select select "Ocean Vessel"
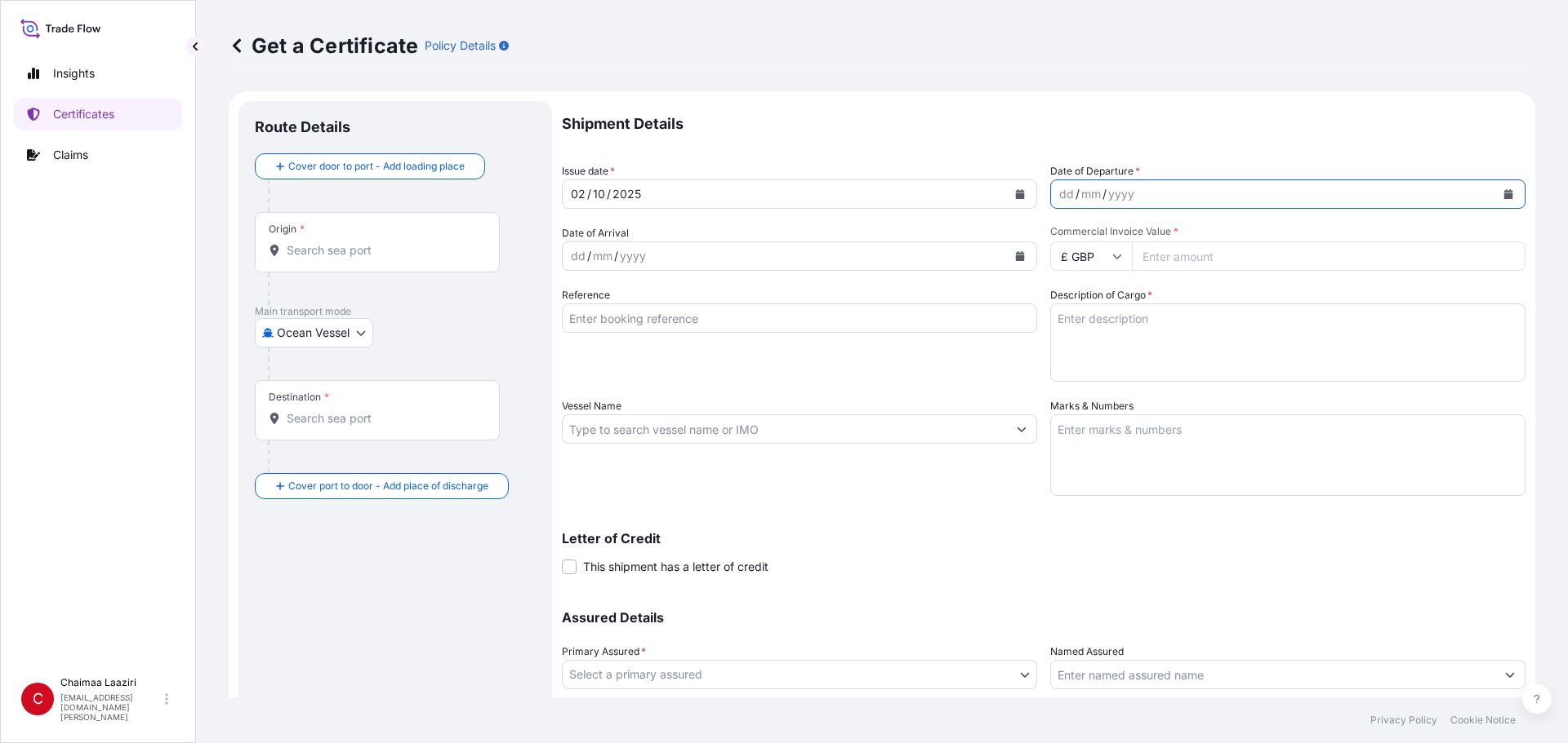
click at [757, 191] on div "dd / mm / yyyy" at bounding box center [1287, 194] width 475 height 29
click at [757, 196] on icon "Calendar" at bounding box center [1508, 194] width 9 height 10
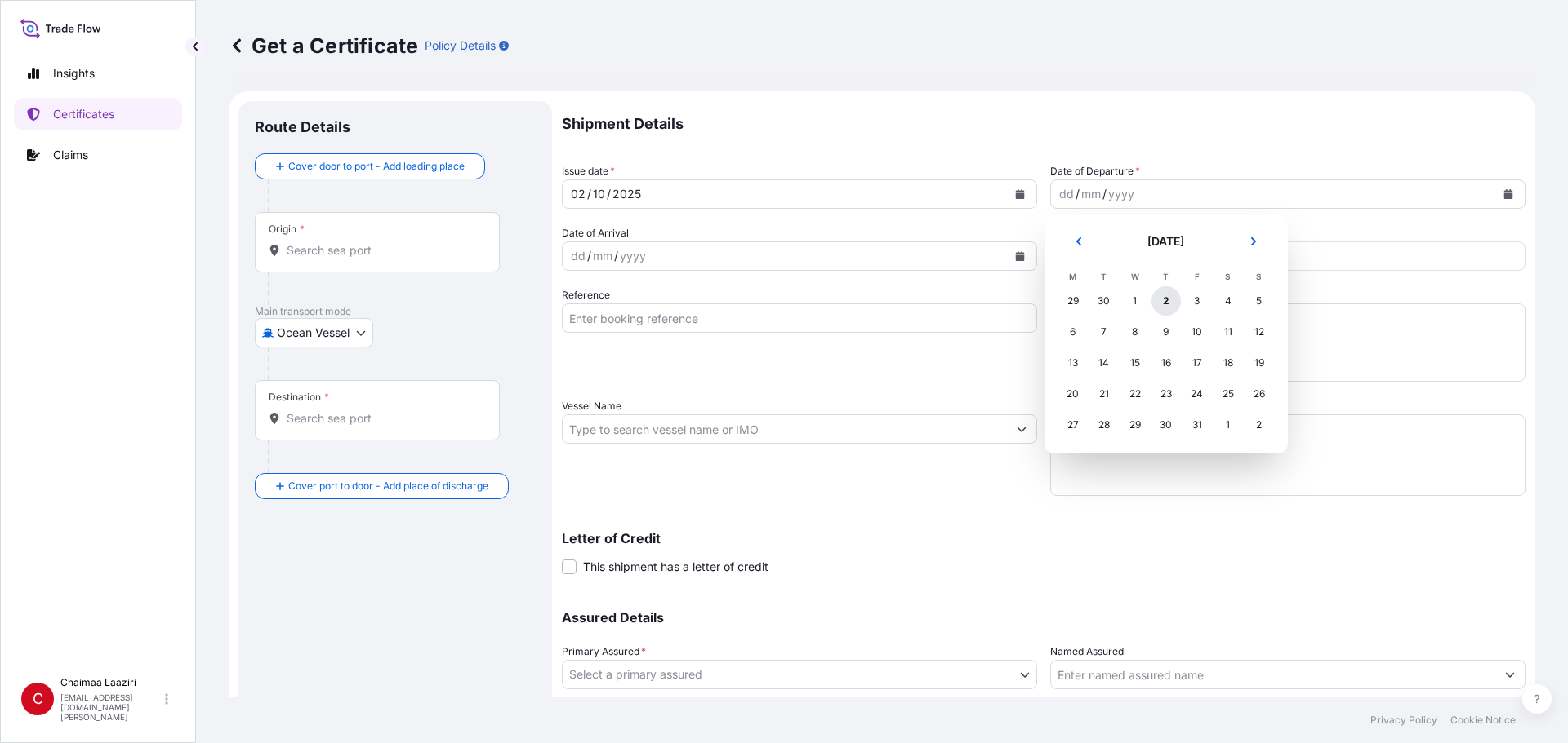
click at [757, 304] on div "2" at bounding box center [1166, 301] width 29 height 29
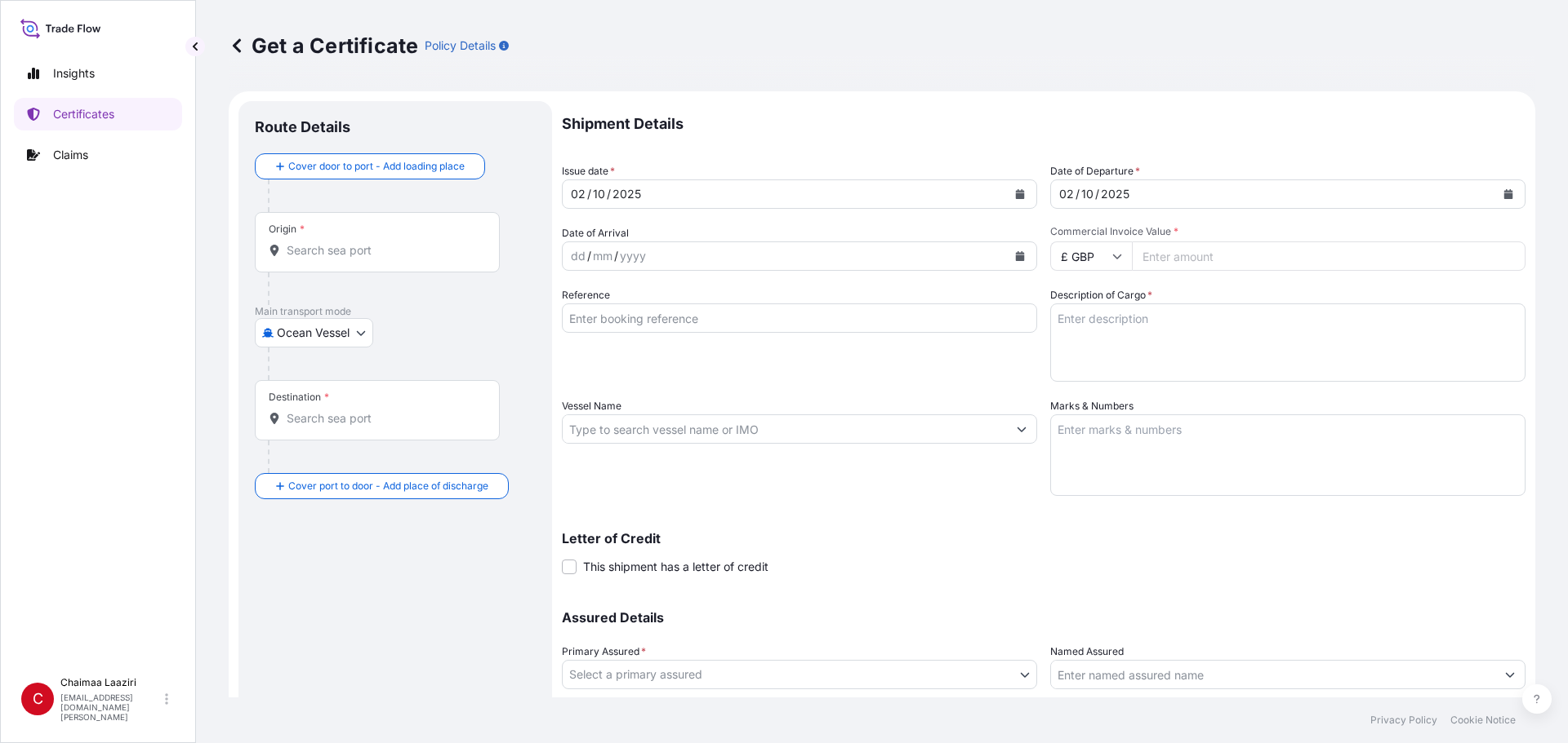
click at [757, 254] on input "Commercial Invoice Value *" at bounding box center [1328, 256] width 394 height 29
paste input "16108.91"
type input "16108.91"
click at [757, 259] on input "£ GBP" at bounding box center [1091, 256] width 82 height 29
click at [757, 368] on div "$ USD" at bounding box center [1085, 370] width 69 height 31
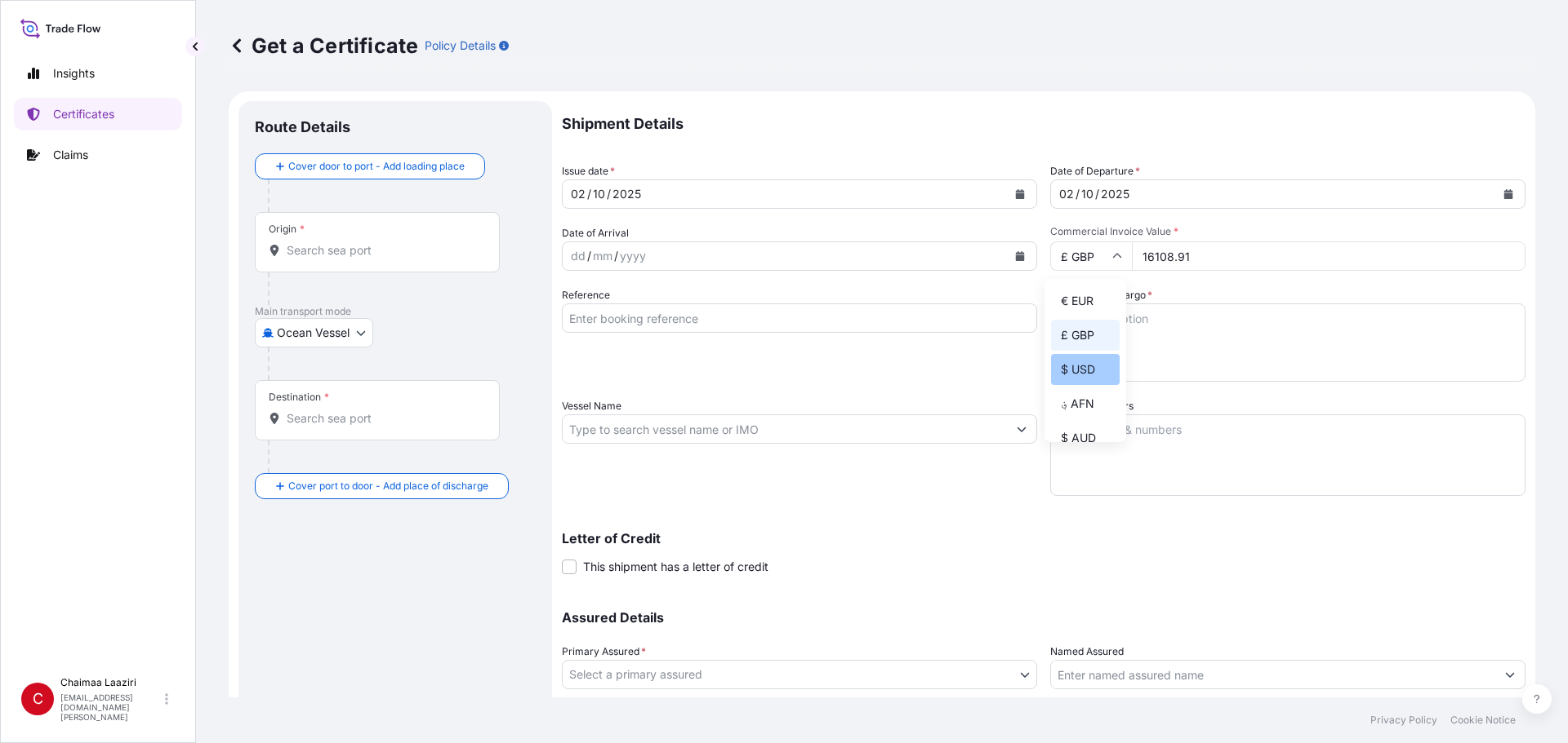
type input "$ USD"
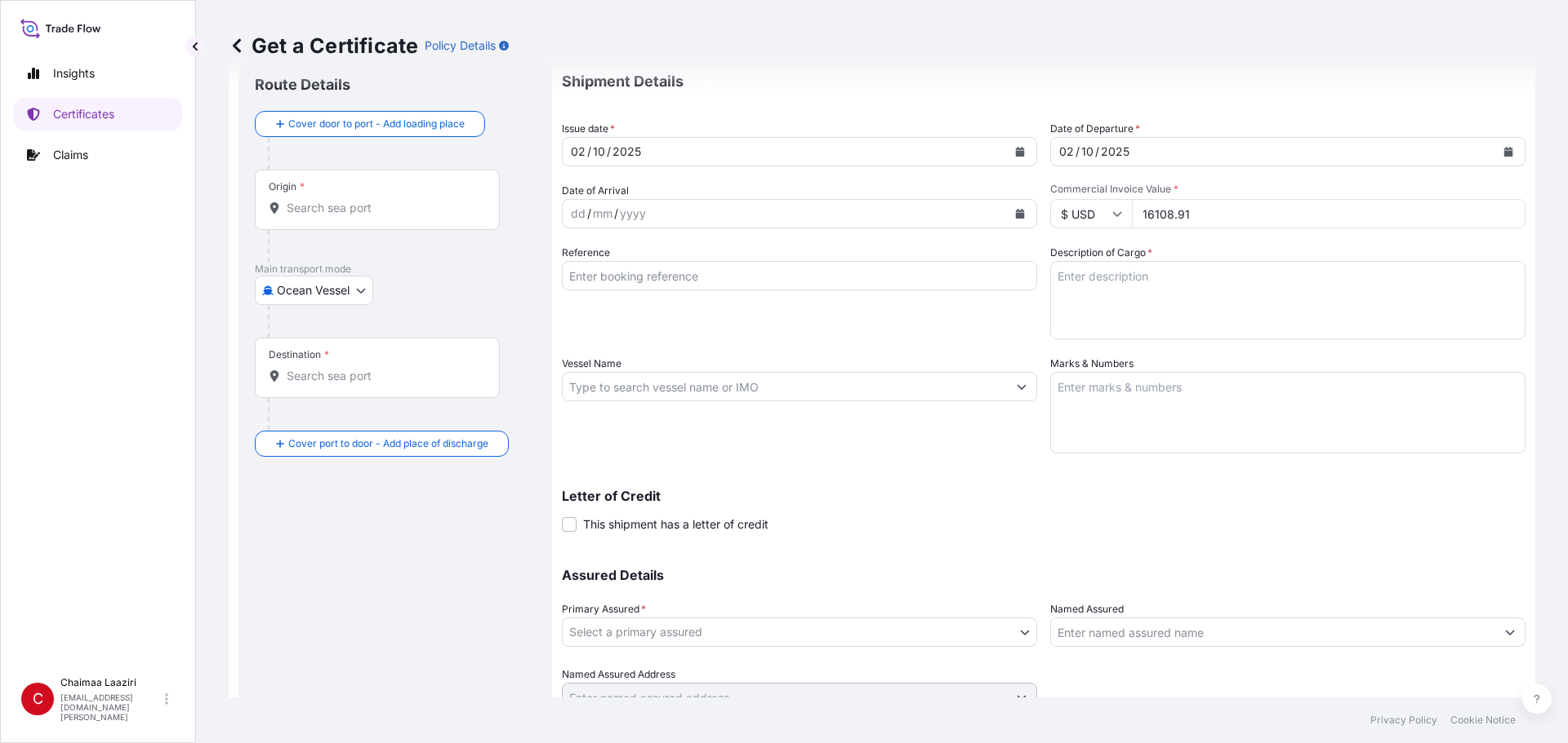
scroll to position [82, 0]
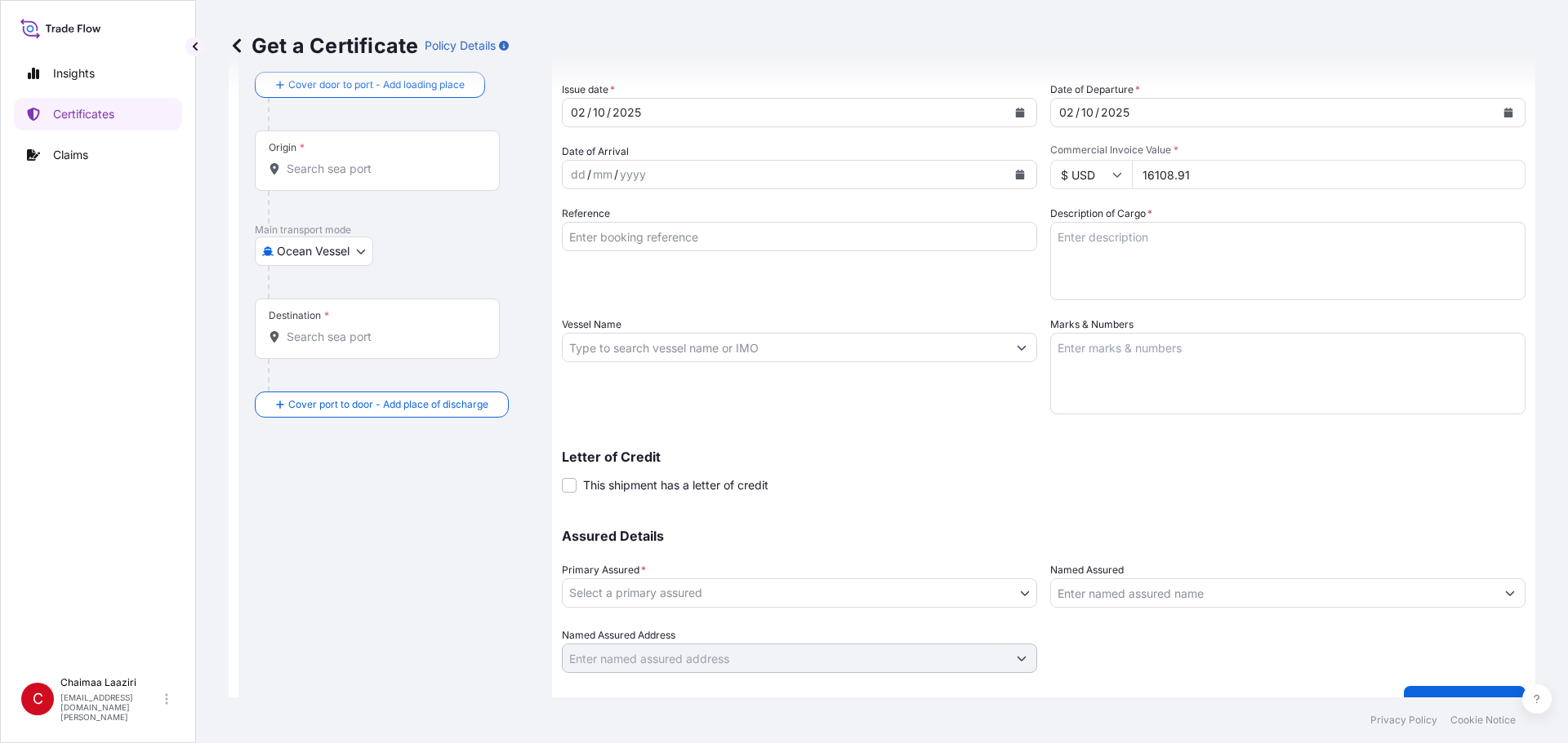
click at [737, 357] on input "Vessel Name" at bounding box center [784, 348] width 444 height 29
click at [757, 452] on p "Letter of Credit" at bounding box center [1043, 457] width 964 height 13
click at [707, 236] on input "Reference" at bounding box center [799, 236] width 475 height 29
paste input "9400257871 6002710711"
type input "9400257871 6002710711"
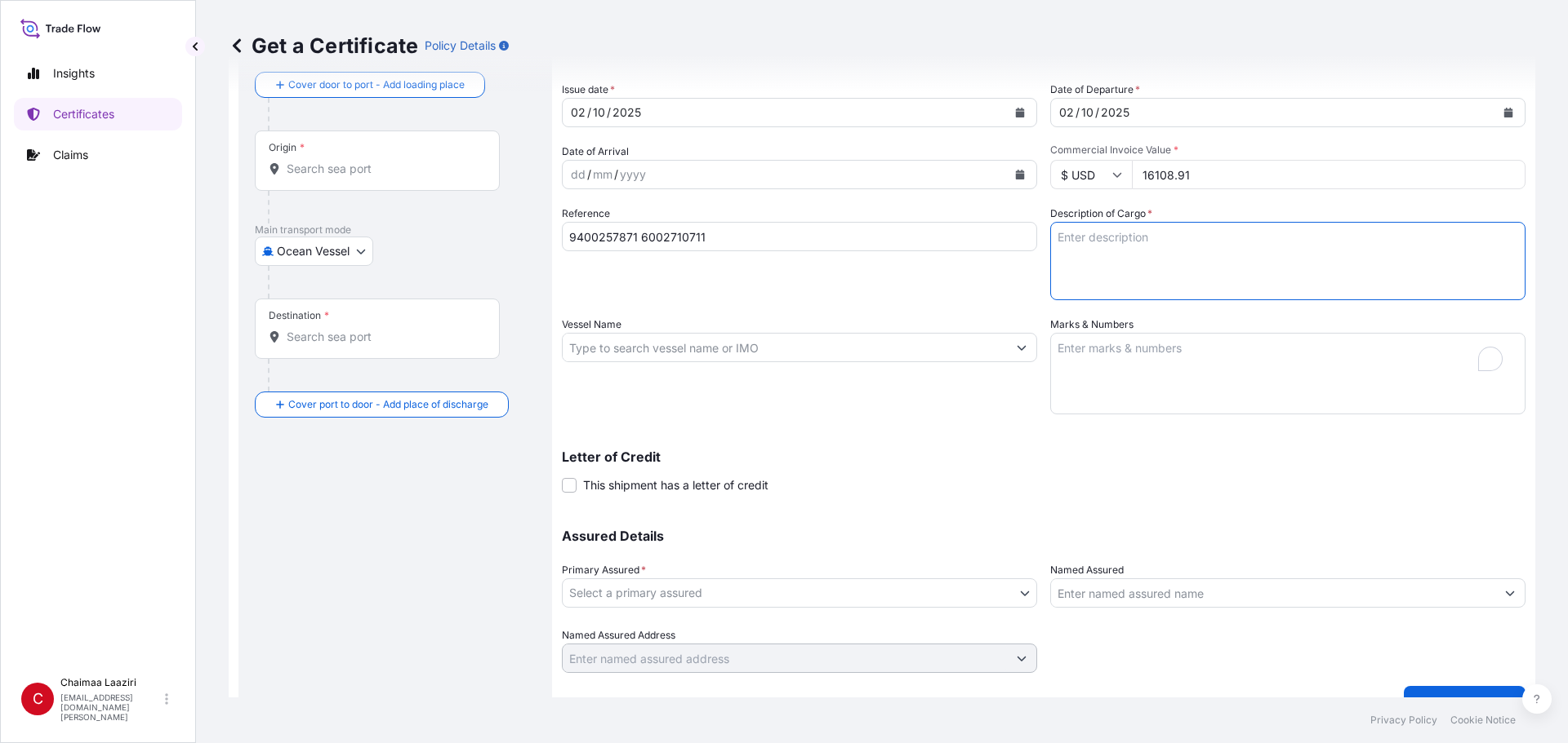
click at [757, 246] on textarea "Description of Cargo *" at bounding box center [1287, 261] width 475 height 79
paste textarea "9400257871 6002710711"
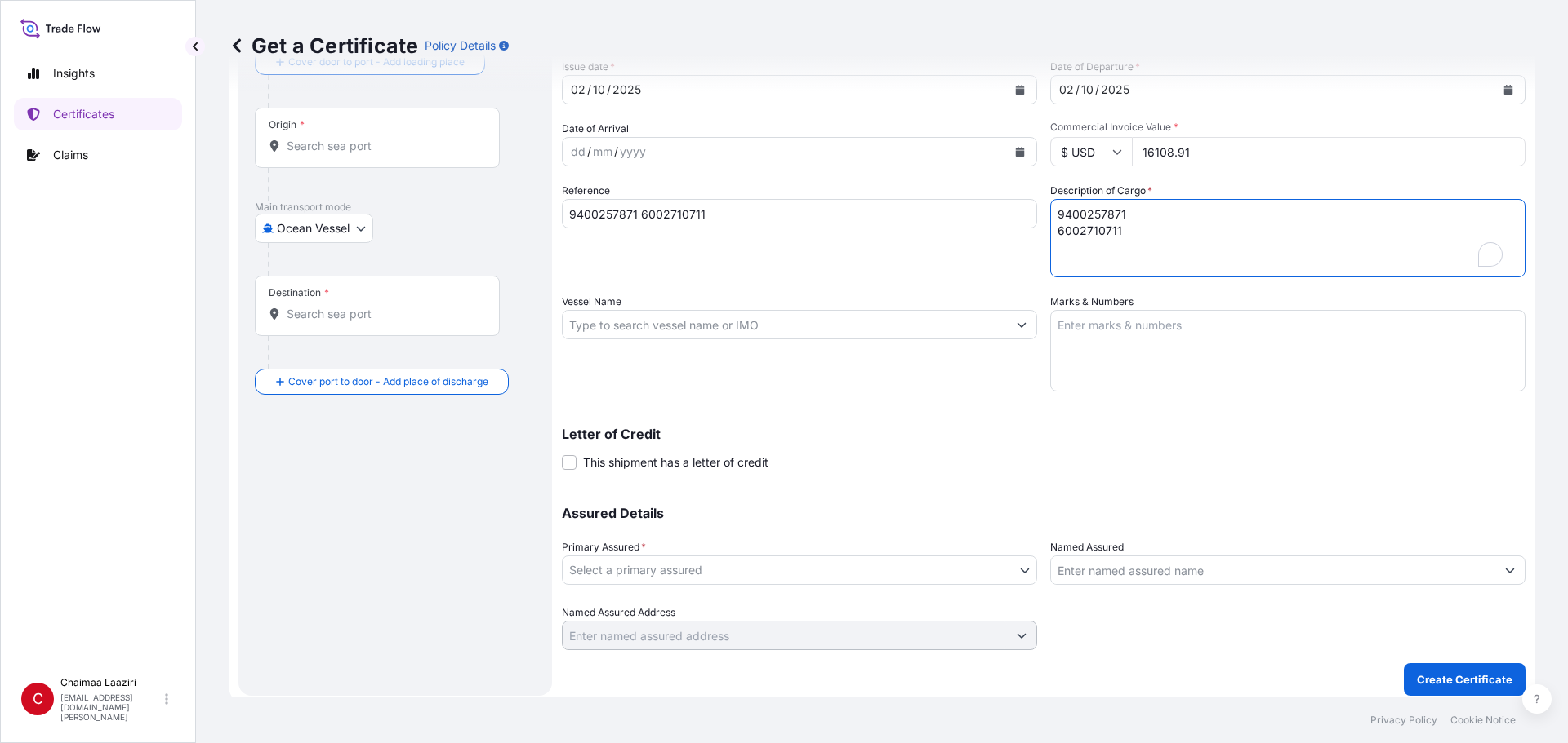
scroll to position [113, 0]
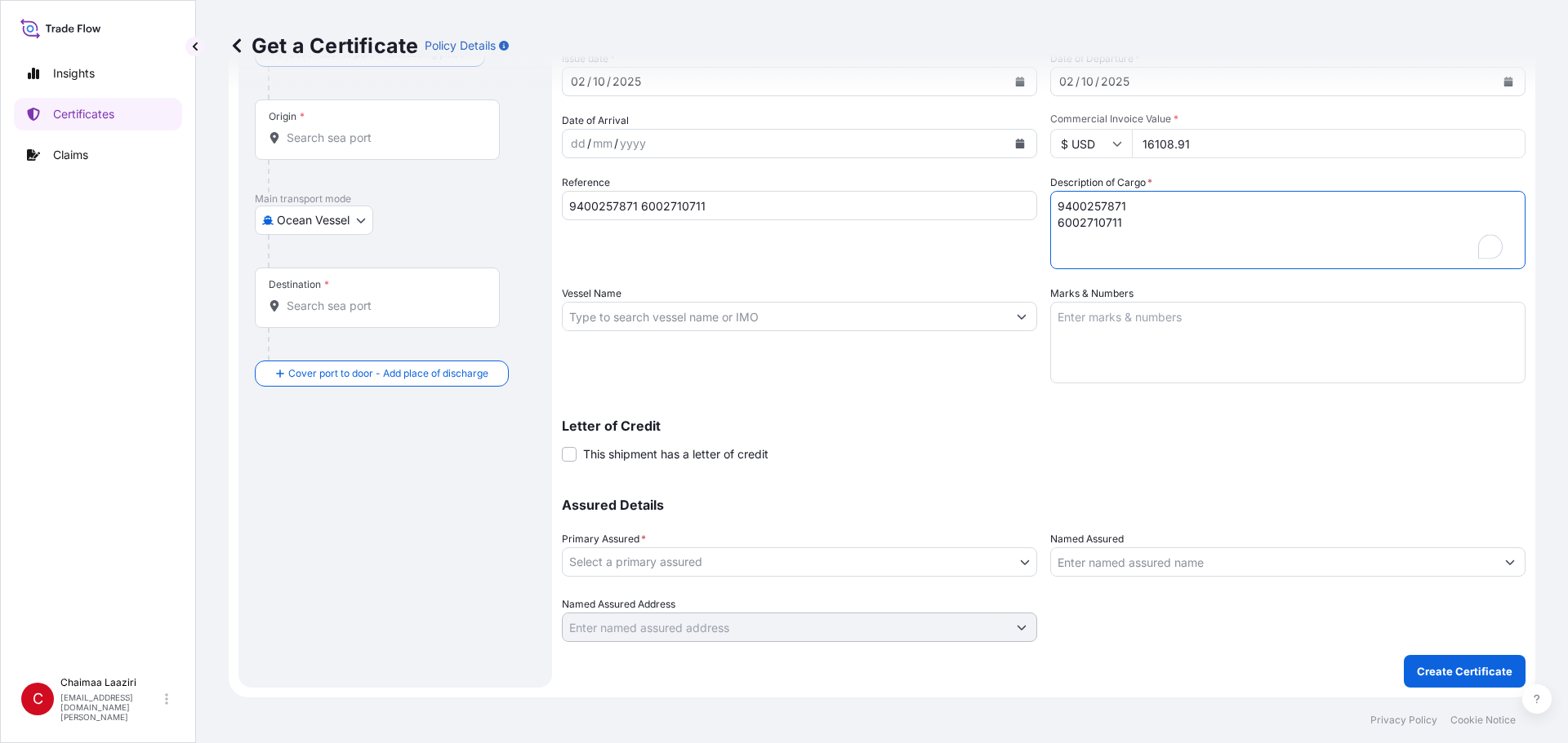
type textarea "9400257871 6002710711"
click at [703, 503] on body "Insights Certificates Claims C Chaimaa Laaziri [EMAIL_ADDRESS][DOMAIN_NAME][PER…" at bounding box center [784, 372] width 1568 height 743
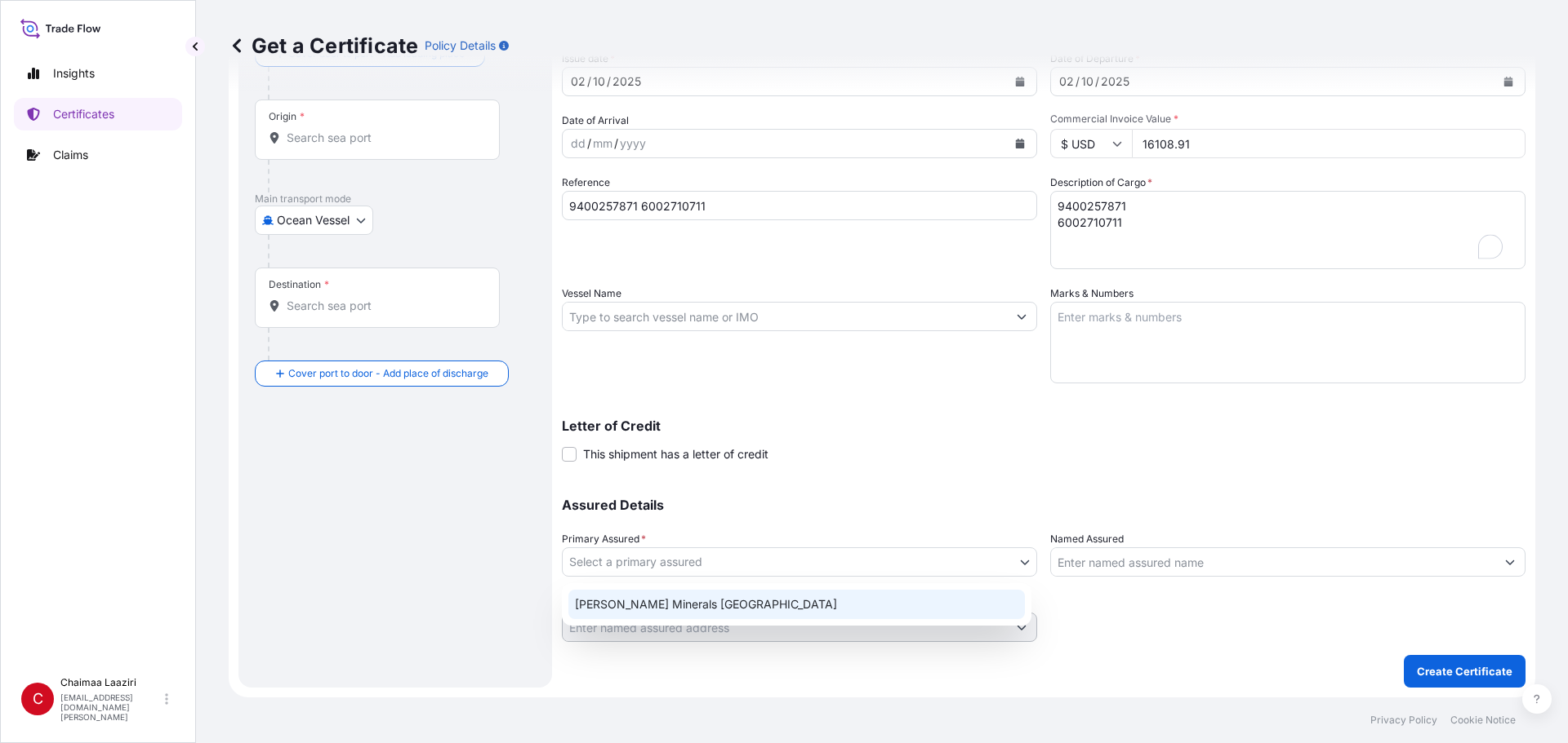
click at [696, 503] on div "[PERSON_NAME] Minerals [GEOGRAPHIC_DATA]" at bounding box center [796, 605] width 456 height 29
select select "31757"
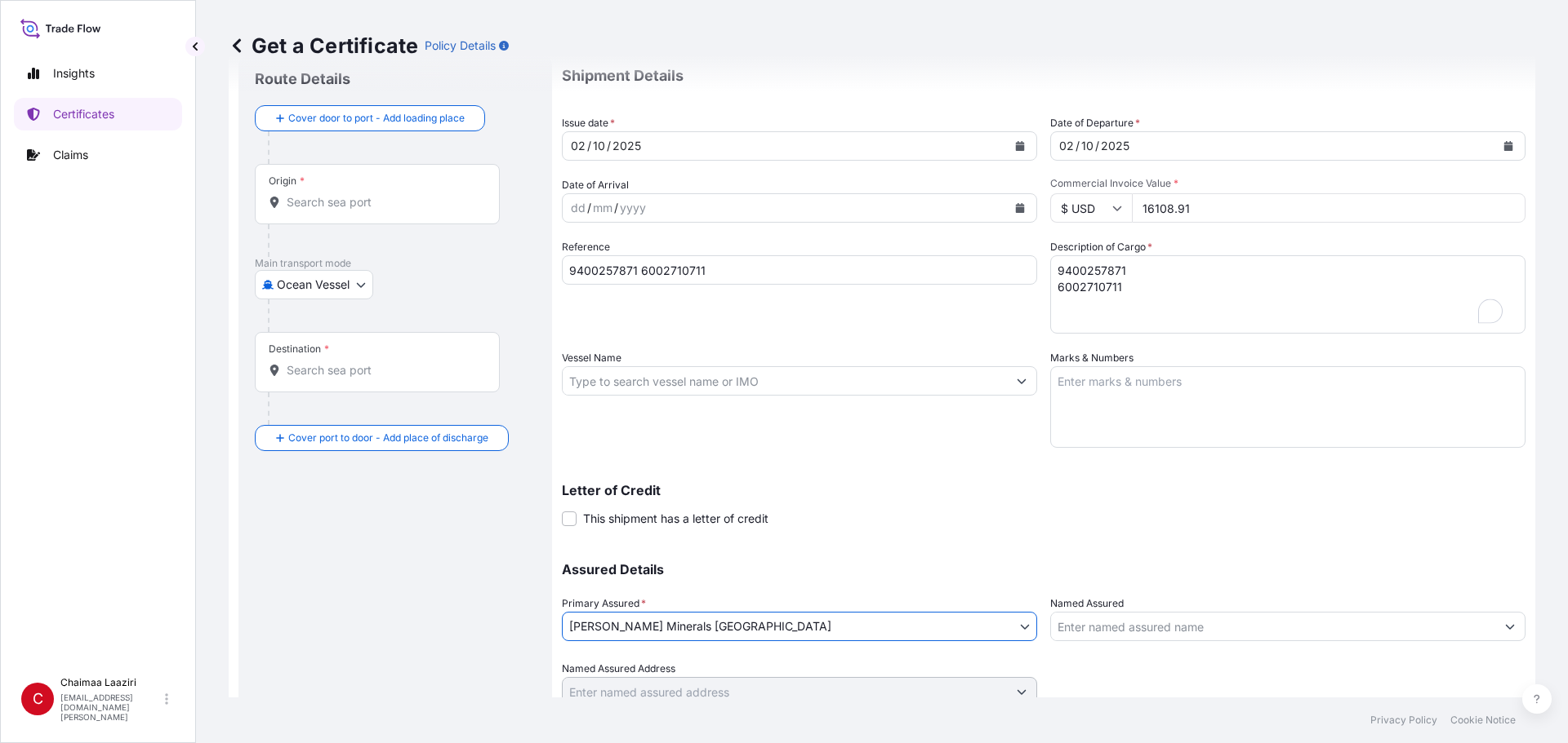
scroll to position [0, 0]
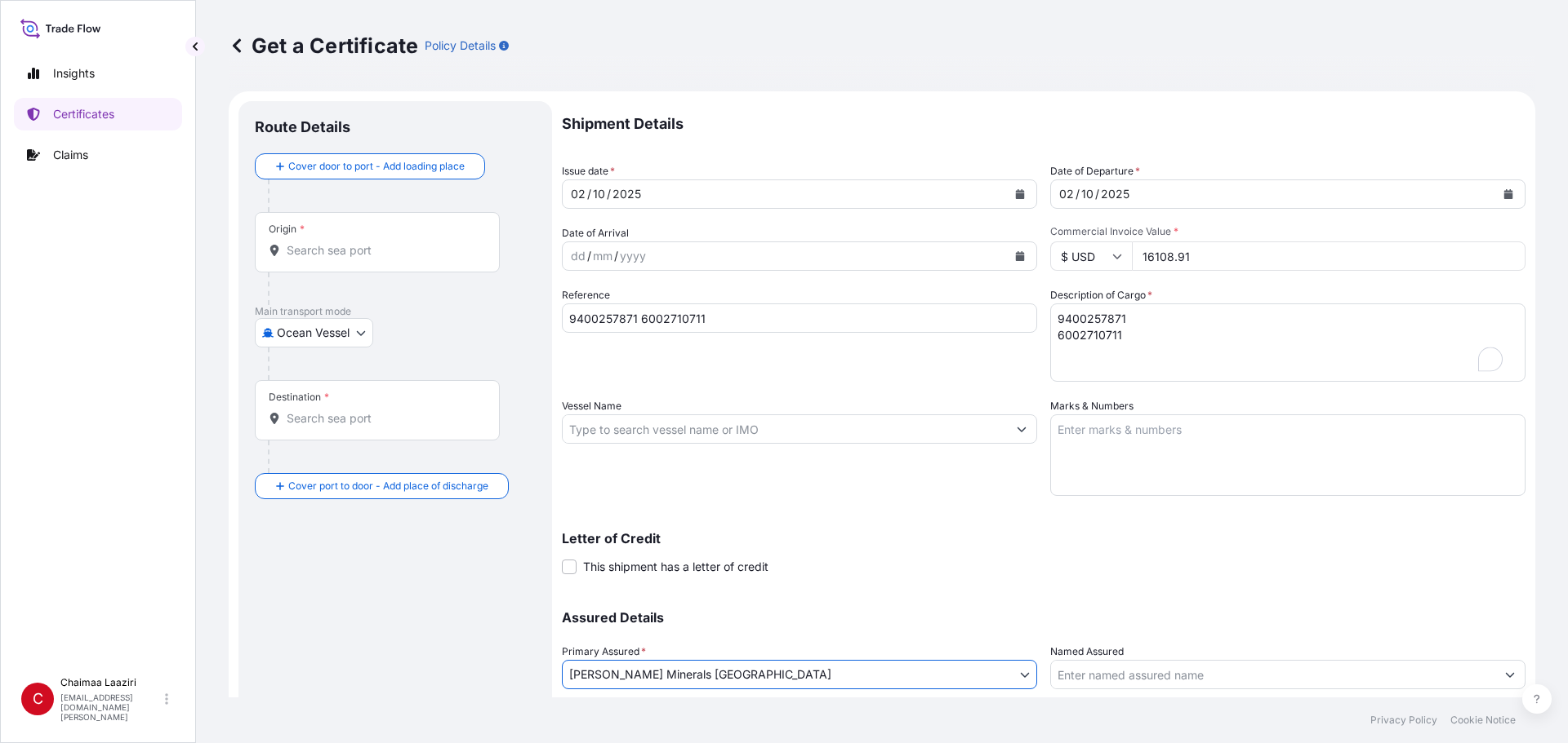
click at [350, 245] on input "Origin *" at bounding box center [382, 250] width 192 height 16
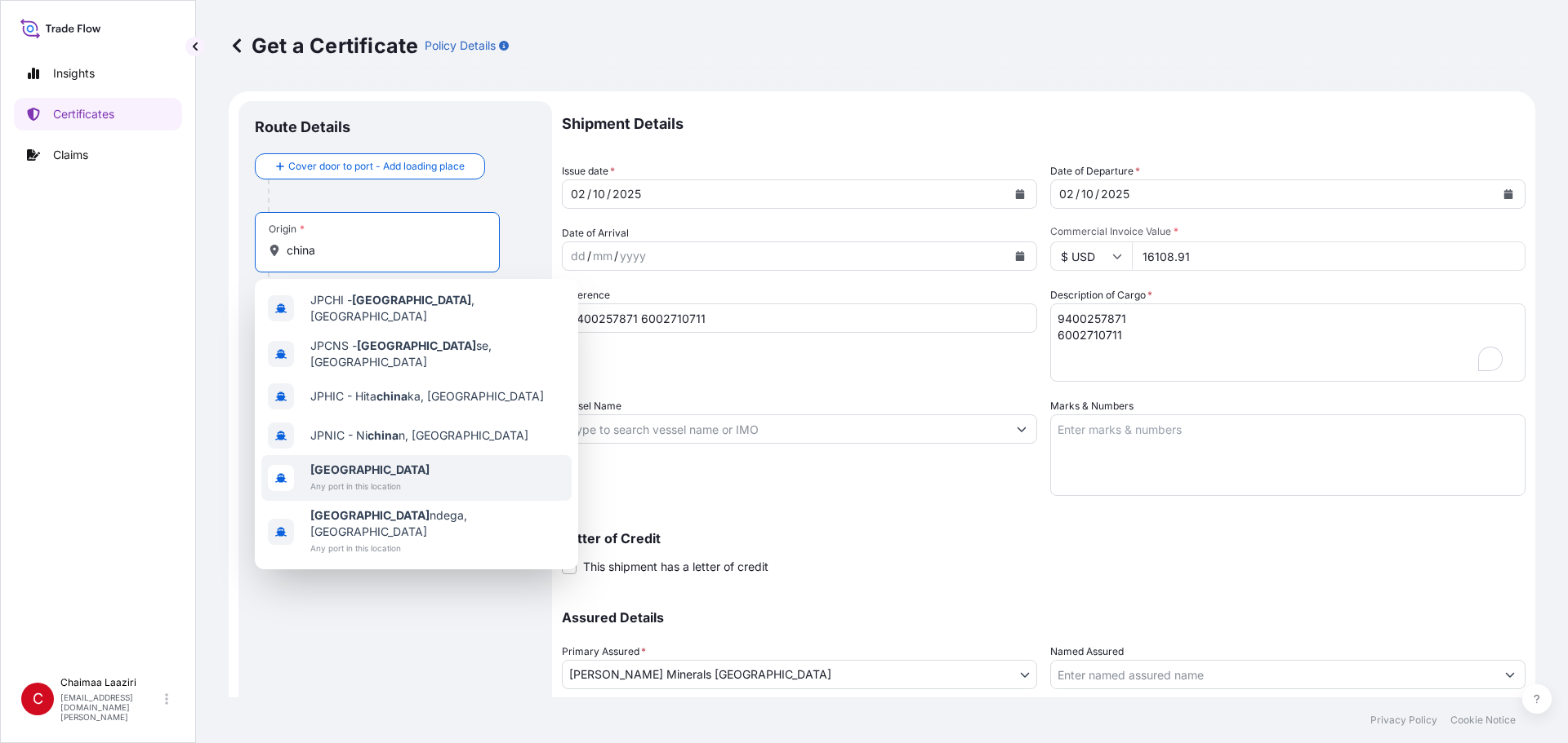
click at [360, 463] on span "[GEOGRAPHIC_DATA]" at bounding box center [370, 470] width 120 height 16
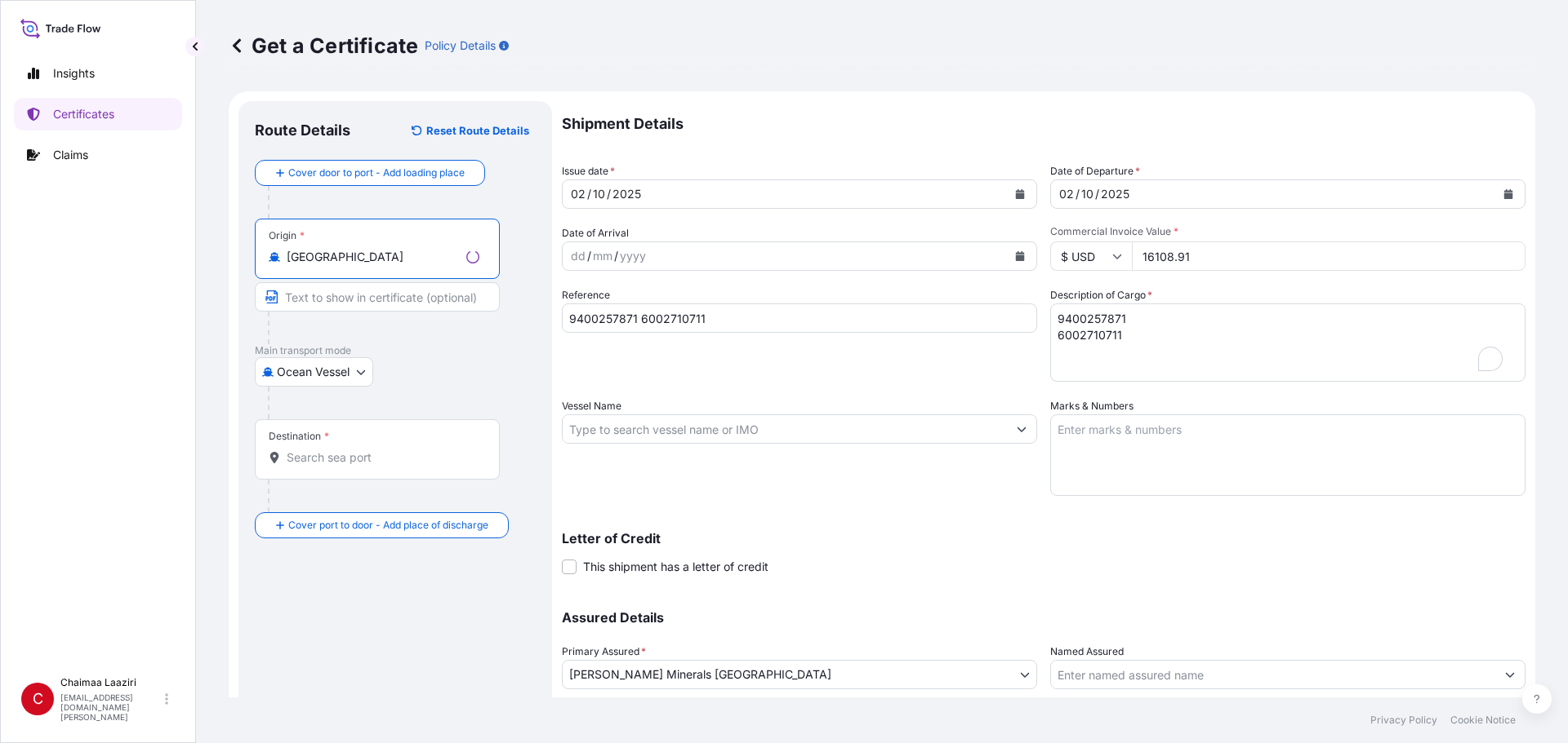
type input "[GEOGRAPHIC_DATA]"
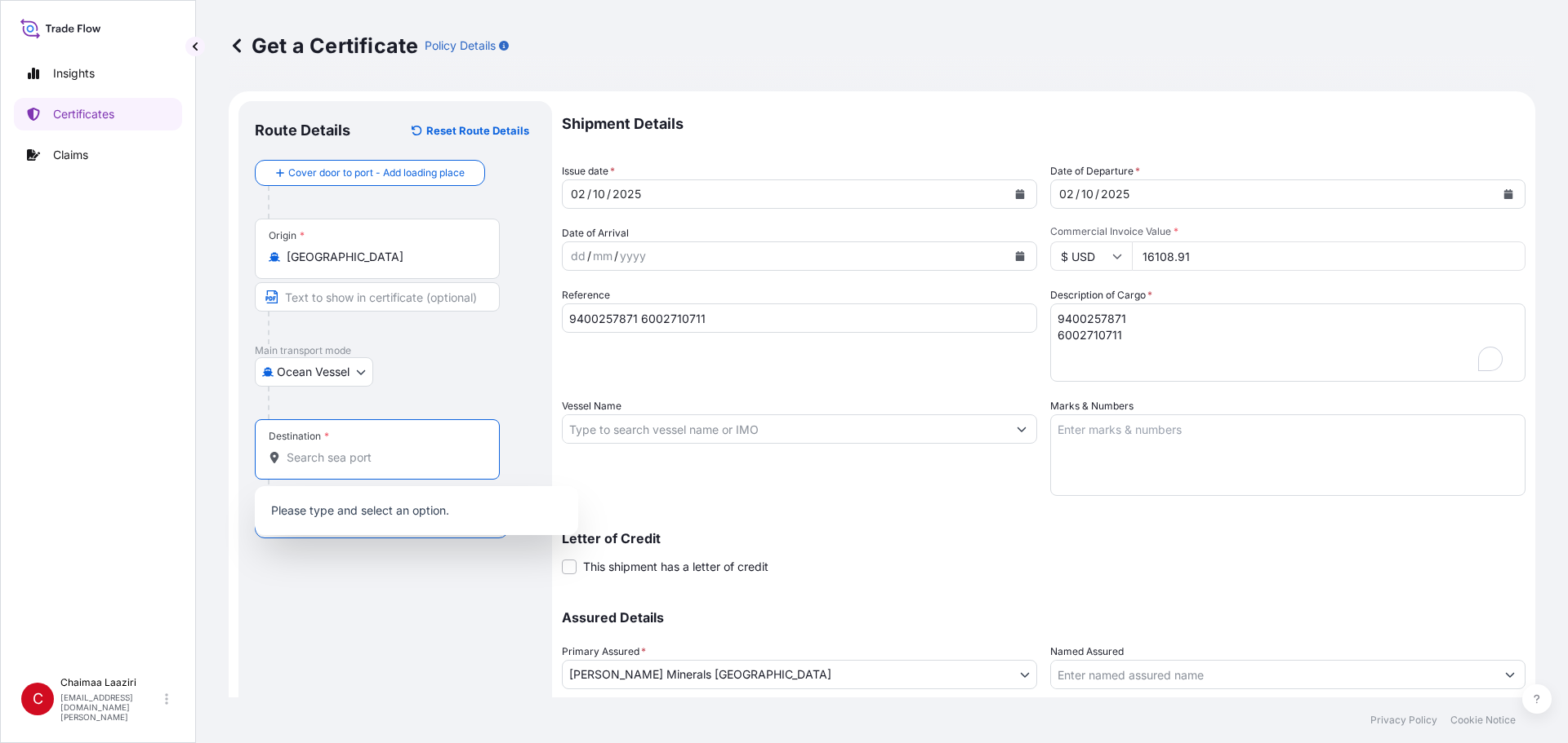
click at [337, 458] on input "Destination *" at bounding box center [382, 457] width 192 height 16
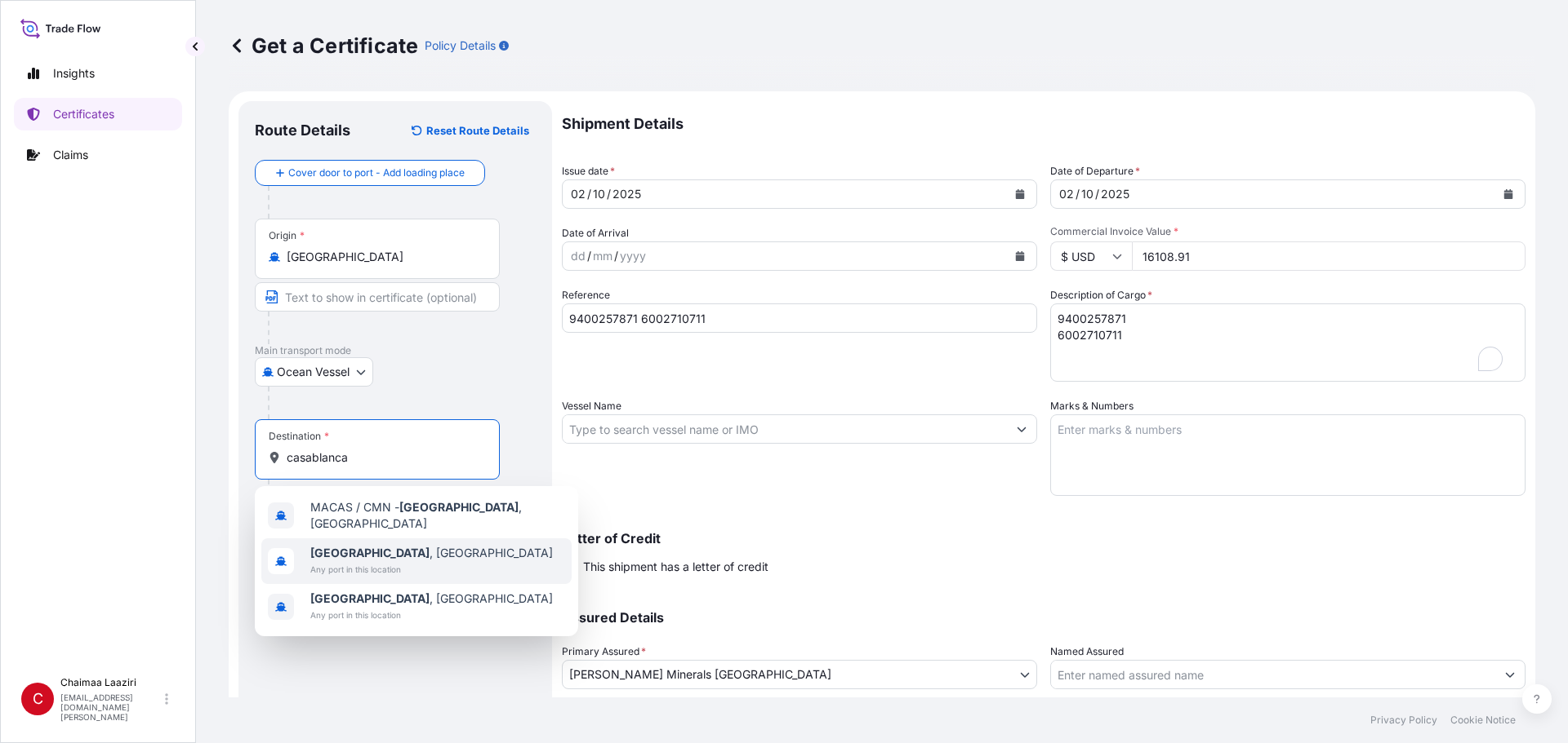
click at [356, 503] on span "Any port in this location" at bounding box center [432, 570] width 242 height 16
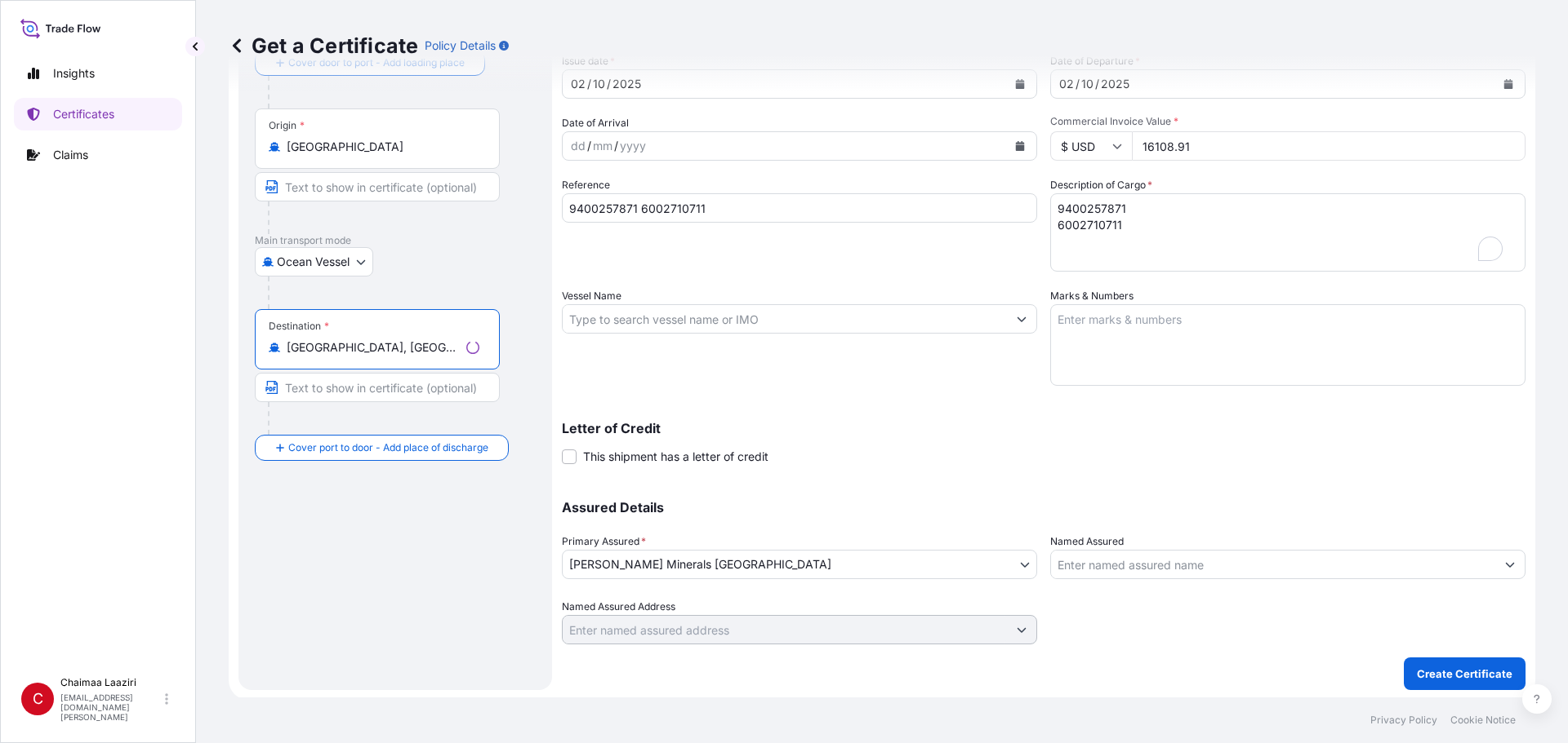
scroll to position [113, 0]
type input "[GEOGRAPHIC_DATA], [GEOGRAPHIC_DATA]"
click at [757, 503] on p "Create Certificate" at bounding box center [1464, 672] width 96 height 16
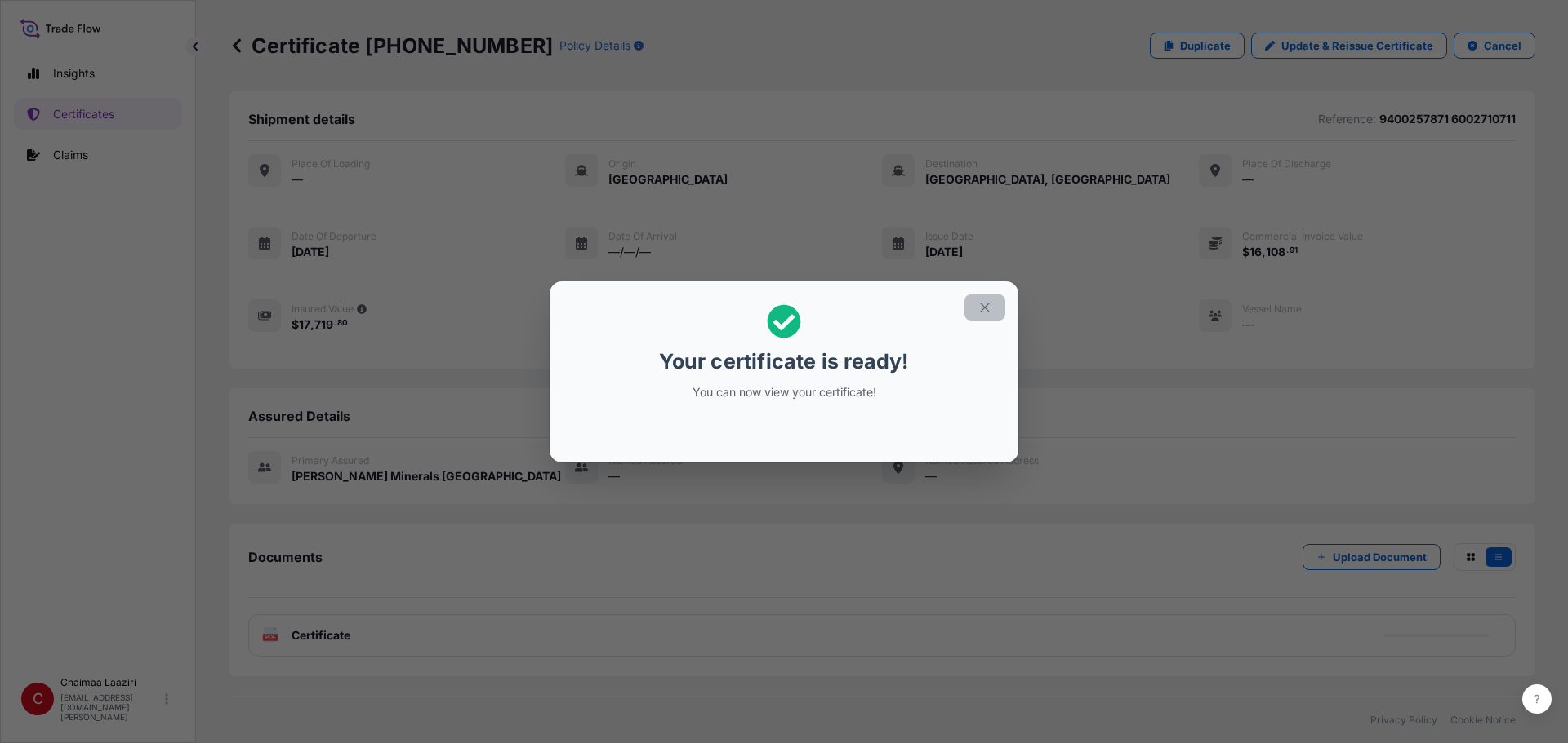
click at [757, 295] on button "button" at bounding box center [985, 308] width 41 height 26
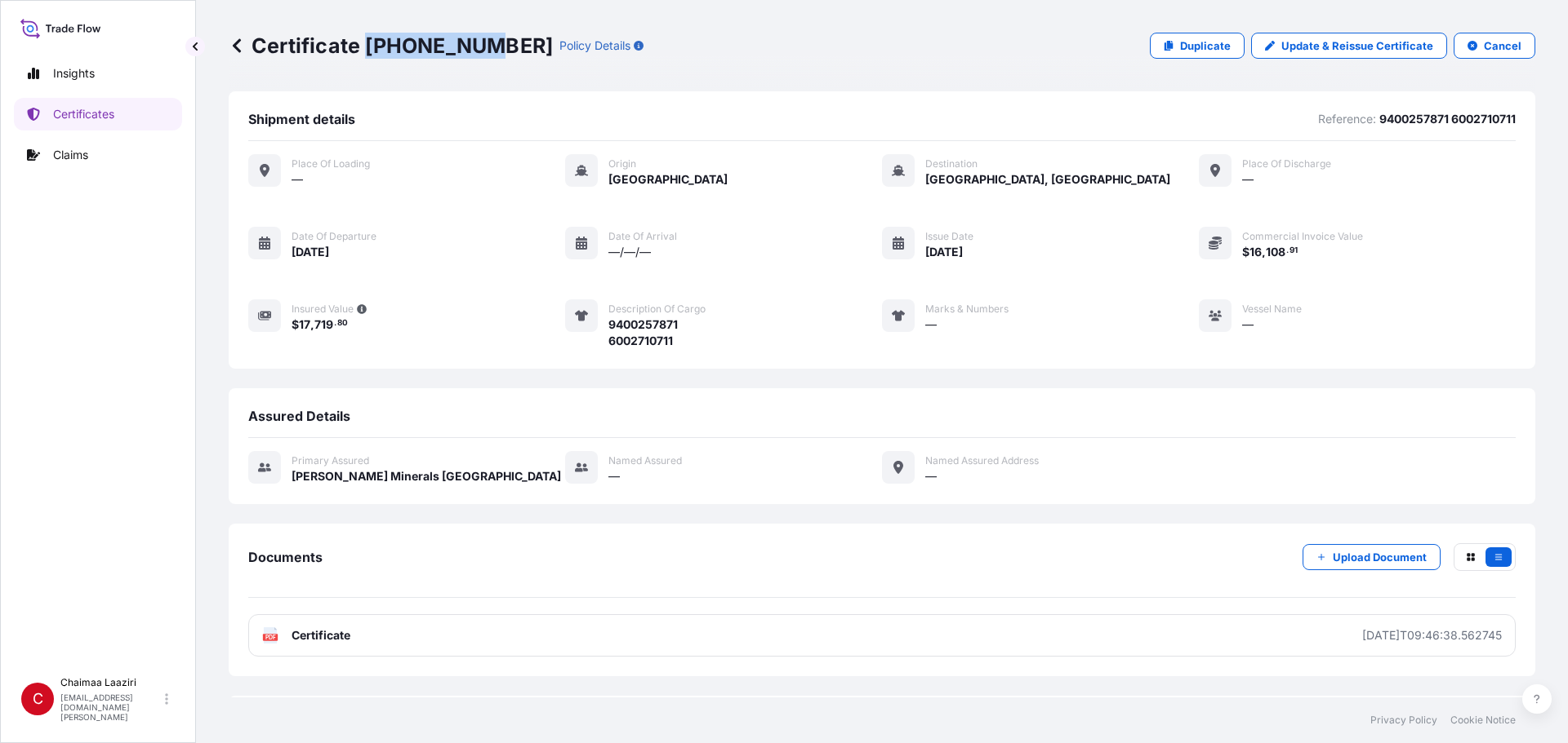
drag, startPoint x: 365, startPoint y: 44, endPoint x: 478, endPoint y: 52, distance: 113.3
click at [478, 52] on p "Certificate [PHONE_NUMBER]" at bounding box center [391, 46] width 324 height 26
copy p "[PHONE_NUMBER]"
